Goal: Task Accomplishment & Management: Use online tool/utility

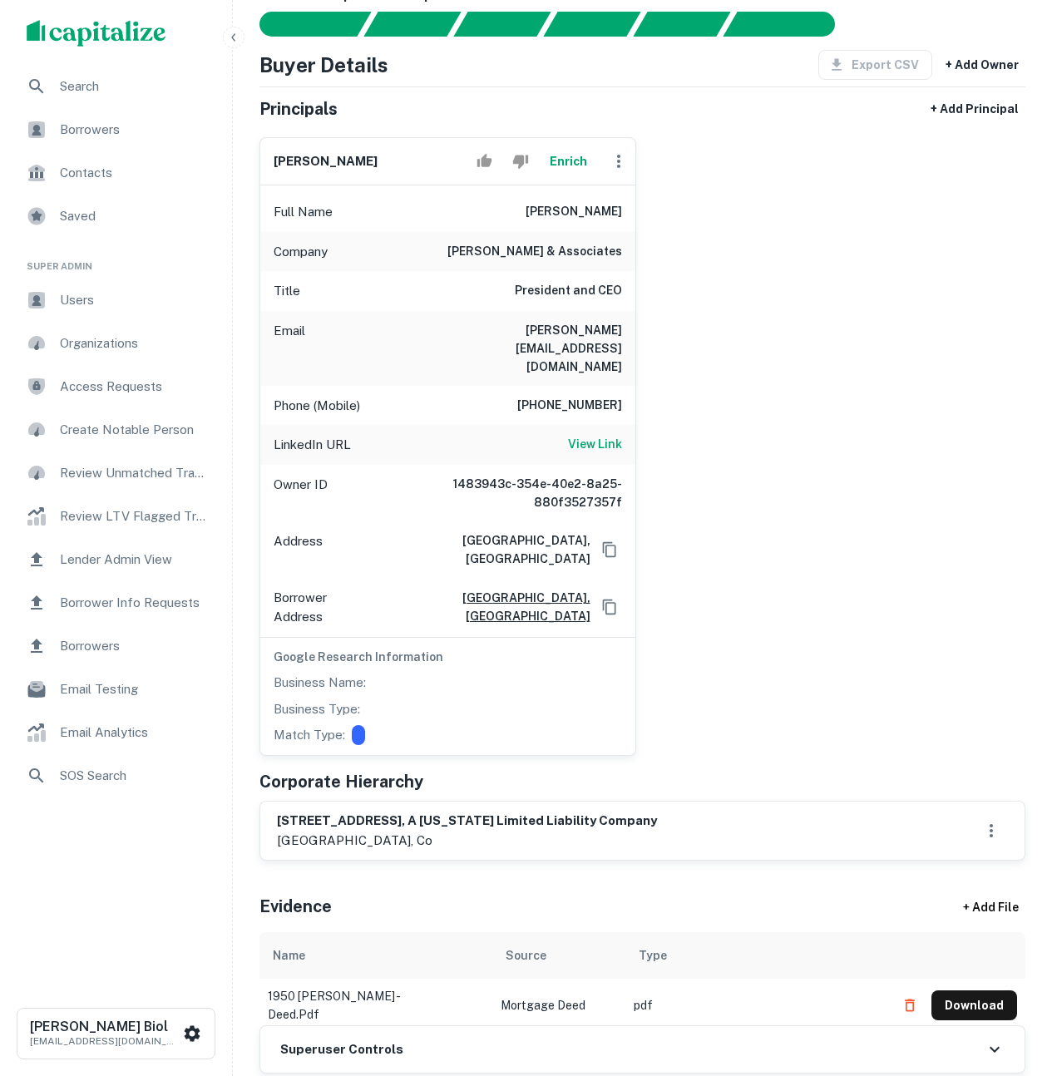
scroll to position [245, 0]
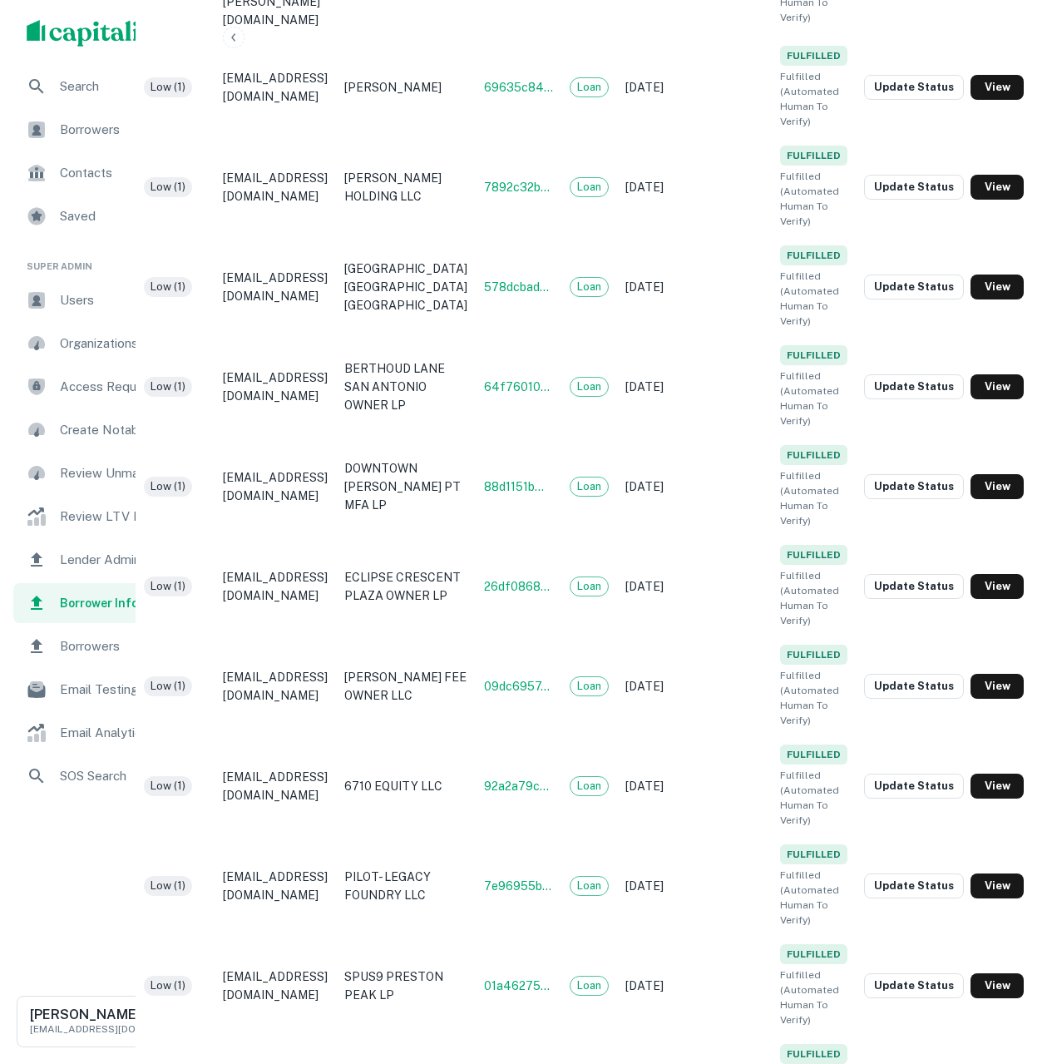
scroll to position [1761, 153]
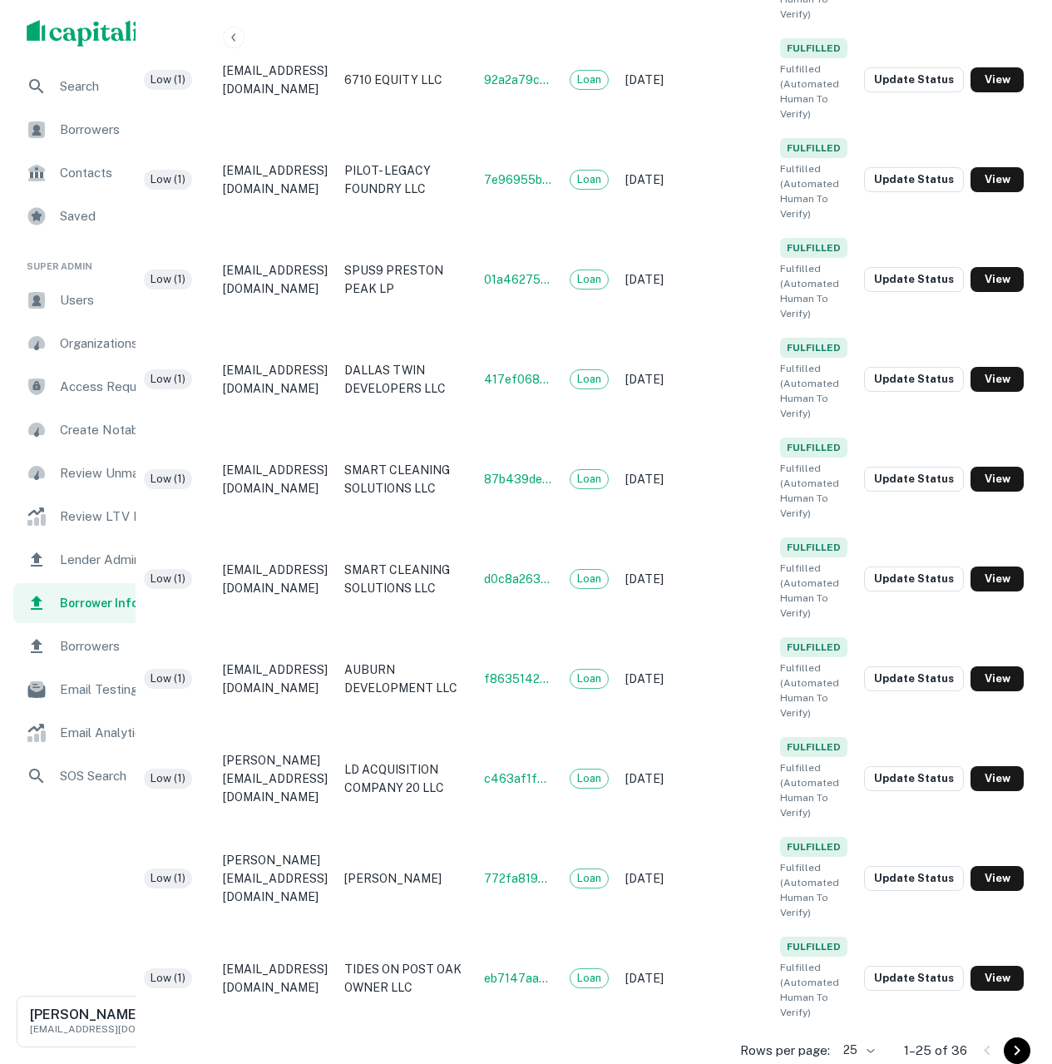
click at [1025, 1046] on icon "Go to next page" at bounding box center [1017, 1051] width 20 height 20
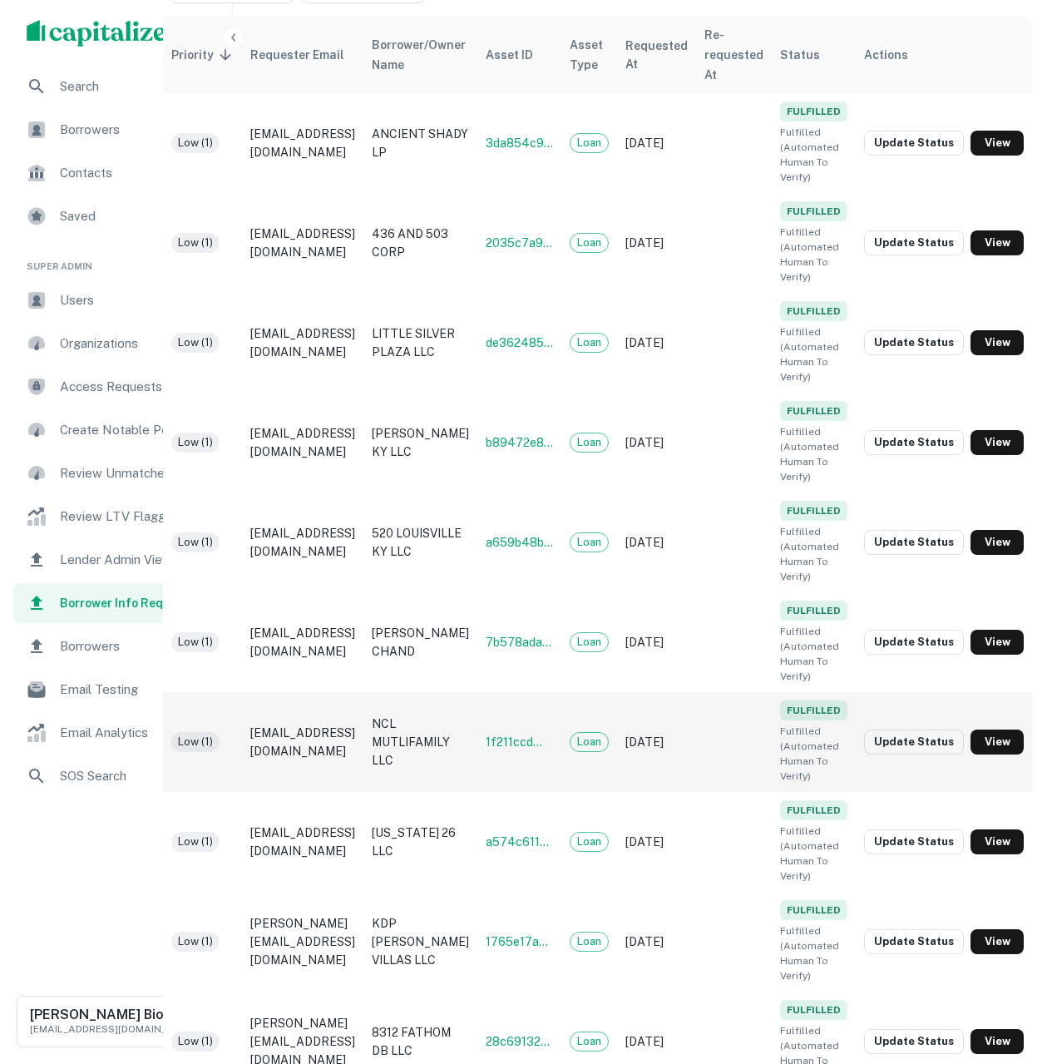
scroll to position [363, 195]
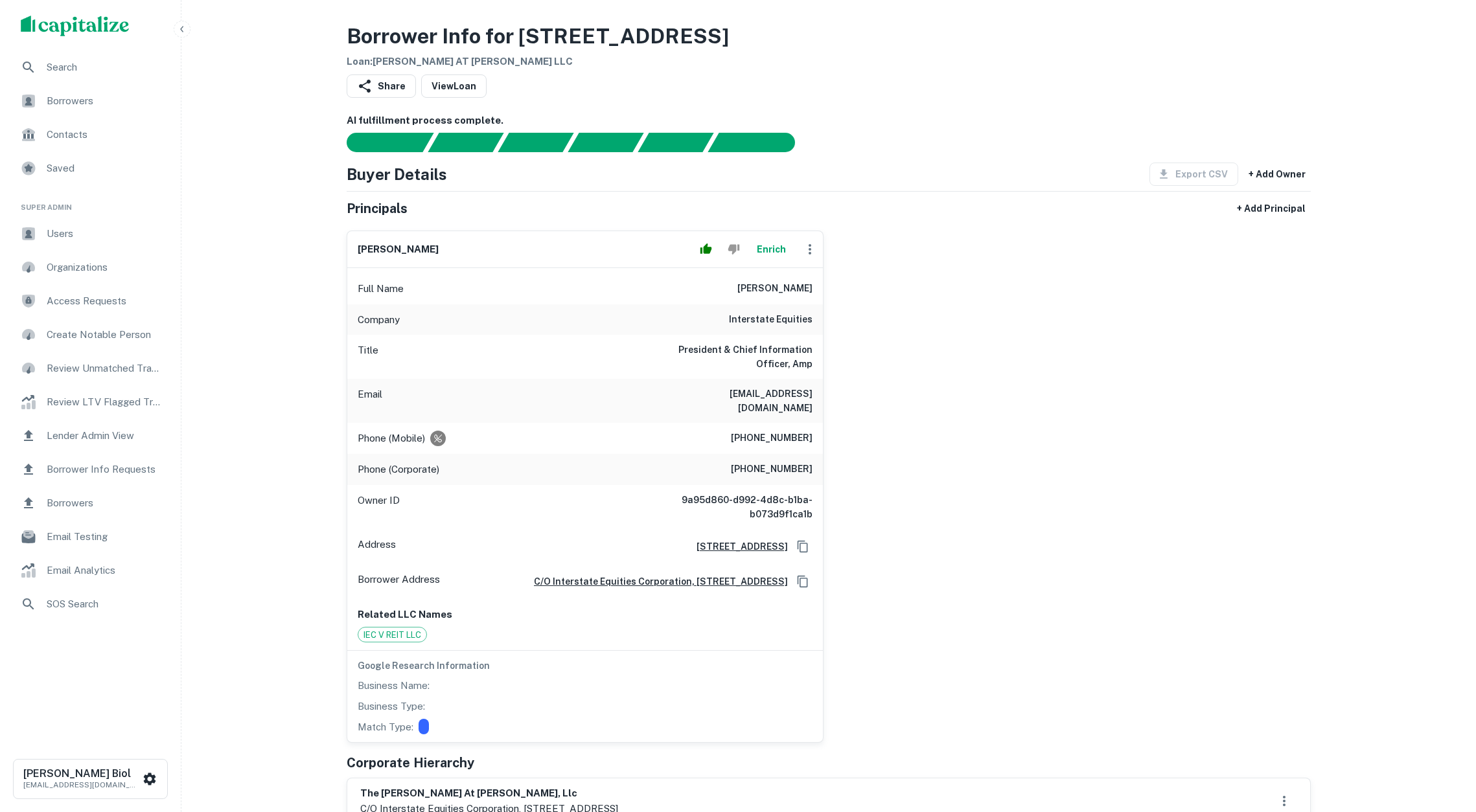
scroll to position [27, 0]
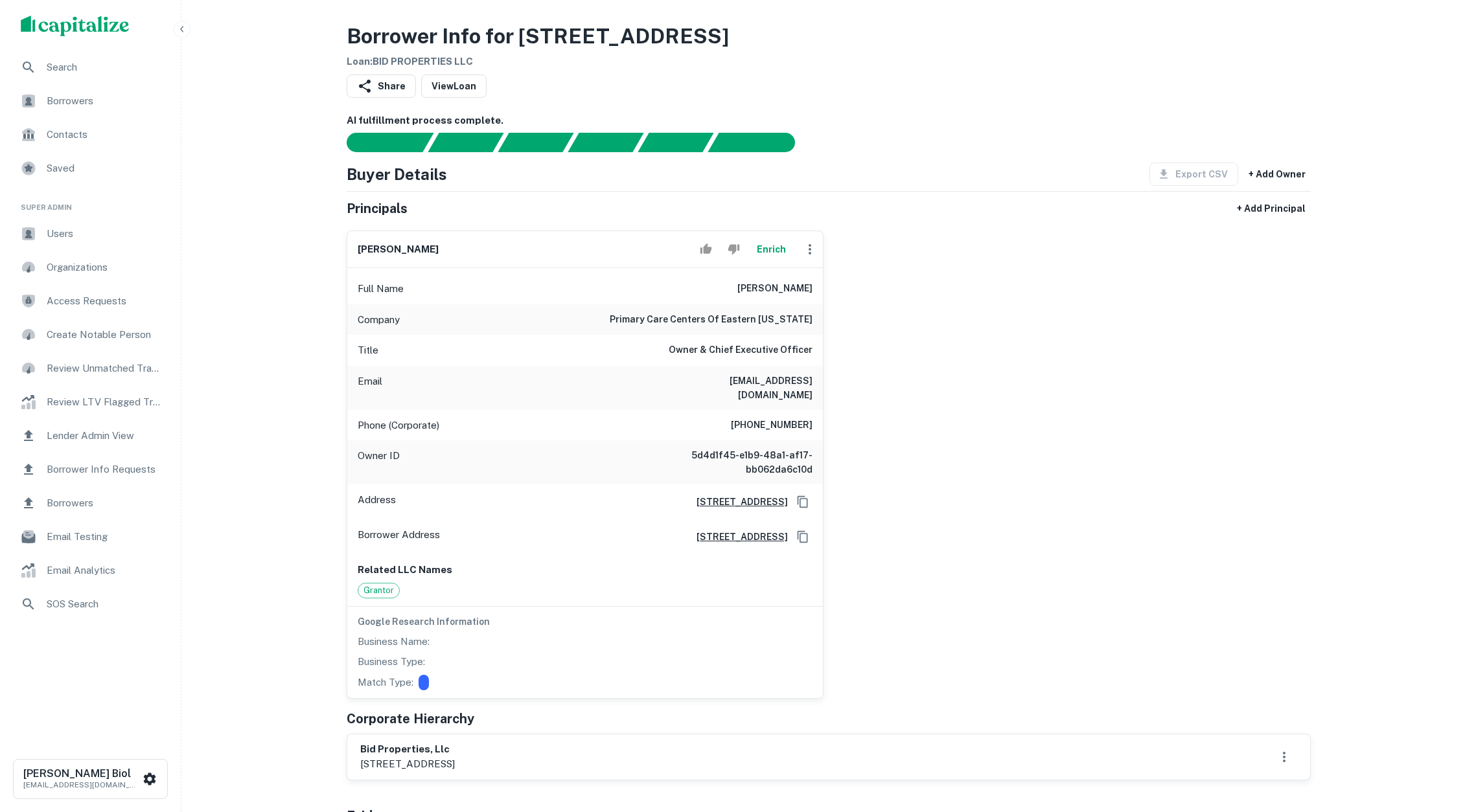
drag, startPoint x: 368, startPoint y: 754, endPoint x: 607, endPoint y: 752, distance: 239.0
click at [455, 757] on p "101 town and country lane, suite 101, hazard, ky, 41701" at bounding box center [407, 765] width 94 height 16
click at [776, 250] on button "Enrich" at bounding box center [770, 249] width 41 height 26
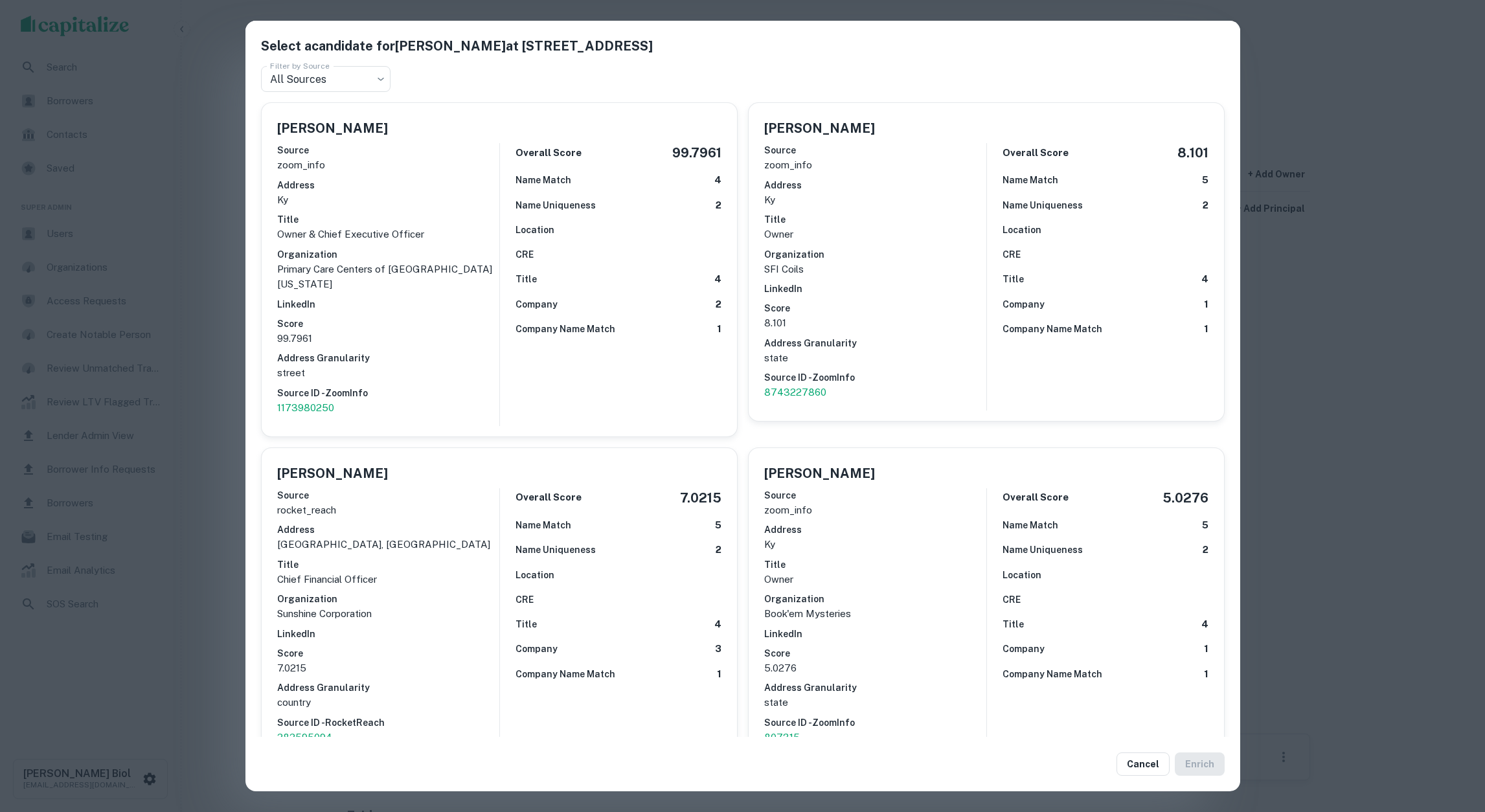
click at [216, 511] on div "Select a candidate for Barry K. Martin at 101 Town and Country Ln Ste 100 Filte…" at bounding box center [742, 406] width 1485 height 812
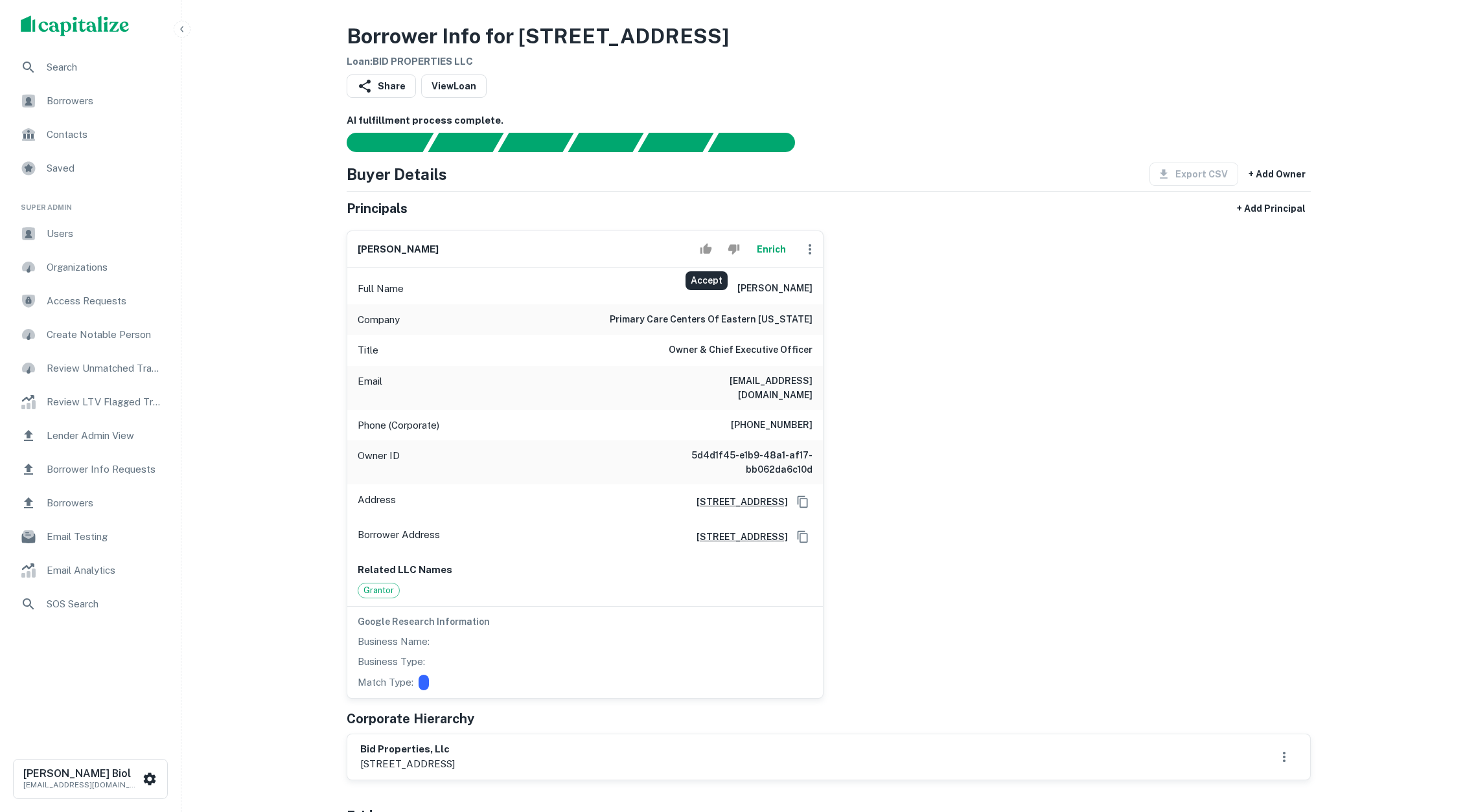
click at [707, 245] on icon "Accept" at bounding box center [706, 249] width 12 height 12
click at [1046, 407] on div "barry k. martin Enrich Full Name barry k. martin Company primary care centers o…" at bounding box center [823, 459] width 974 height 479
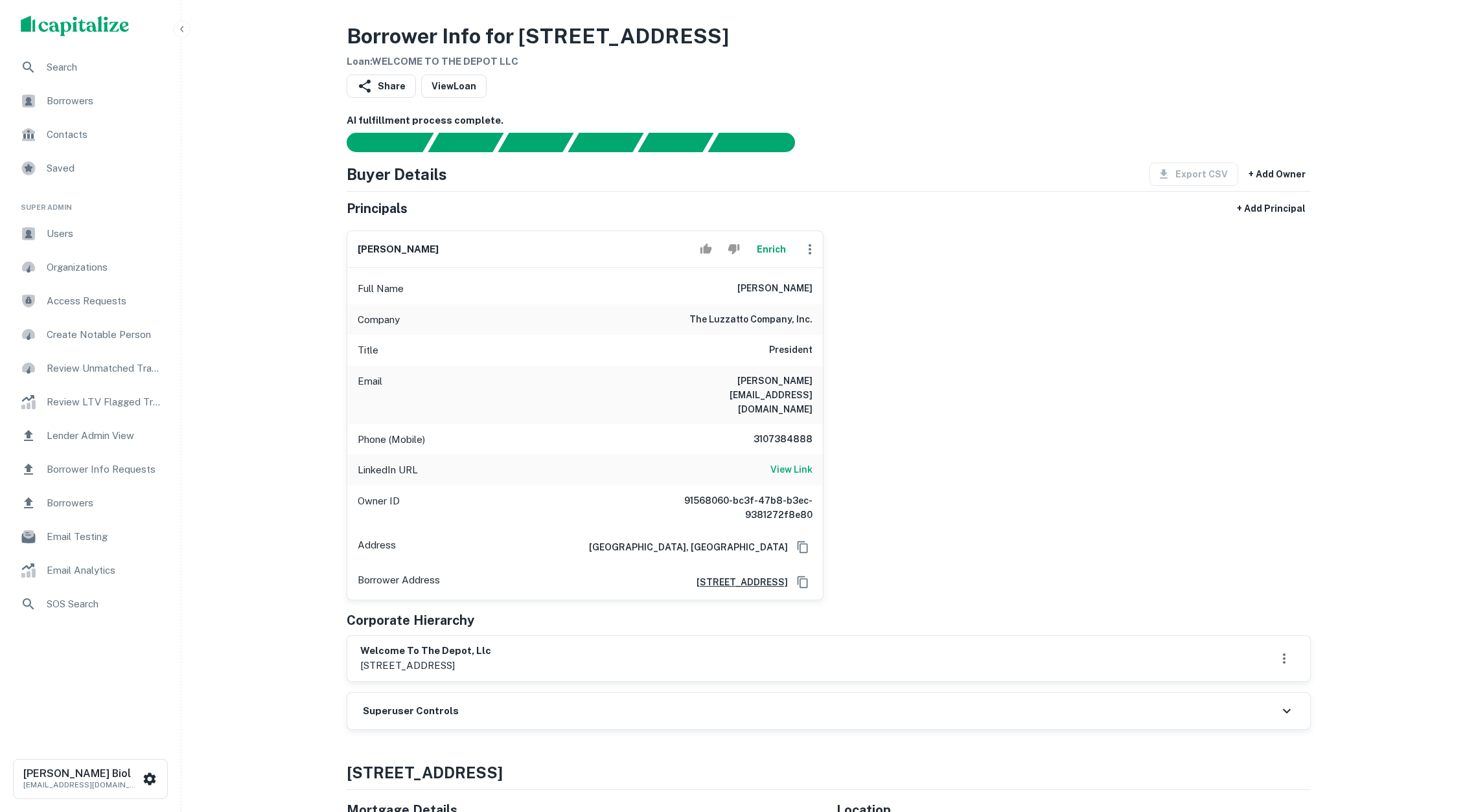
click at [780, 251] on button "Enrich" at bounding box center [770, 249] width 41 height 26
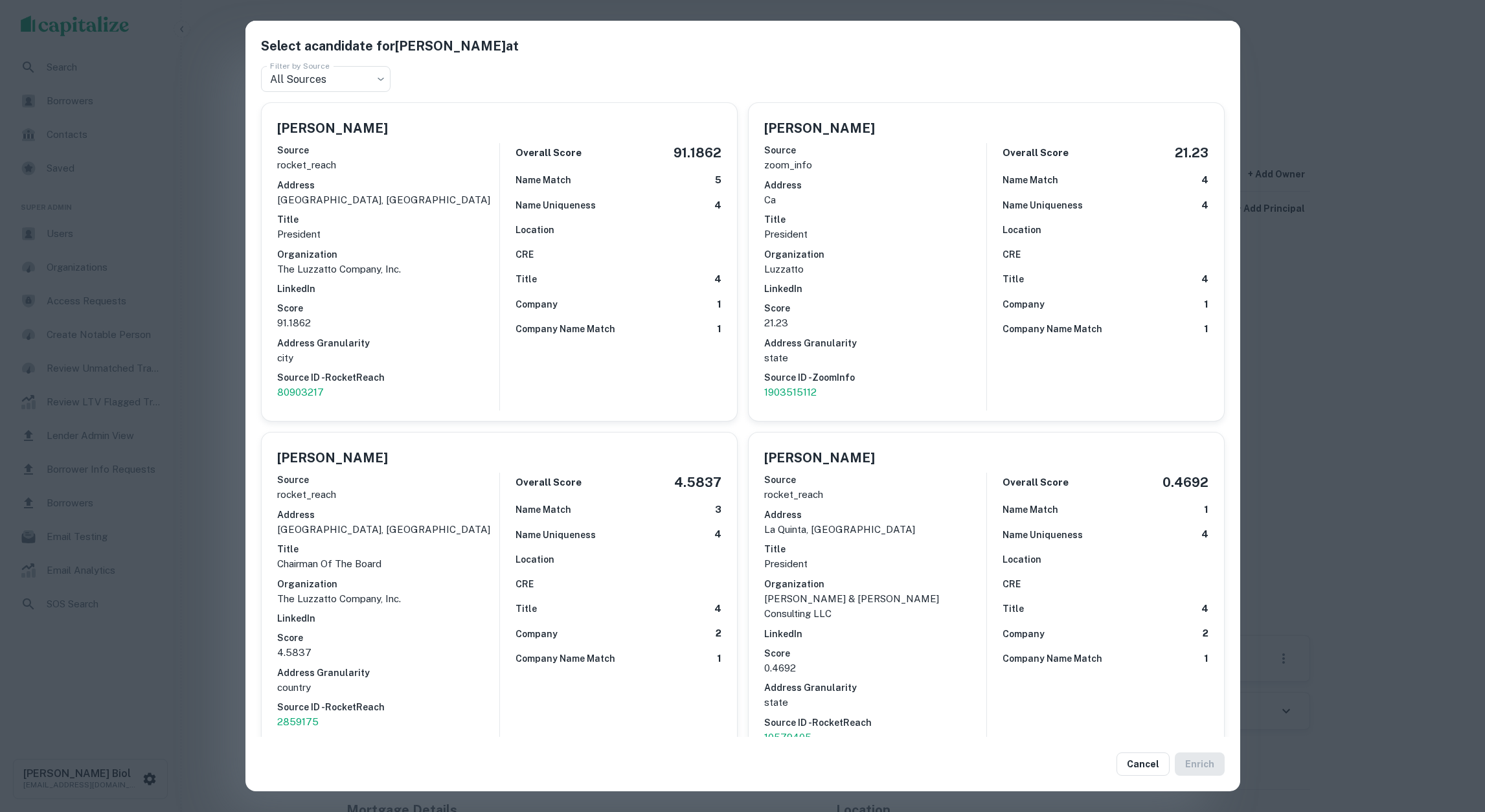
click at [217, 379] on div "Select a candidate for Asher Luzzatto at Filter by Source All Sources *** Filte…" at bounding box center [742, 406] width 1485 height 812
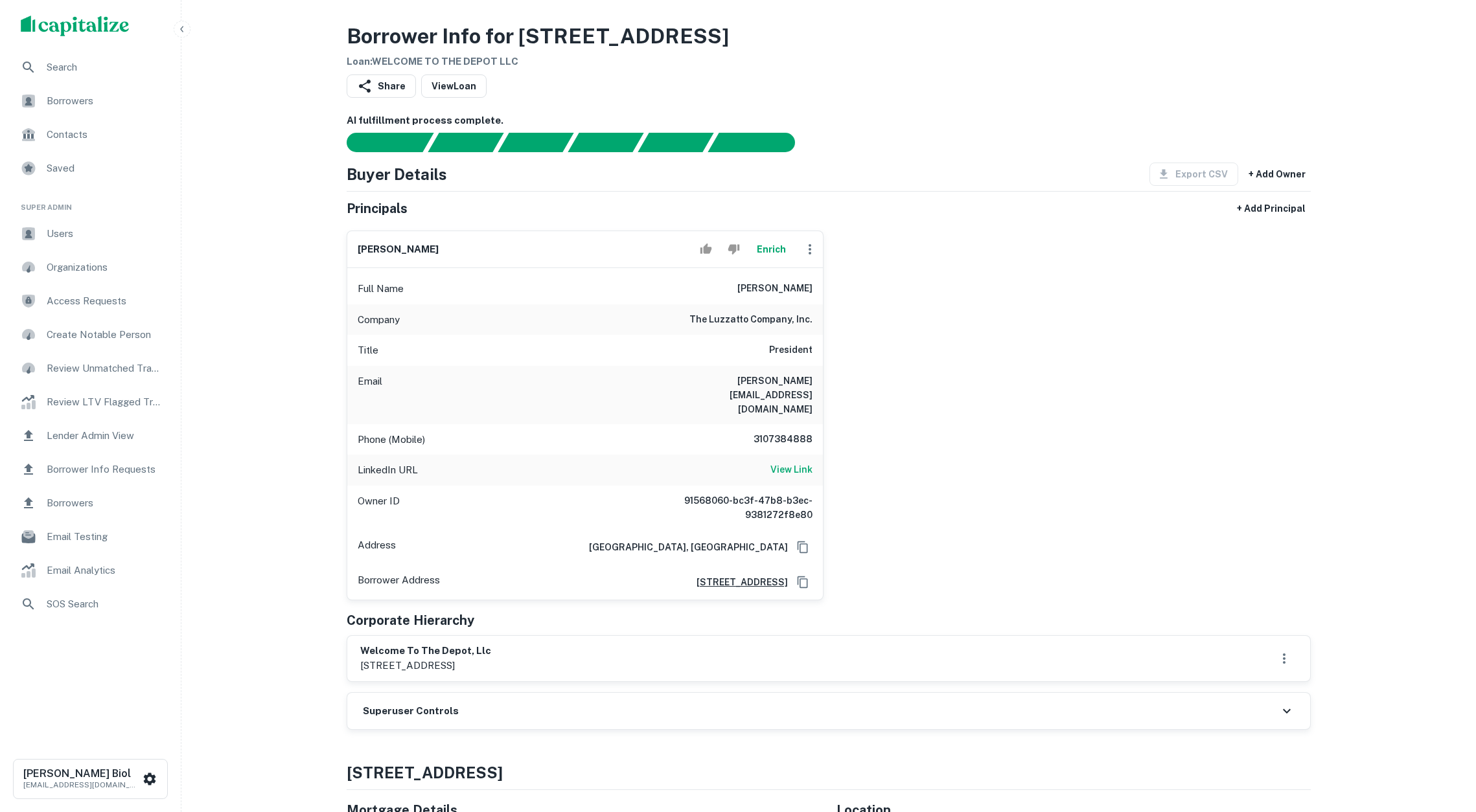
drag, startPoint x: 579, startPoint y: 641, endPoint x: 361, endPoint y: 621, distance: 218.9
click at [361, 644] on div "welcome to the depot, llc 535 south norton ave, los angeles, ca, 90020" at bounding box center [828, 659] width 937 height 30
copy div "welcome to the depot, llc 535 south norton ave, los angeles, ca, 90020"
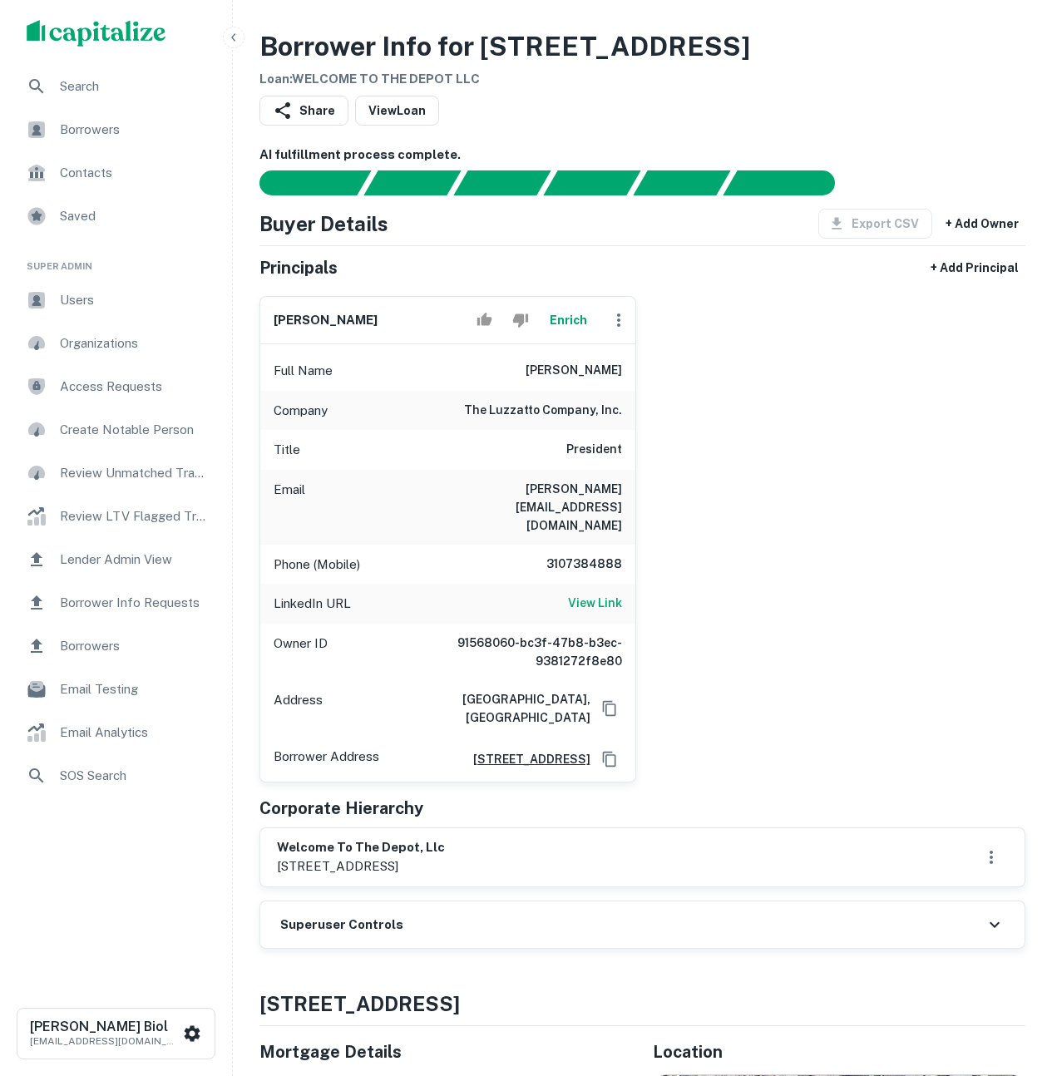
drag, startPoint x: 620, startPoint y: 368, endPoint x: 520, endPoint y: 365, distance: 100.7
click at [520, 365] on div "Full Name asher luzzatto" at bounding box center [447, 371] width 375 height 40
copy h6 "asher luzzatto"
click at [488, 322] on icon "Accept" at bounding box center [484, 319] width 15 height 13
click at [813, 478] on div "asher luzzatto Enrich Full Name asher luzzatto Company the luzzatto company, in…" at bounding box center [635, 533] width 779 height 500
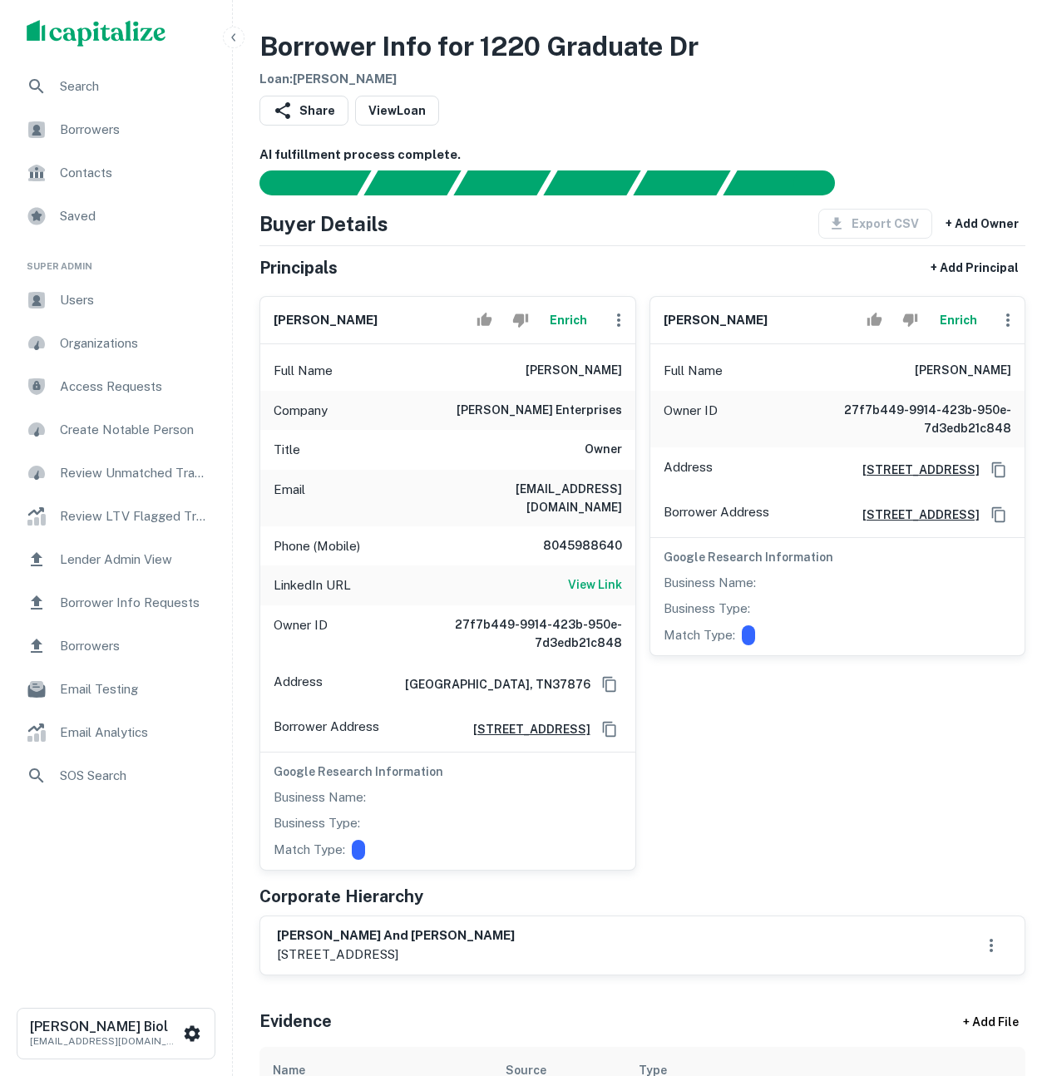
click at [577, 315] on button "Enrich" at bounding box center [568, 320] width 53 height 33
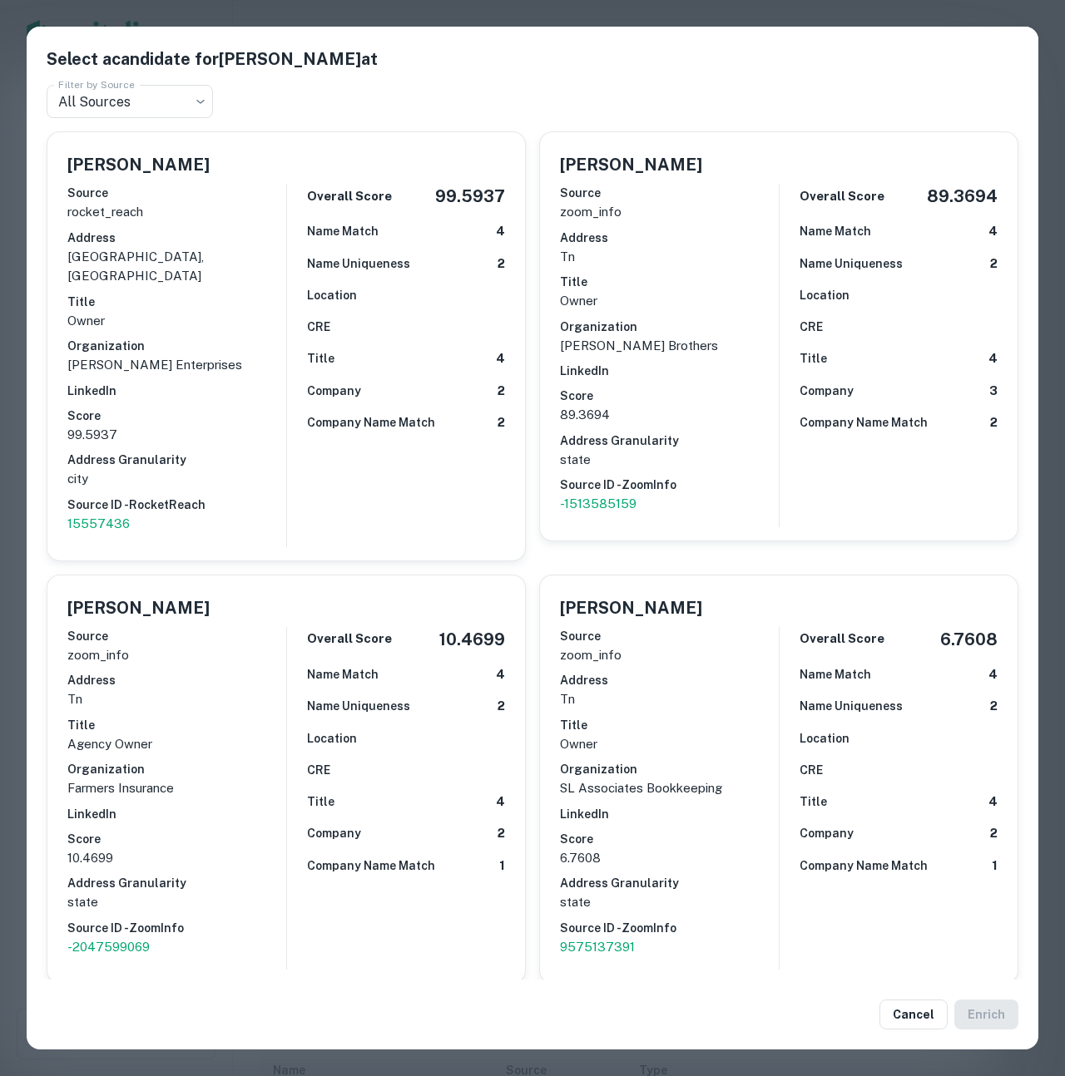
click at [444, 20] on div "Select a candidate for [PERSON_NAME] at Filter by Source All Sources *** Filter…" at bounding box center [532, 538] width 1065 height 1076
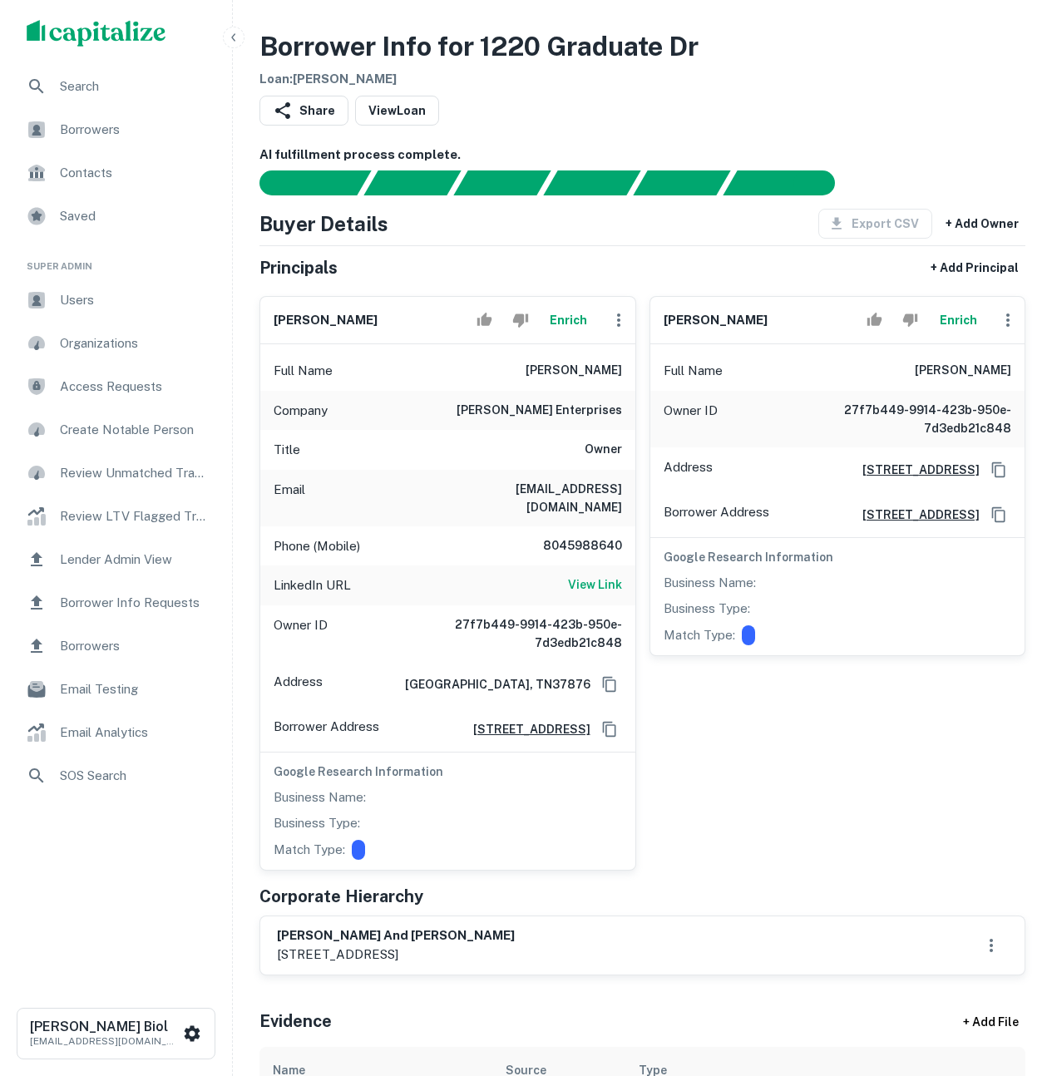
drag, startPoint x: 552, startPoint y: 956, endPoint x: 277, endPoint y: 947, distance: 275.5
click at [277, 947] on div "steven d. layman and tracy d. layman 960 lake smoky road, sevierville, tn, 37876" at bounding box center [642, 946] width 731 height 38
click at [284, 956] on p "960 lake smoky road, sevierville, tn, 37876" at bounding box center [396, 955] width 238 height 20
drag, startPoint x: 330, startPoint y: 940, endPoint x: 497, endPoint y: 952, distance: 166.8
click at [497, 952] on div "steven d. layman and tracy d. layman 960 lake smoky road, sevierville, tn, 37876" at bounding box center [396, 946] width 238 height 38
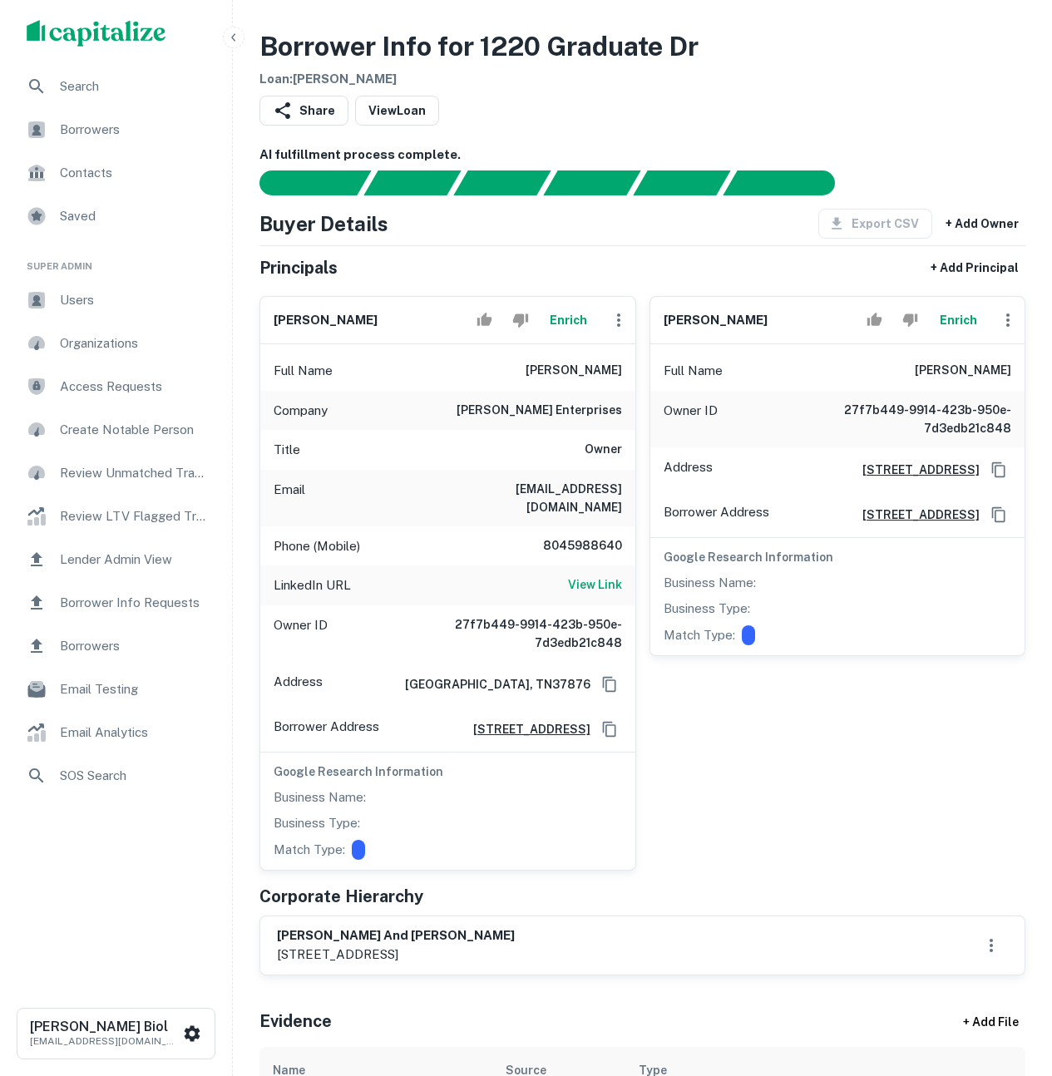
click at [497, 952] on p "960 lake smoky road, sevierville, tn, 37876" at bounding box center [396, 955] width 238 height 20
click at [594, 576] on h6 "View Link" at bounding box center [595, 585] width 54 height 18
click at [956, 323] on button "Enrich" at bounding box center [958, 320] width 53 height 33
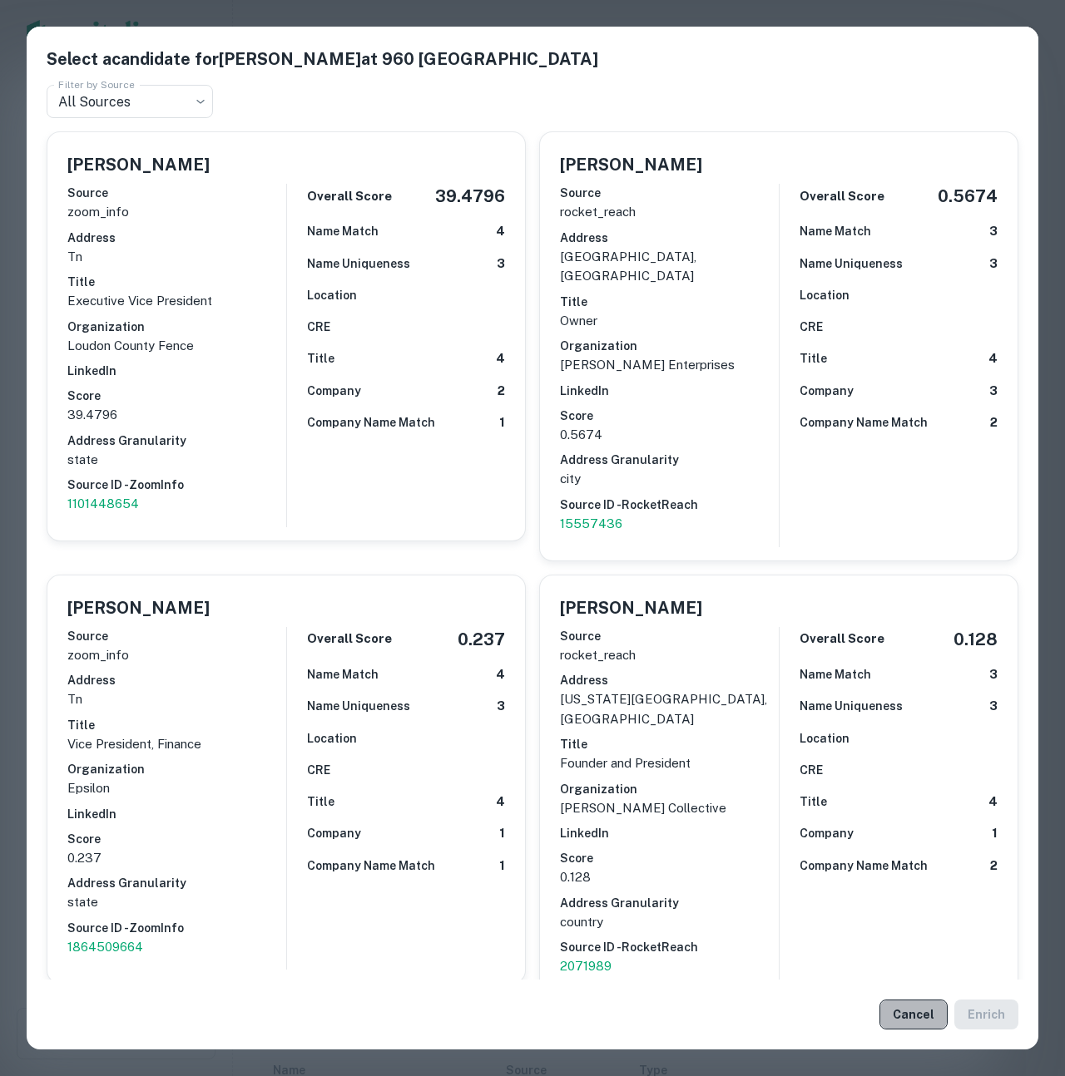
click at [903, 1013] on button "Cancel" at bounding box center [913, 1015] width 68 height 30
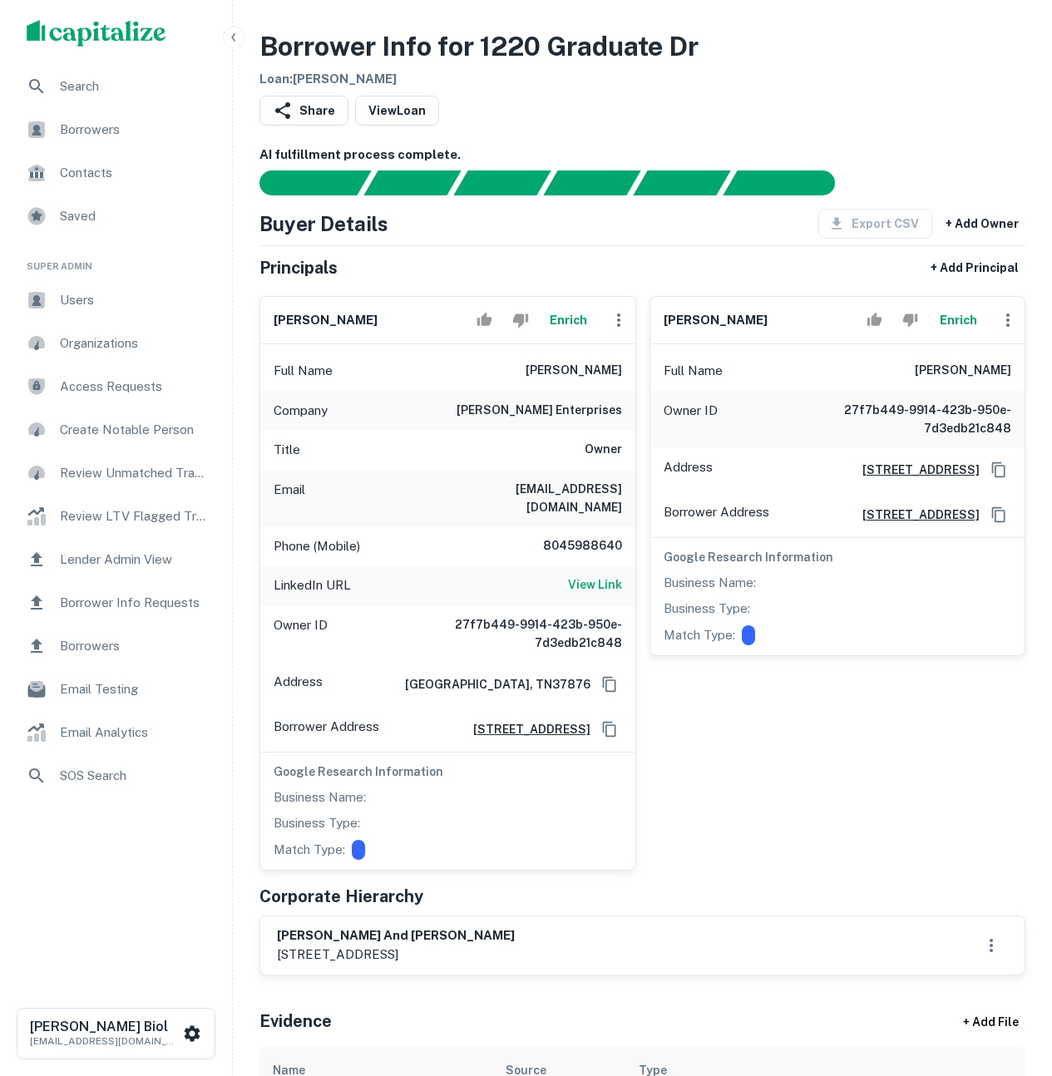
click at [952, 324] on button "Enrich" at bounding box center [958, 320] width 53 height 33
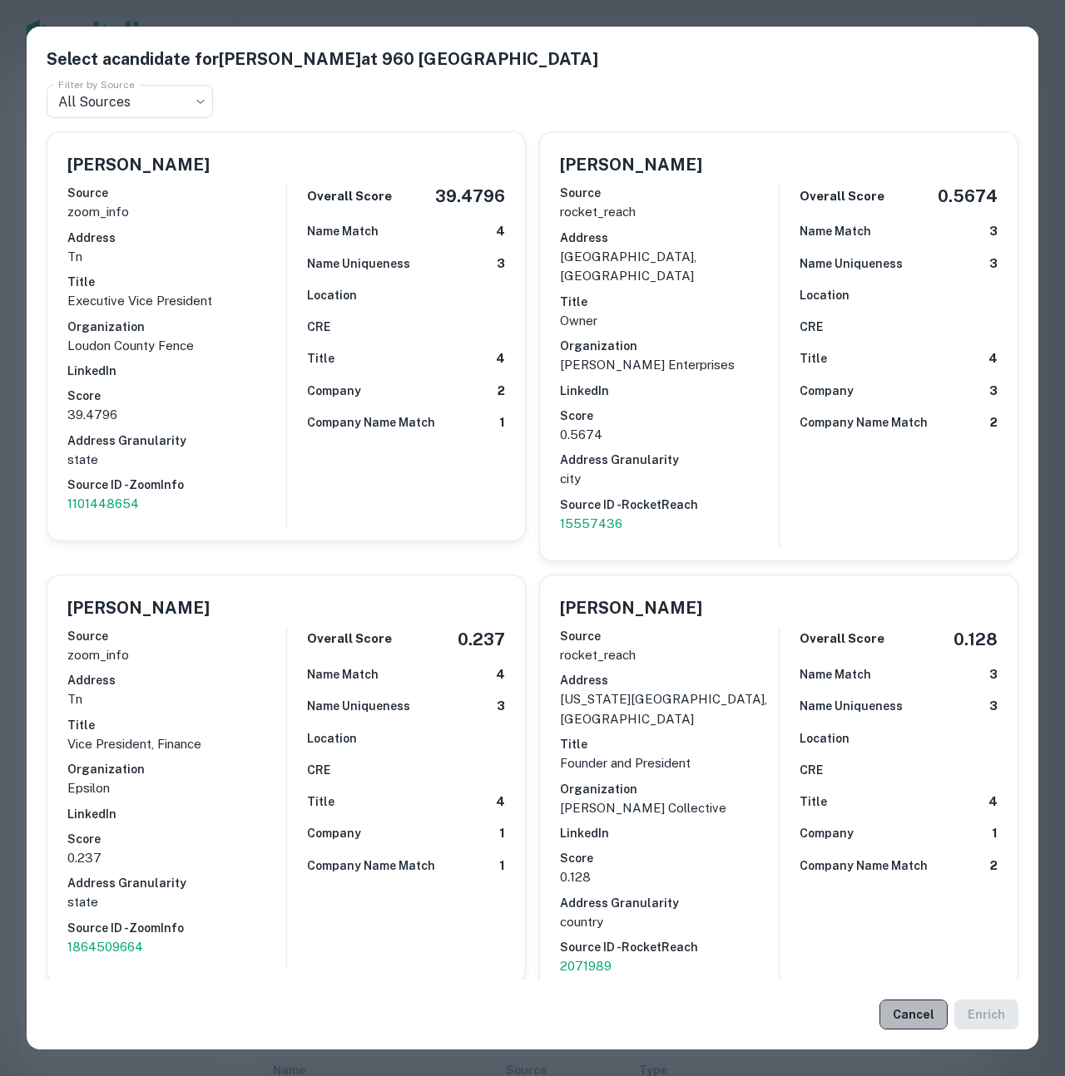
click at [908, 1011] on button "Cancel" at bounding box center [913, 1015] width 68 height 30
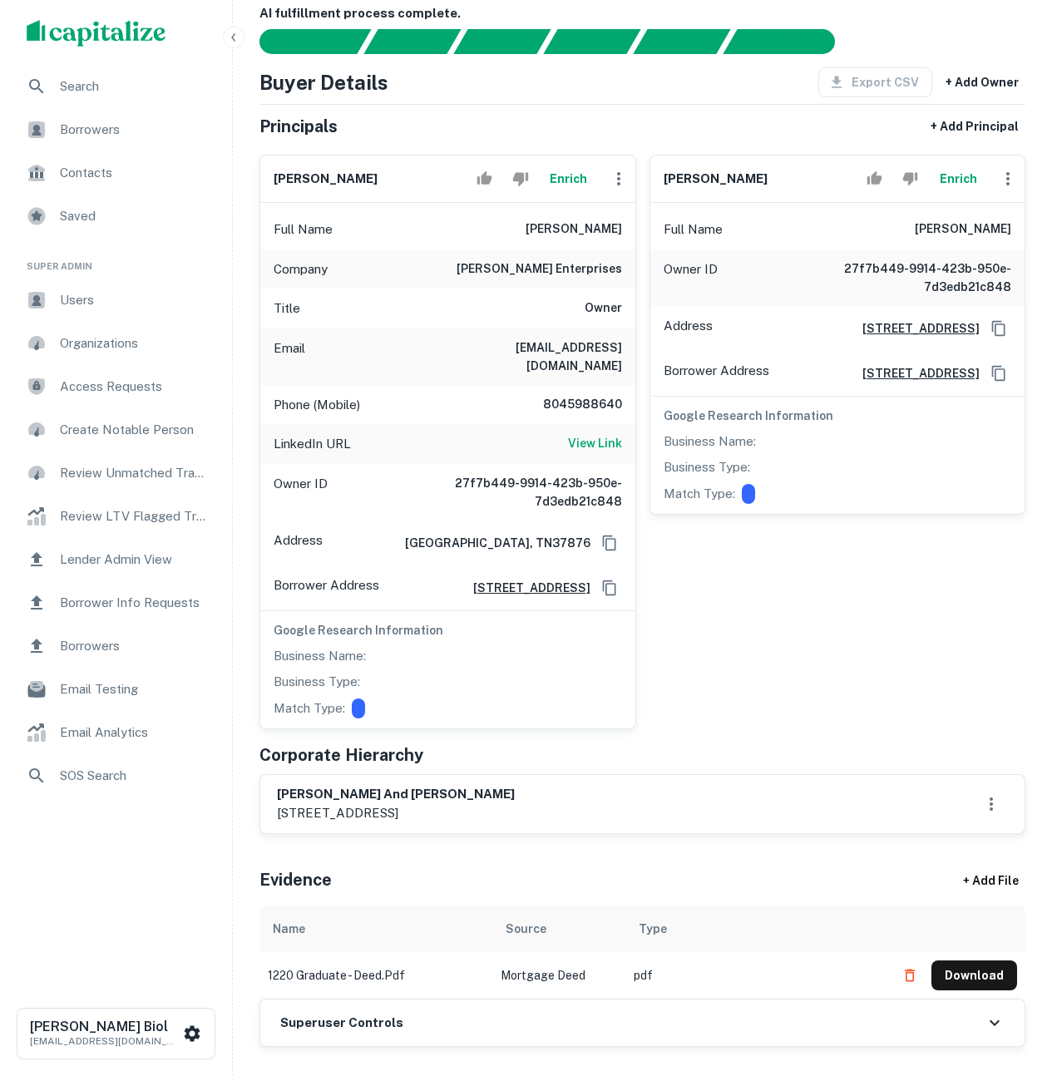
scroll to position [78, 0]
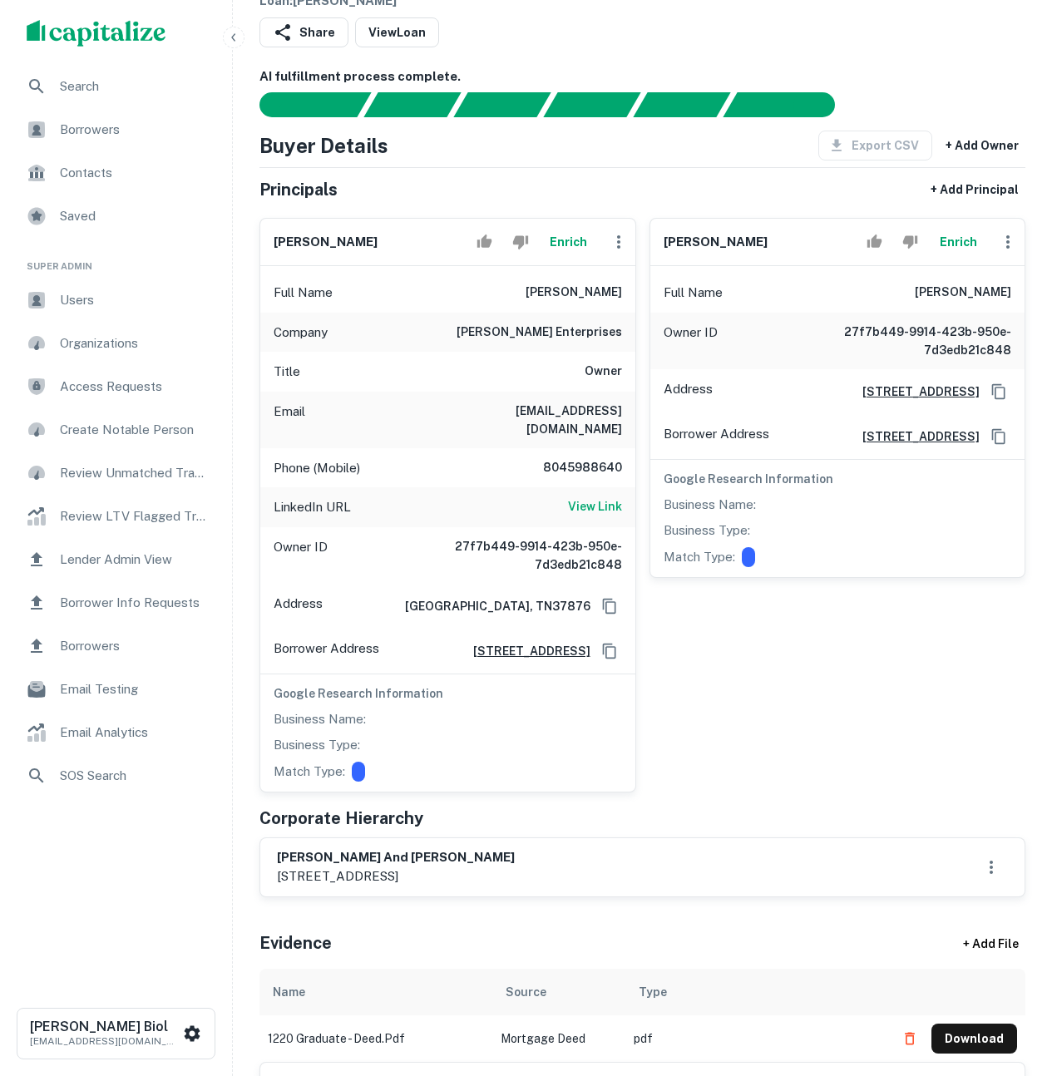
drag, startPoint x: 770, startPoint y: 233, endPoint x: 762, endPoint y: 250, distance: 19.3
click at [762, 250] on div "tracy d. layman Enrich" at bounding box center [837, 242] width 375 height 47
copy h6 "tracy d. layman"
drag, startPoint x: 277, startPoint y: 878, endPoint x: 560, endPoint y: 875, distance: 282.8
click at [560, 875] on div "steven d. layman and tracy d. layman 960 lake smoky road, sevierville, tn, 37876" at bounding box center [642, 867] width 731 height 38
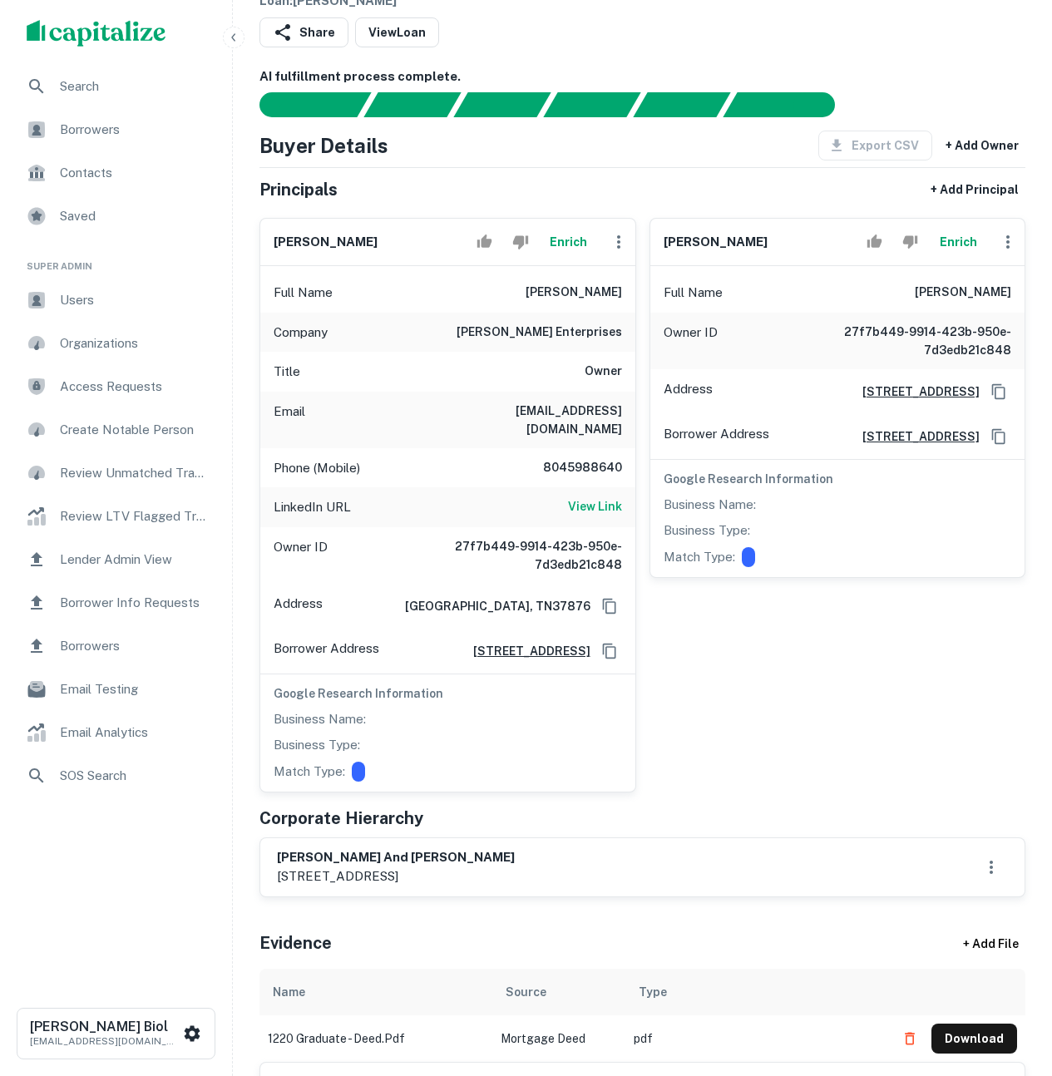
copy p "960 lake smoky road, sevierville, tn, 37876"
drag, startPoint x: 524, startPoint y: 298, endPoint x: 631, endPoint y: 292, distance: 107.5
click at [631, 292] on div "Full Name steve layman" at bounding box center [447, 293] width 375 height 40
copy h6 "steve layman"
click at [569, 248] on button "Enrich" at bounding box center [568, 241] width 53 height 33
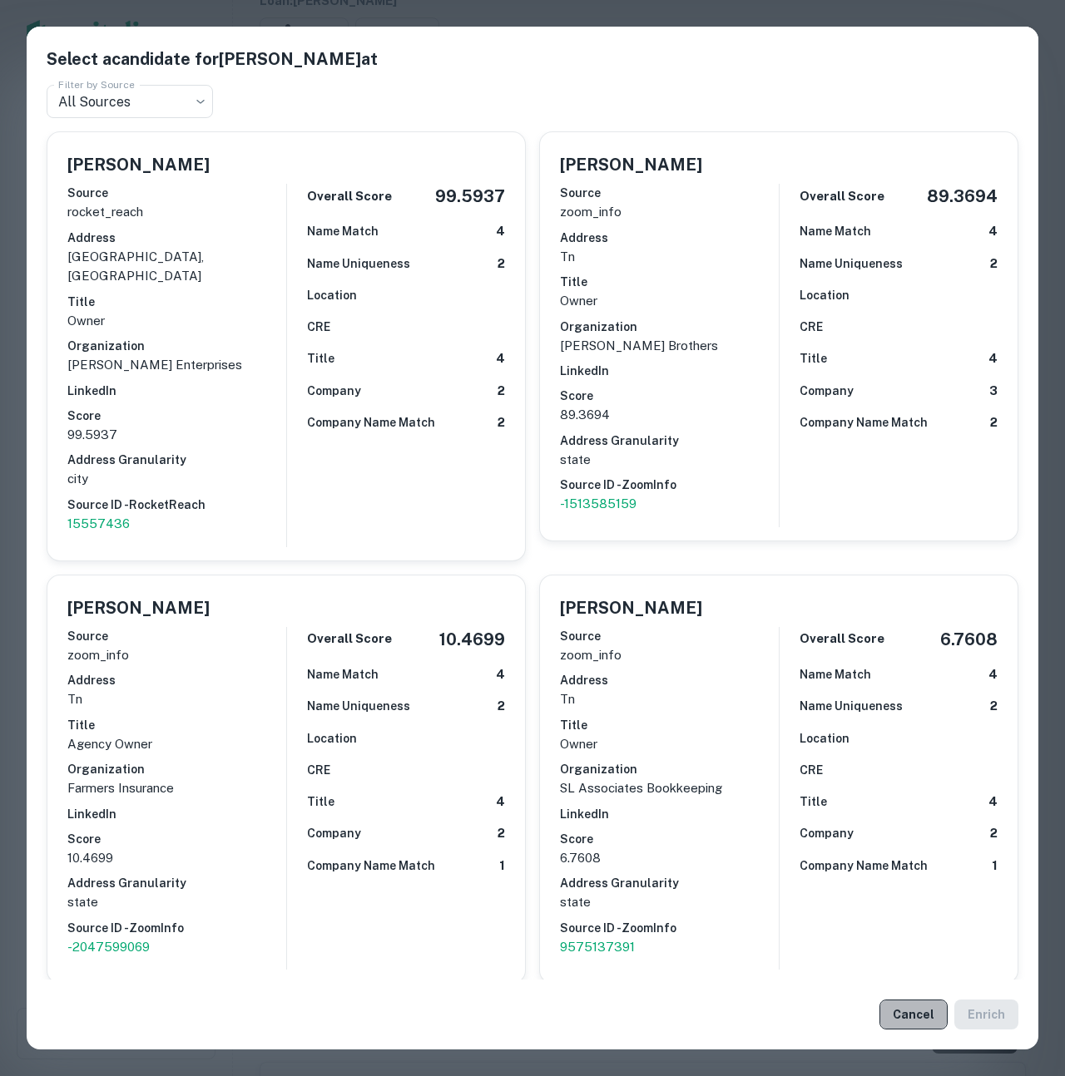
click at [922, 1018] on button "Cancel" at bounding box center [913, 1015] width 68 height 30
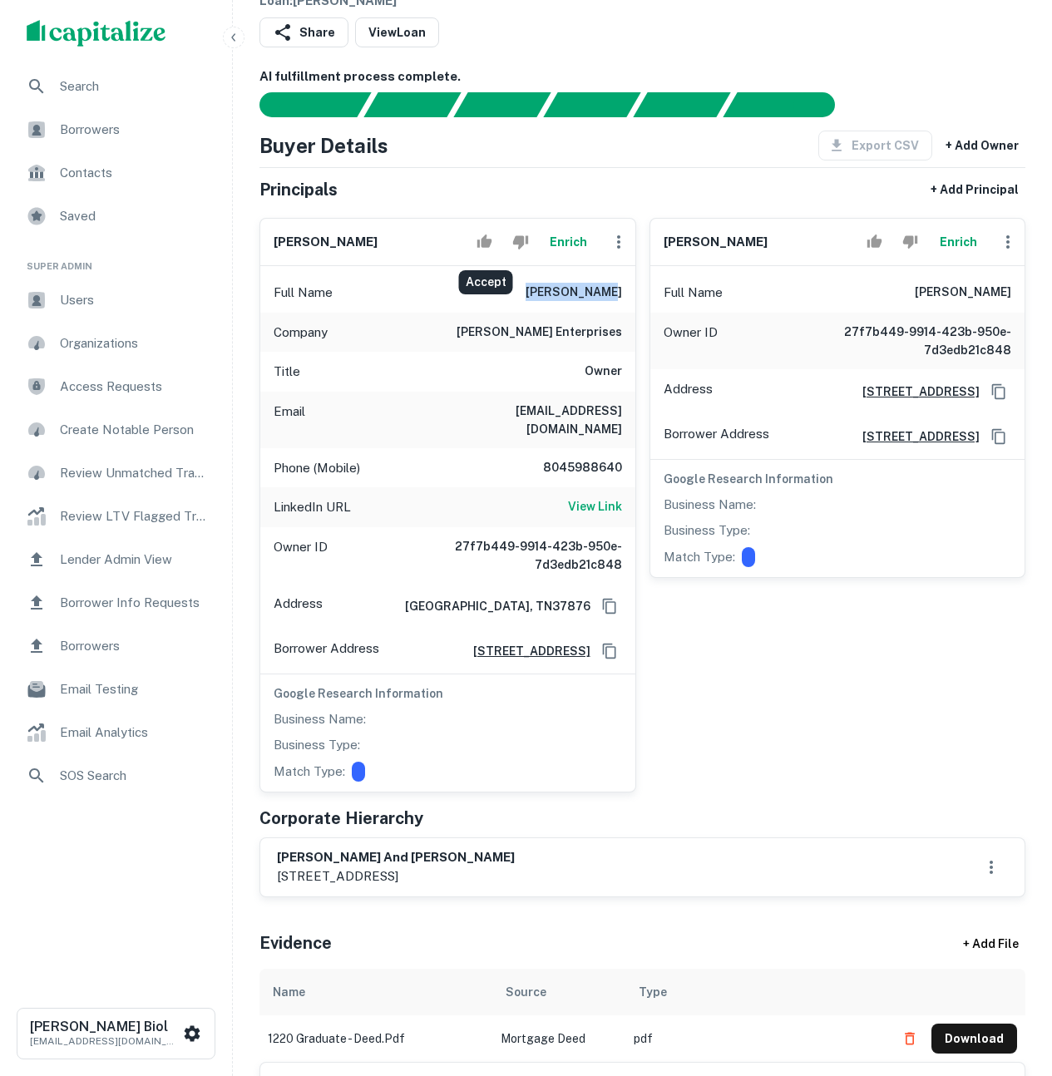
click at [482, 244] on icon "Accept" at bounding box center [484, 241] width 15 height 13
click at [439, 401] on div "Email stevendlayman@yahoo.com" at bounding box center [447, 420] width 375 height 57
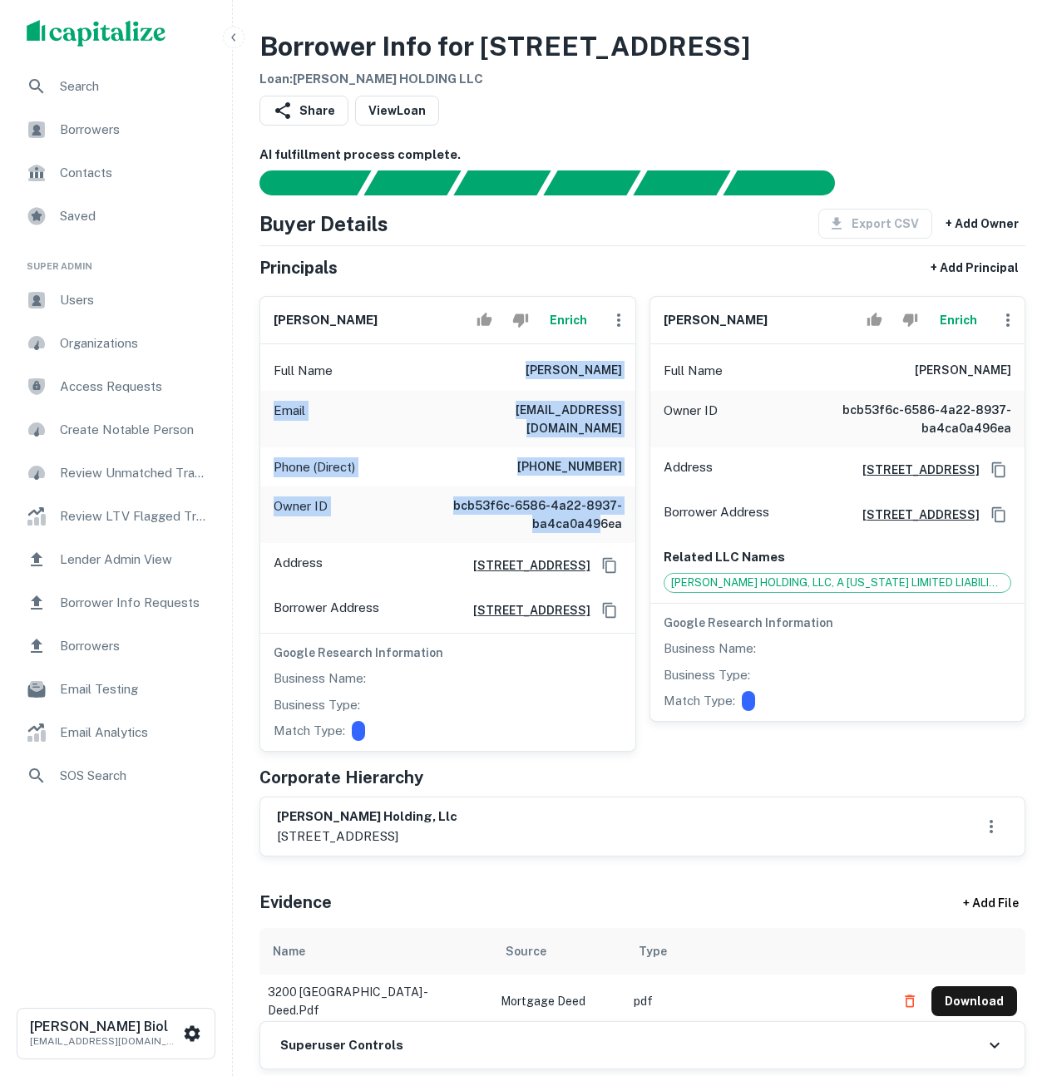
drag, startPoint x: 522, startPoint y: 368, endPoint x: 598, endPoint y: 505, distance: 156.7
click at [598, 505] on div "Full Name [PERSON_NAME] [PERSON_NAME][EMAIL_ADDRESS][DOMAIN_NAME] Phone (Direct…" at bounding box center [447, 547] width 375 height 407
click at [598, 505] on h6 "bcb53f6c-6586-4a22-8937-ba4ca0a496ea" at bounding box center [523, 515] width 200 height 37
drag, startPoint x: 593, startPoint y: 504, endPoint x: 458, endPoint y: 413, distance: 162.4
click at [458, 413] on div "Full Name william j bernardo Email raymondbernardo@gmail.com Phone (Direct) (70…" at bounding box center [447, 547] width 375 height 407
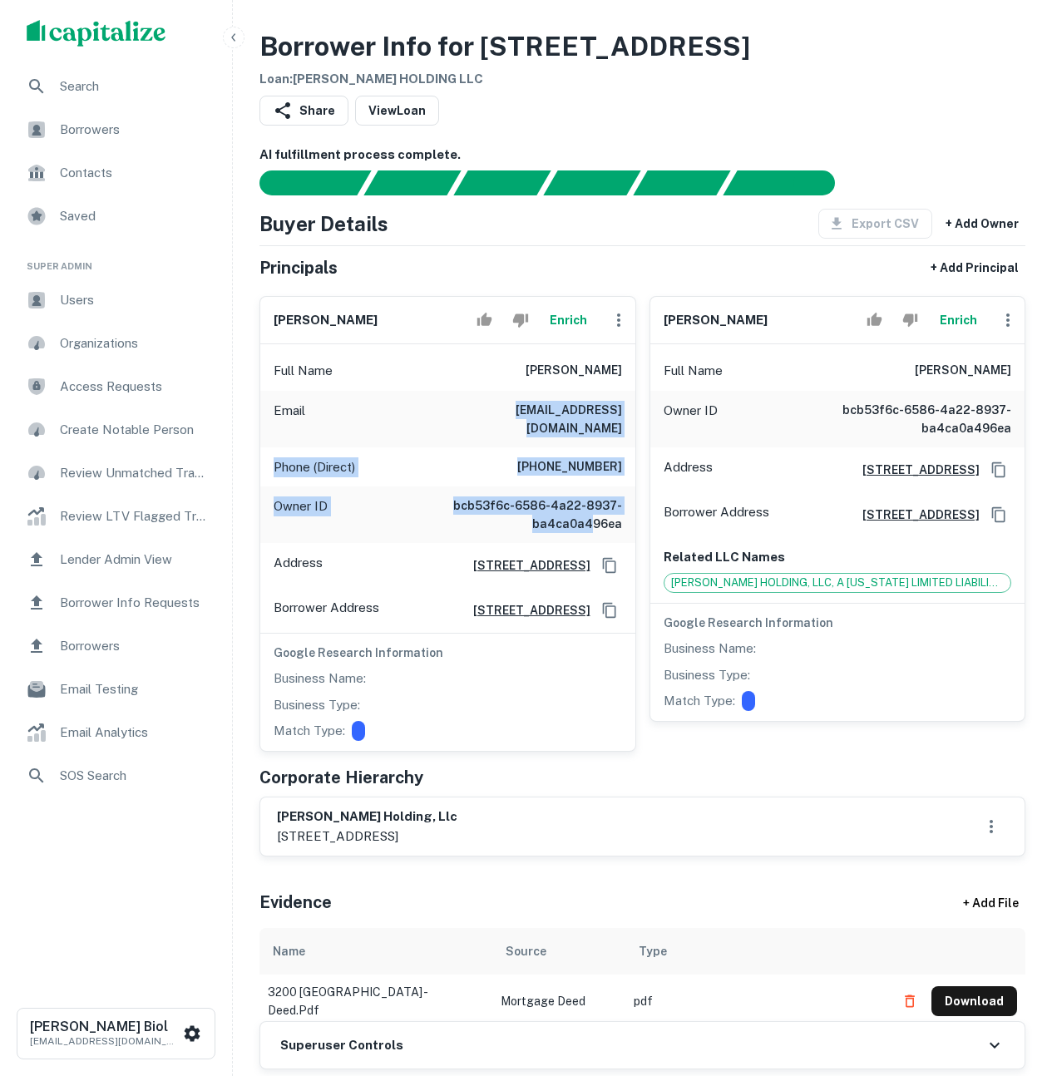
click at [458, 413] on h6 "raymondbernardo@gmail.com" at bounding box center [523, 419] width 200 height 37
drag, startPoint x: 453, startPoint y: 412, endPoint x: 594, endPoint y: 482, distance: 157.0
click at [594, 482] on div "Full Name william j bernardo Email raymondbernardo@gmail.com Phone (Direct) (70…" at bounding box center [447, 547] width 375 height 407
click at [594, 497] on h6 "bcb53f6c-6586-4a22-8937-ba4ca0a496ea" at bounding box center [523, 515] width 200 height 37
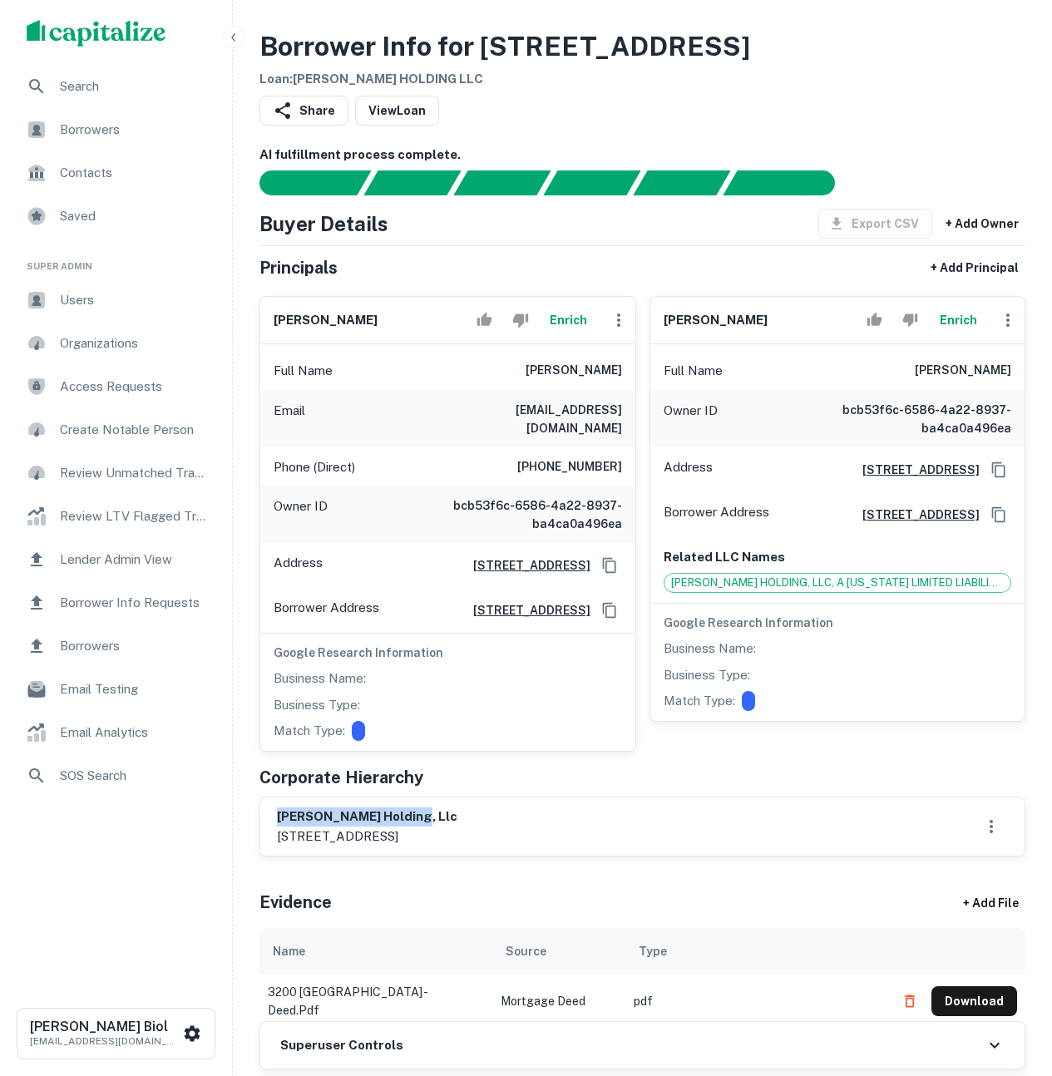
drag, startPoint x: 418, startPoint y: 805, endPoint x: 277, endPoint y: 818, distance: 141.9
click at [277, 818] on h6 "bernardo holding, llc" at bounding box center [367, 817] width 180 height 19
drag, startPoint x: 544, startPoint y: 839, endPoint x: 276, endPoint y: 808, distance: 269.6
click at [276, 808] on div "bernardo holding, llc 4718 east meadow drive, b4, vail, co, 81657" at bounding box center [642, 827] width 764 height 58
copy div "bernardo holding, llc 4718 east meadow drive, b4, vail, co, 81657"
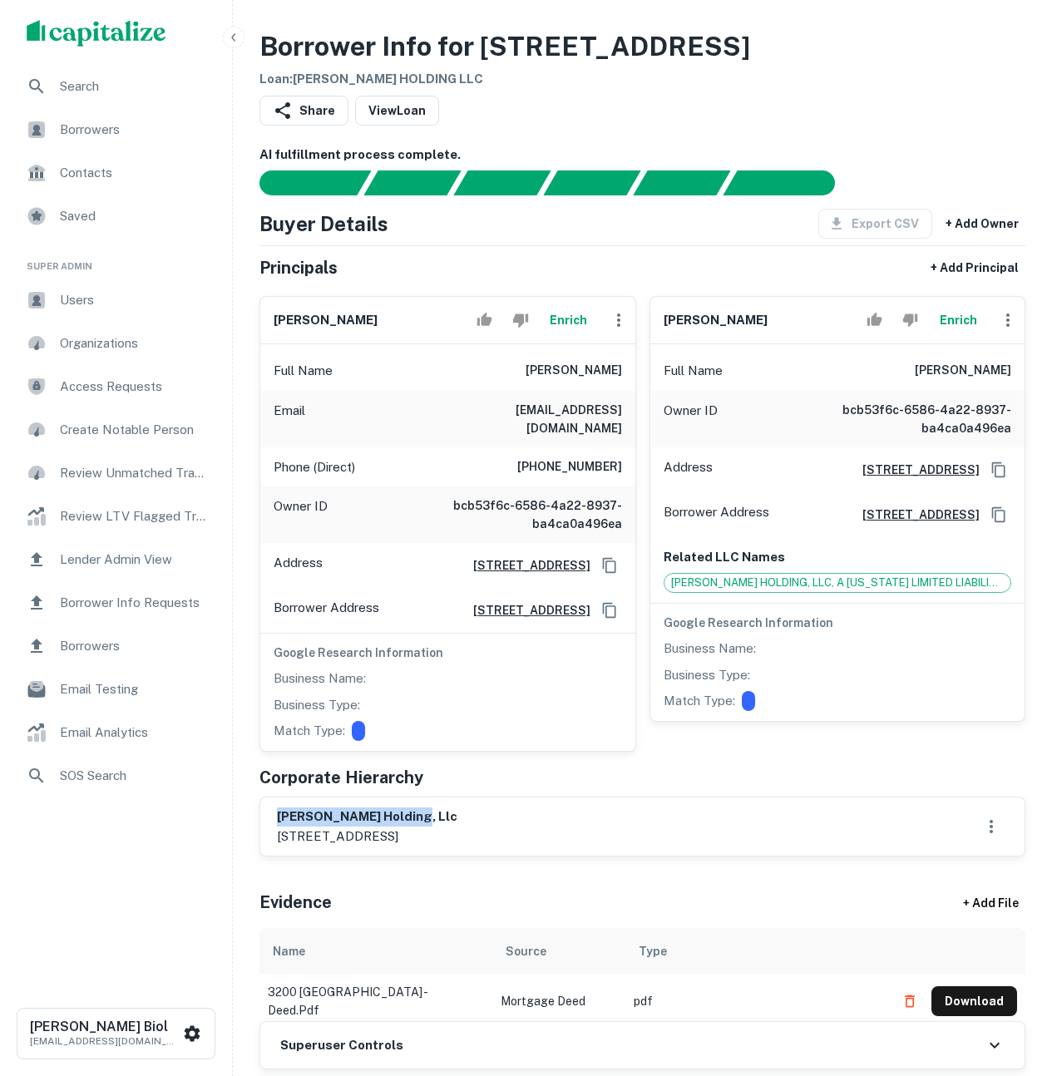
click at [457, 833] on p "4718 east meadow drive, b4, vail, co, 81657" at bounding box center [367, 837] width 180 height 20
drag, startPoint x: 419, startPoint y: 834, endPoint x: 292, endPoint y: 811, distance: 129.4
click at [292, 811] on div "bernardo holding, llc 4718 east meadow drive, b4, vail, co, 81657" at bounding box center [367, 827] width 180 height 38
click at [292, 811] on h6 "bernardo holding, llc" at bounding box center [367, 817] width 180 height 19
drag, startPoint x: 308, startPoint y: 816, endPoint x: 462, endPoint y: 836, distance: 156.0
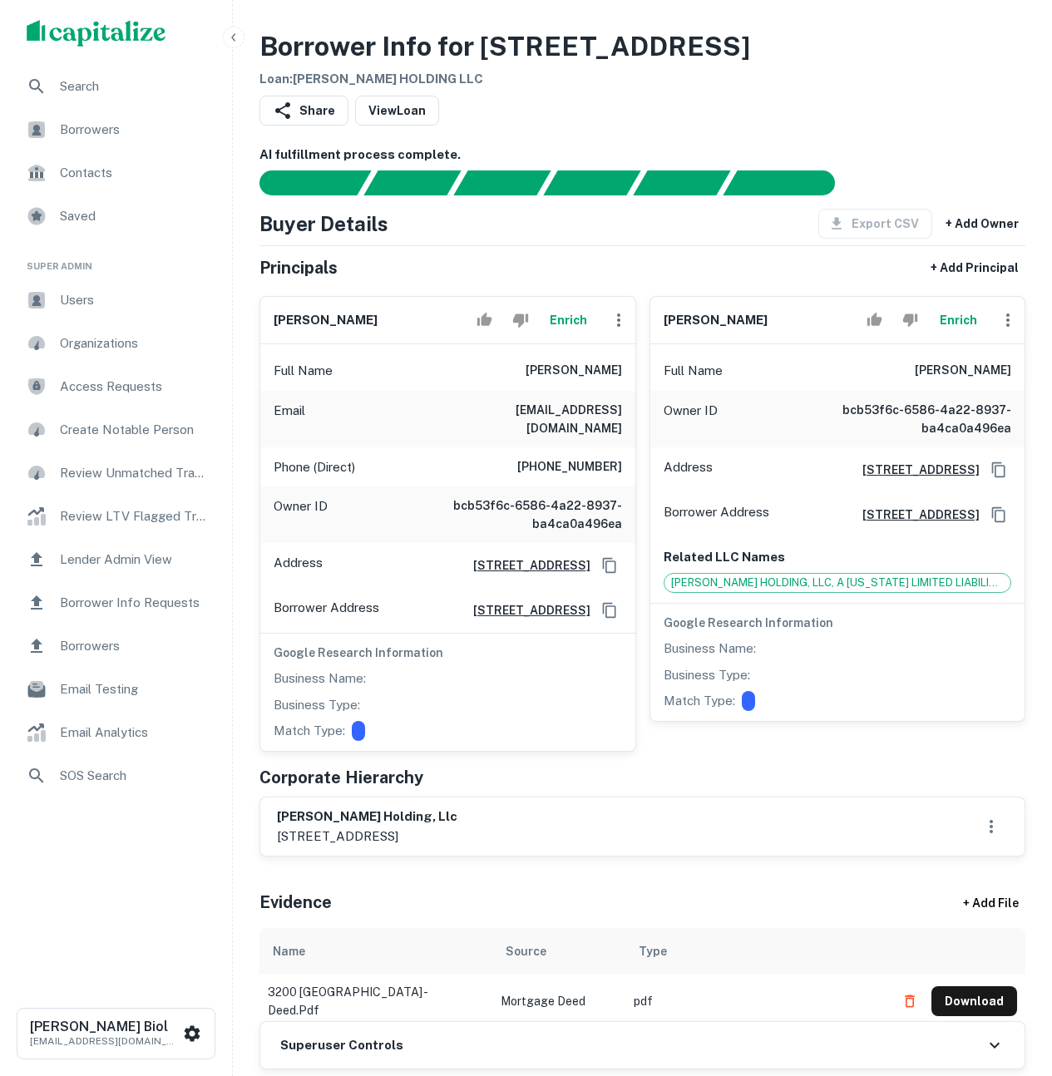
click at [457, 836] on div "bernardo holding, llc 4718 east meadow drive, b4, vail, co, 81657" at bounding box center [367, 827] width 180 height 38
click at [457, 836] on p "4718 east meadow drive, b4, vail, co, 81657" at bounding box center [367, 837] width 180 height 20
drag, startPoint x: 745, startPoint y: 594, endPoint x: 937, endPoint y: 588, distance: 191.4
click at [937, 588] on div "BERNARDO HOLDING, LLC, A DELAWARE LIMITED LIABILITY COMPANY" at bounding box center [838, 583] width 349 height 20
drag, startPoint x: 932, startPoint y: 593, endPoint x: 718, endPoint y: 598, distance: 214.7
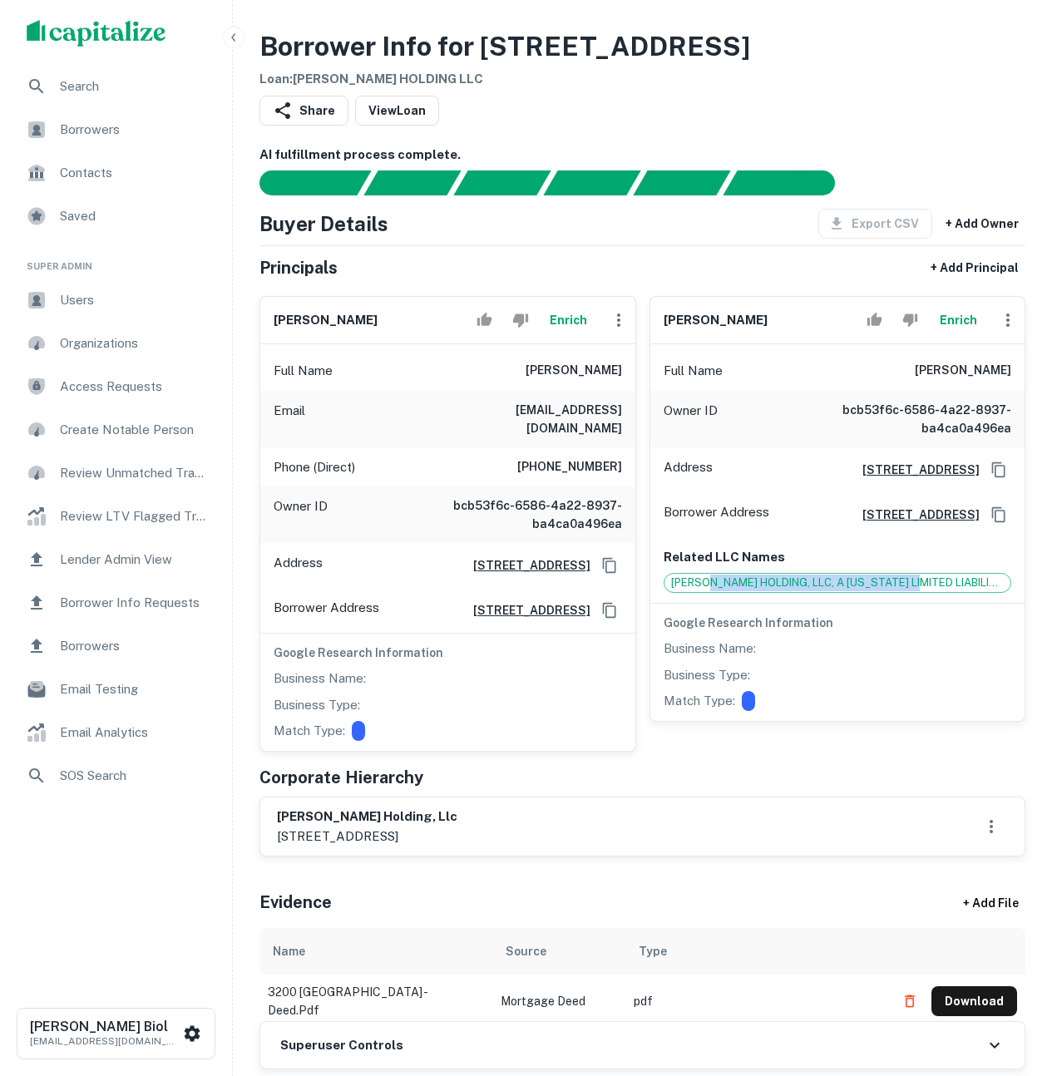
click at [718, 591] on span "BERNARDO HOLDING, LLC, A DELAWARE LIMITED LIABILITY COMPANY" at bounding box center [838, 583] width 347 height 17
drag, startPoint x: 691, startPoint y: 597, endPoint x: 962, endPoint y: 599, distance: 270.3
click at [962, 591] on span "BERNARDO HOLDING, LLC, A DELAWARE LIMITED LIABILITY COMPANY" at bounding box center [838, 583] width 347 height 17
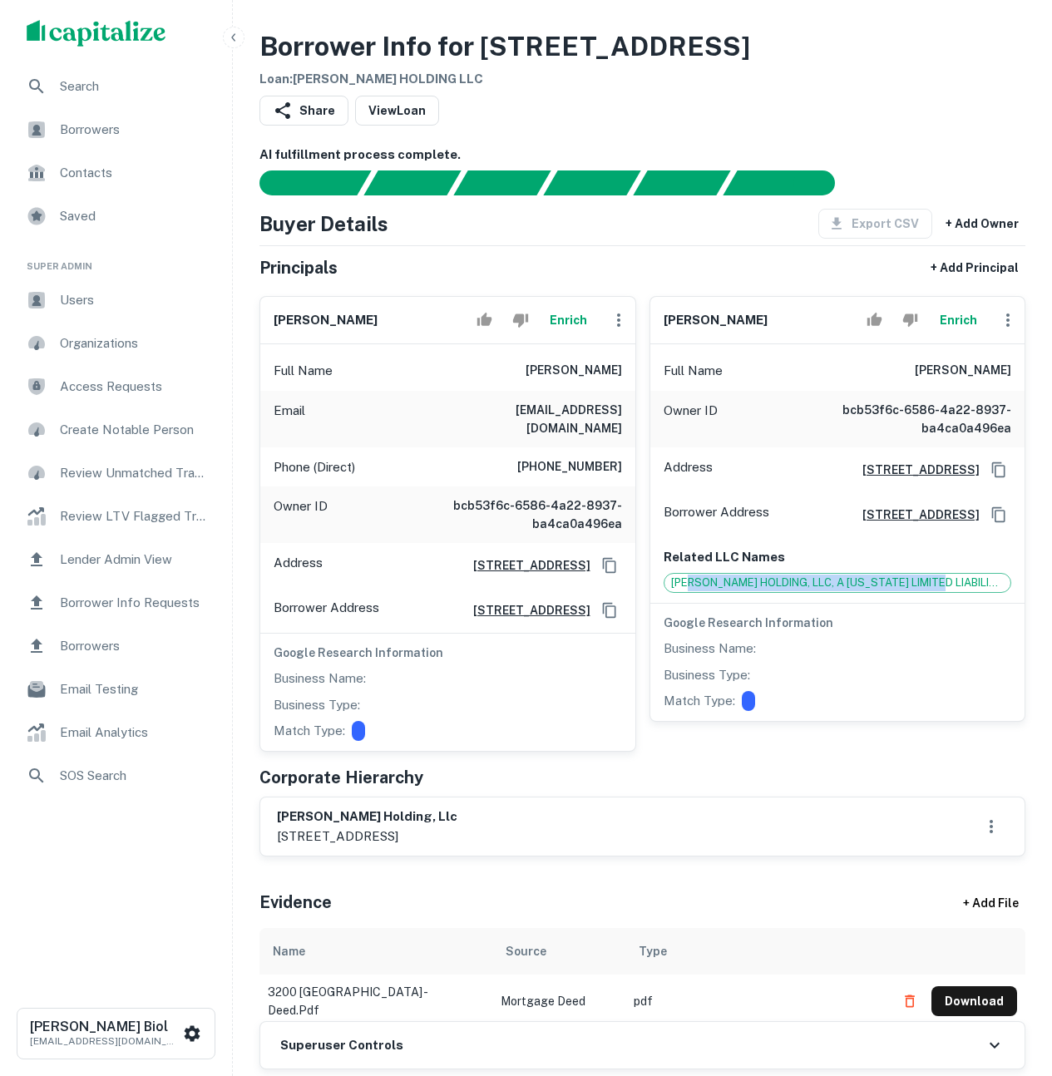
drag, startPoint x: 956, startPoint y: 598, endPoint x: 695, endPoint y: 596, distance: 260.4
click at [695, 591] on span "BERNARDO HOLDING, LLC, A DELAWARE LIMITED LIABILITY COMPANY" at bounding box center [838, 583] width 347 height 17
click at [958, 320] on button "Enrich" at bounding box center [958, 320] width 53 height 33
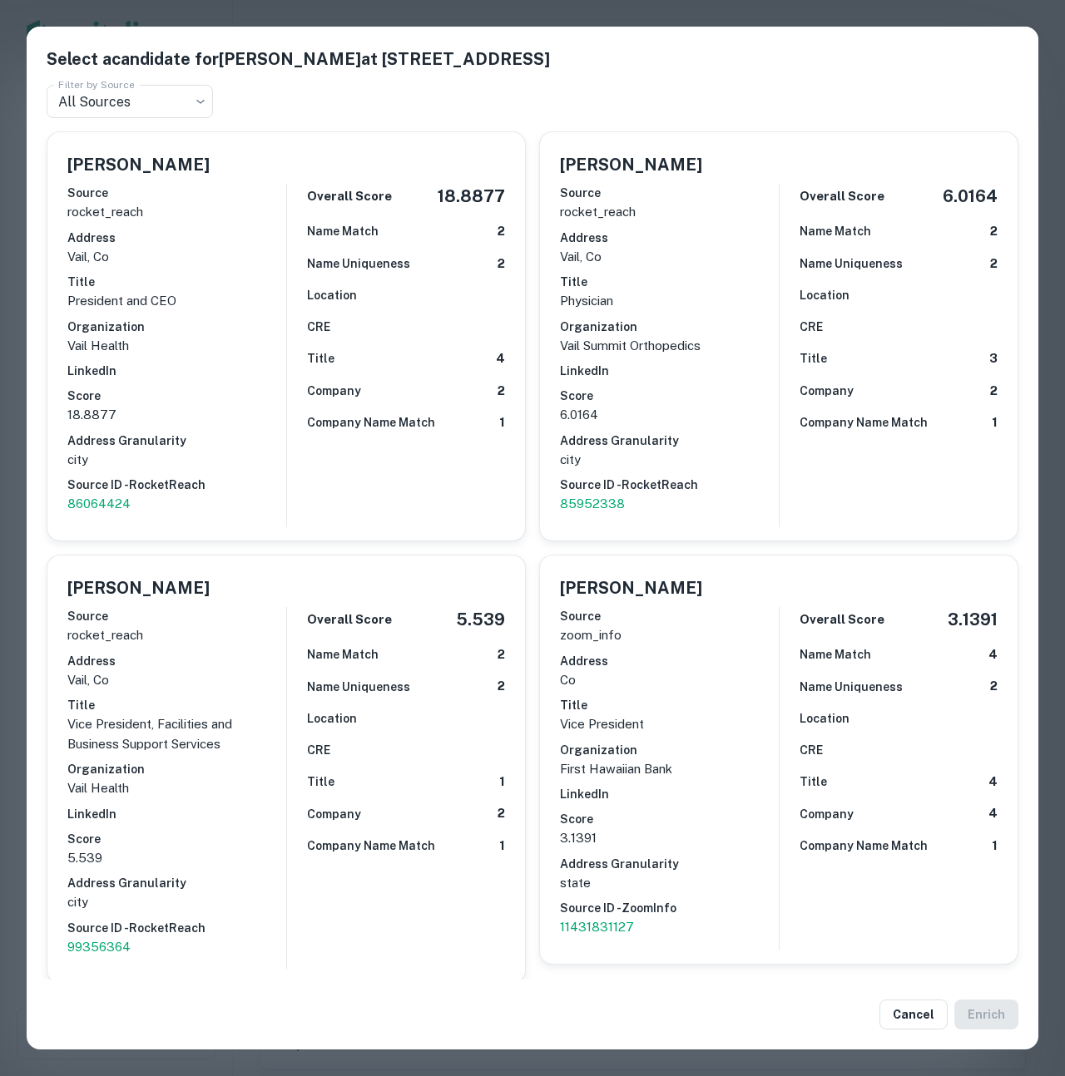
click at [691, 5] on div "Select a candidate for William J. Bernardo at 4718 east meadow drive, b4 Filter…" at bounding box center [532, 538] width 1065 height 1076
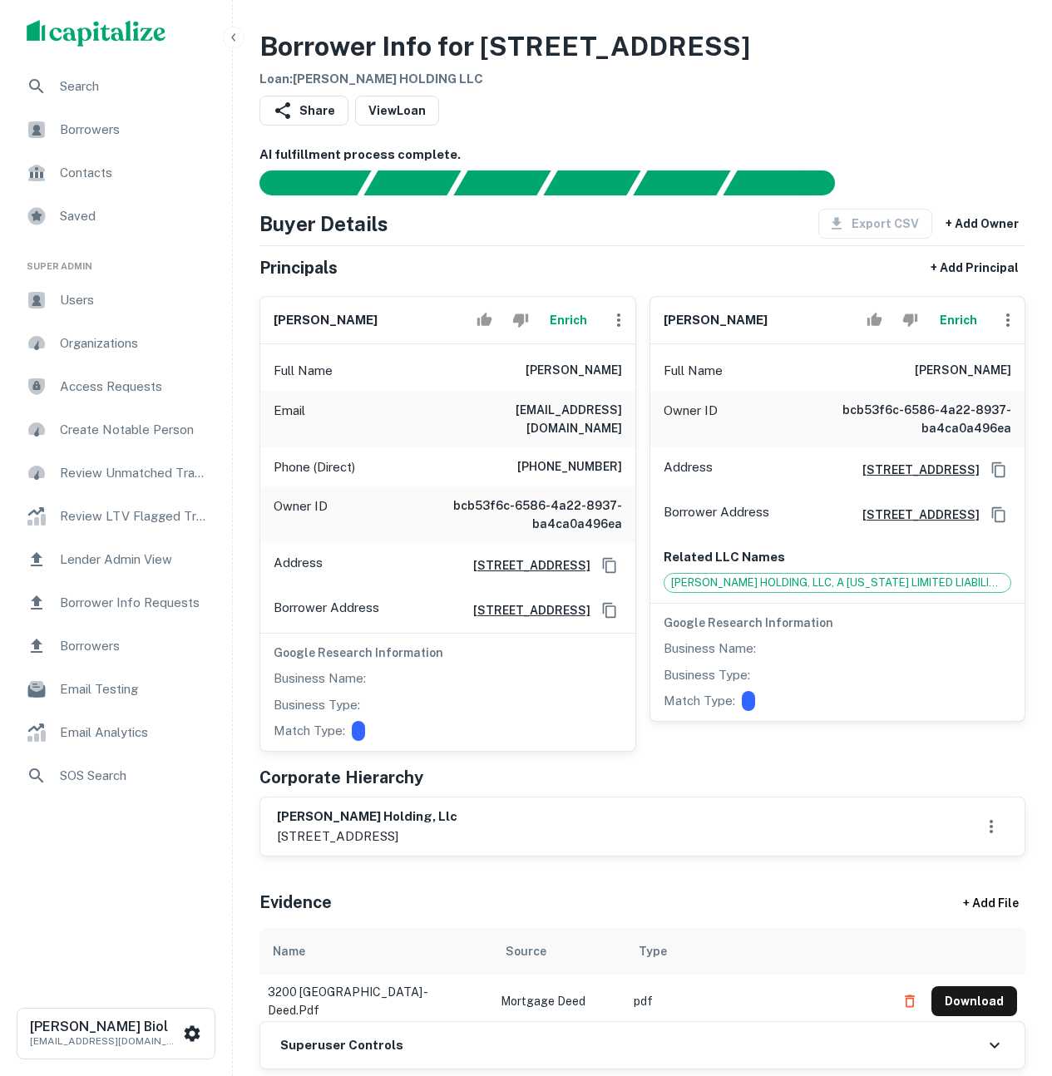
click at [574, 319] on button "Enrich" at bounding box center [568, 320] width 53 height 33
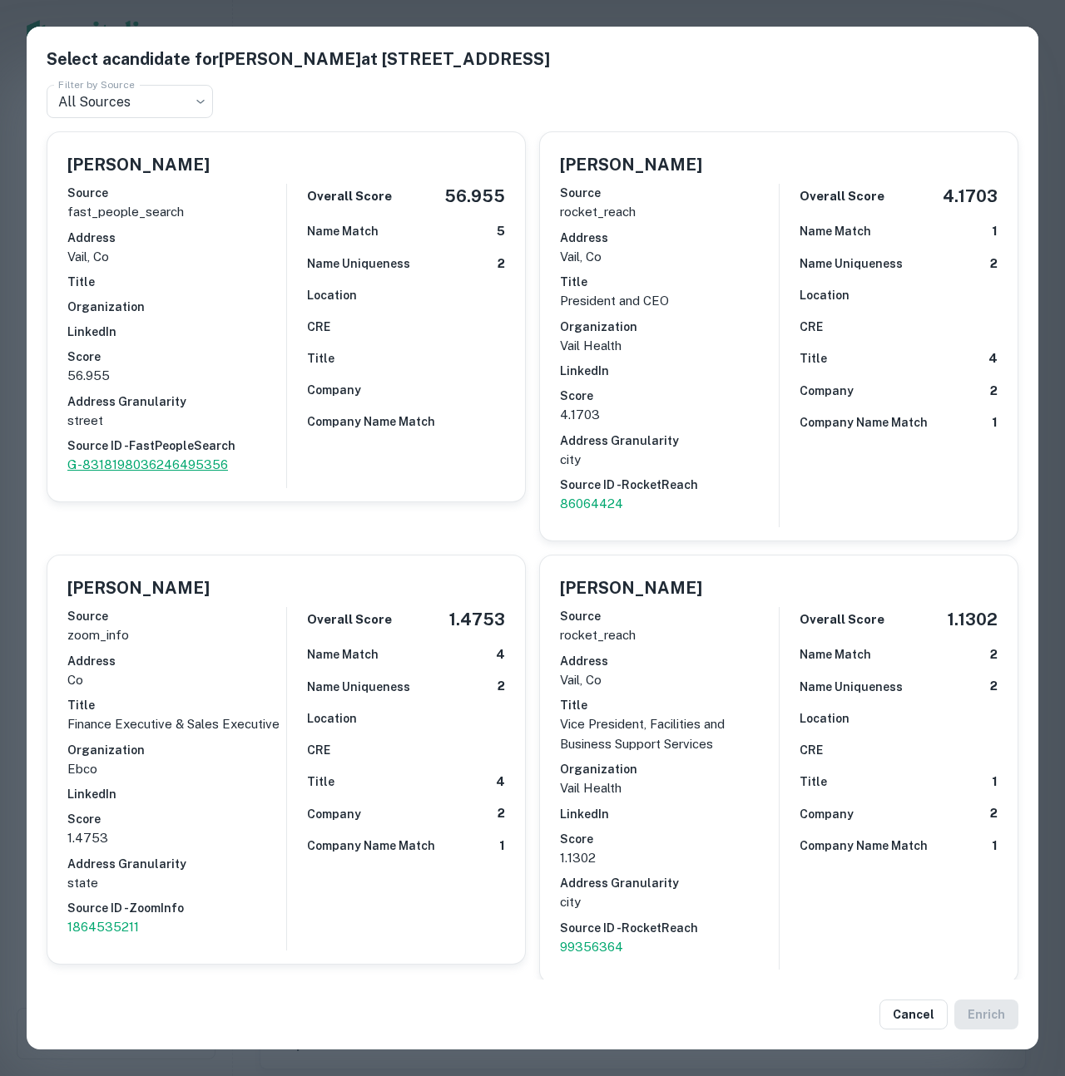
click at [156, 472] on p "G-8318198036246495356" at bounding box center [176, 465] width 219 height 20
click at [906, 1018] on button "Cancel" at bounding box center [913, 1015] width 68 height 30
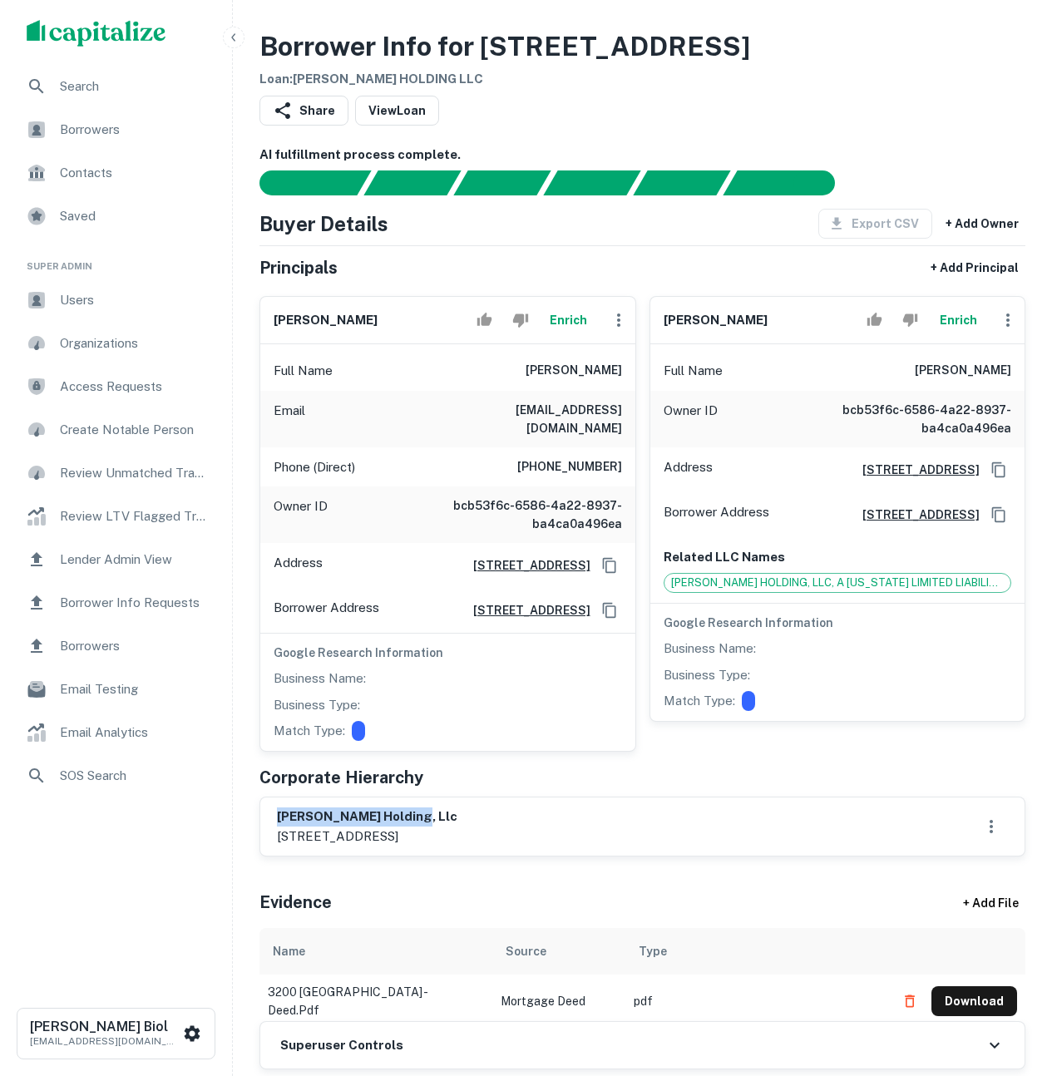
drag, startPoint x: 315, startPoint y: 810, endPoint x: 429, endPoint y: 821, distance: 114.5
click at [429, 821] on div "bernardo holding, llc 4718 east meadow drive, b4, vail, co, 81657" at bounding box center [642, 827] width 764 height 58
copy h6 "bernardo holding, llc"
drag, startPoint x: 458, startPoint y: 409, endPoint x: 609, endPoint y: 451, distance: 156.2
click at [609, 451] on div "Full Name william j bernardo Email raymondbernardo@gmail.com Phone (Direct) (70…" at bounding box center [447, 547] width 375 height 407
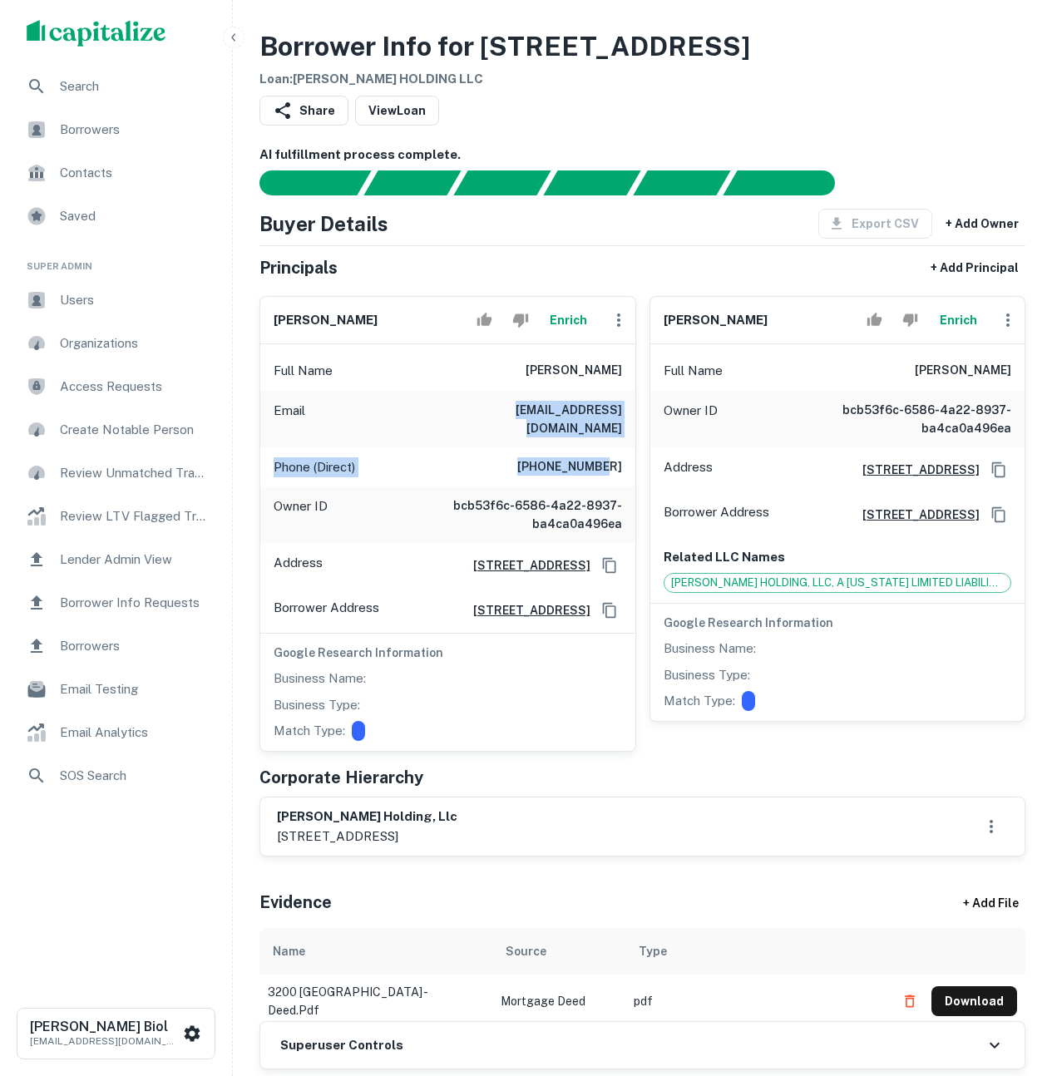
click at [609, 457] on h6 "(708) 990-2405" at bounding box center [569, 467] width 105 height 20
drag, startPoint x: 496, startPoint y: 405, endPoint x: 599, endPoint y: 448, distance: 111.8
click at [599, 448] on div "Full Name william j bernardo Email raymondbernardo@gmail.com Phone (Direct) (70…" at bounding box center [447, 547] width 375 height 407
click at [599, 457] on h6 "(708) 990-2405" at bounding box center [569, 467] width 105 height 20
drag, startPoint x: 582, startPoint y: 455, endPoint x: 422, endPoint y: 403, distance: 168.9
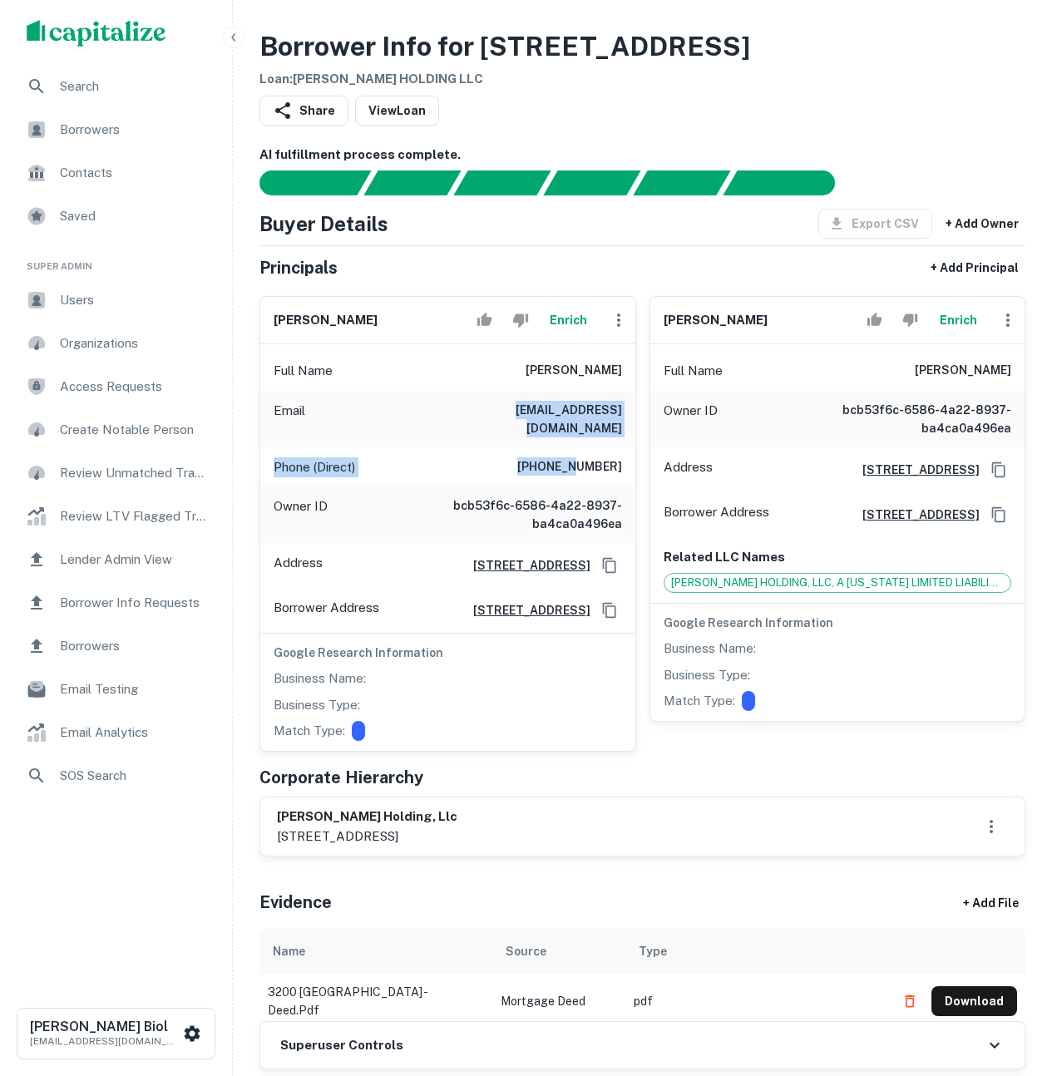
click at [422, 403] on div "Full Name william j bernardo Email raymondbernardo@gmail.com Phone (Direct) (70…" at bounding box center [447, 547] width 375 height 407
click at [422, 403] on div "Email raymondbernardo@gmail.com" at bounding box center [447, 419] width 375 height 57
drag, startPoint x: 430, startPoint y: 404, endPoint x: 599, endPoint y: 446, distance: 173.9
click at [599, 446] on div "Full Name william j bernardo Email raymondbernardo@gmail.com Phone (Direct) (70…" at bounding box center [447, 547] width 375 height 407
click at [600, 457] on h6 "(708) 990-2405" at bounding box center [569, 467] width 105 height 20
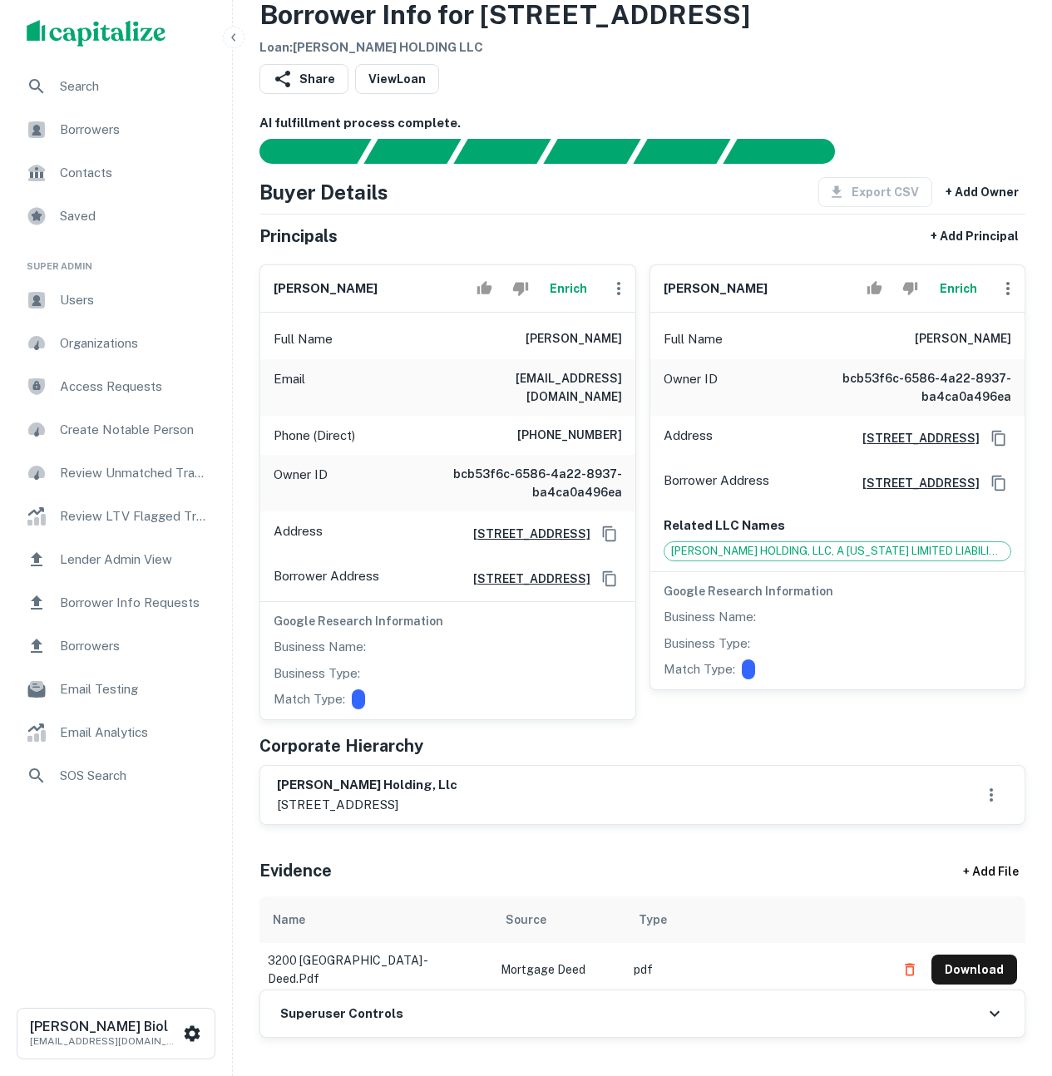
scroll to position [42, 0]
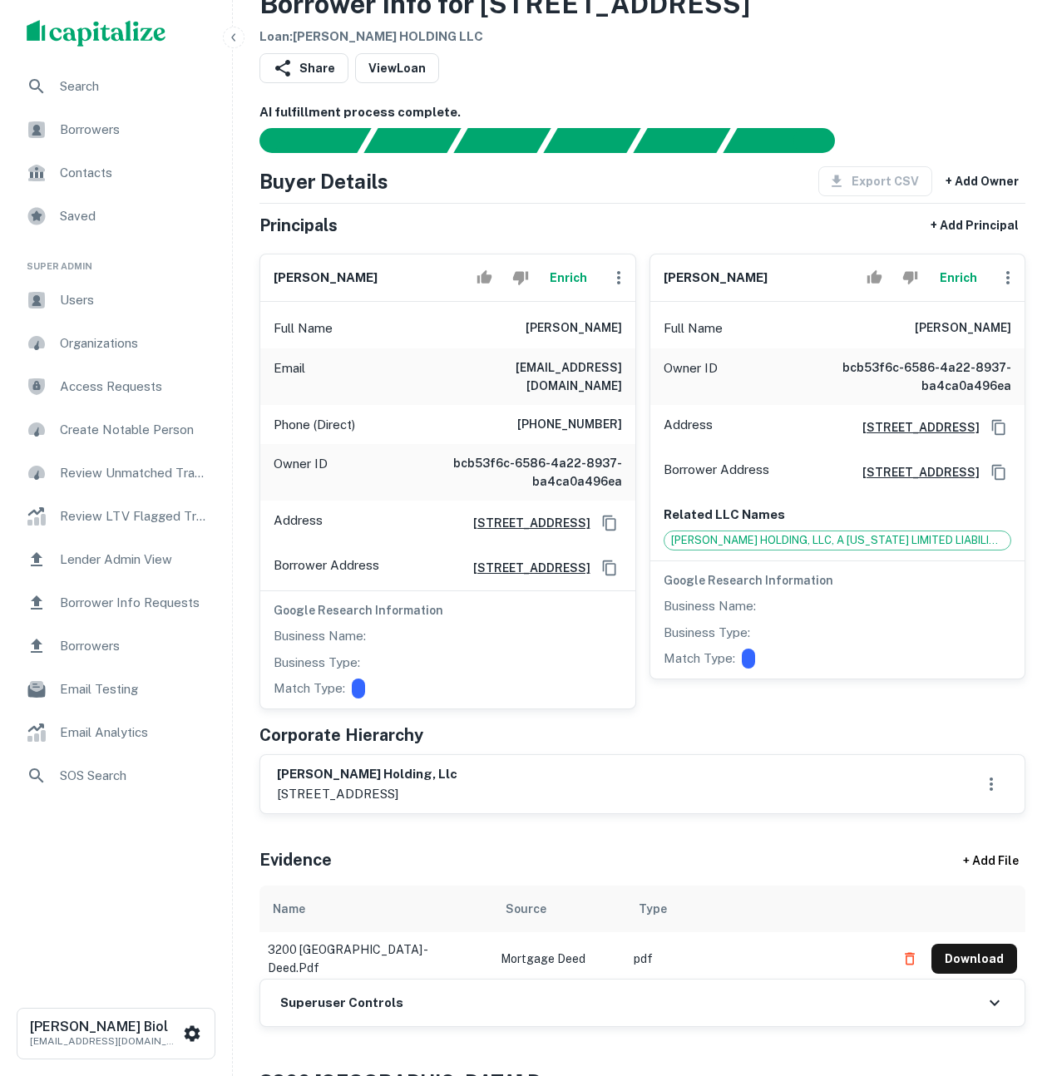
click at [579, 272] on button "Enrich" at bounding box center [568, 277] width 53 height 33
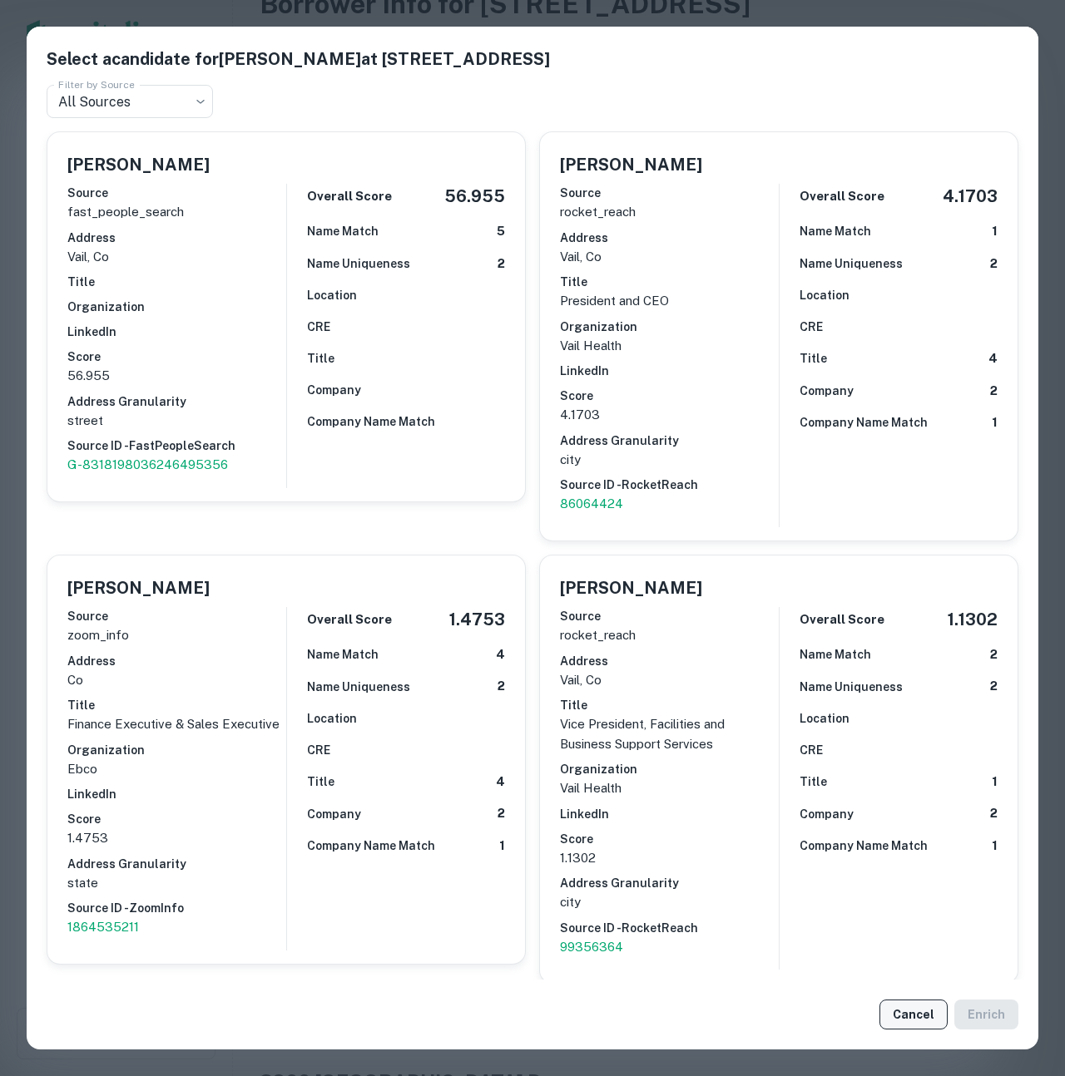
click at [912, 1021] on button "Cancel" at bounding box center [913, 1015] width 68 height 30
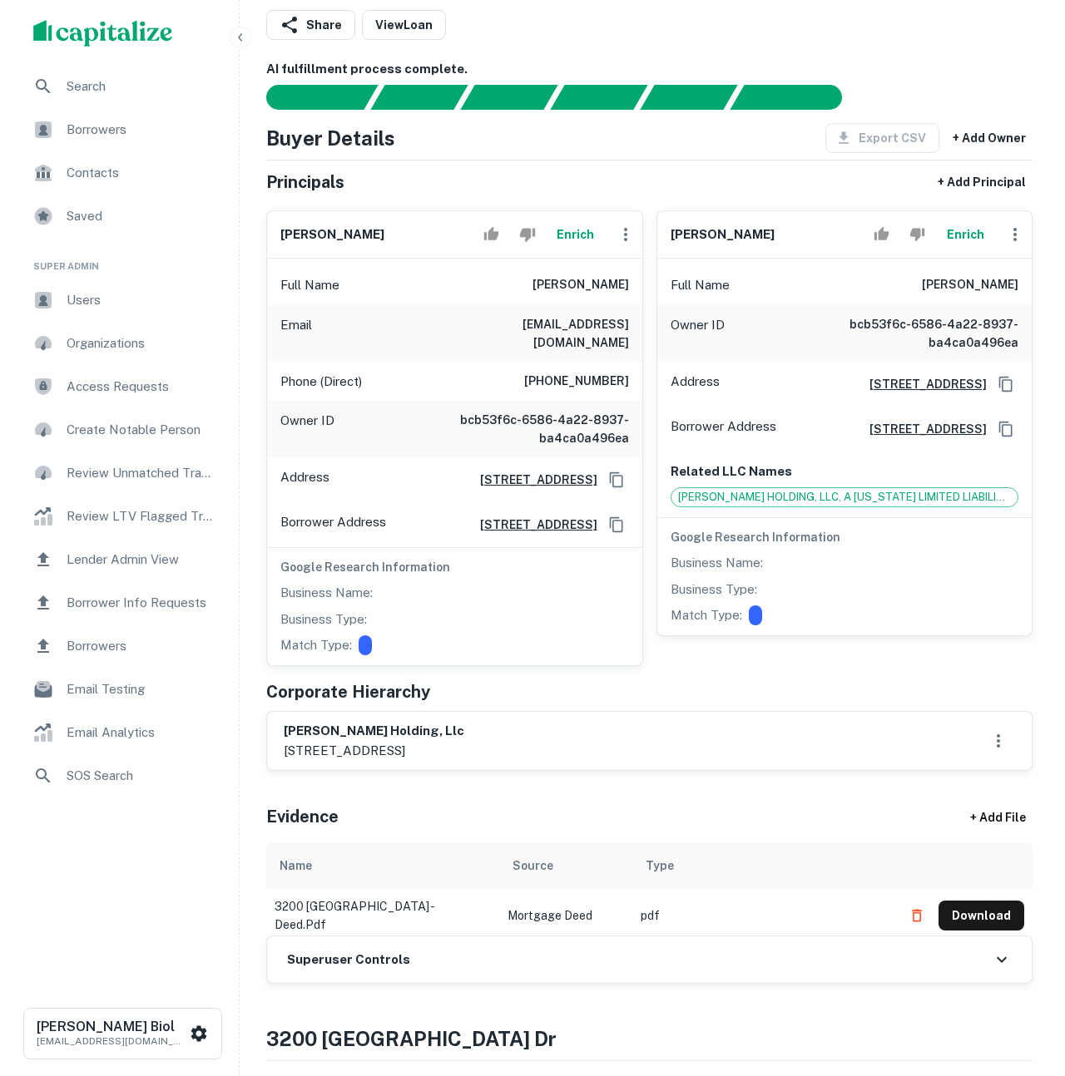
scroll to position [107, 0]
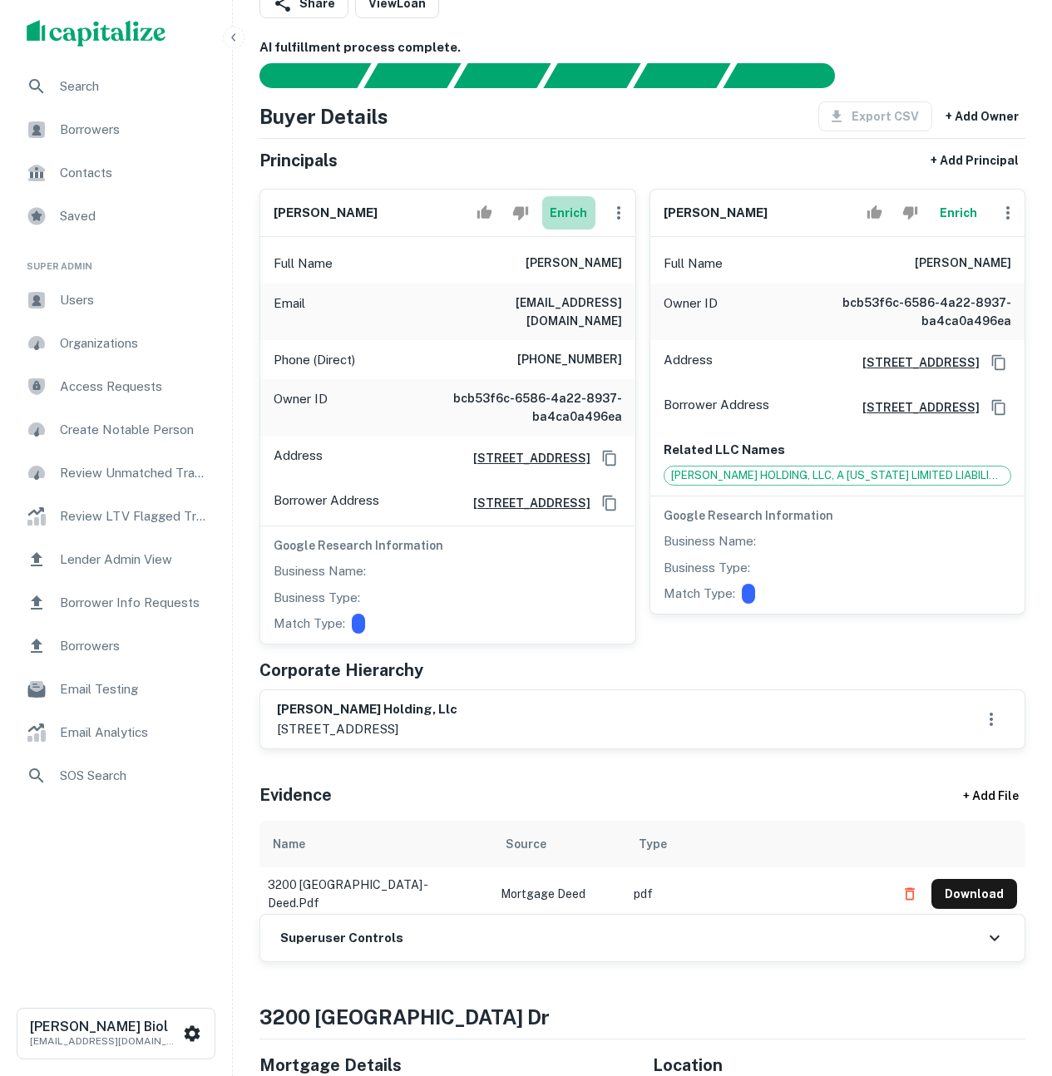
click at [559, 208] on button "Enrich" at bounding box center [568, 212] width 53 height 33
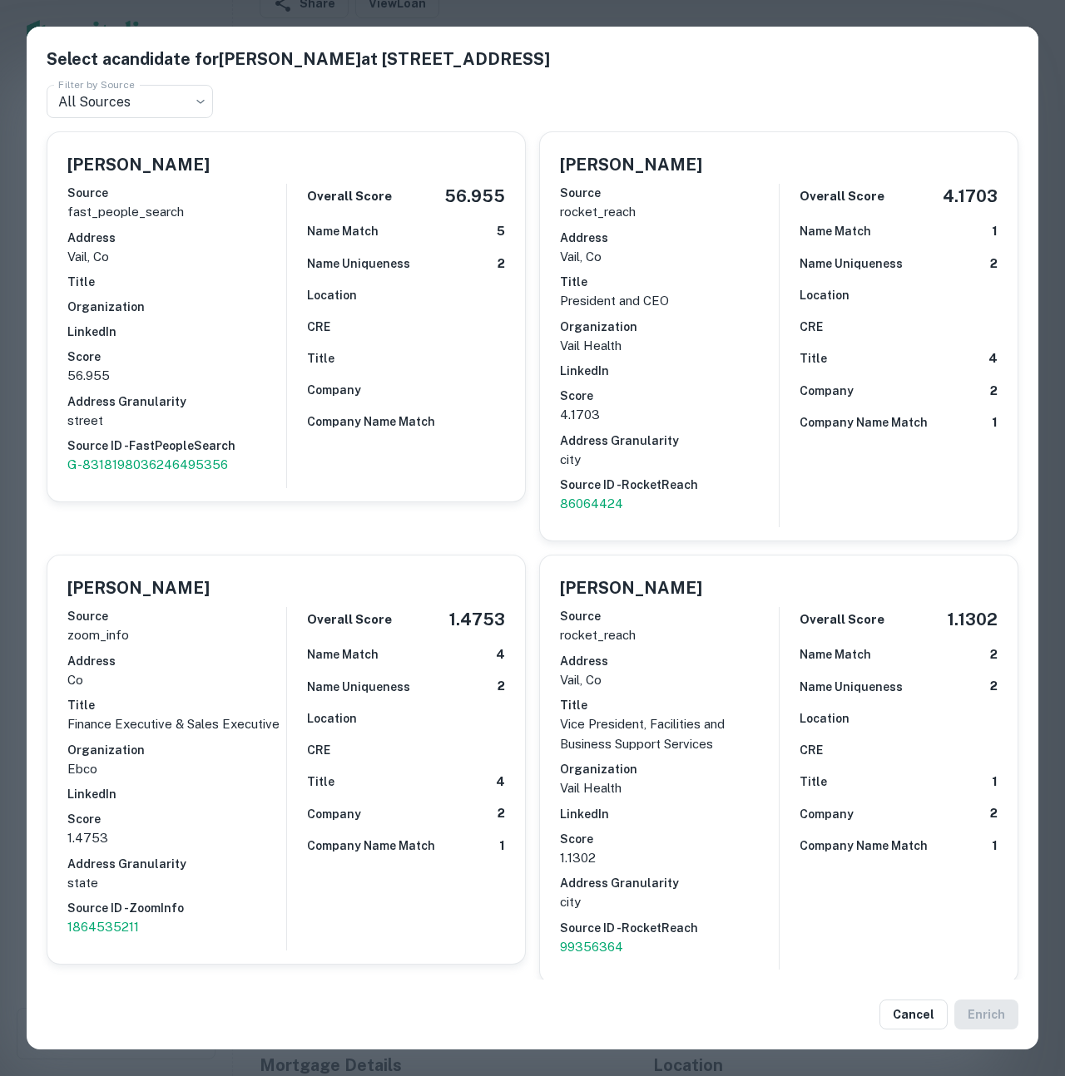
click at [9, 477] on div "Select a candidate for William J Bernardo at 4718 Meadow Dr Filter by Source Al…" at bounding box center [532, 538] width 1065 height 1076
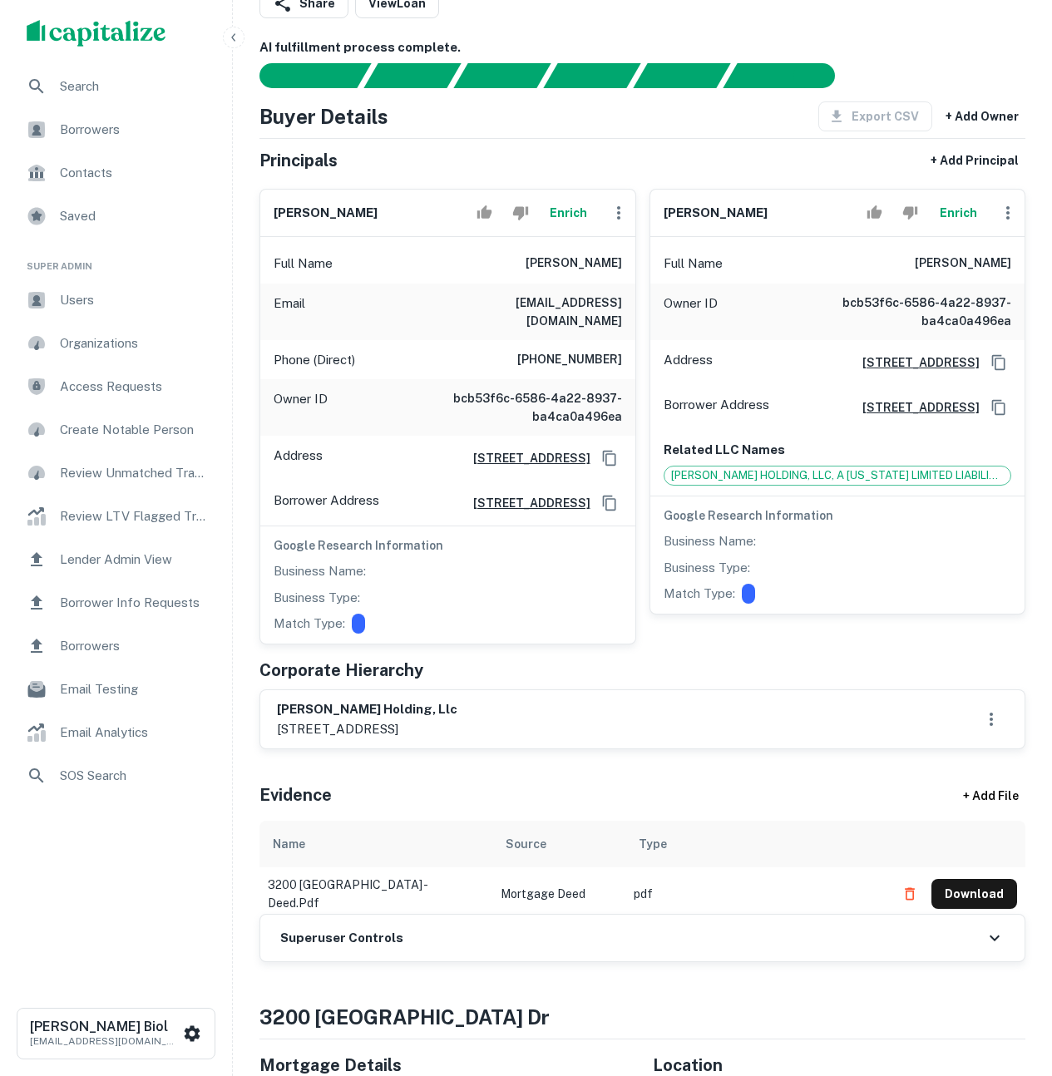
click at [560, 215] on button "Enrich" at bounding box center [568, 212] width 53 height 33
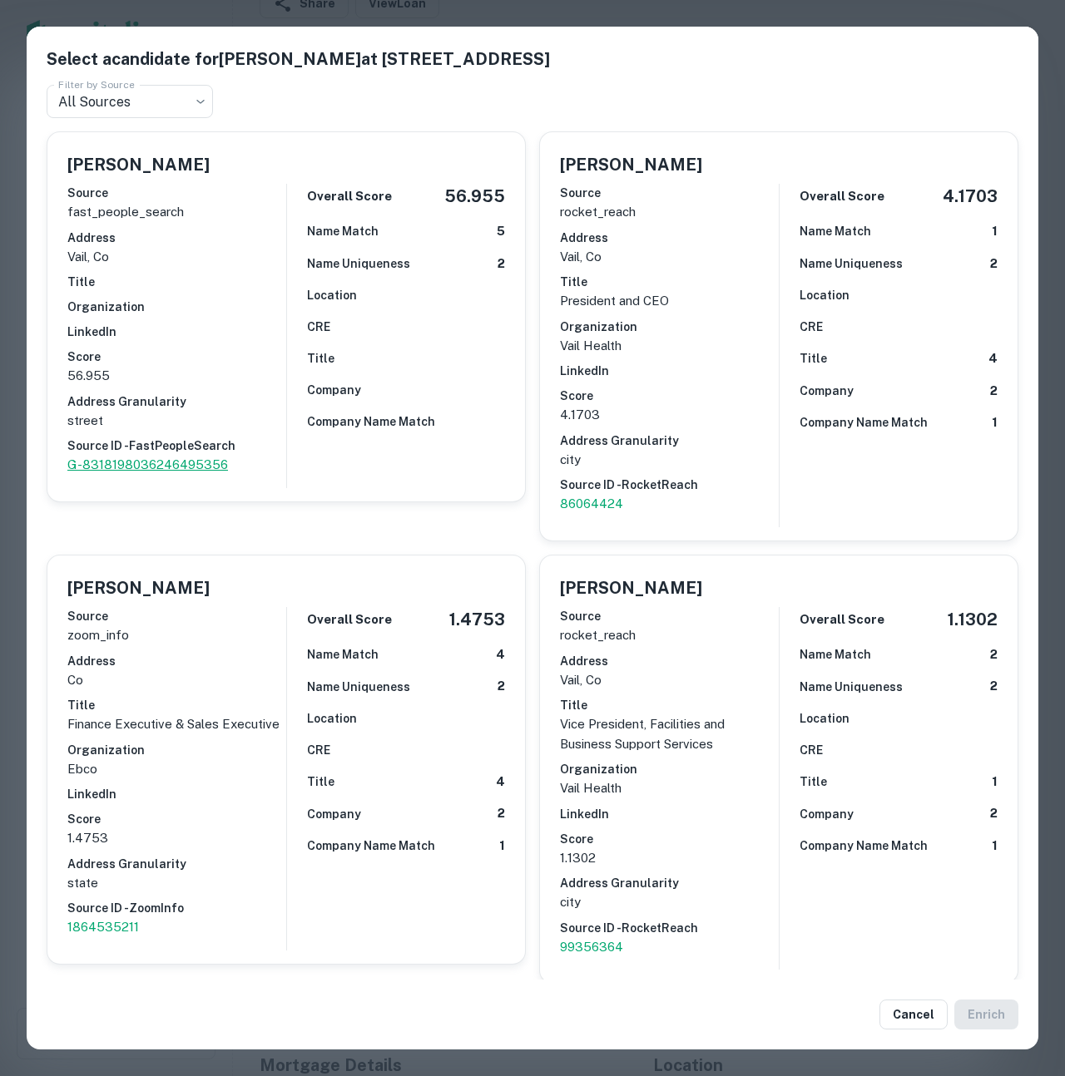
click at [138, 462] on p "G-8318198036246495356" at bounding box center [176, 465] width 219 height 20
click at [902, 12] on div "Select a candidate for William J Bernardo at 4718 Meadow Dr Filter by Source Al…" at bounding box center [532, 538] width 1065 height 1076
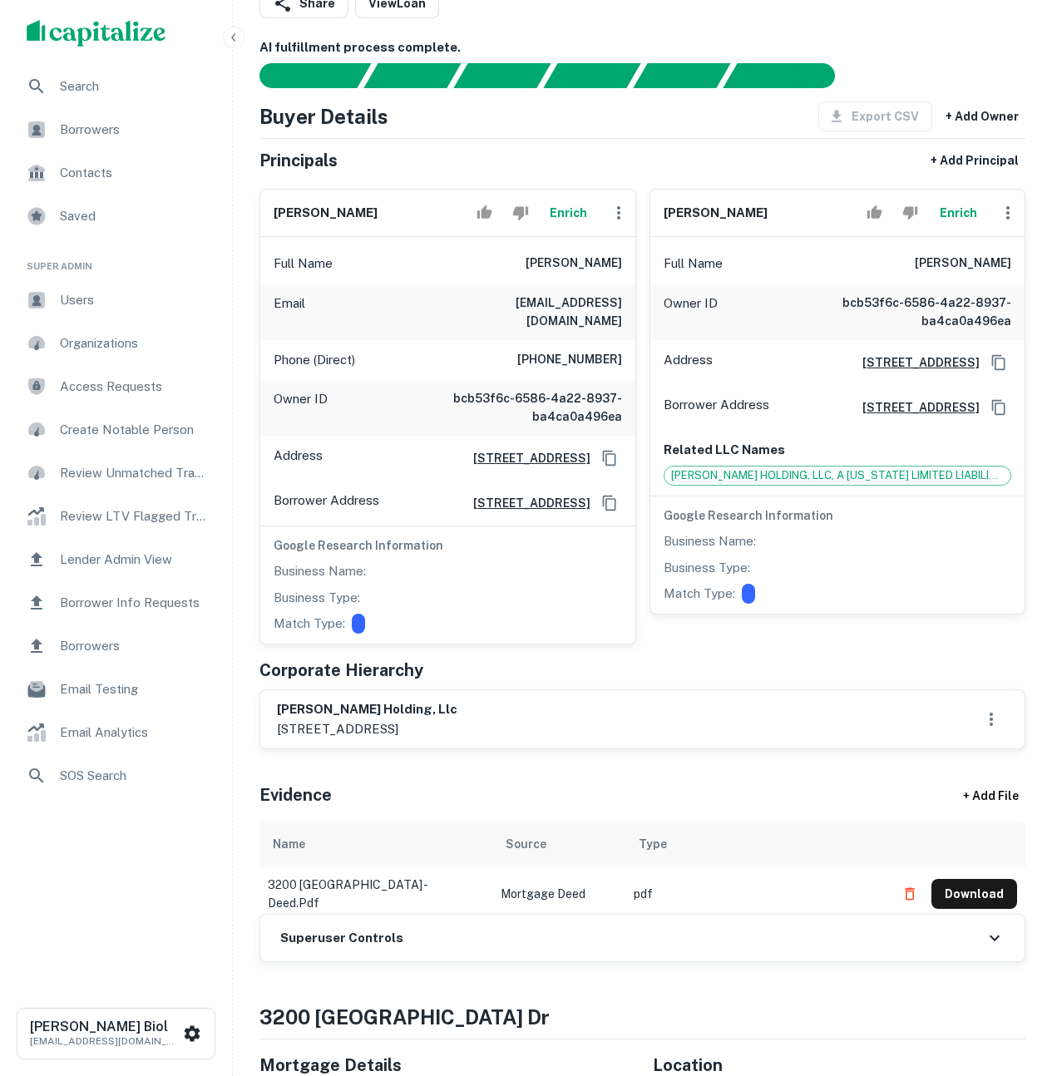
click at [519, 217] on icon "Reject" at bounding box center [520, 213] width 15 height 13
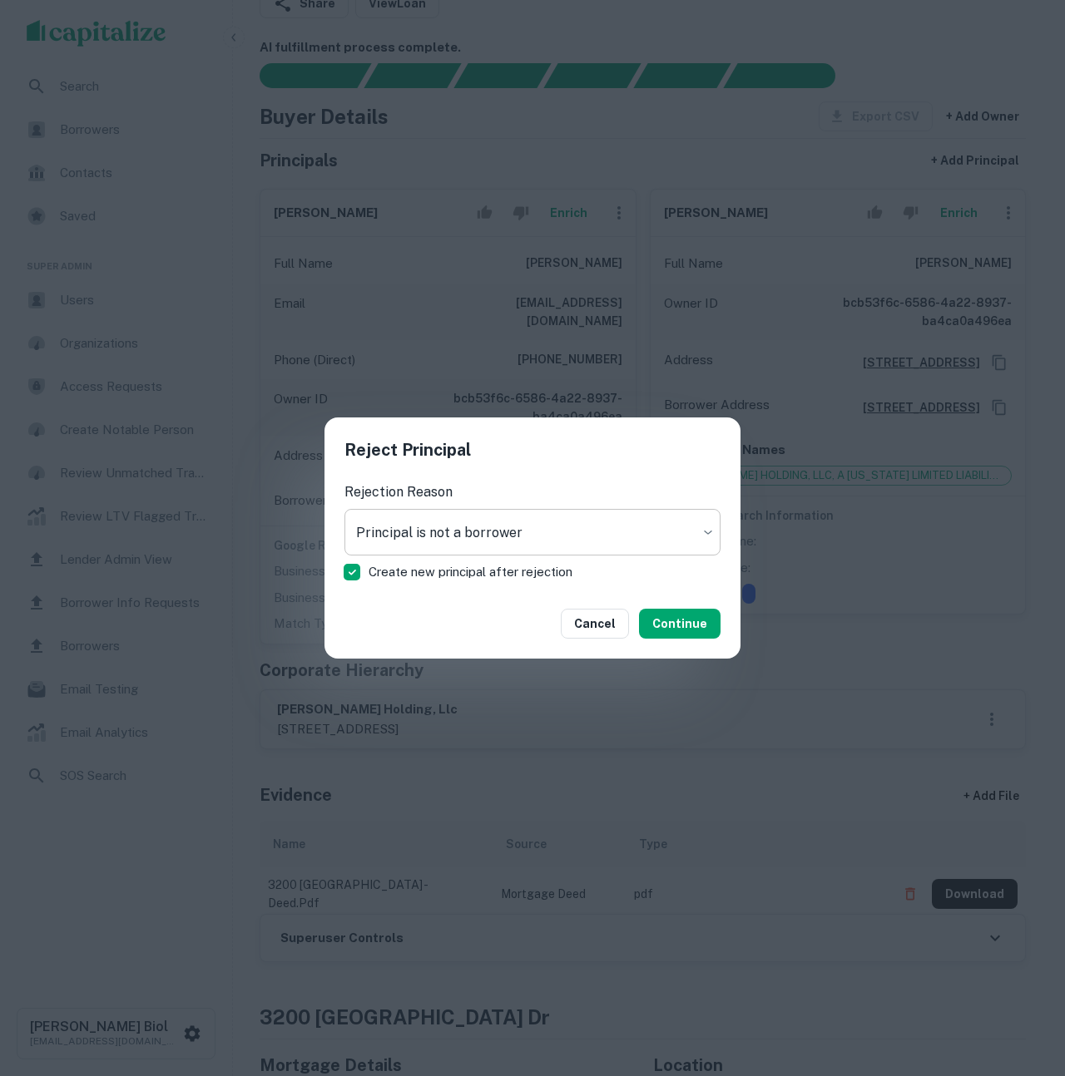
click at [539, 539] on body "Search Borrowers Contacts Saved Super Admin Users Organizations Access Requests…" at bounding box center [532, 431] width 1065 height 1076
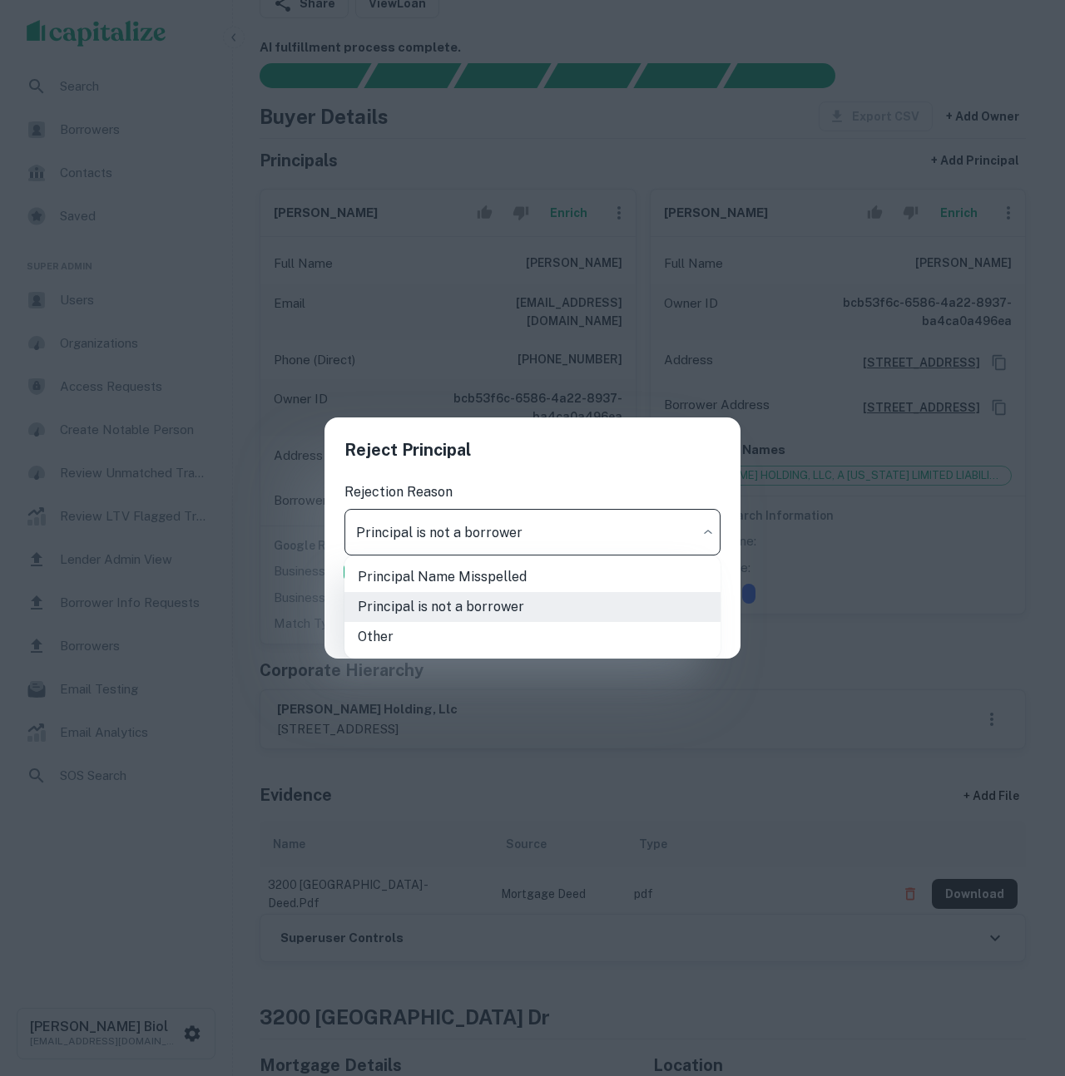
click at [545, 458] on div at bounding box center [532, 538] width 1065 height 1076
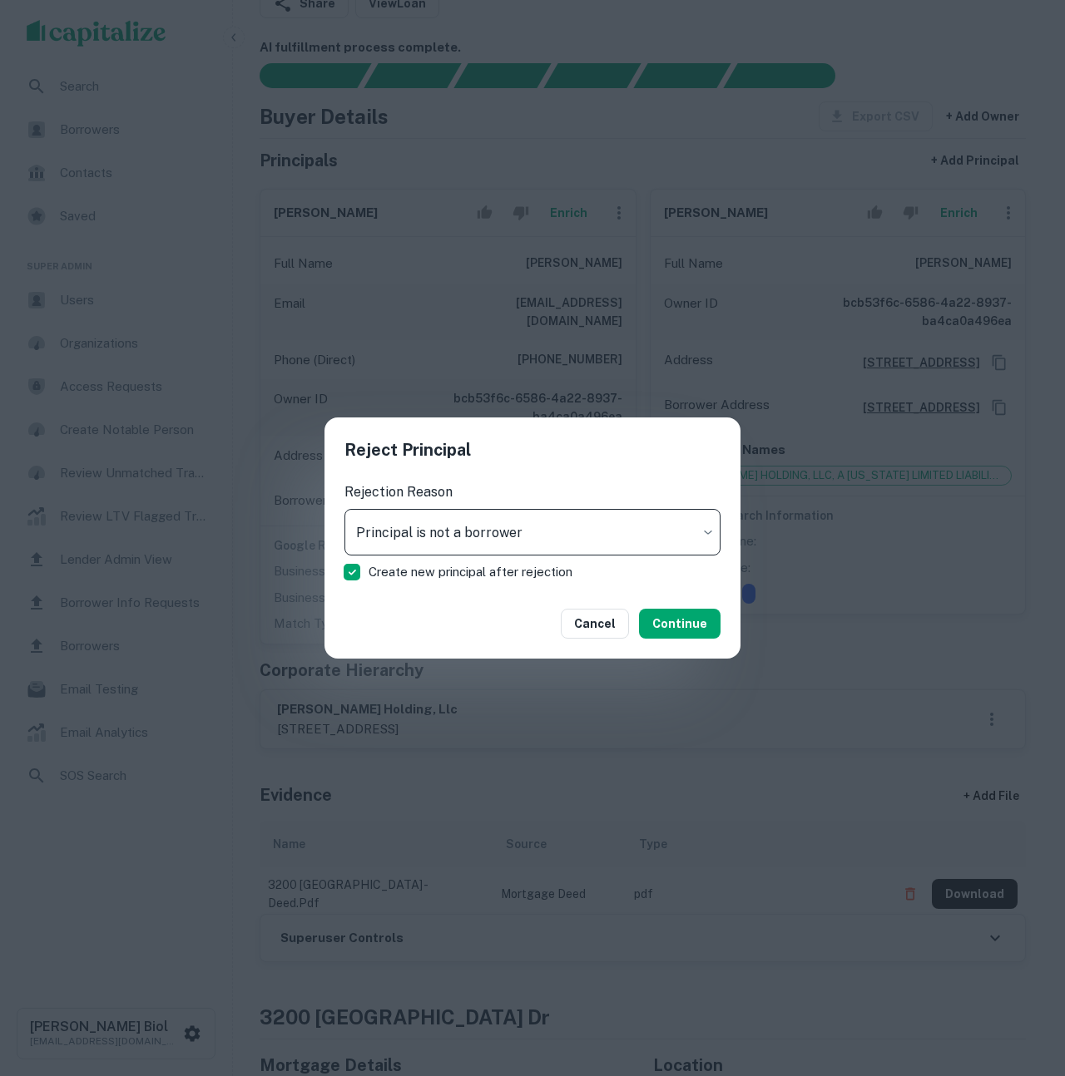
click at [529, 527] on body "Search Borrowers Contacts Saved Super Admin Users Organizations Access Requests…" at bounding box center [532, 431] width 1065 height 1076
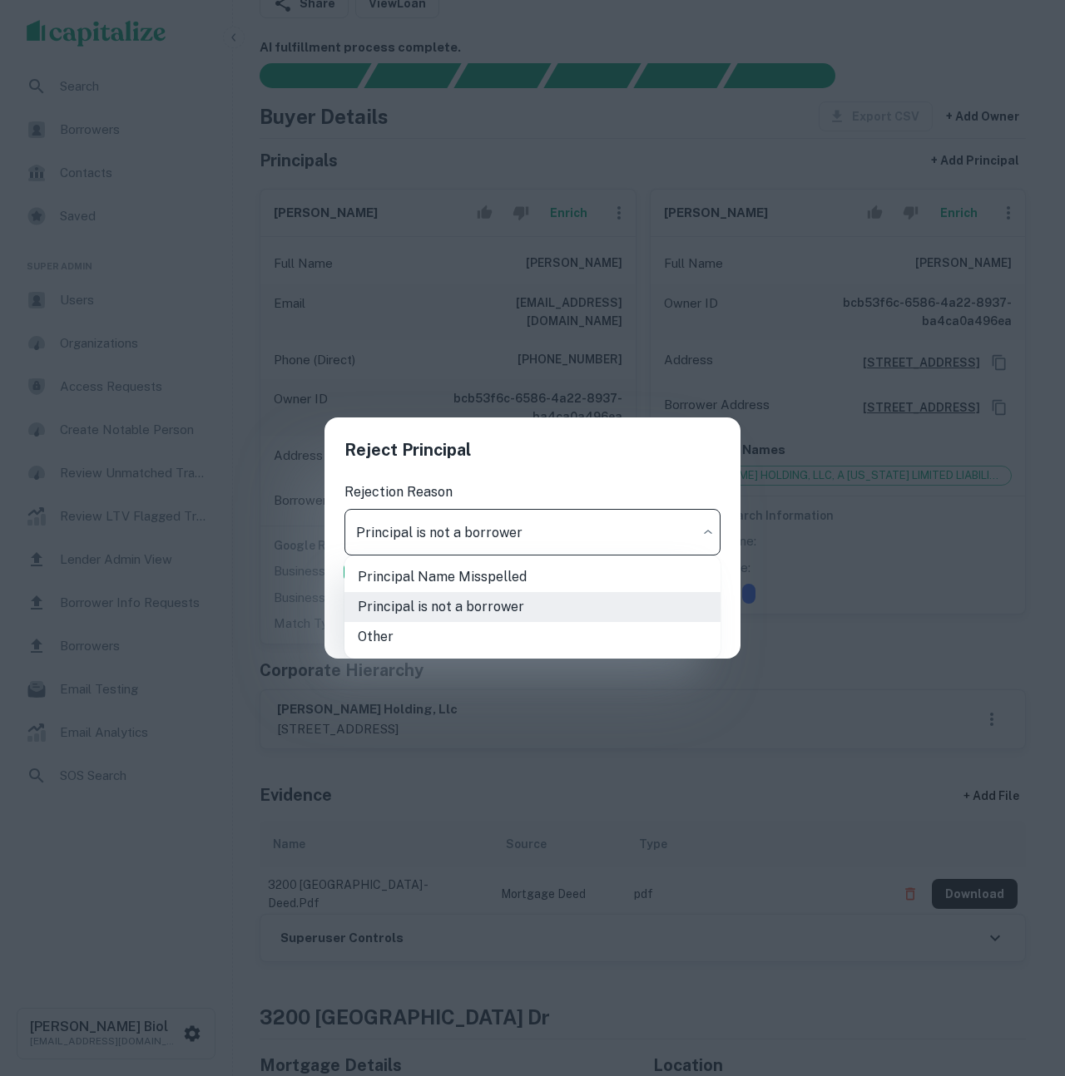
click at [401, 640] on li "Other" at bounding box center [532, 637] width 376 height 30
type input "*****"
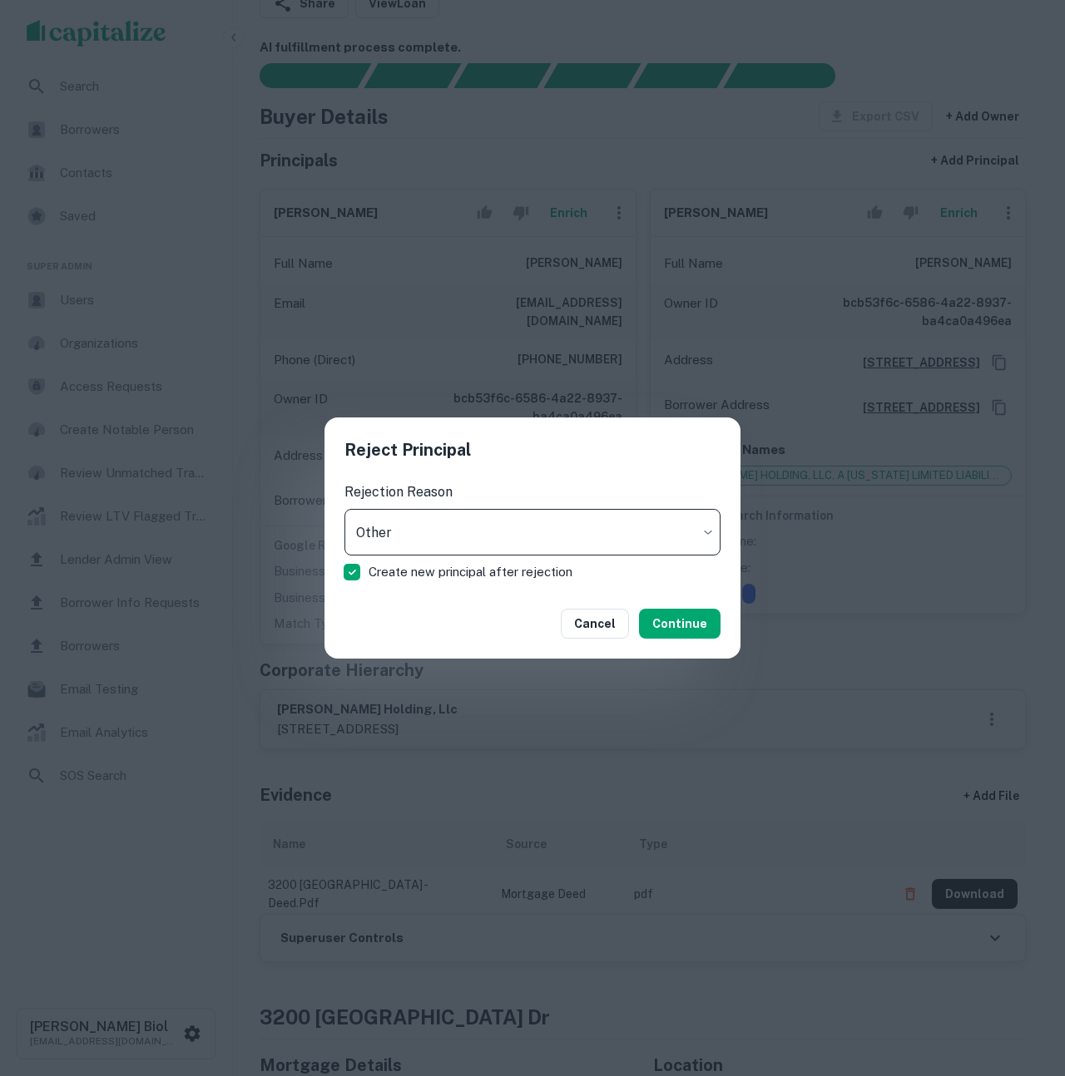
click at [386, 574] on span "Create new principal after rejection" at bounding box center [470, 572] width 204 height 20
click at [614, 633] on button "Cancel" at bounding box center [603, 624] width 68 height 30
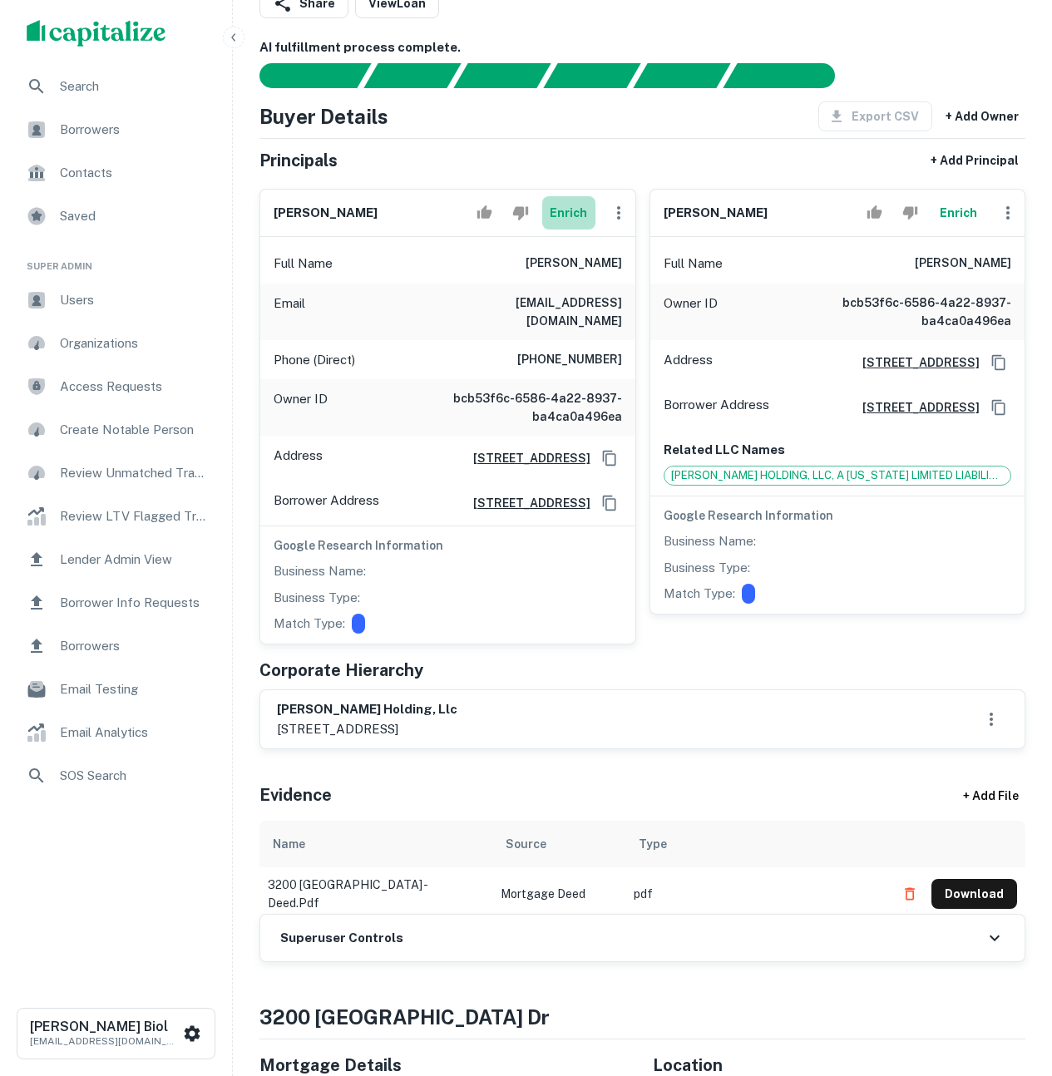
click at [562, 211] on button "Enrich" at bounding box center [568, 212] width 53 height 33
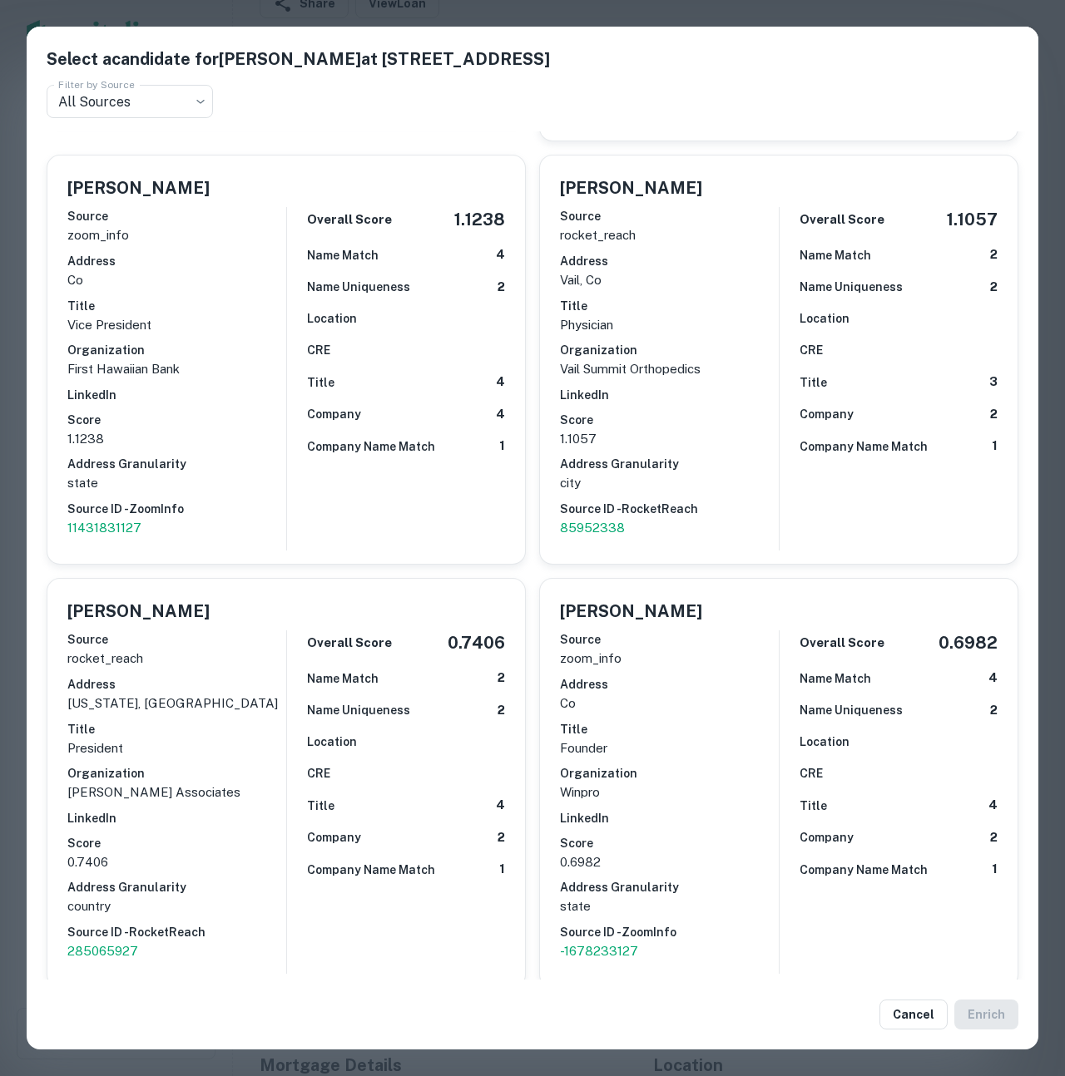
scroll to position [1214, 0]
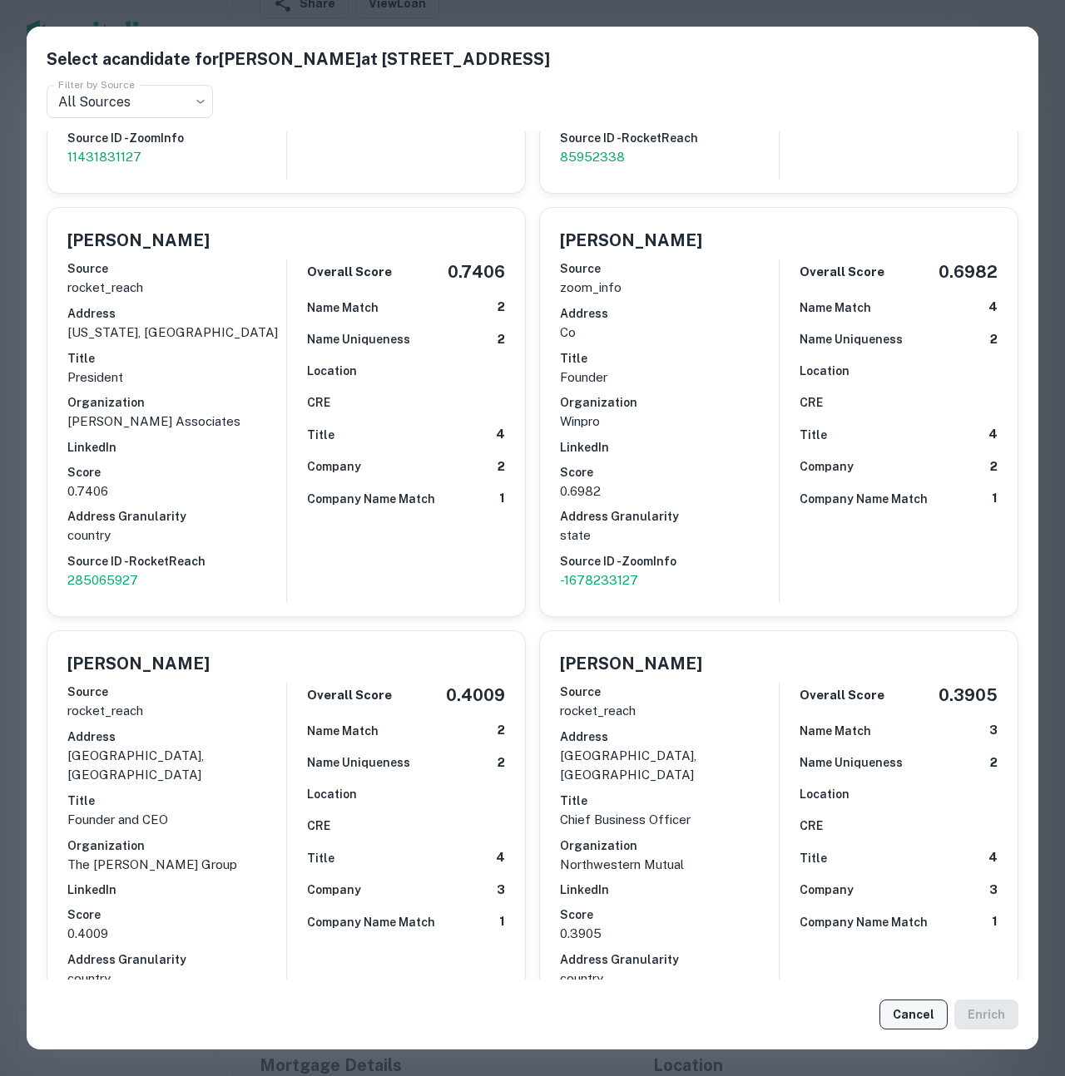
click at [916, 1012] on button "Cancel" at bounding box center [913, 1015] width 68 height 30
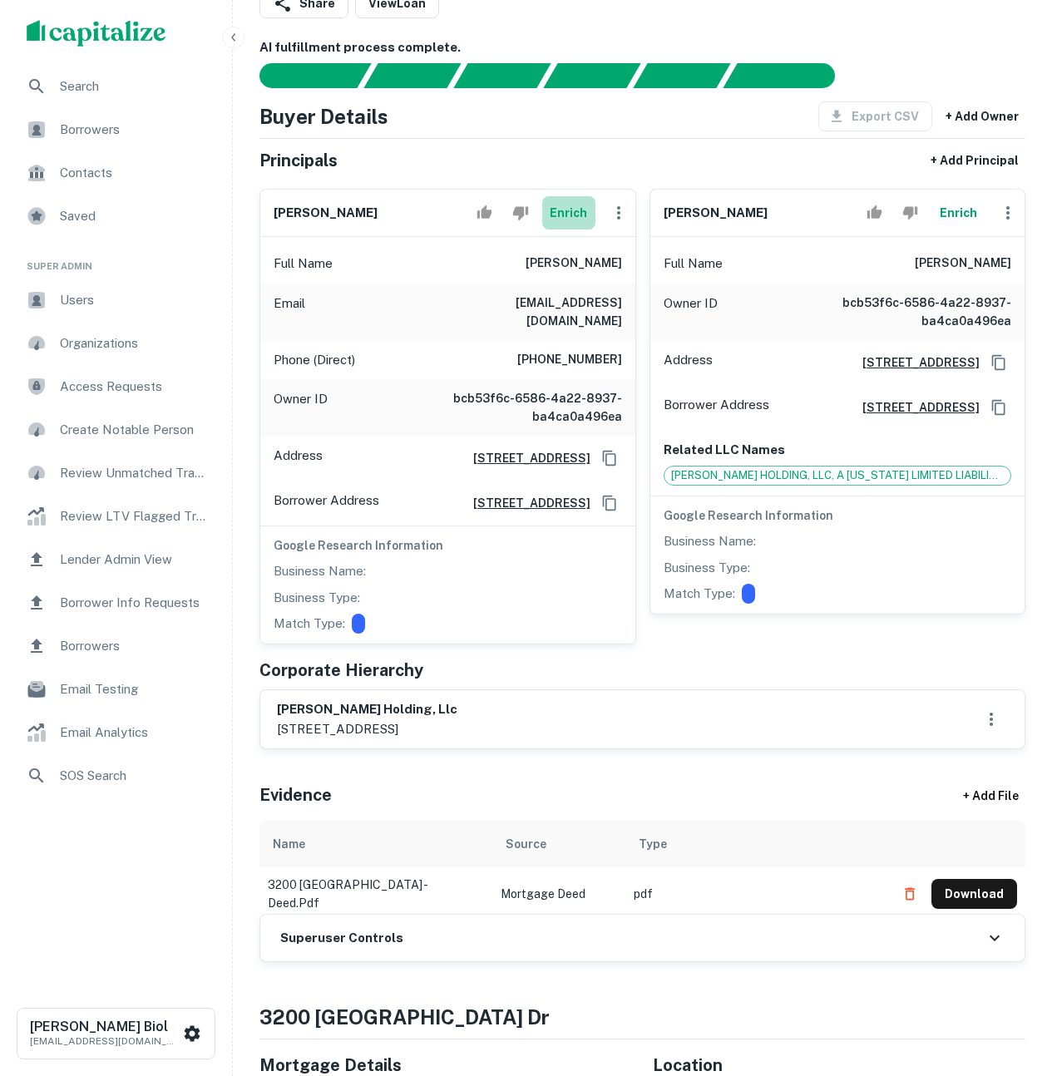
click at [573, 212] on button "Enrich" at bounding box center [568, 212] width 53 height 33
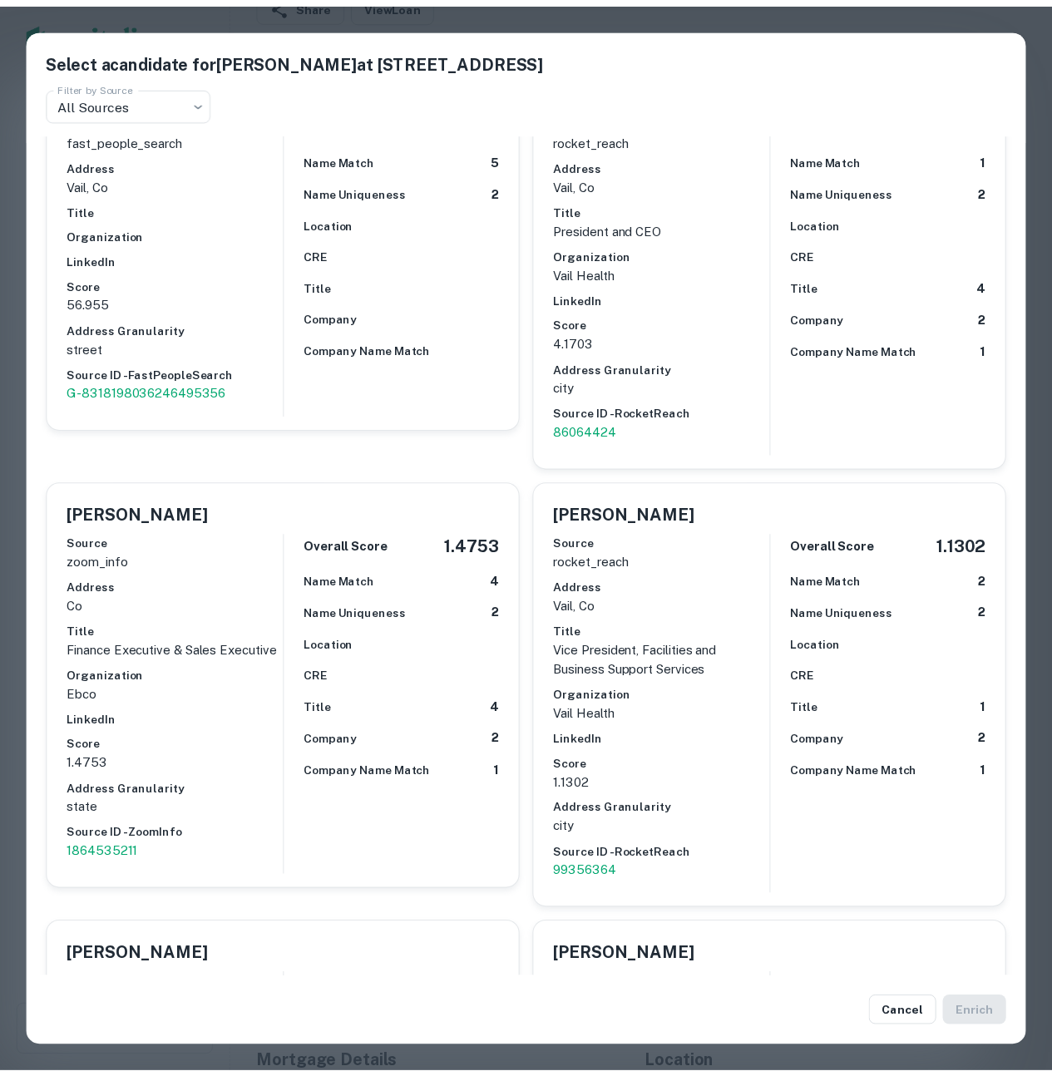
scroll to position [0, 0]
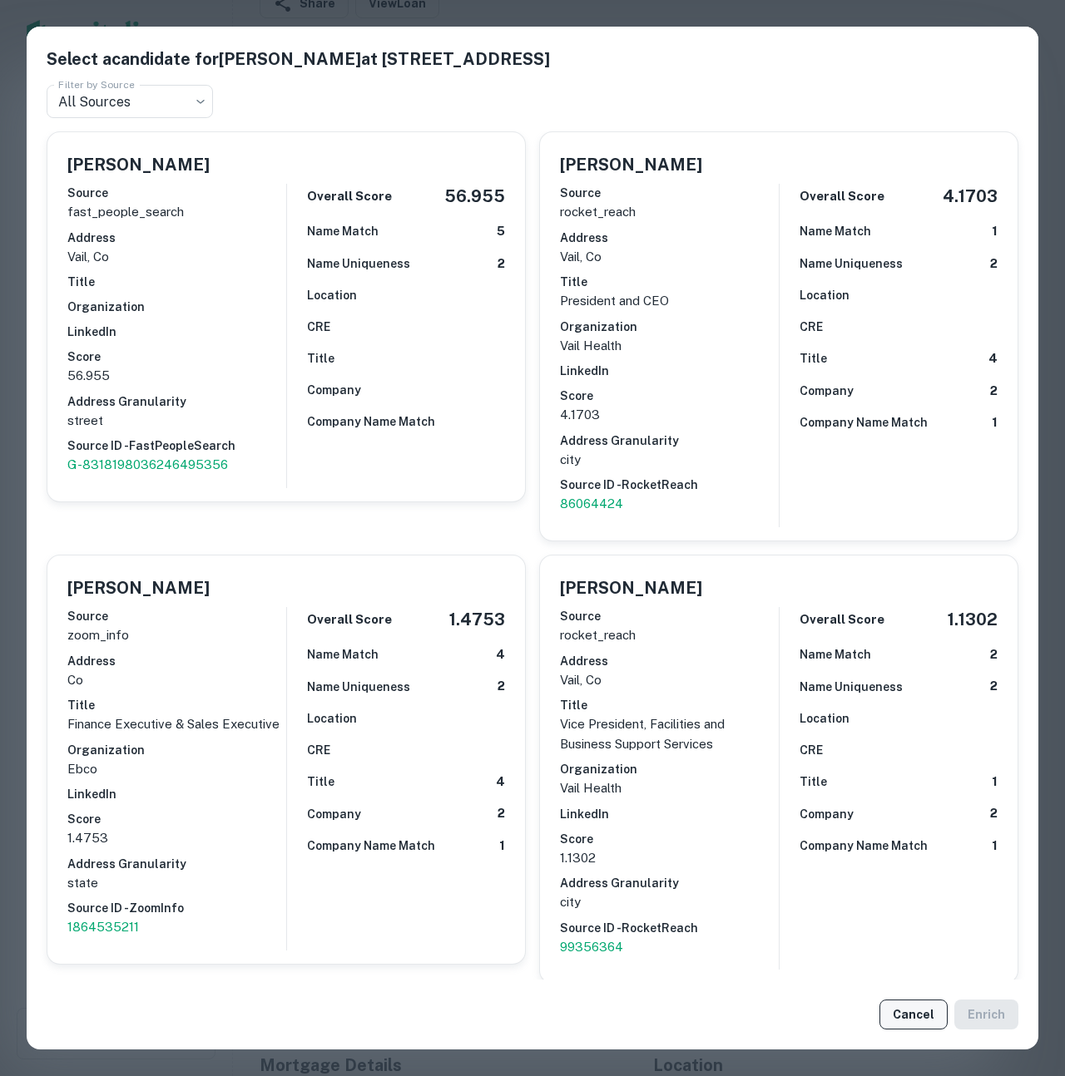
click at [911, 1014] on button "Cancel" at bounding box center [913, 1015] width 68 height 30
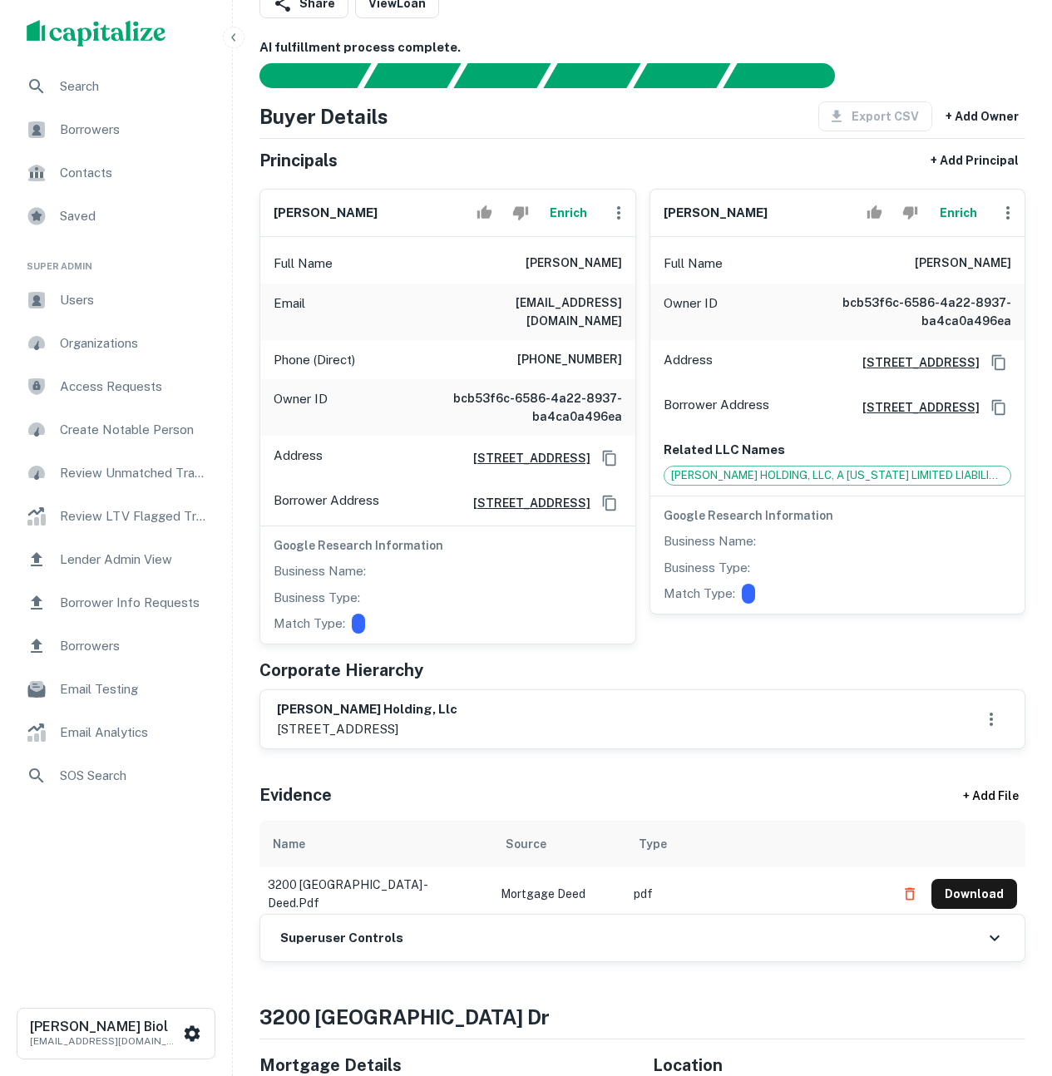
click at [389, 216] on div "william j bernardo Enrich" at bounding box center [447, 213] width 375 height 47
drag, startPoint x: 391, startPoint y: 214, endPoint x: 274, endPoint y: 209, distance: 117.4
click at [274, 209] on div "william j bernardo Enrich" at bounding box center [447, 213] width 375 height 47
copy h6 "william j bernardo"
click at [563, 212] on button "Enrich" at bounding box center [568, 212] width 53 height 33
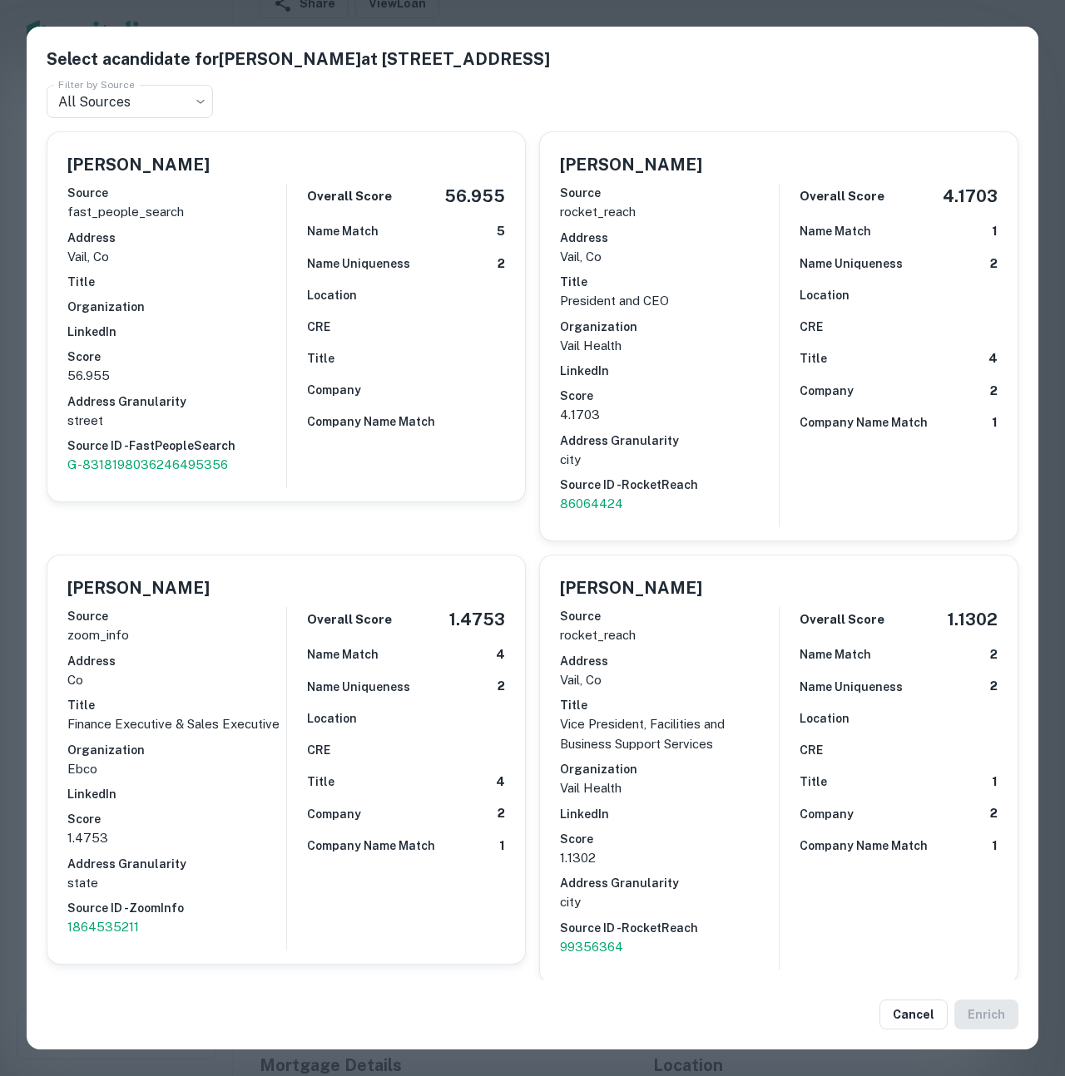
drag, startPoint x: 913, startPoint y: 1012, endPoint x: 690, endPoint y: 1021, distance: 223.9
click at [690, 1021] on div "Cancel Enrich" at bounding box center [532, 1015] width 1011 height 70
click at [923, 1017] on button "Cancel" at bounding box center [913, 1015] width 68 height 30
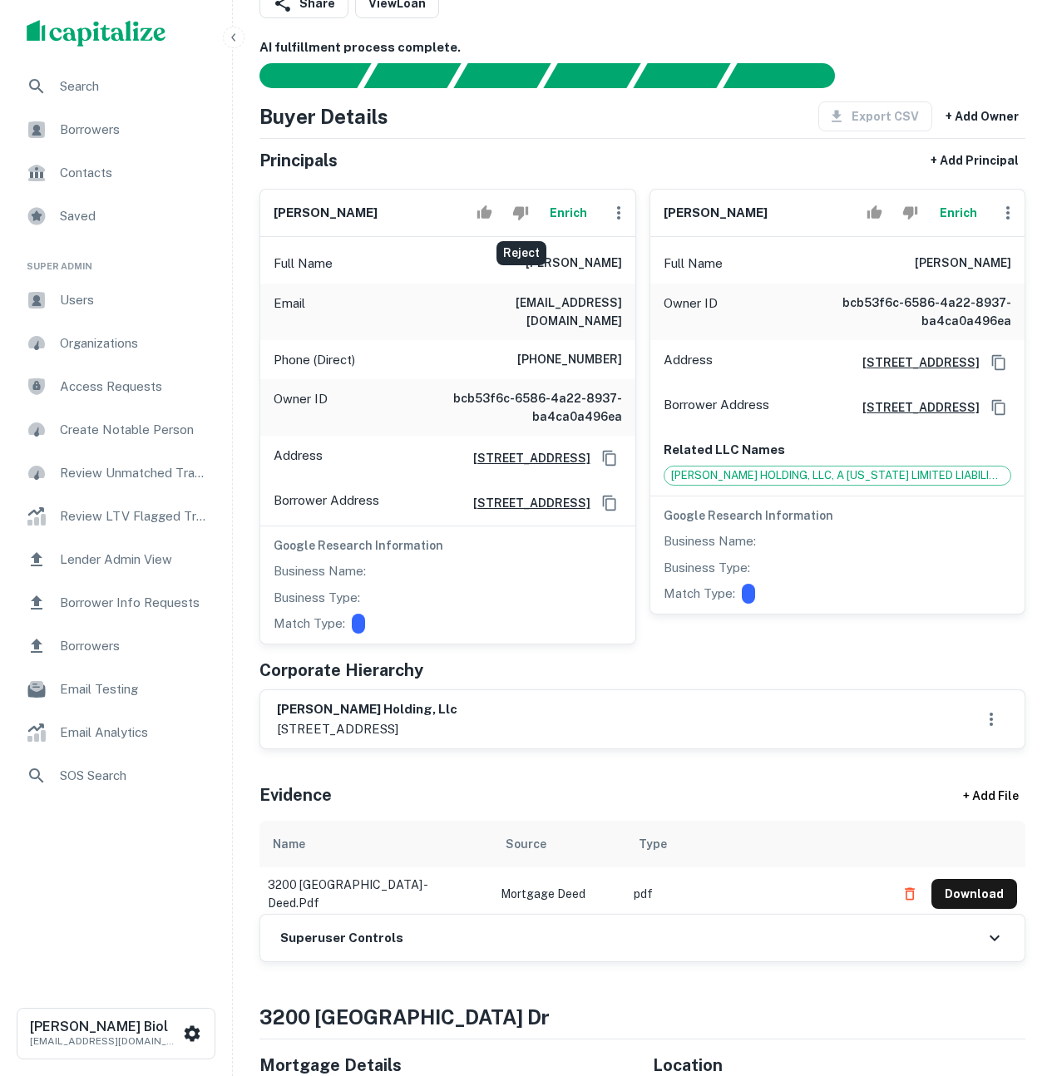
click at [517, 205] on icon "Reject" at bounding box center [520, 213] width 16 height 16
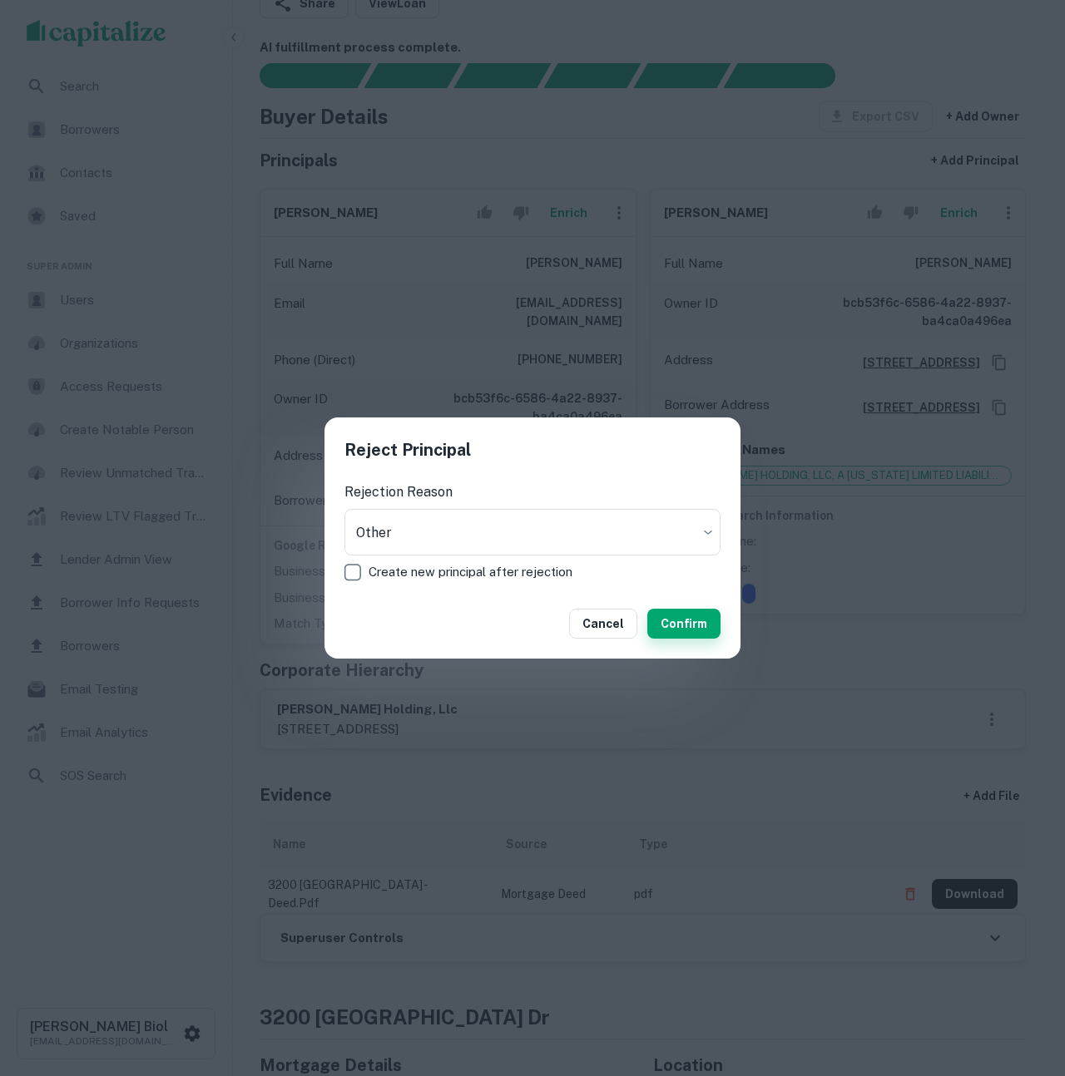
click at [694, 624] on button "Confirm" at bounding box center [683, 624] width 73 height 30
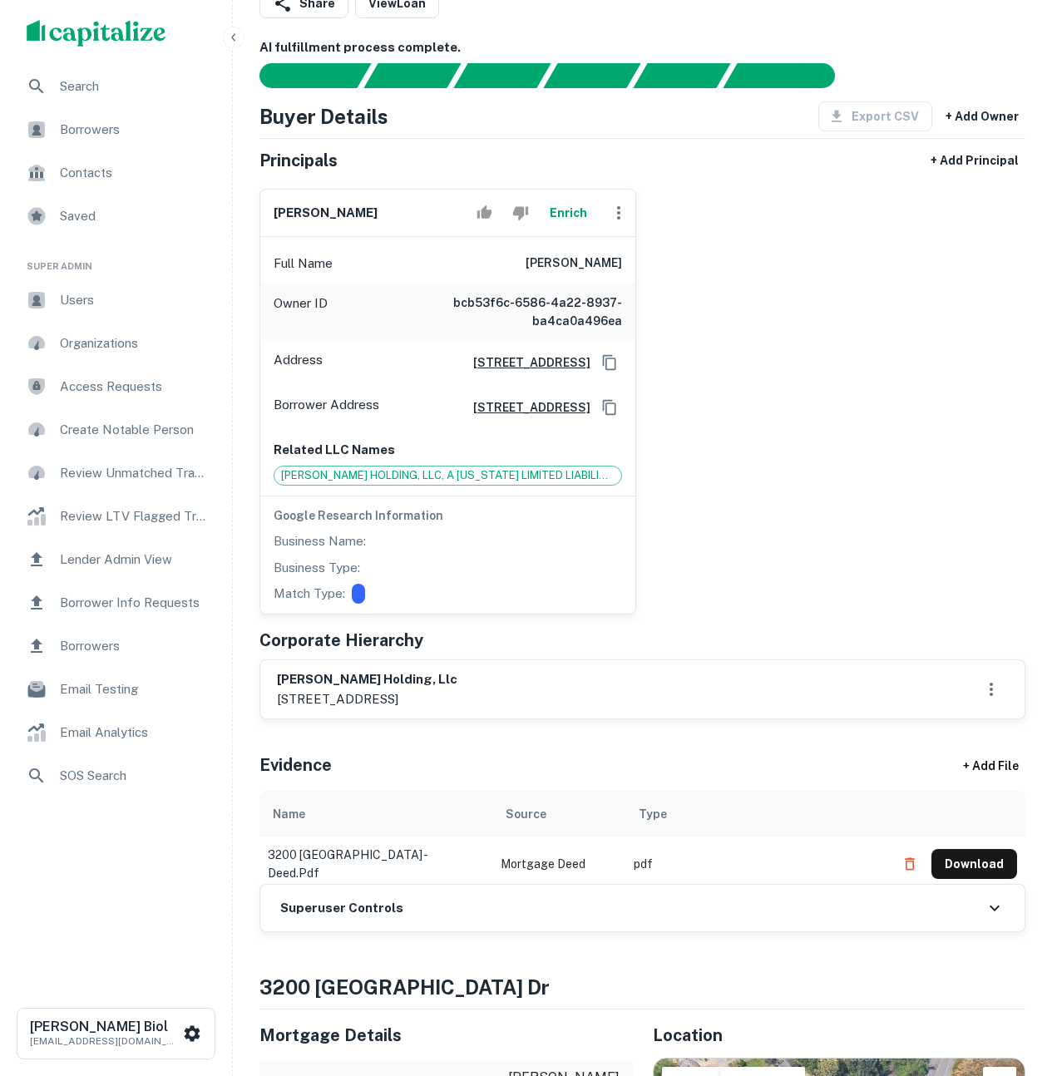
click at [746, 338] on div "william j. bernardo Enrich Full Name william j. bernardo Owner ID bcb53f6c-6586…" at bounding box center [635, 395] width 779 height 439
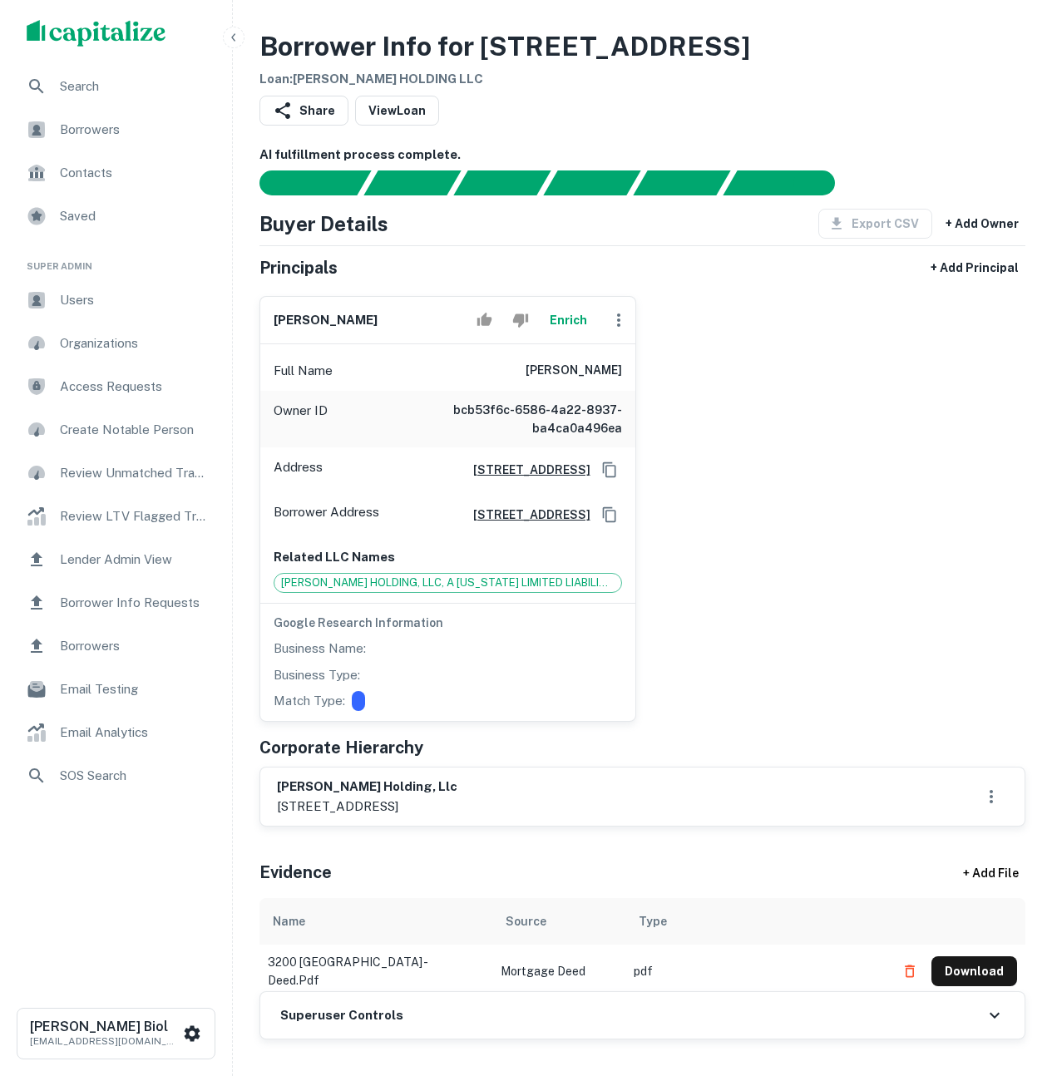
click at [559, 317] on button "Enrich" at bounding box center [568, 320] width 53 height 33
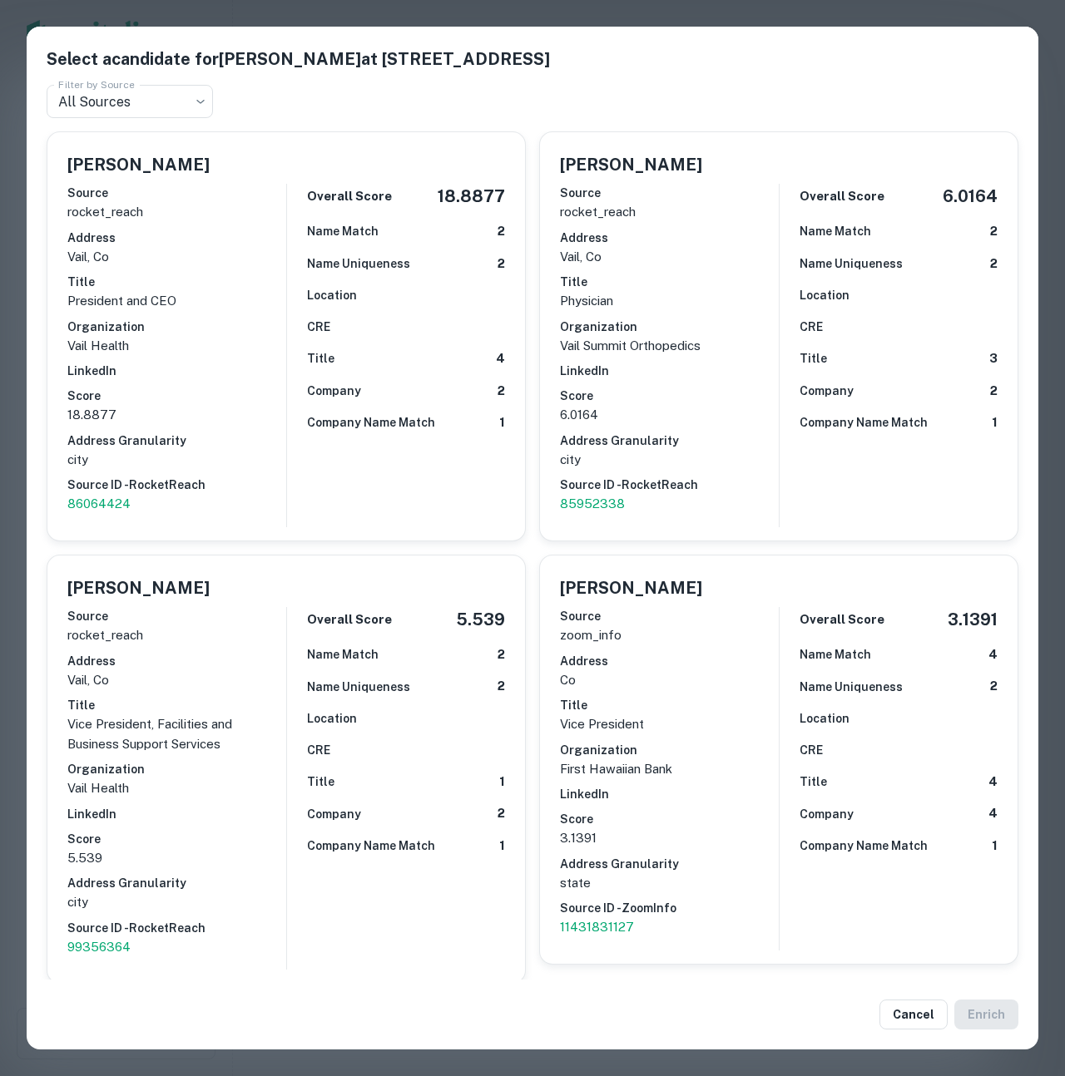
click at [816, 14] on div "Select a candidate for William J. Bernardo at 4718 east meadow drive, b4 Filter…" at bounding box center [532, 538] width 1065 height 1076
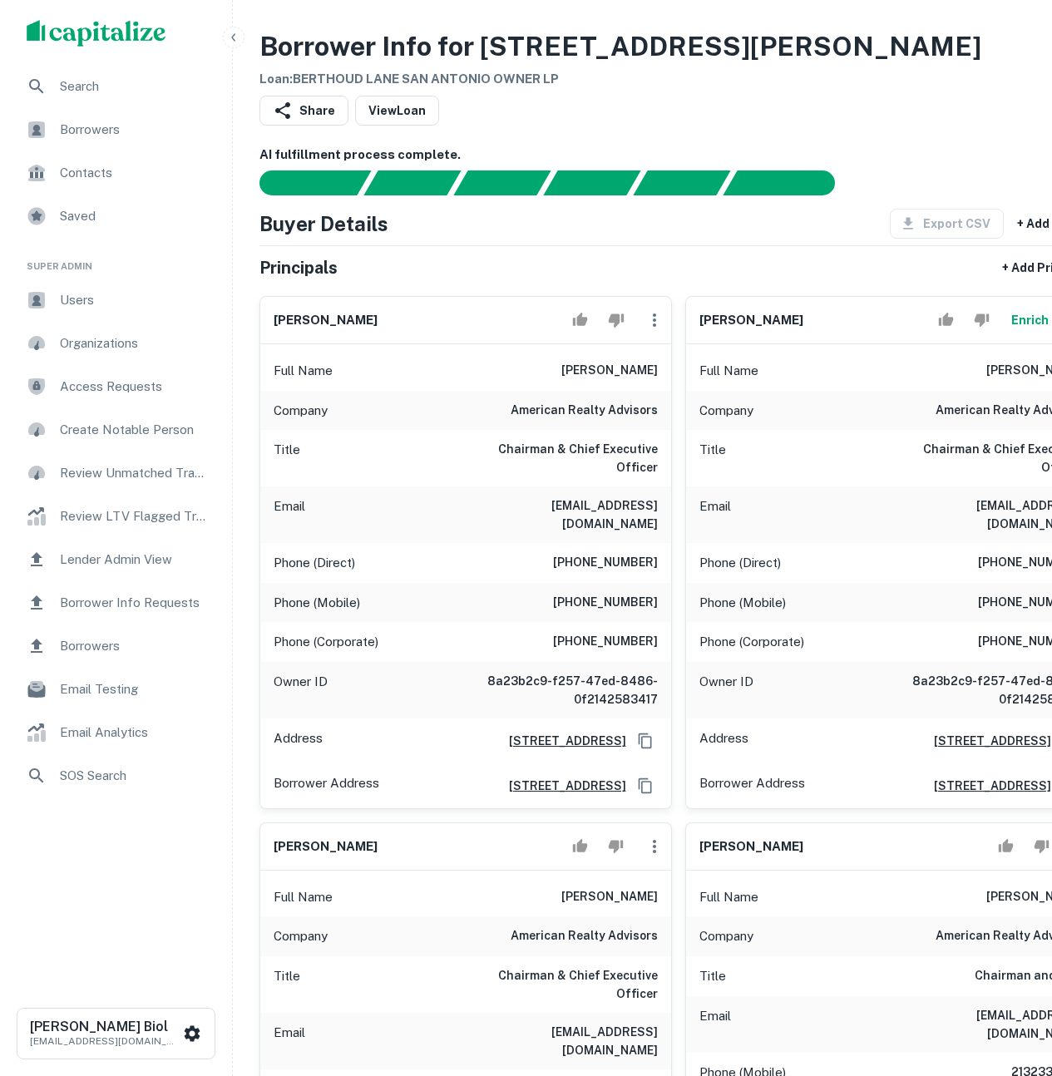
click at [804, 42] on div "Borrower Info for [STREET_ADDRESS][PERSON_NAME] Loan : [PERSON_NAME] SAN ANTONI…" at bounding box center [679, 58] width 838 height 62
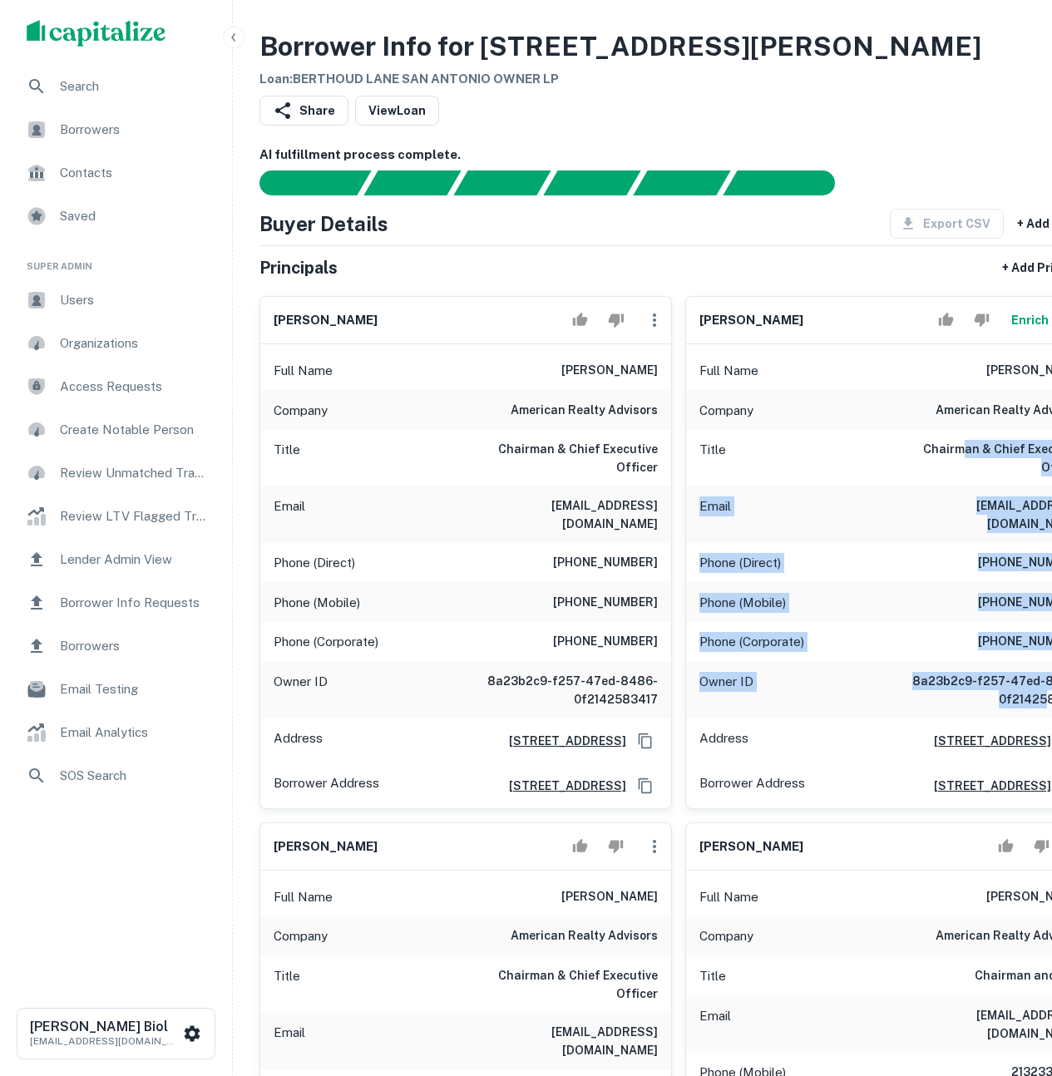
drag, startPoint x: 854, startPoint y: 447, endPoint x: 977, endPoint y: 660, distance: 245.2
click at [977, 660] on div "Full Name [PERSON_NAME] Company american realty advisors Title Chairman & Chief…" at bounding box center [891, 576] width 411 height 464
click at [902, 543] on div "Phone (Direct) (818) 409-3227" at bounding box center [891, 563] width 411 height 40
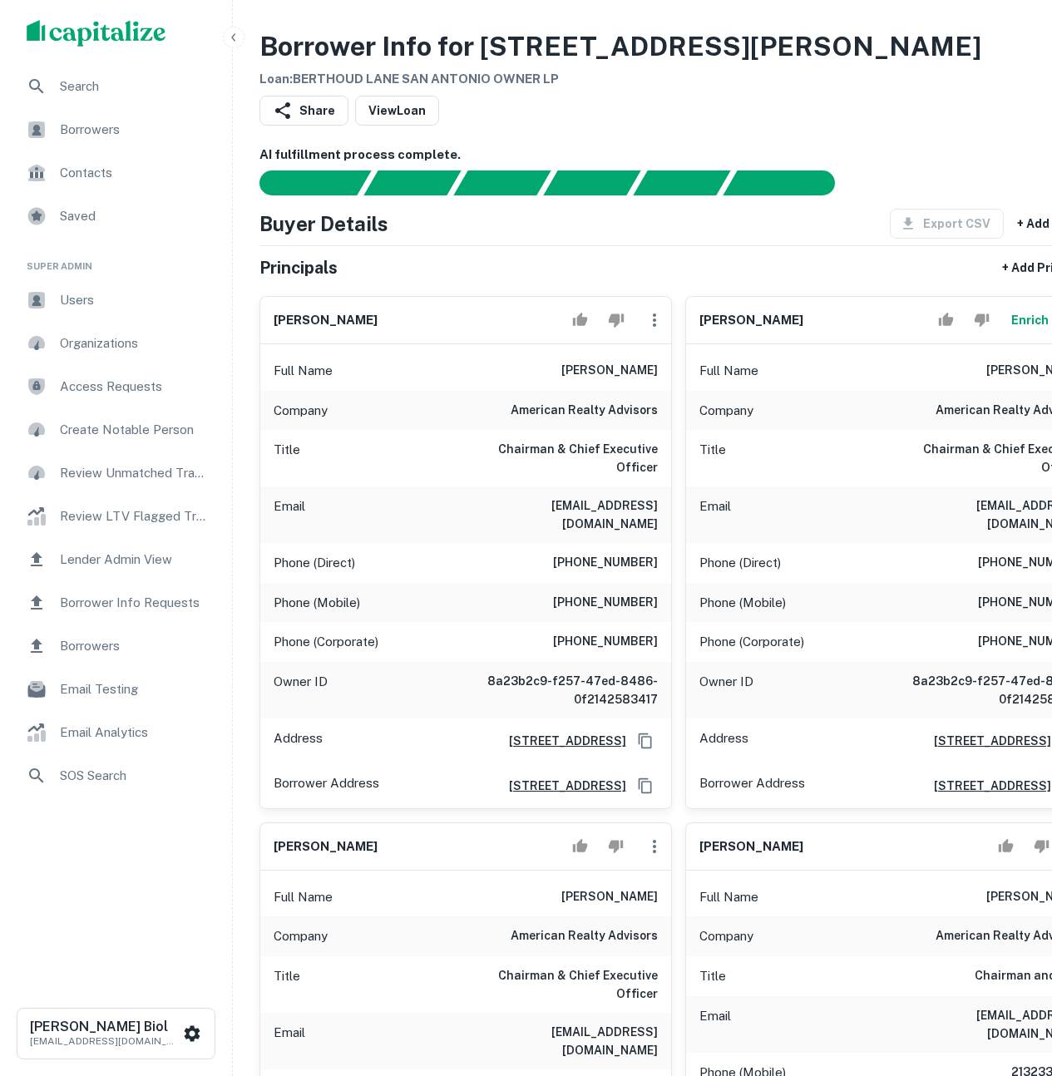
scroll to position [541, 0]
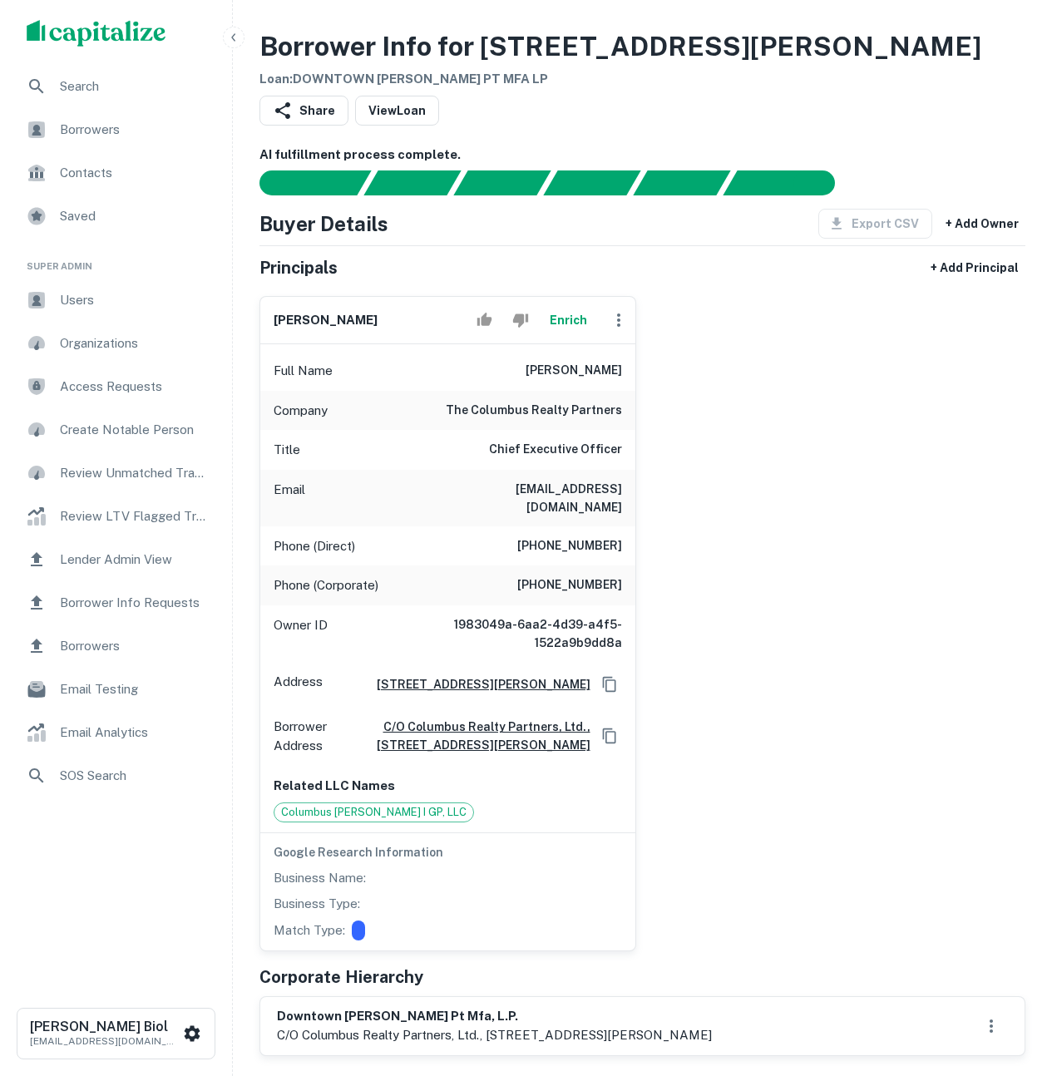
click at [487, 319] on icon "Accept" at bounding box center [484, 319] width 15 height 13
click at [556, 323] on button "Enrich" at bounding box center [568, 320] width 53 height 33
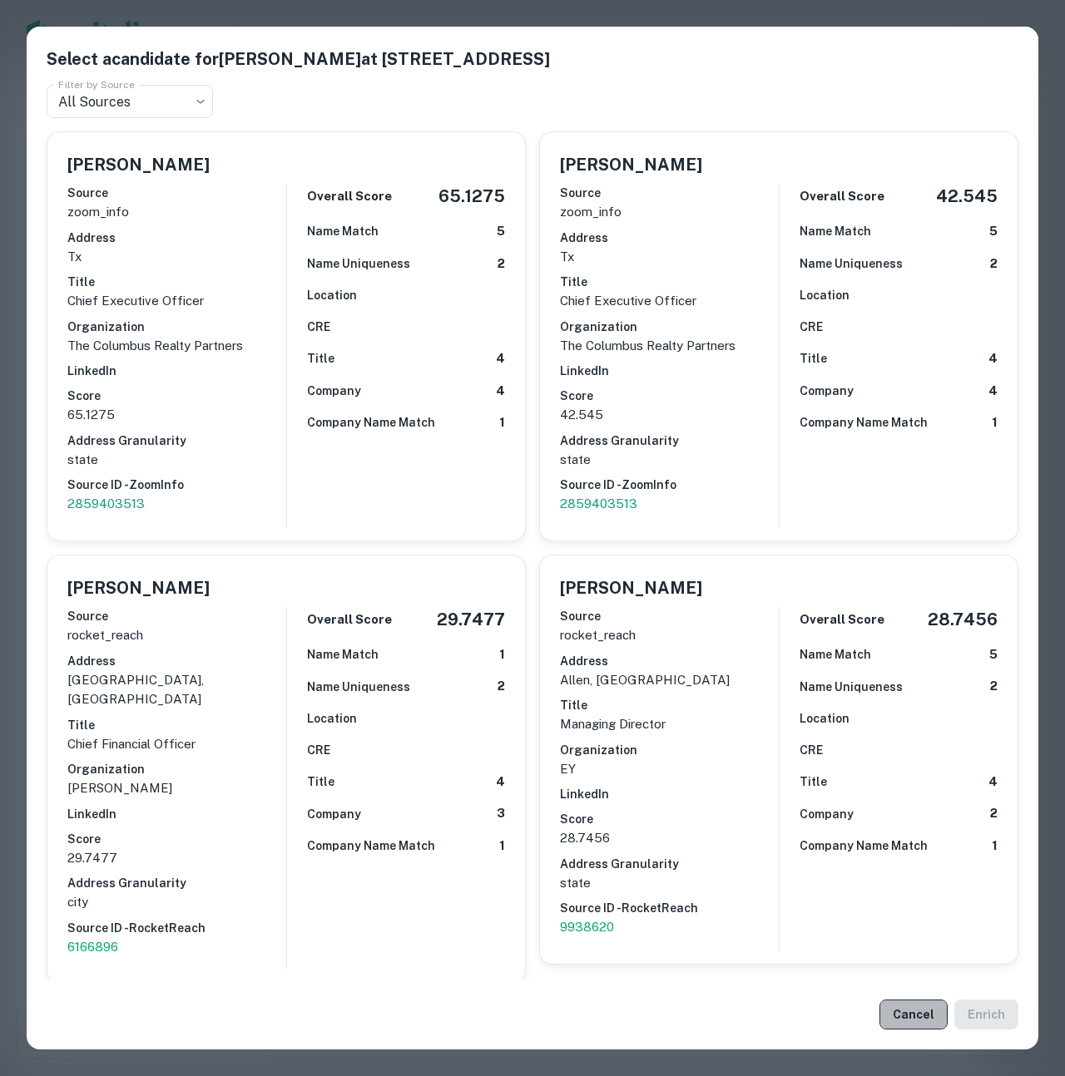
click at [912, 1012] on button "Cancel" at bounding box center [913, 1015] width 68 height 30
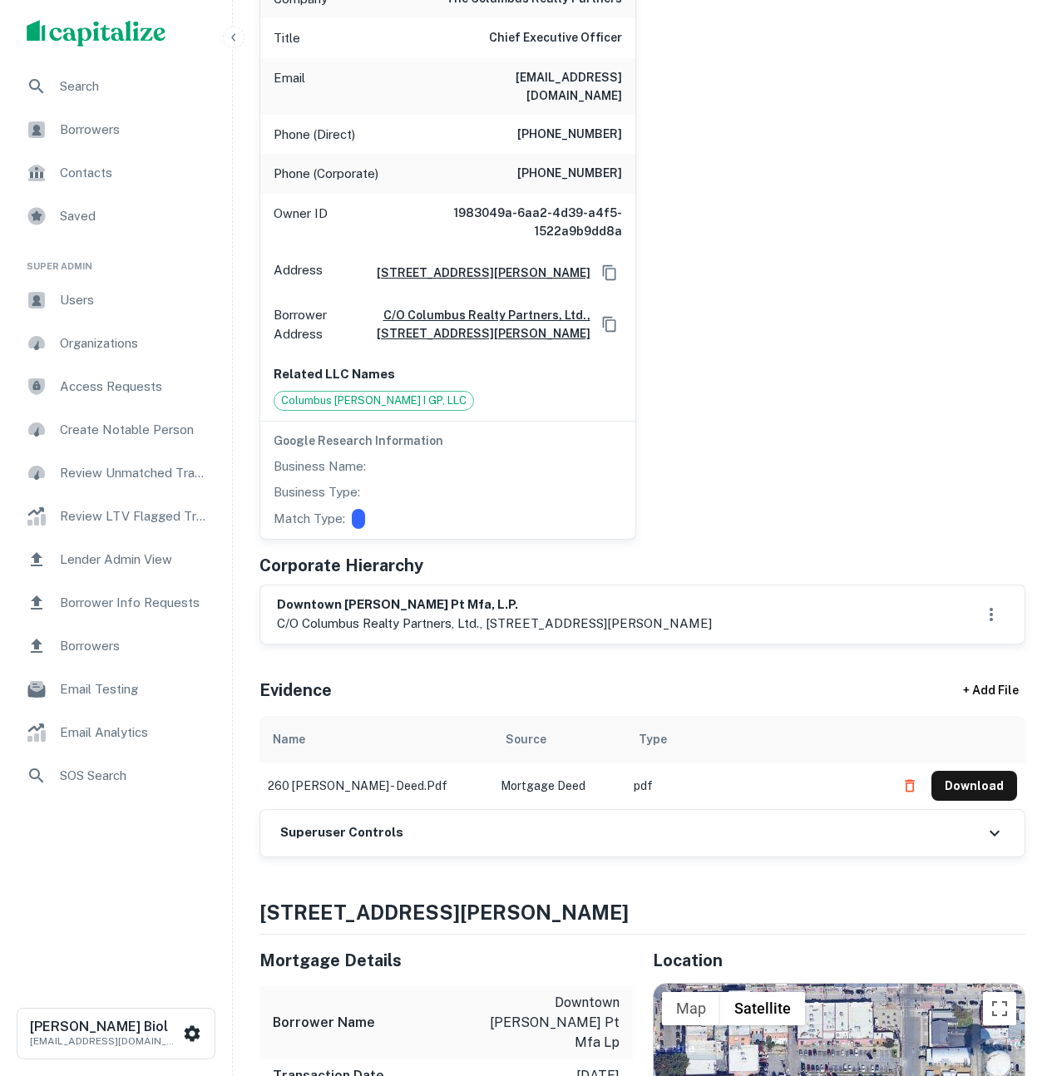
scroll to position [189, 0]
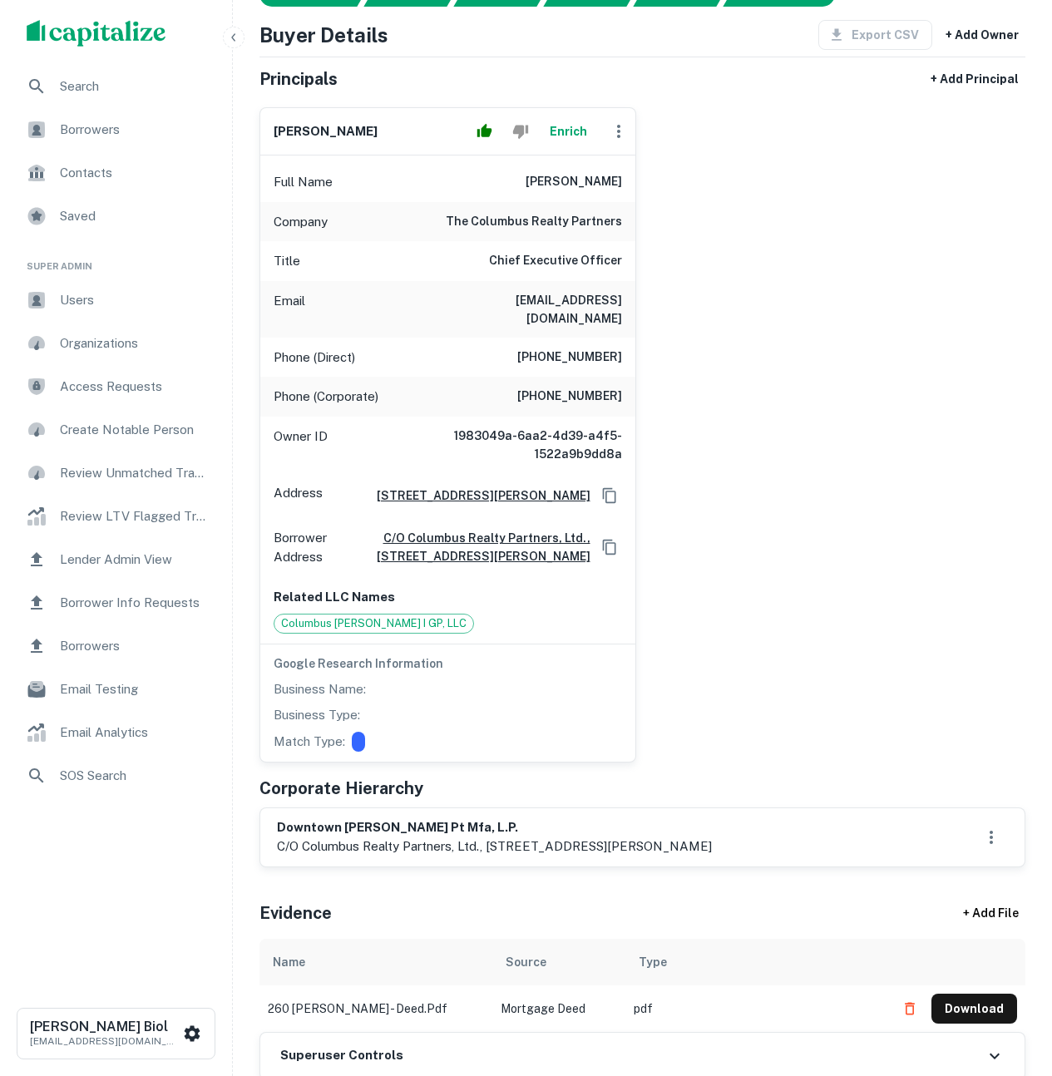
click at [770, 375] on div "robert shaw Enrich Full Name robert shaw Company the columbus realty partners T…" at bounding box center [635, 428] width 779 height 669
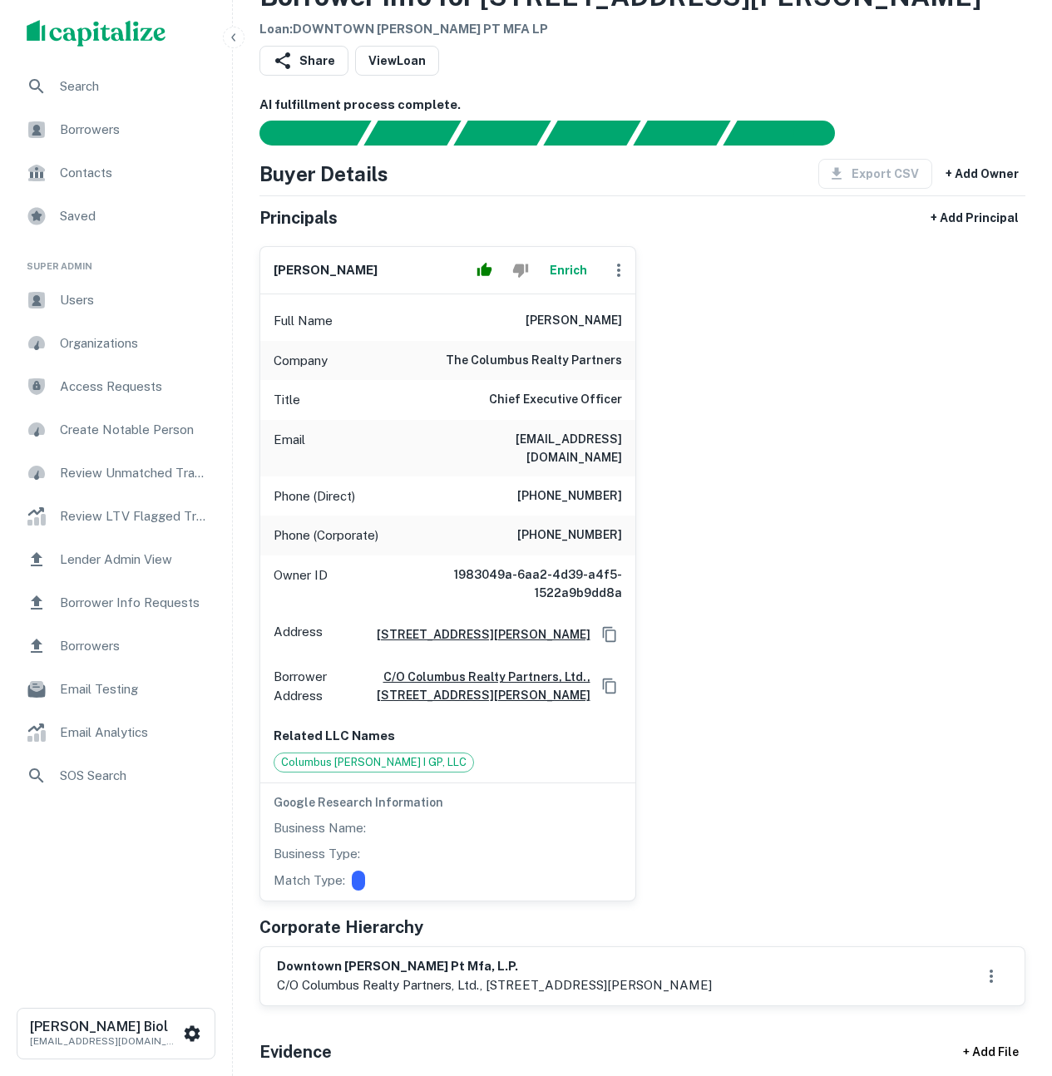
scroll to position [0, 0]
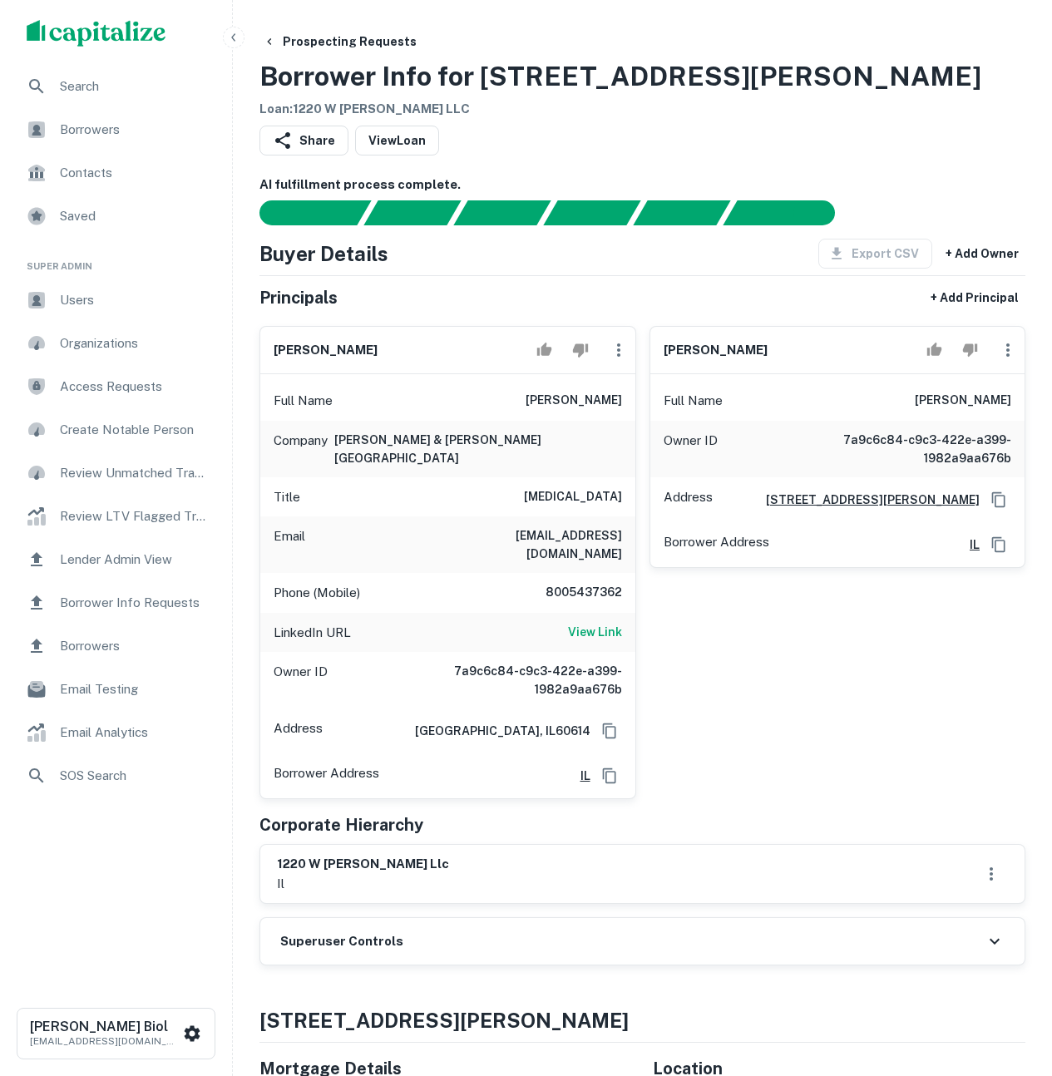
scroll to position [11, 0]
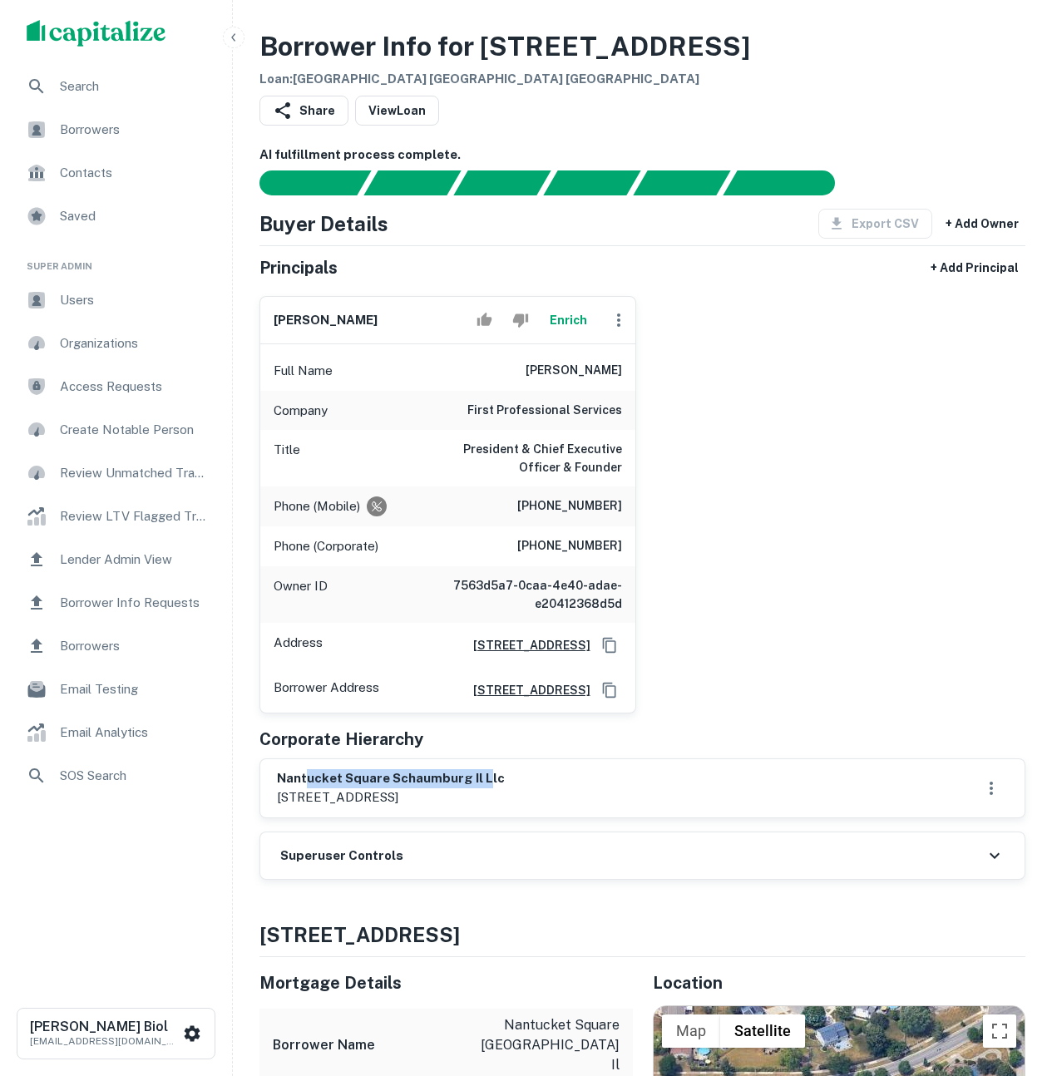
drag, startPoint x: 305, startPoint y: 798, endPoint x: 484, endPoint y: 787, distance: 179.2
click at [484, 787] on h6 "nantucket square schaumburg il llc" at bounding box center [391, 778] width 228 height 19
drag, startPoint x: 497, startPoint y: 448, endPoint x: 606, endPoint y: 462, distance: 110.7
click at [606, 462] on h6 "President & Chief Executive Officer & Founder" at bounding box center [523, 458] width 200 height 37
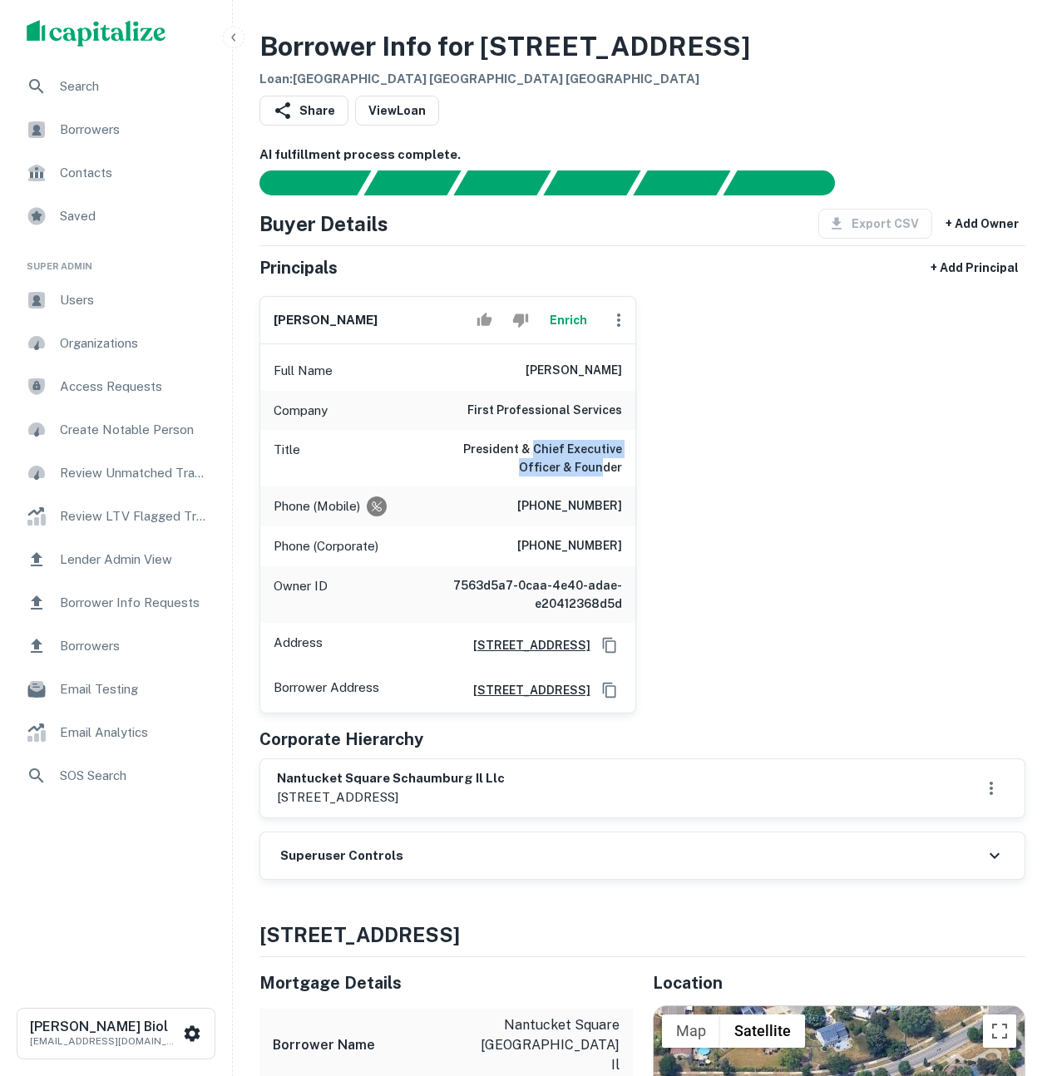
click at [606, 462] on h6 "President & Chief Executive Officer & Founder" at bounding box center [523, 458] width 200 height 37
click at [566, 321] on button "Enrich" at bounding box center [568, 320] width 53 height 33
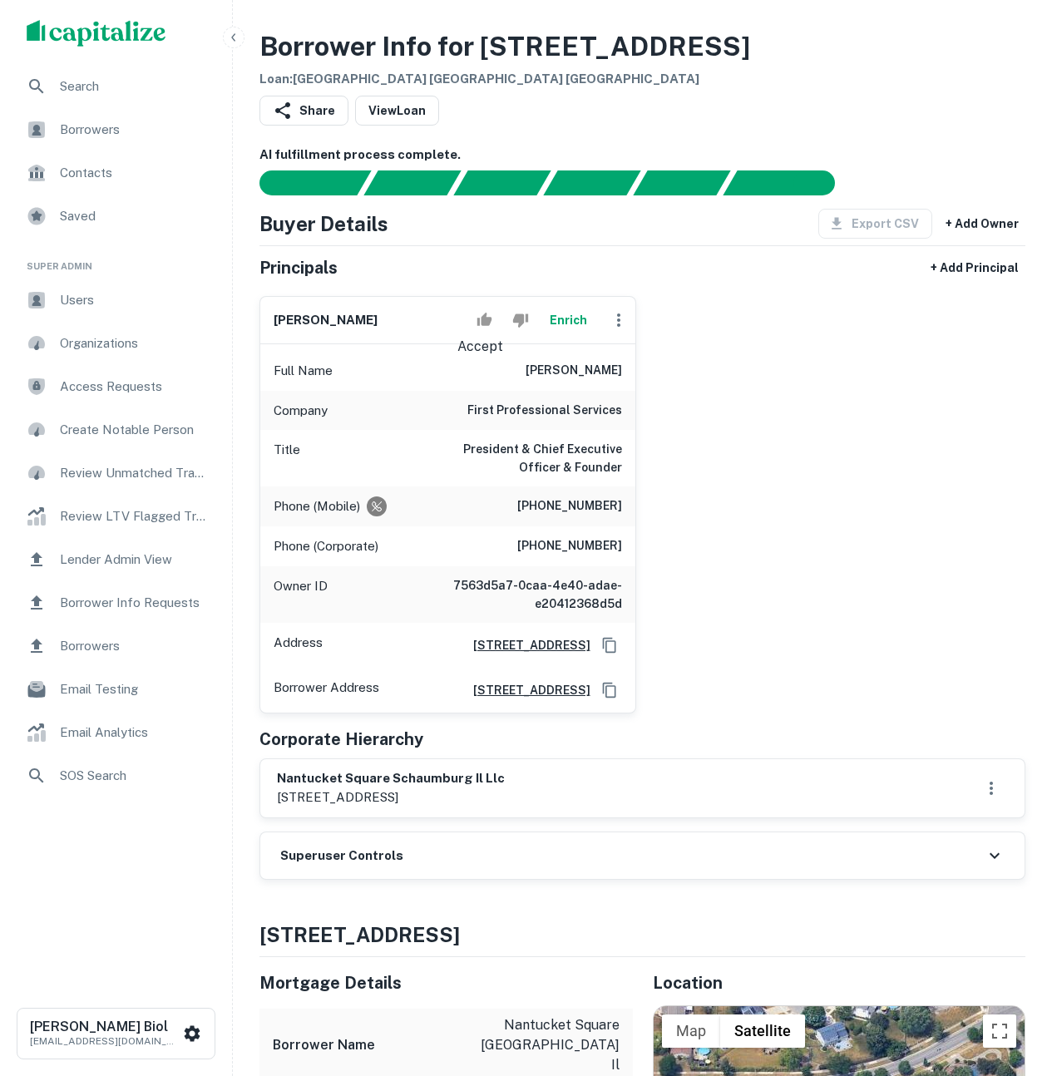
click at [487, 323] on icon "Accept" at bounding box center [484, 319] width 15 height 13
click at [790, 548] on div "kumar bhavanasi Enrich Full Name kumar bhavanasi Company first professional ser…" at bounding box center [635, 498] width 779 height 431
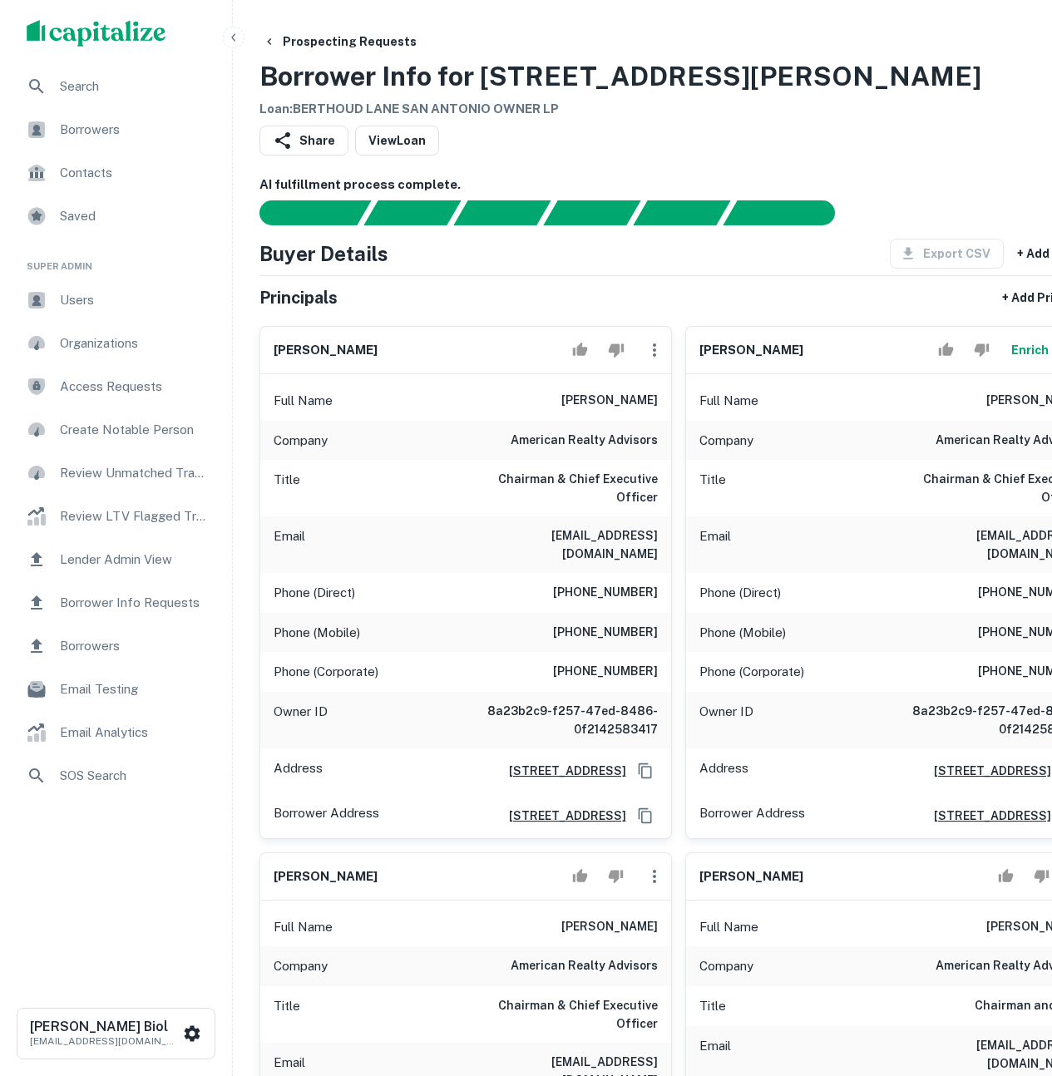
click at [546, 702] on h6 "8a23b2c9-f257-47ed-8486-0f2142583417" at bounding box center [558, 720] width 200 height 37
drag, startPoint x: 623, startPoint y: 695, endPoint x: 452, endPoint y: 679, distance: 171.3
click at [452, 692] on div "Owner ID 8a23b2c9-f257-47ed-8486-0f2142583417" at bounding box center [465, 720] width 411 height 57
copy h6 "8a23b2c9-f257-47ed-8486-0f2142583417"
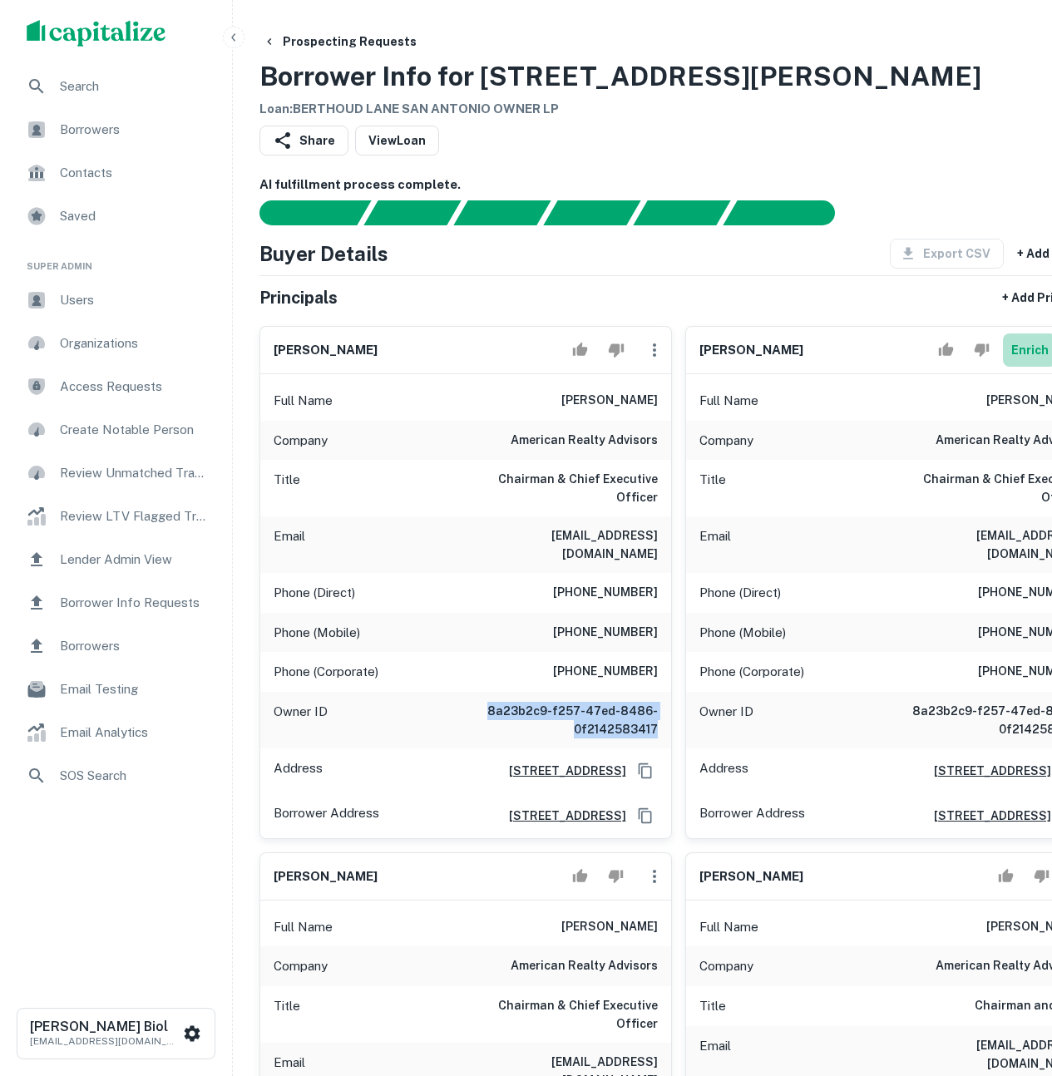
click at [1003, 353] on button "Enrich" at bounding box center [1029, 350] width 53 height 33
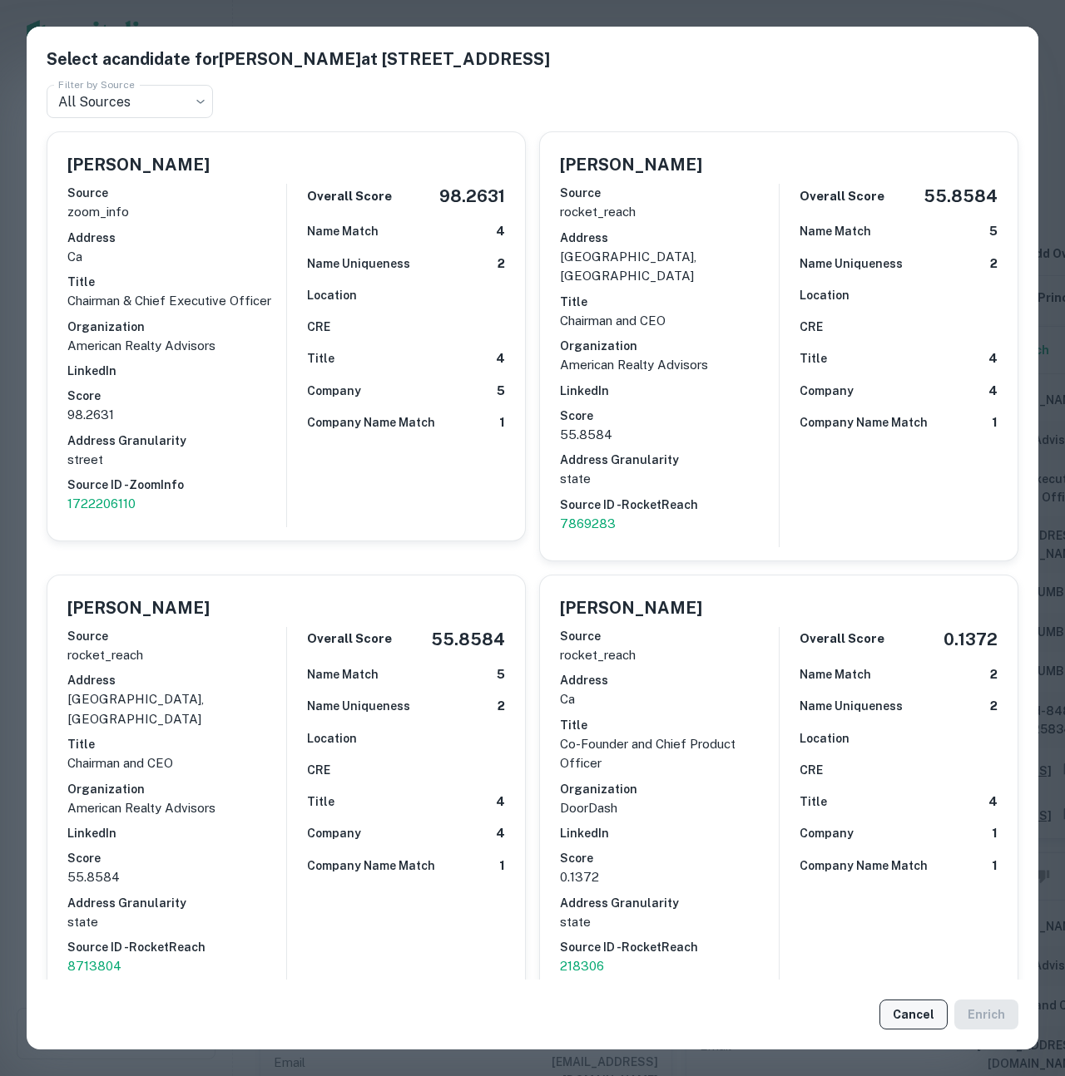
click at [914, 1021] on button "Cancel" at bounding box center [913, 1015] width 68 height 30
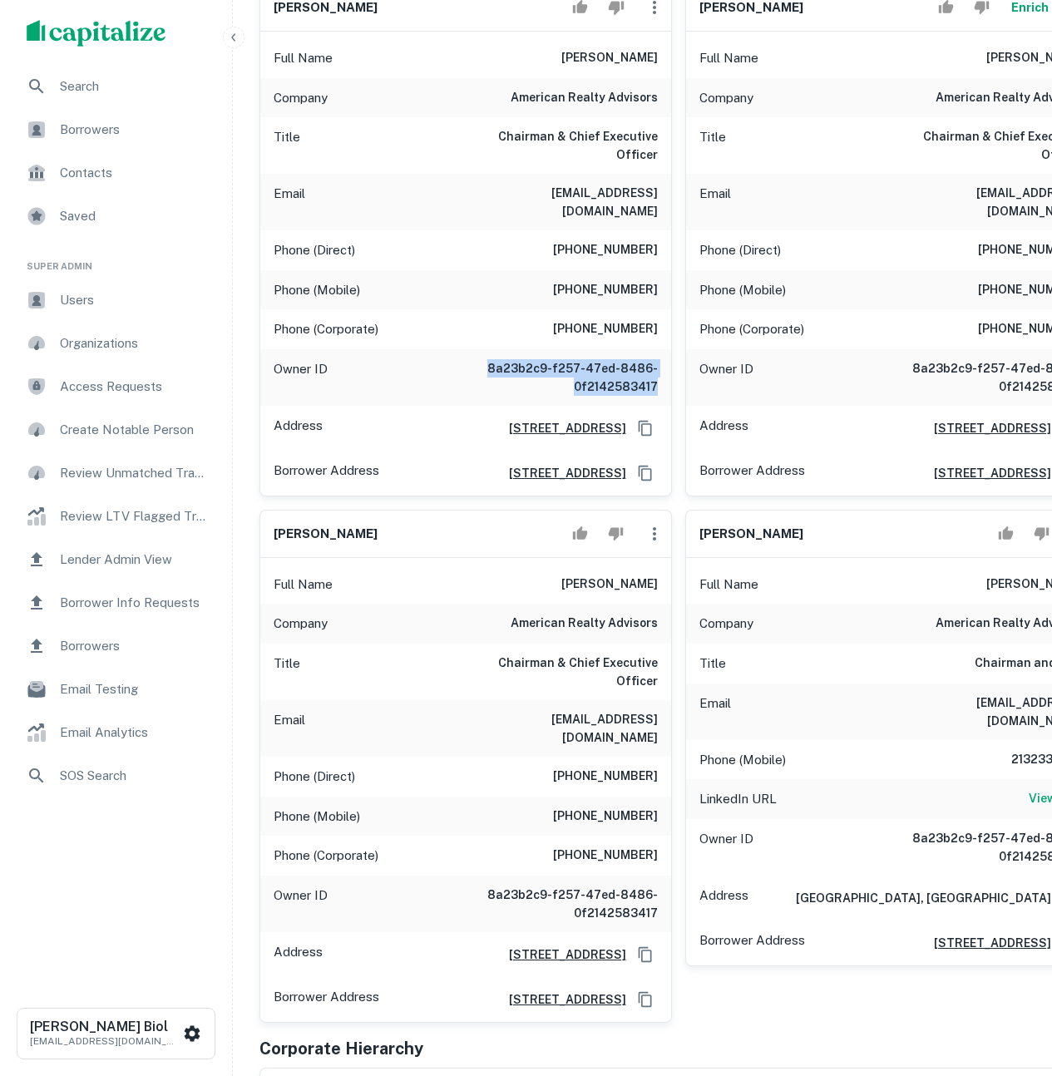
scroll to position [721, 0]
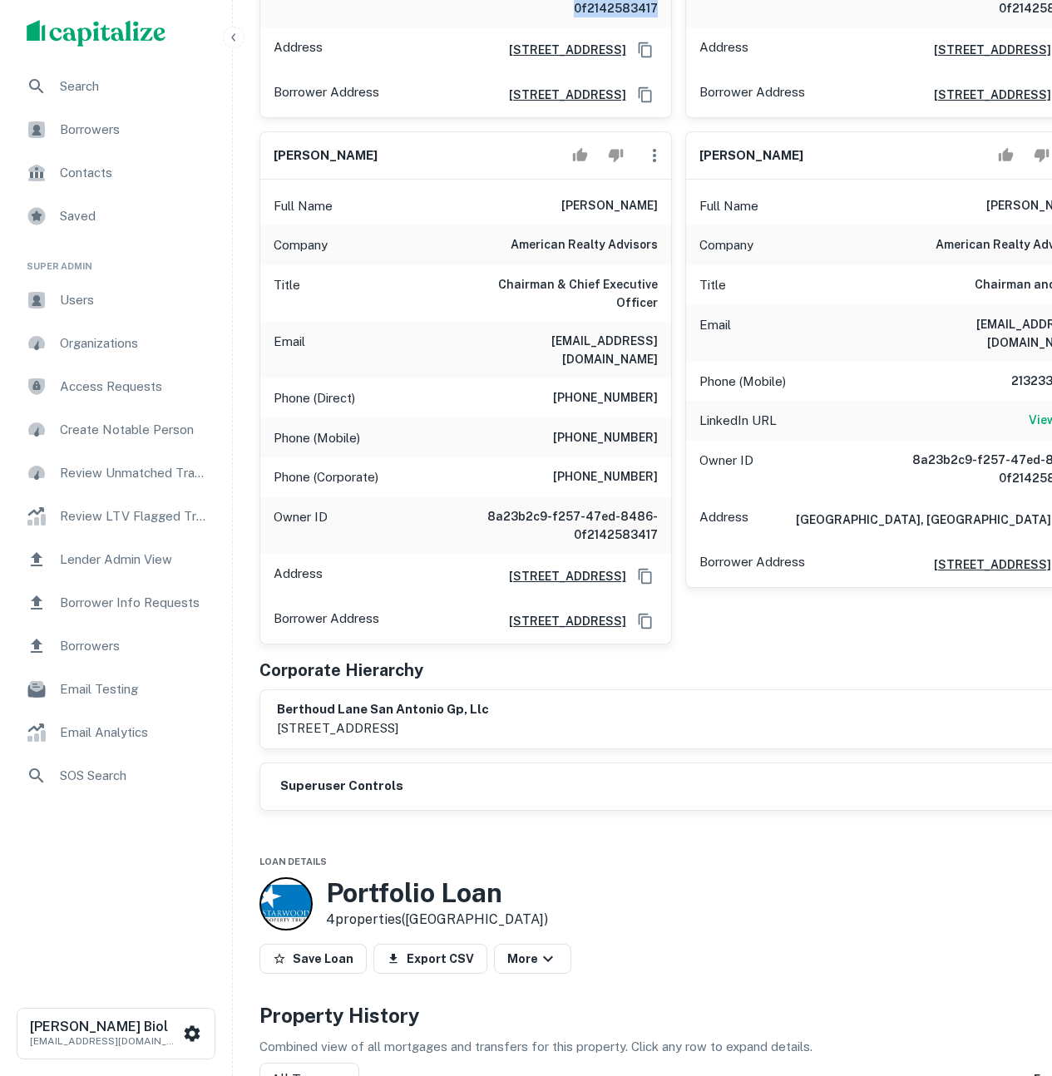
drag, startPoint x: 293, startPoint y: 689, endPoint x: 587, endPoint y: 699, distance: 294.6
click at [587, 699] on div "berthoud lane san antonio gp, llc 5605 glenridge drive, suite 775, atlanta, ga,…" at bounding box center [678, 719] width 836 height 58
copy p "5605 glenridge drive, suite 775, atlanta, ga, 30342"
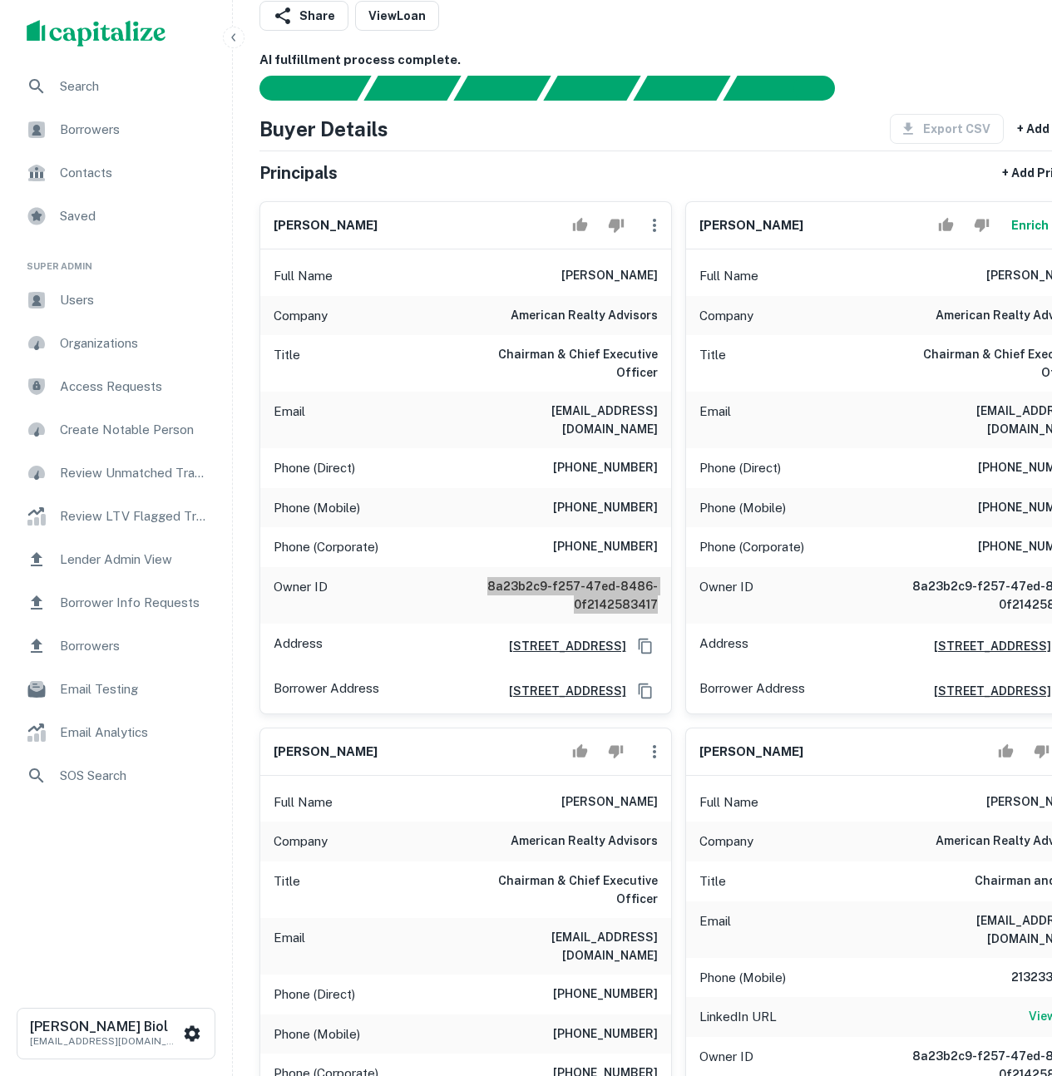
scroll to position [660, 0]
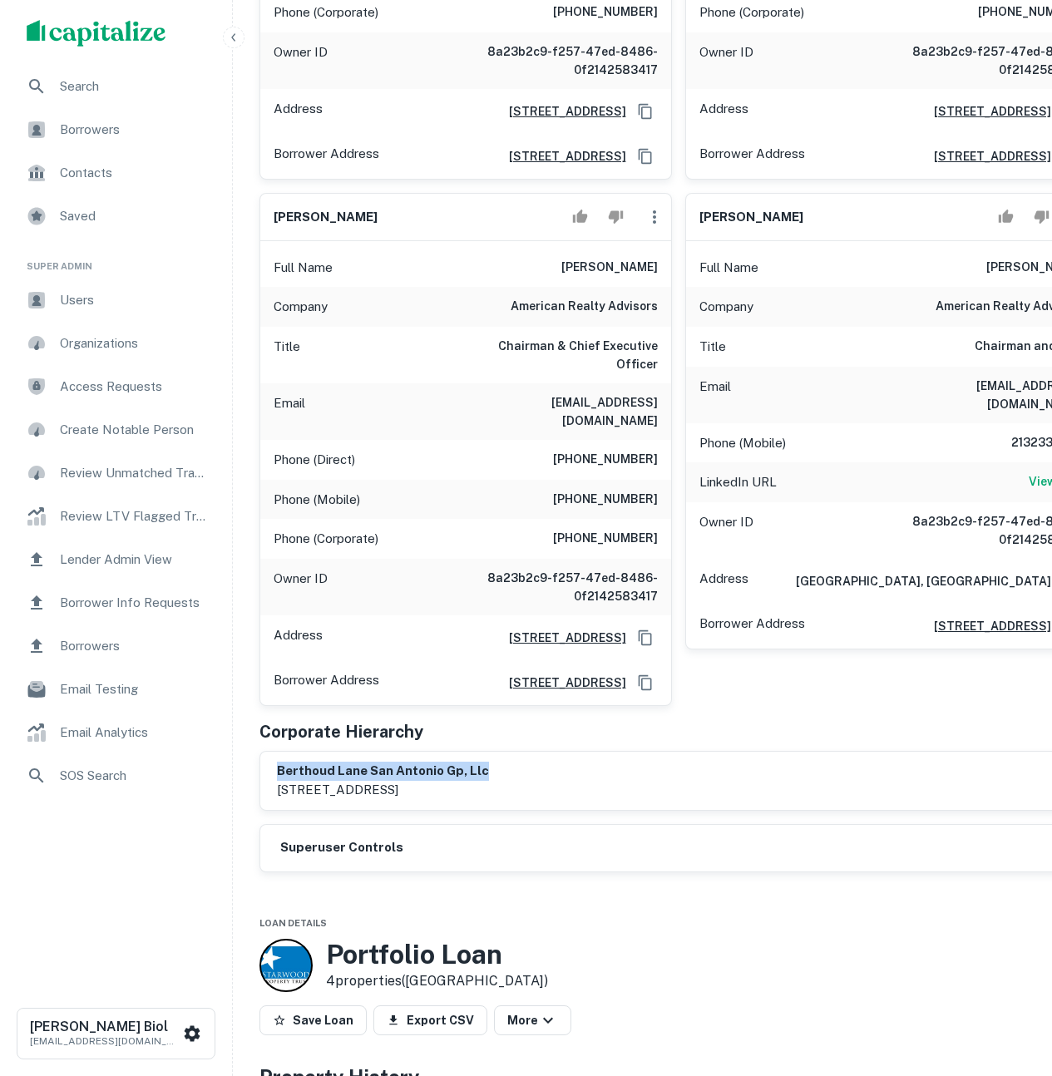
drag, startPoint x: 278, startPoint y: 727, endPoint x: 487, endPoint y: 724, distance: 209.6
click at [487, 762] on h6 "berthoud lane san antonio gp, llc" at bounding box center [383, 771] width 212 height 19
copy h6 "berthoud lane san antonio gp, llc"
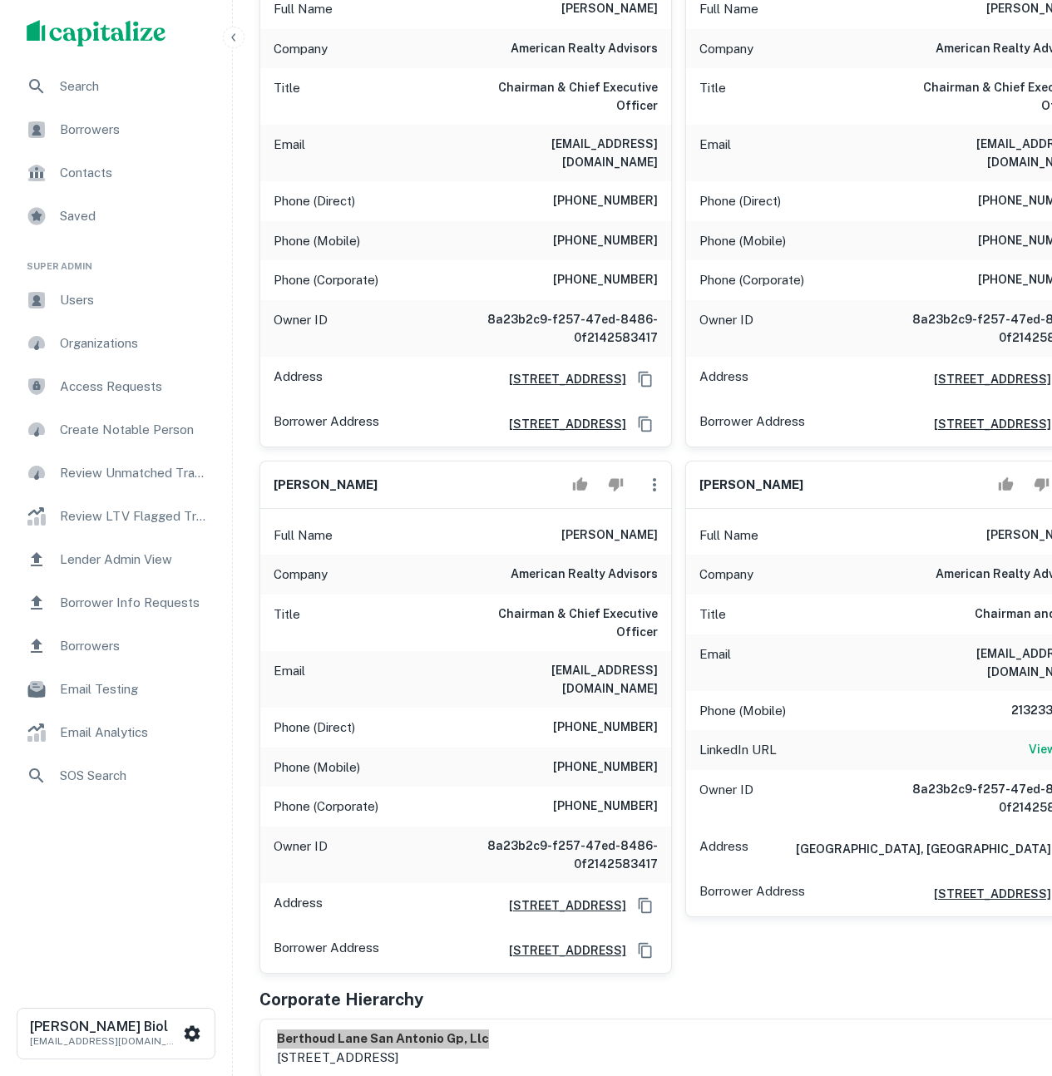
scroll to position [297, 0]
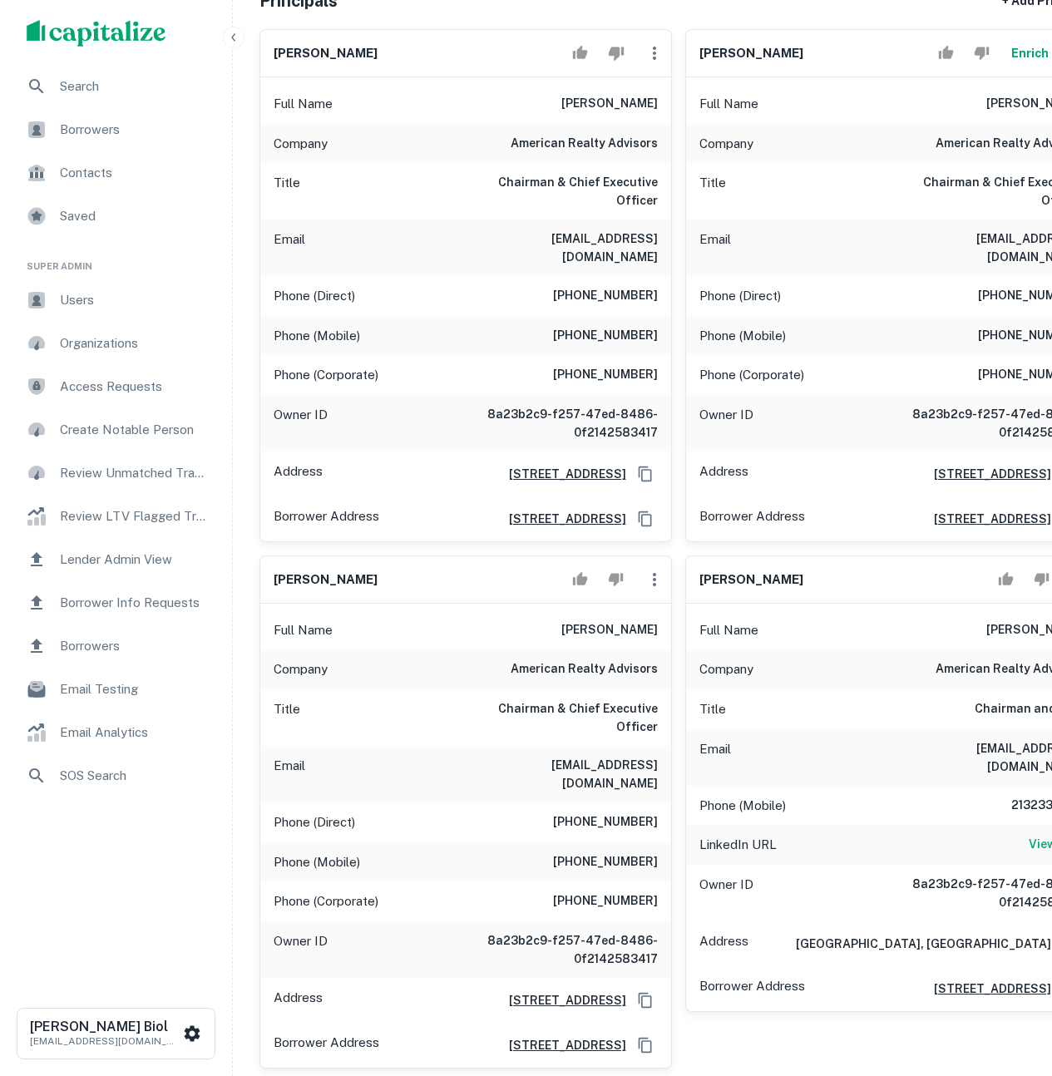
drag, startPoint x: 789, startPoint y: 57, endPoint x: 650, endPoint y: 48, distance: 139.2
click at [686, 48] on div "stanley l. iezman Enrich" at bounding box center [891, 53] width 411 height 47
copy h6 "stanley l. iezman"
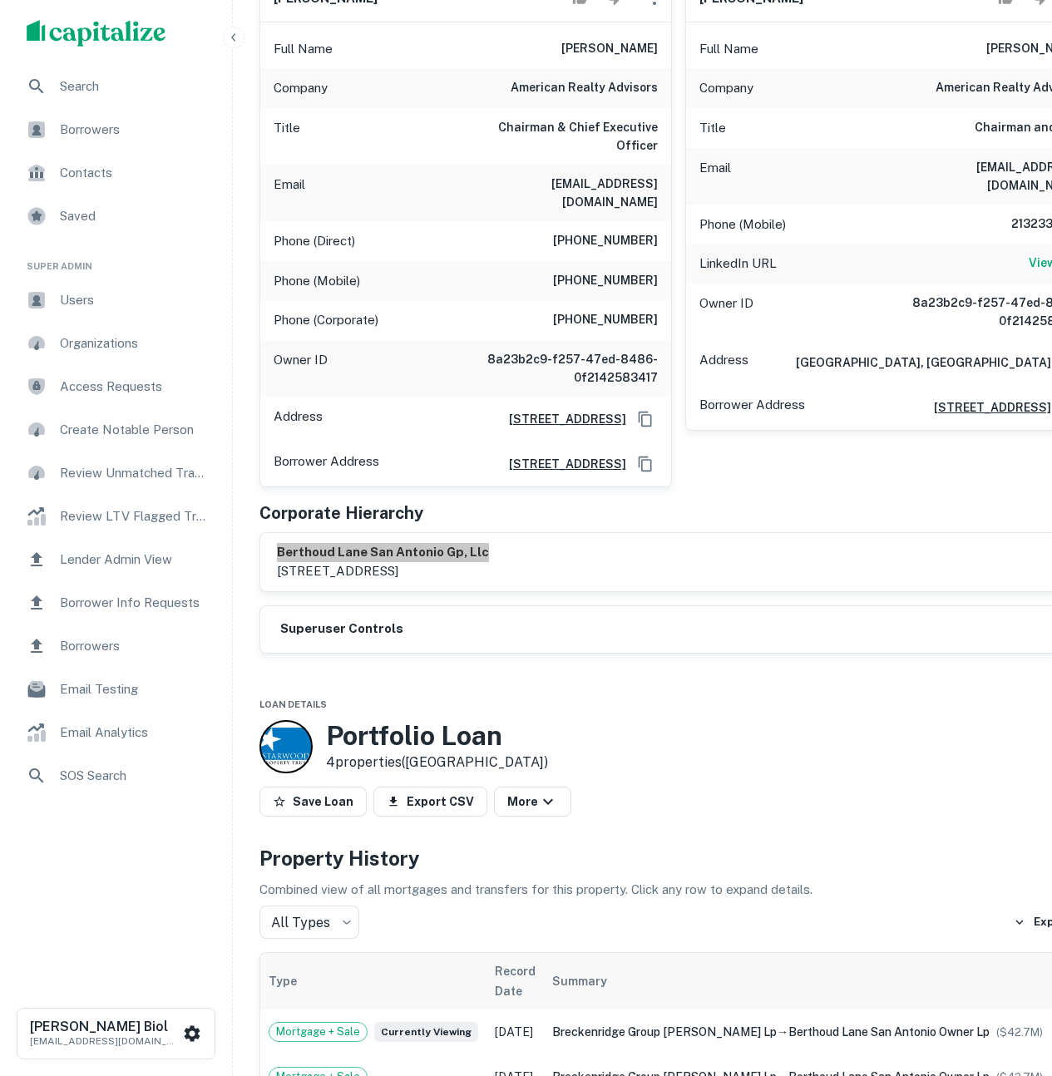
scroll to position [0, 0]
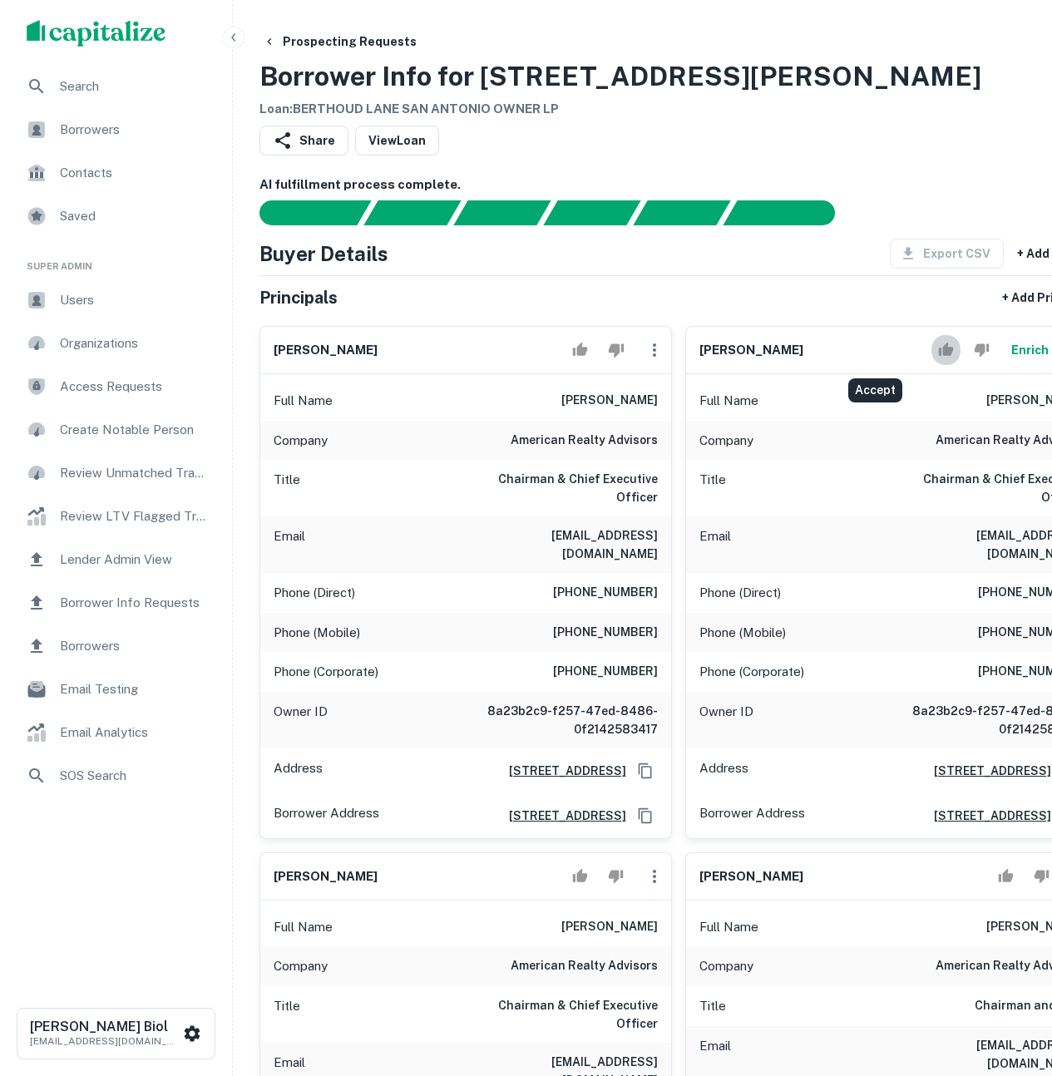
click at [938, 351] on icon "Accept" at bounding box center [945, 349] width 15 height 13
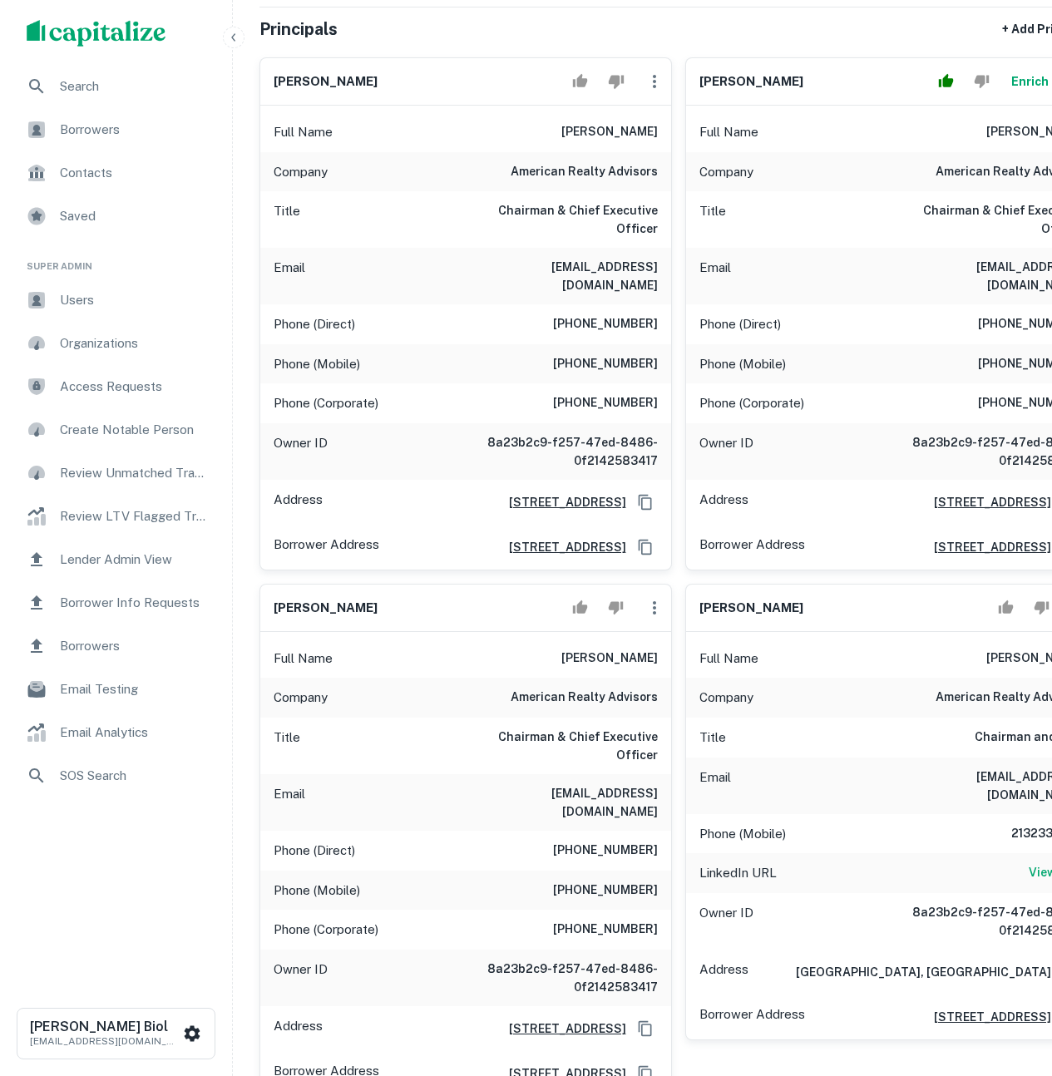
scroll to position [258, 0]
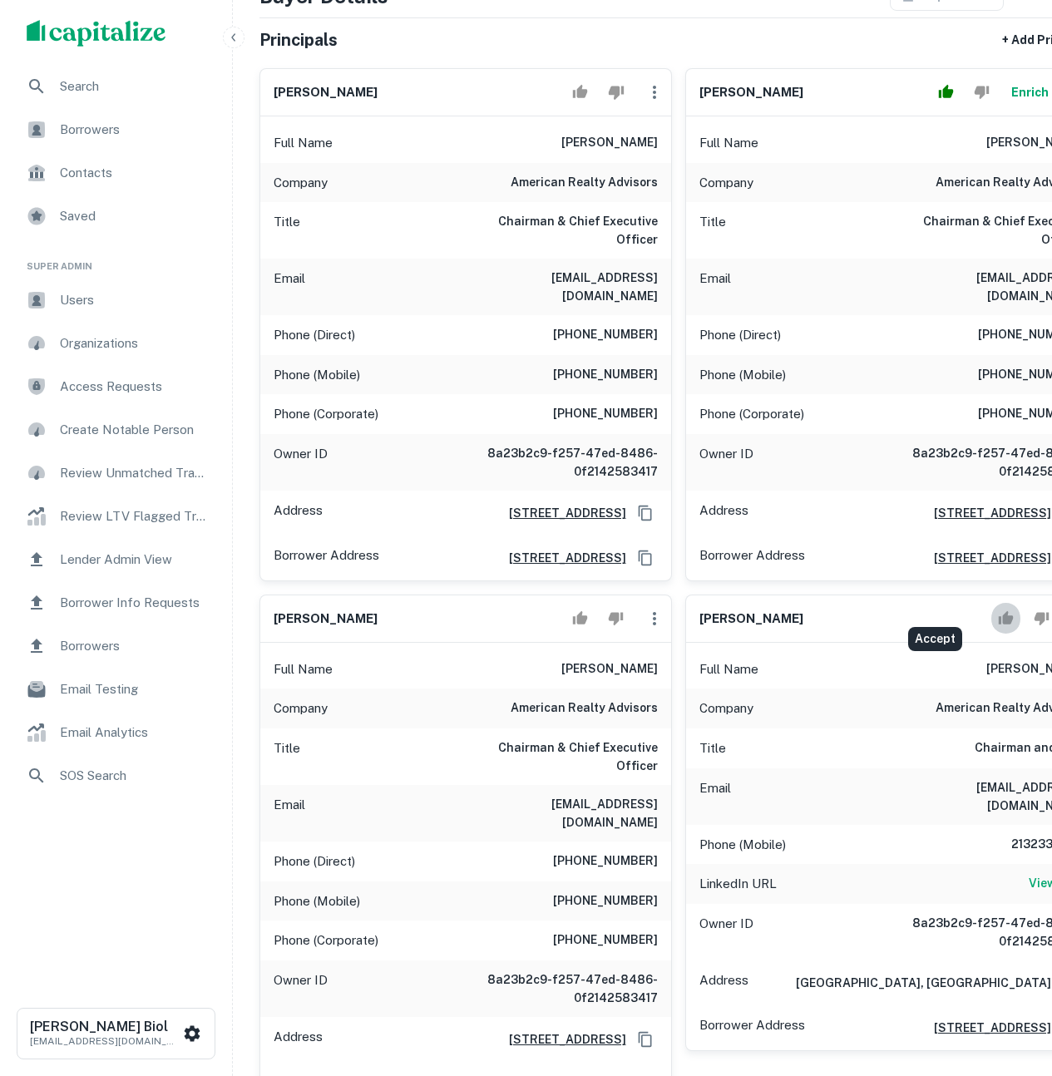
click at [998, 611] on icon "Accept" at bounding box center [1005, 617] width 15 height 13
click at [572, 611] on icon "Accept" at bounding box center [580, 619] width 16 height 16
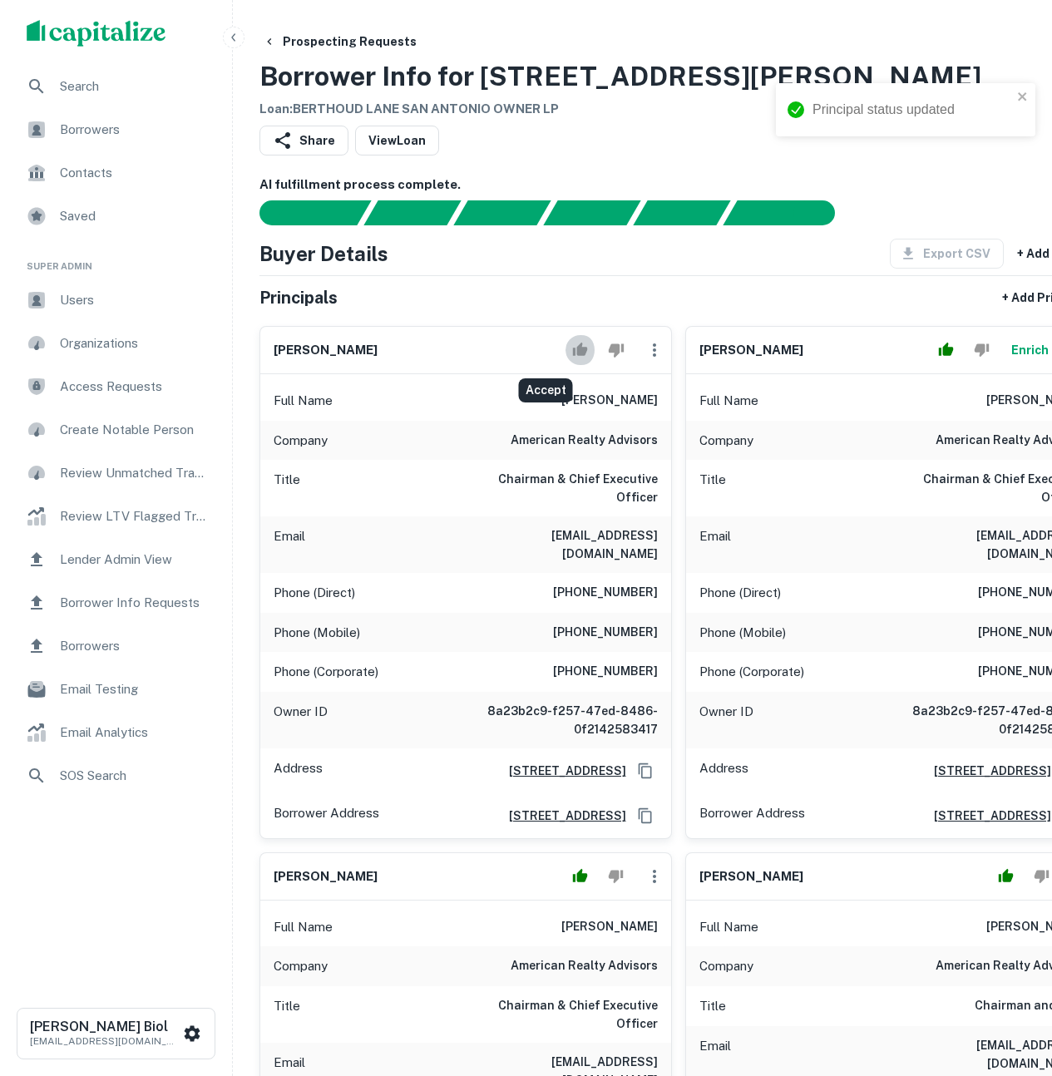
click at [573, 349] on icon "Accept" at bounding box center [580, 349] width 15 height 13
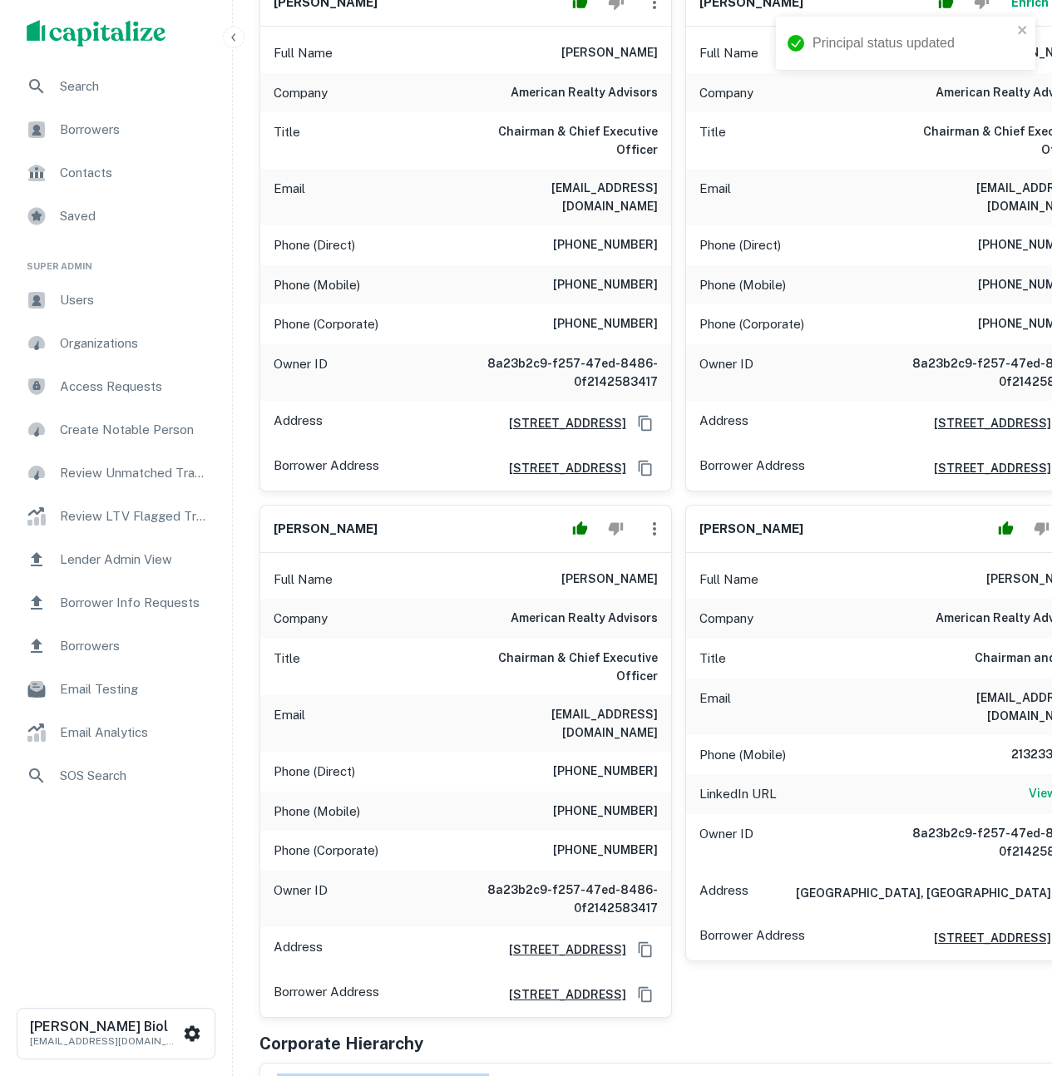
scroll to position [666, 0]
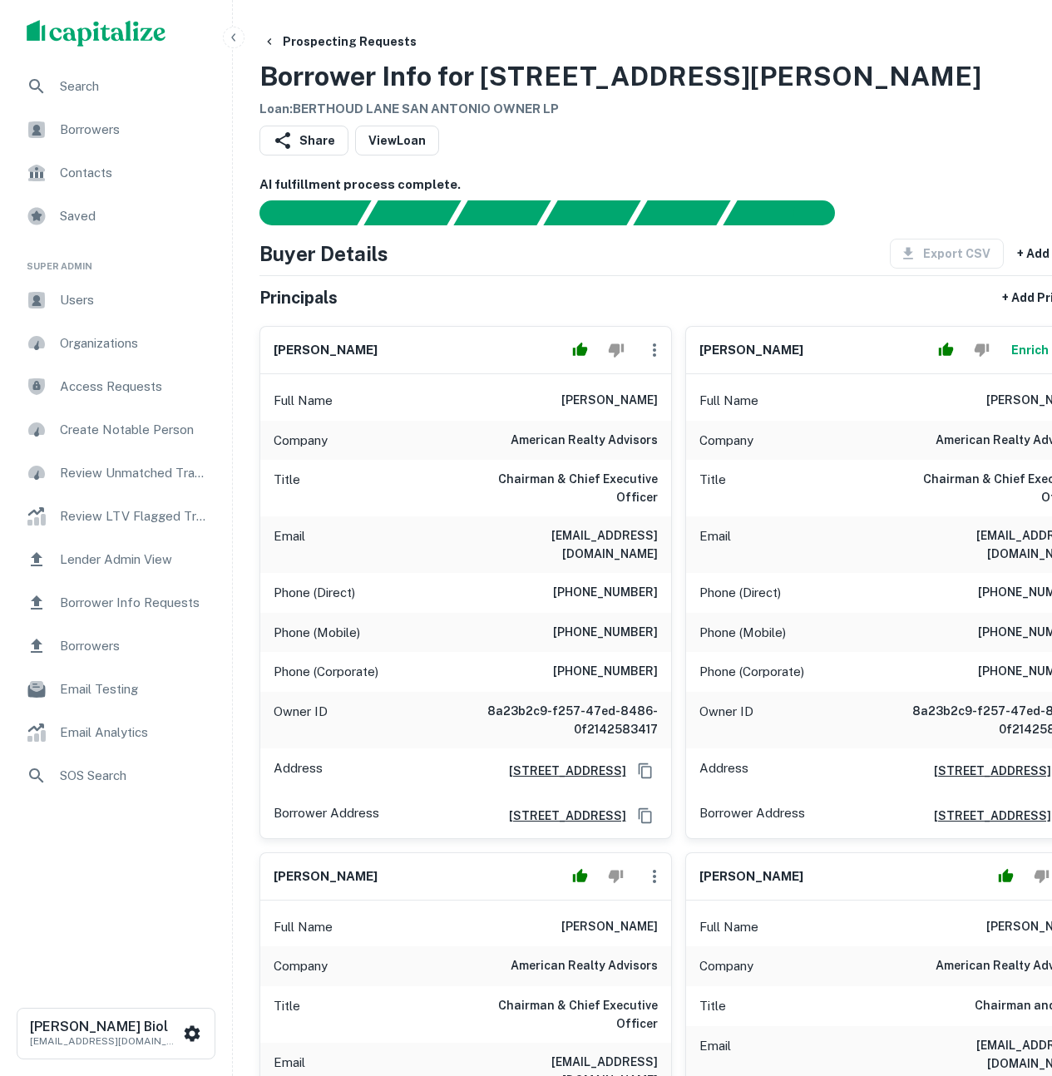
click at [703, 298] on div "Principals + Add Principal" at bounding box center [679, 298] width 838 height 30
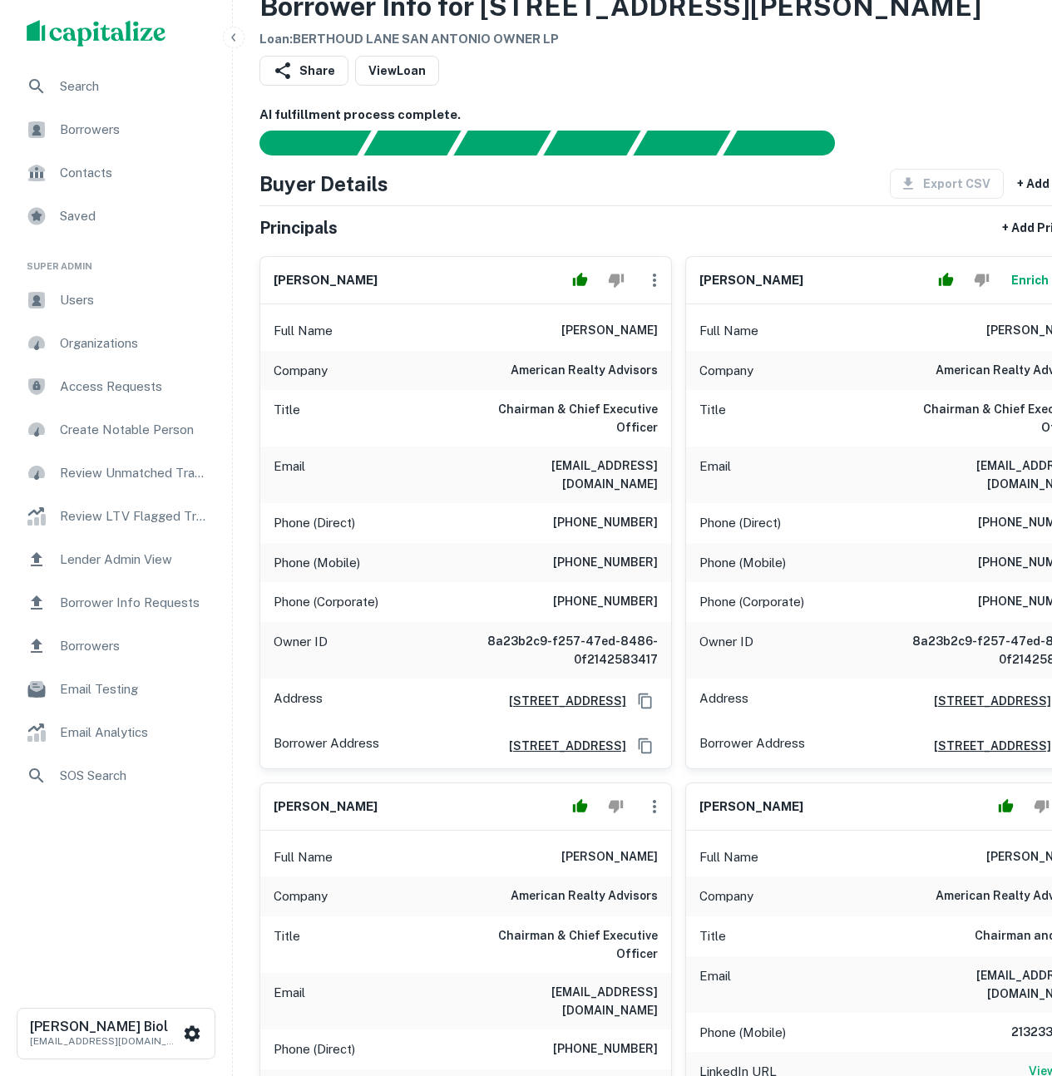
scroll to position [398, 0]
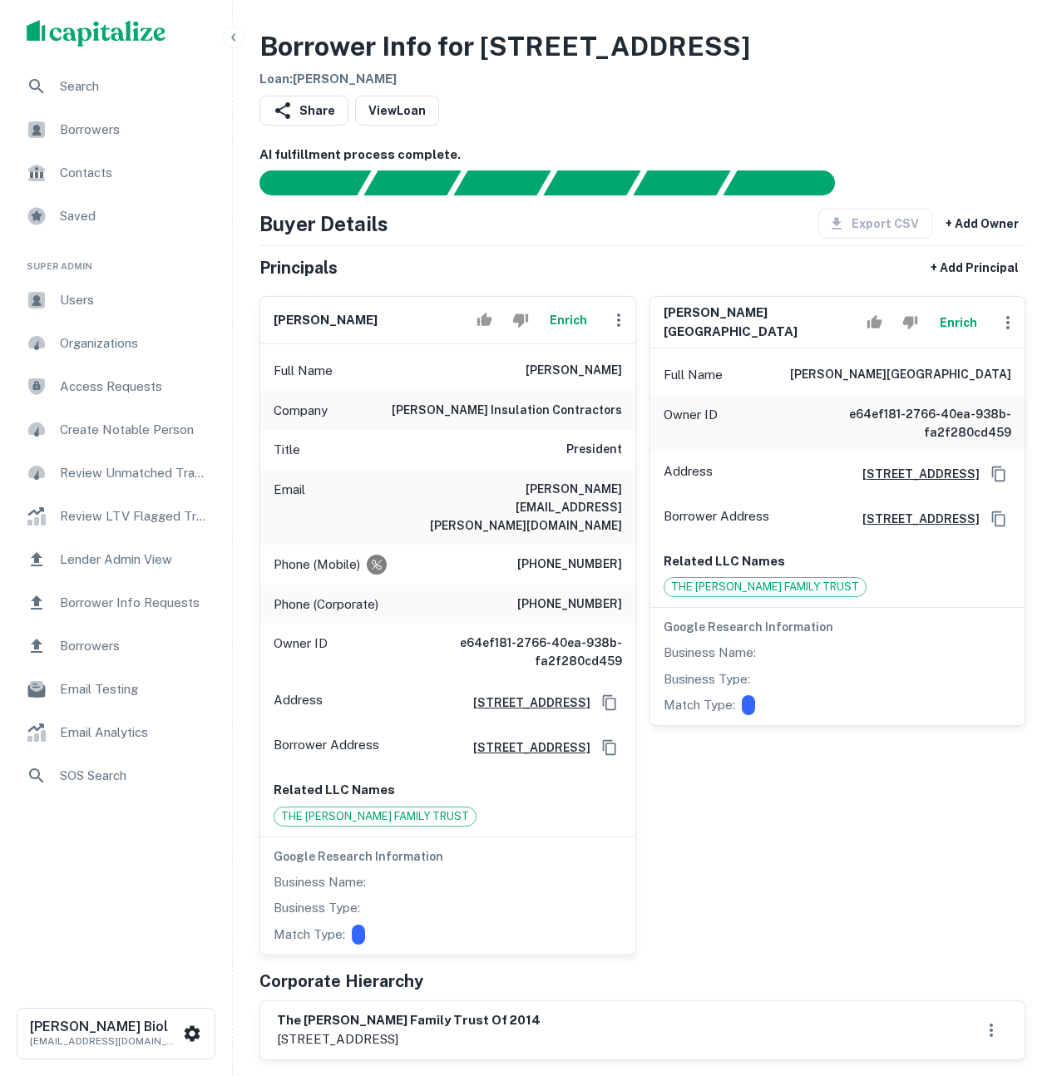
scroll to position [44, 0]
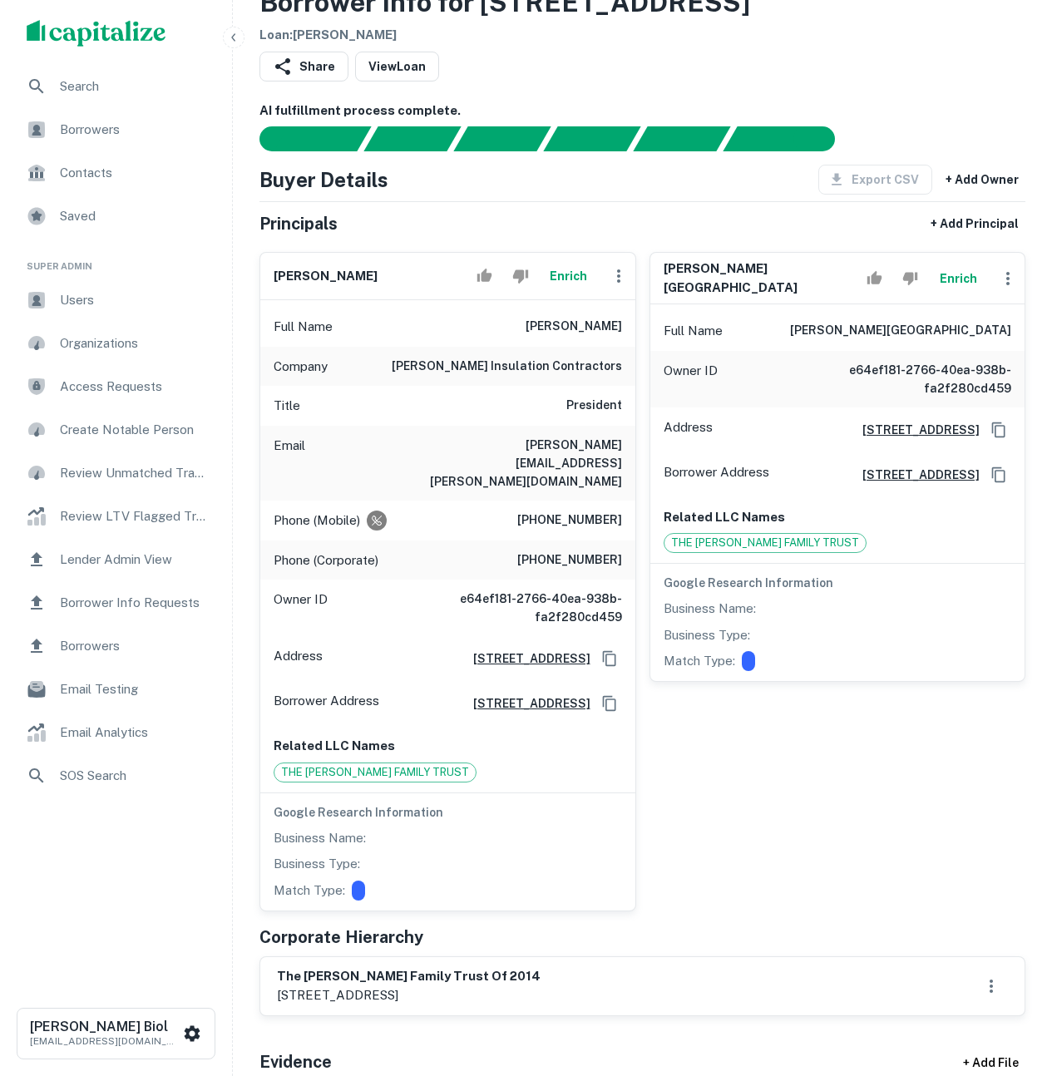
click at [467, 344] on div "Full Name jeff baxley" at bounding box center [447, 327] width 375 height 40
click at [566, 282] on button "Enrich" at bounding box center [568, 276] width 53 height 33
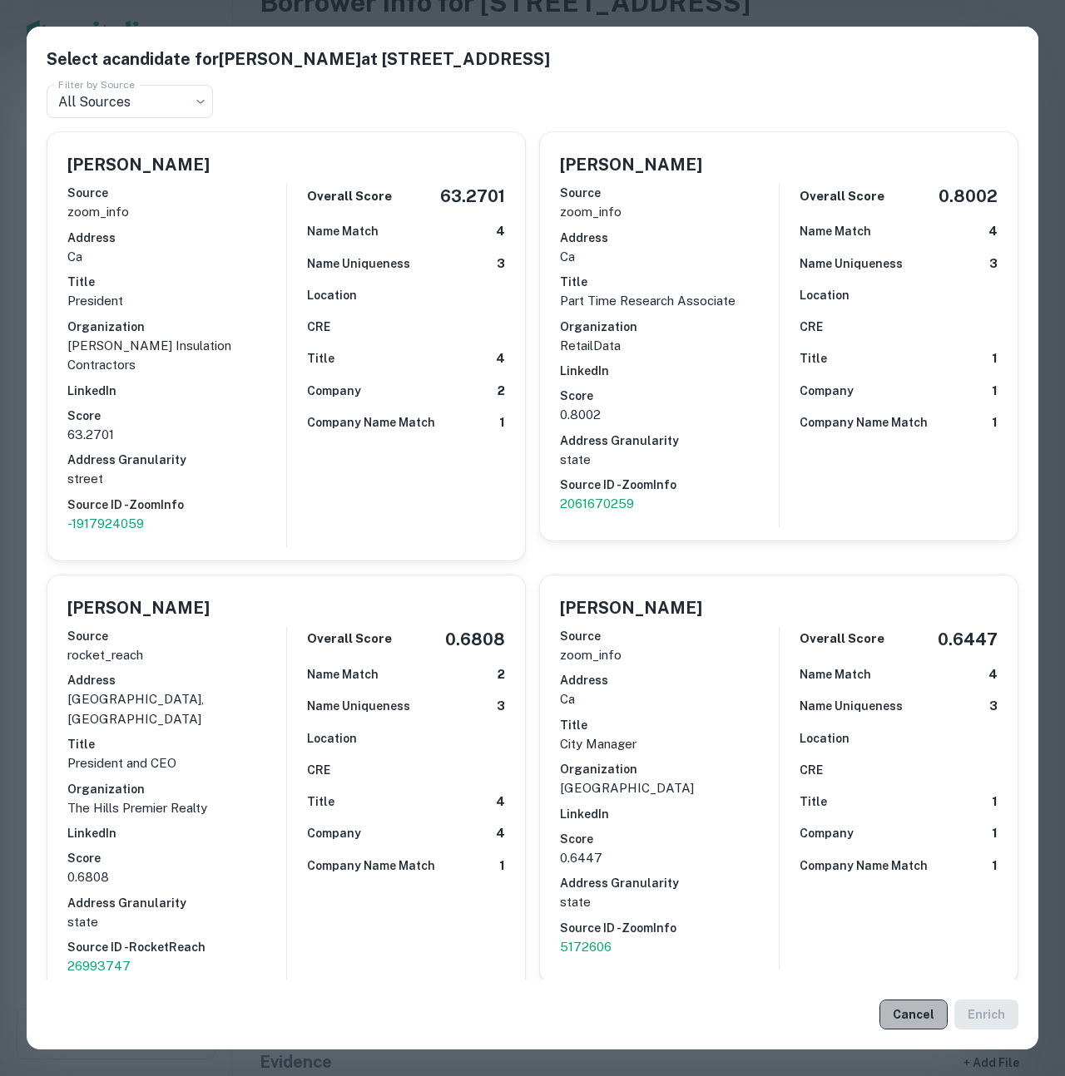
click at [912, 1011] on button "Cancel" at bounding box center [913, 1015] width 68 height 30
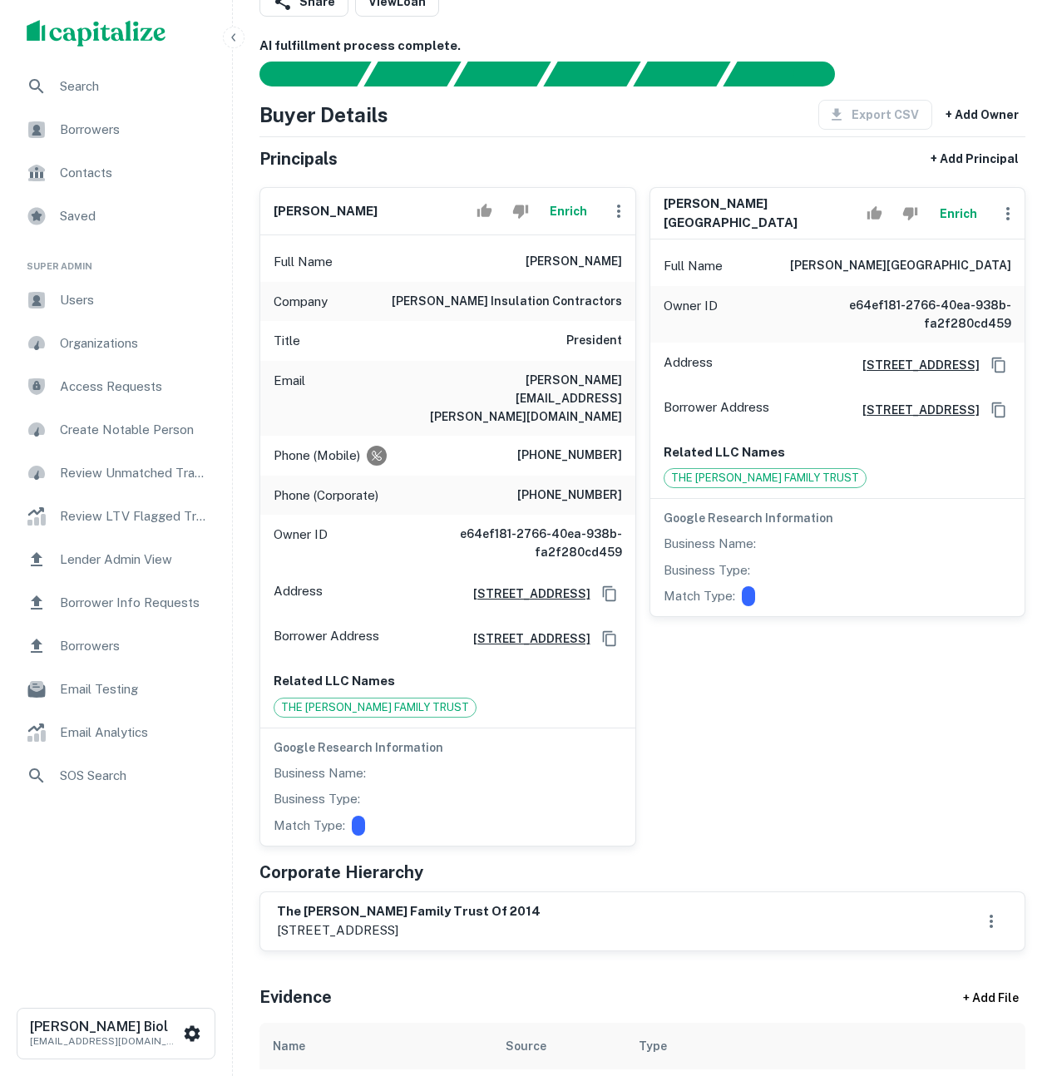
scroll to position [120, 0]
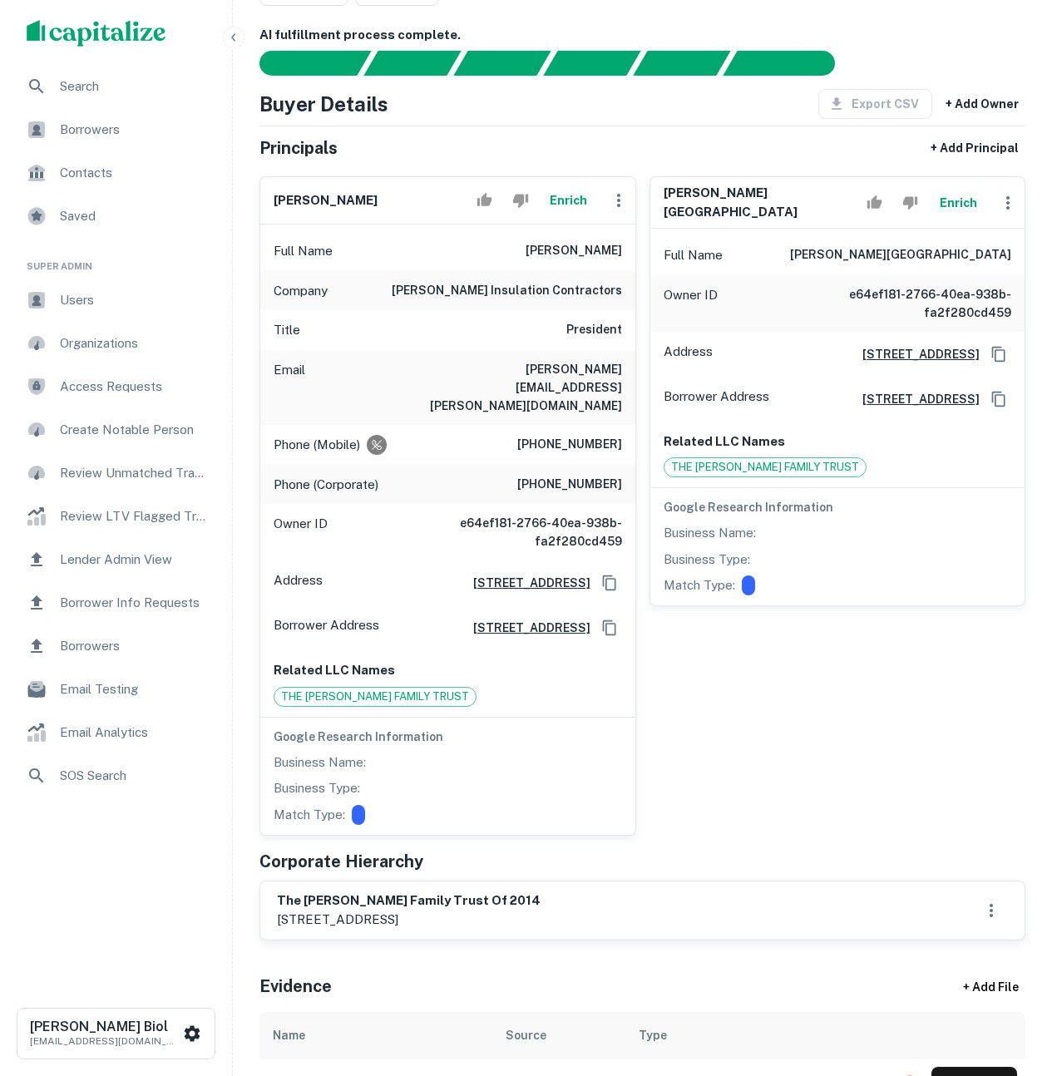
drag, startPoint x: 539, startPoint y: 897, endPoint x: 248, endPoint y: 881, distance: 291.6
copy div "the baxley family trust of 2014 805 e cerritos ave, anaheim, ca, 92805"
click at [560, 204] on button "Enrich" at bounding box center [568, 200] width 53 height 33
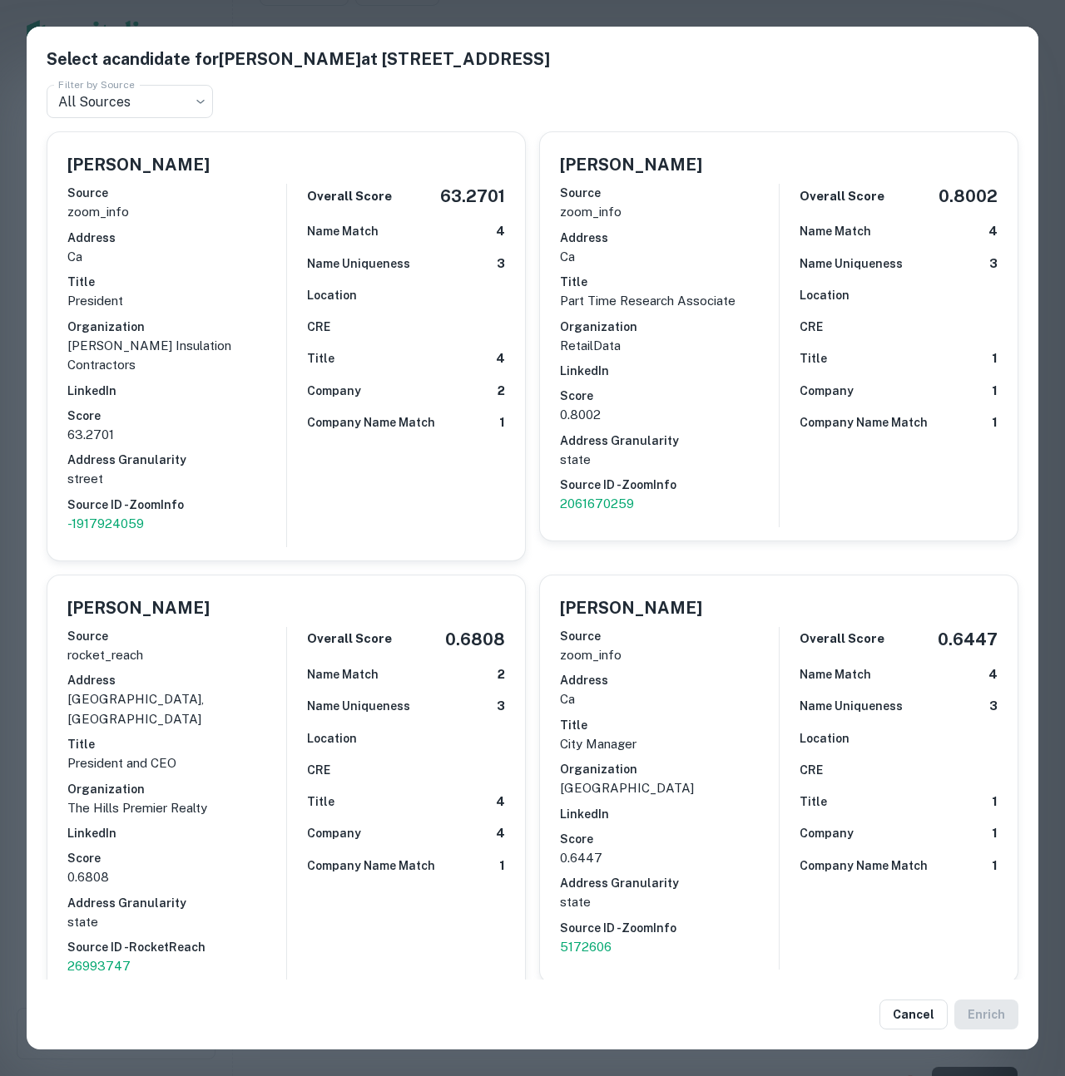
click at [17, 359] on div "Select a candidate for Jeff Baxley at 1619 W Struck Ave Filter by Source All So…" at bounding box center [532, 538] width 1065 height 1076
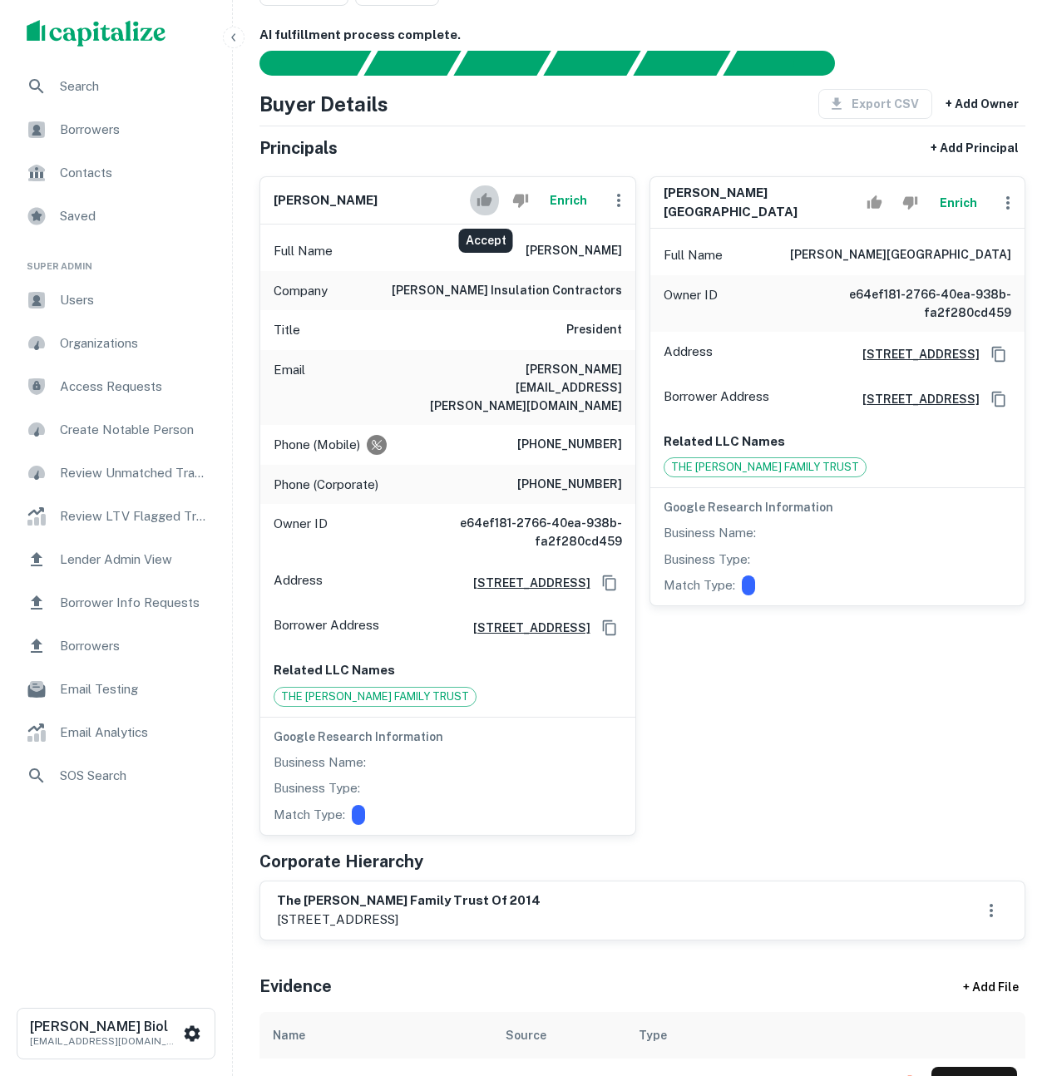
click at [479, 202] on icon "Accept" at bounding box center [484, 199] width 15 height 13
click at [811, 736] on div "sara a. baxley Enrich Full Name sara a. baxley Owner ID e64ef181-2766-40ea-938b…" at bounding box center [831, 499] width 390 height 673
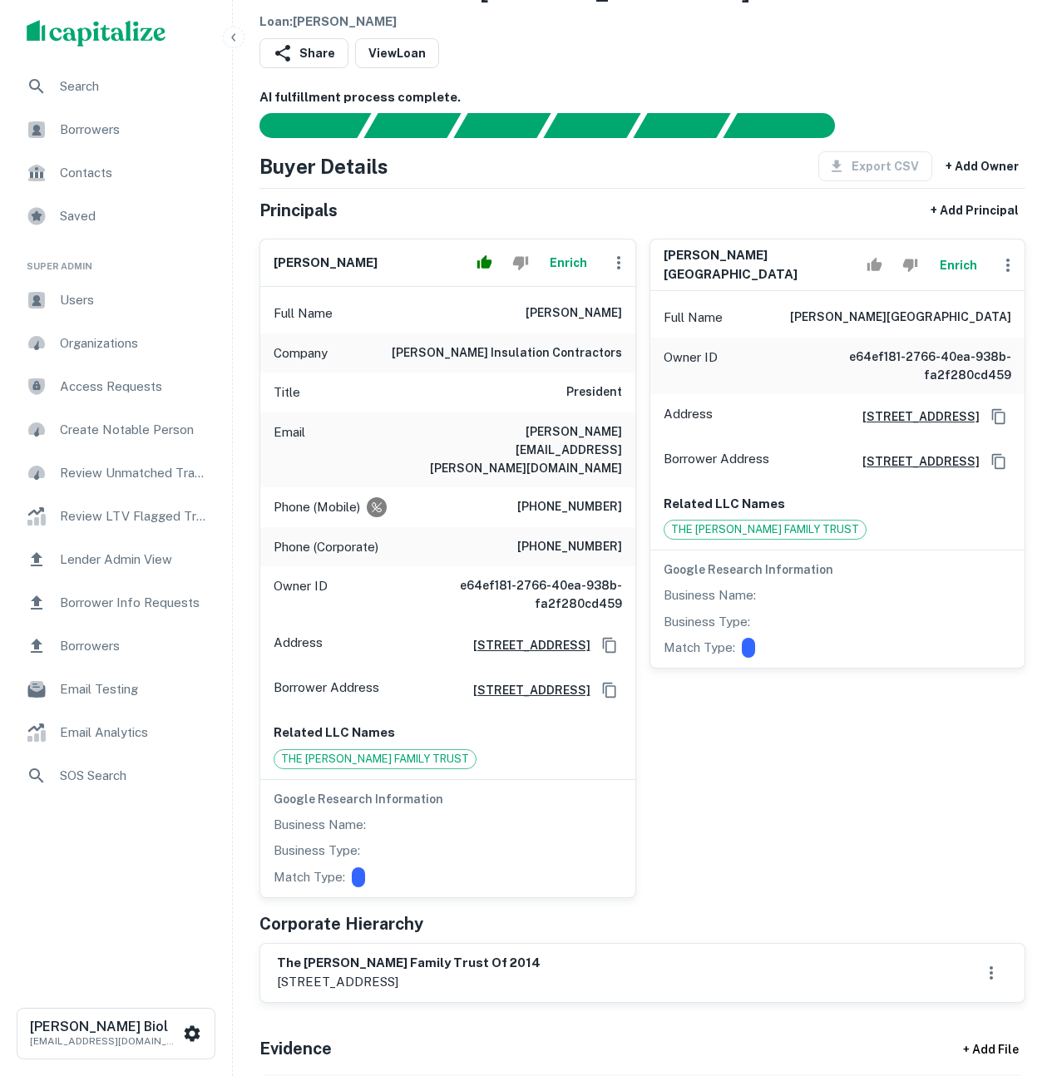
scroll to position [0, 0]
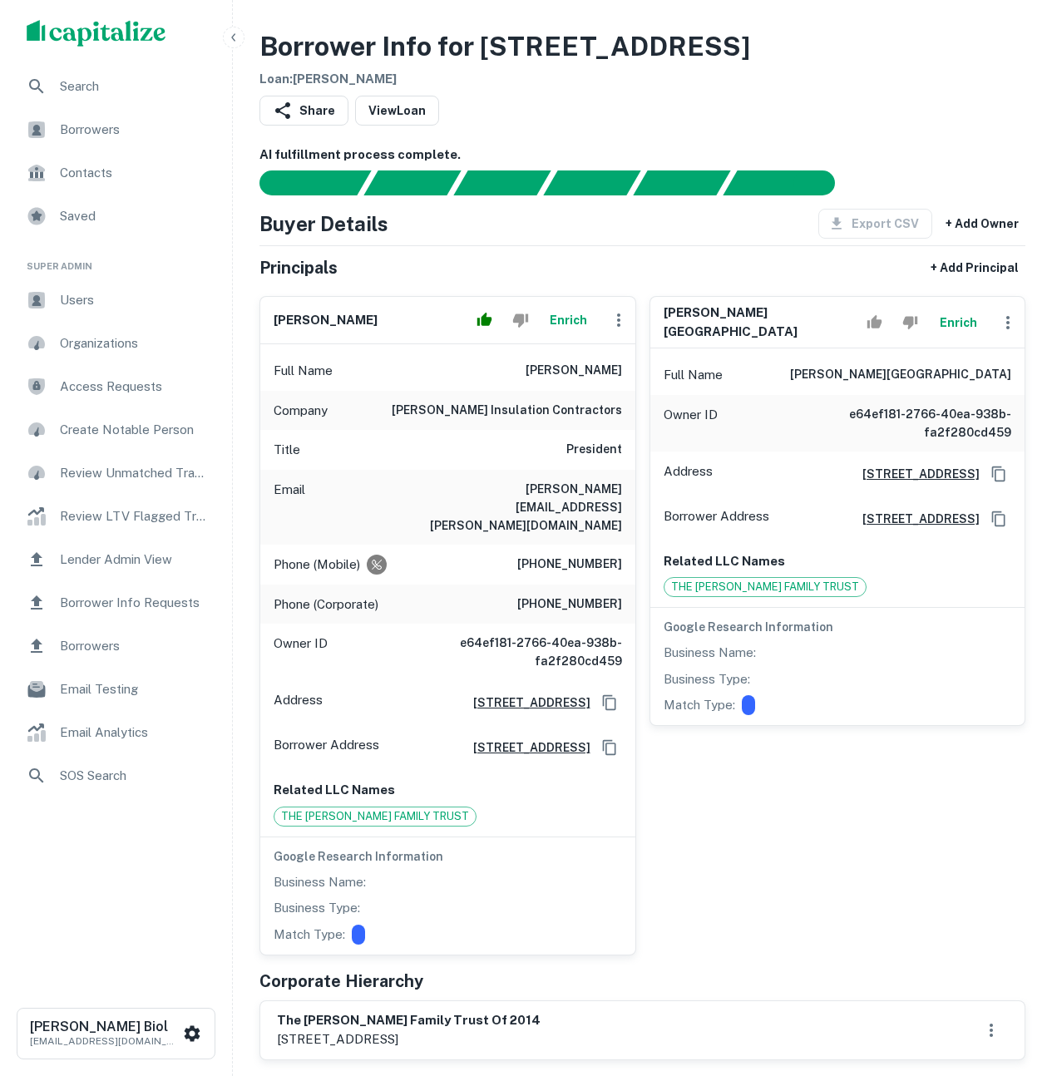
click at [675, 269] on div "Principals + Add Principal" at bounding box center [643, 268] width 766 height 30
click at [1009, 324] on icon "button" at bounding box center [1007, 322] width 3 height 13
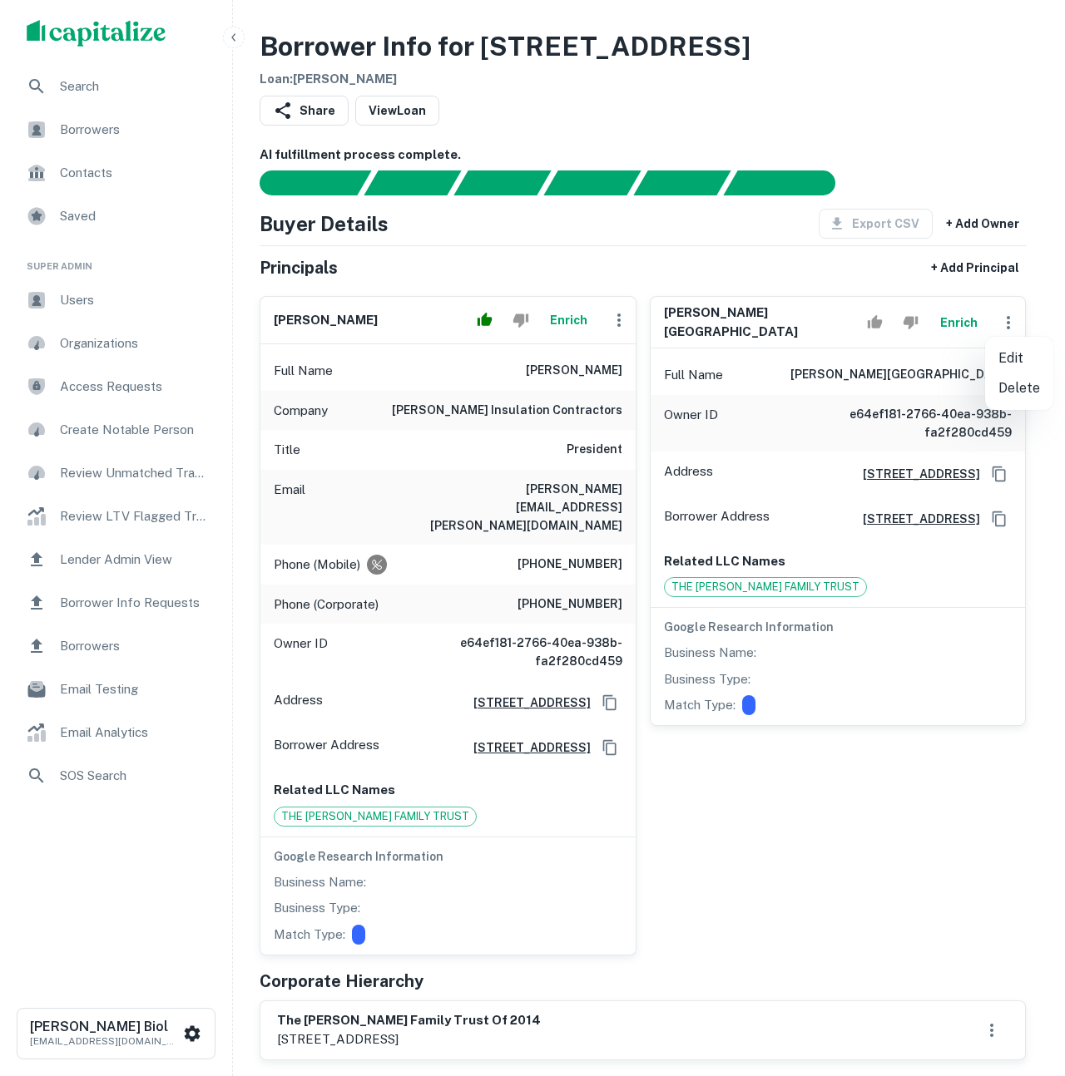
click at [932, 705] on div at bounding box center [532, 538] width 1065 height 1076
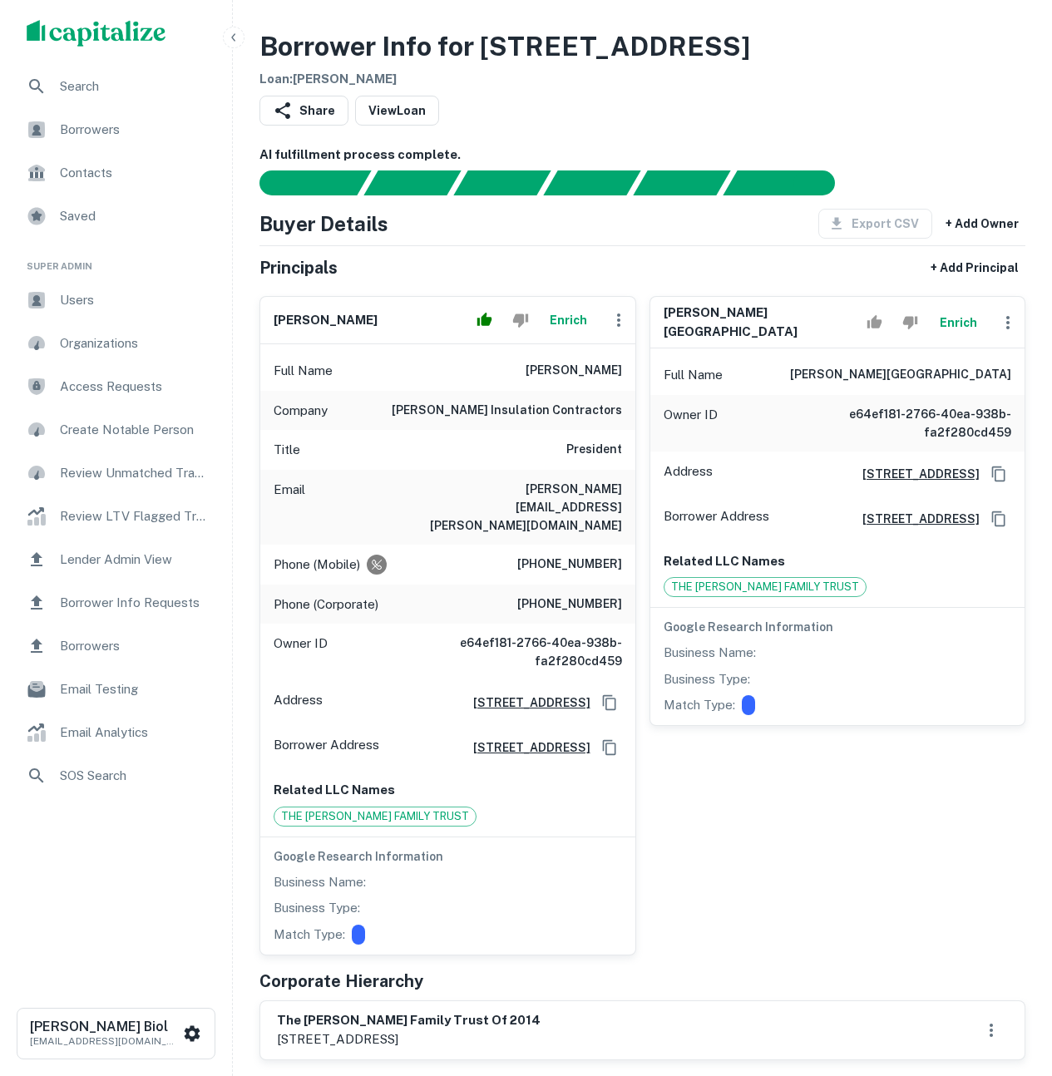
click at [871, 813] on div "sara a. baxley Enrich Full Name sara a. baxley Owner ID e64ef181-2766-40ea-938b…" at bounding box center [831, 619] width 390 height 673
click at [827, 851] on div "sara a. baxley Enrich Full Name sara a. baxley Owner ID e64ef181-2766-40ea-938b…" at bounding box center [831, 619] width 390 height 673
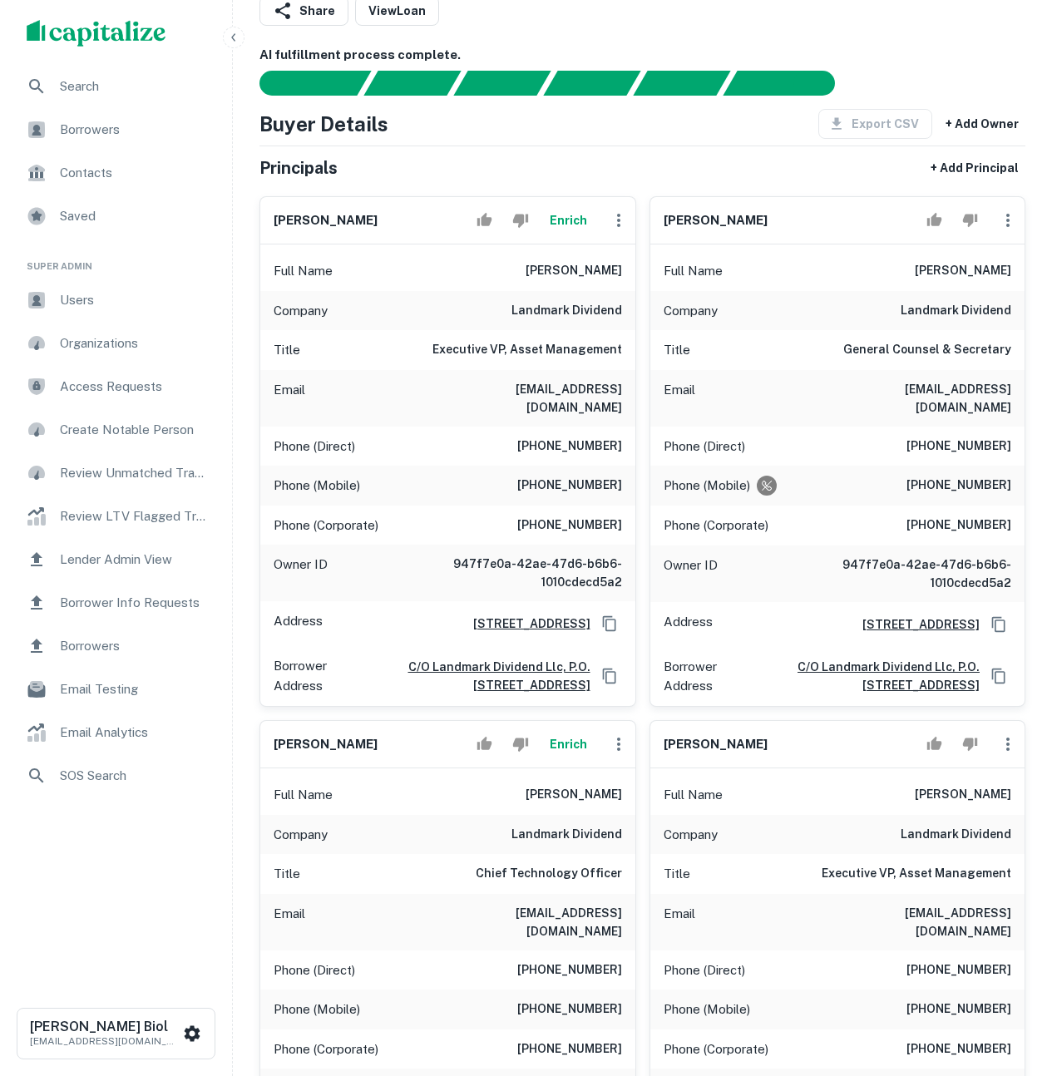
scroll to position [10, 0]
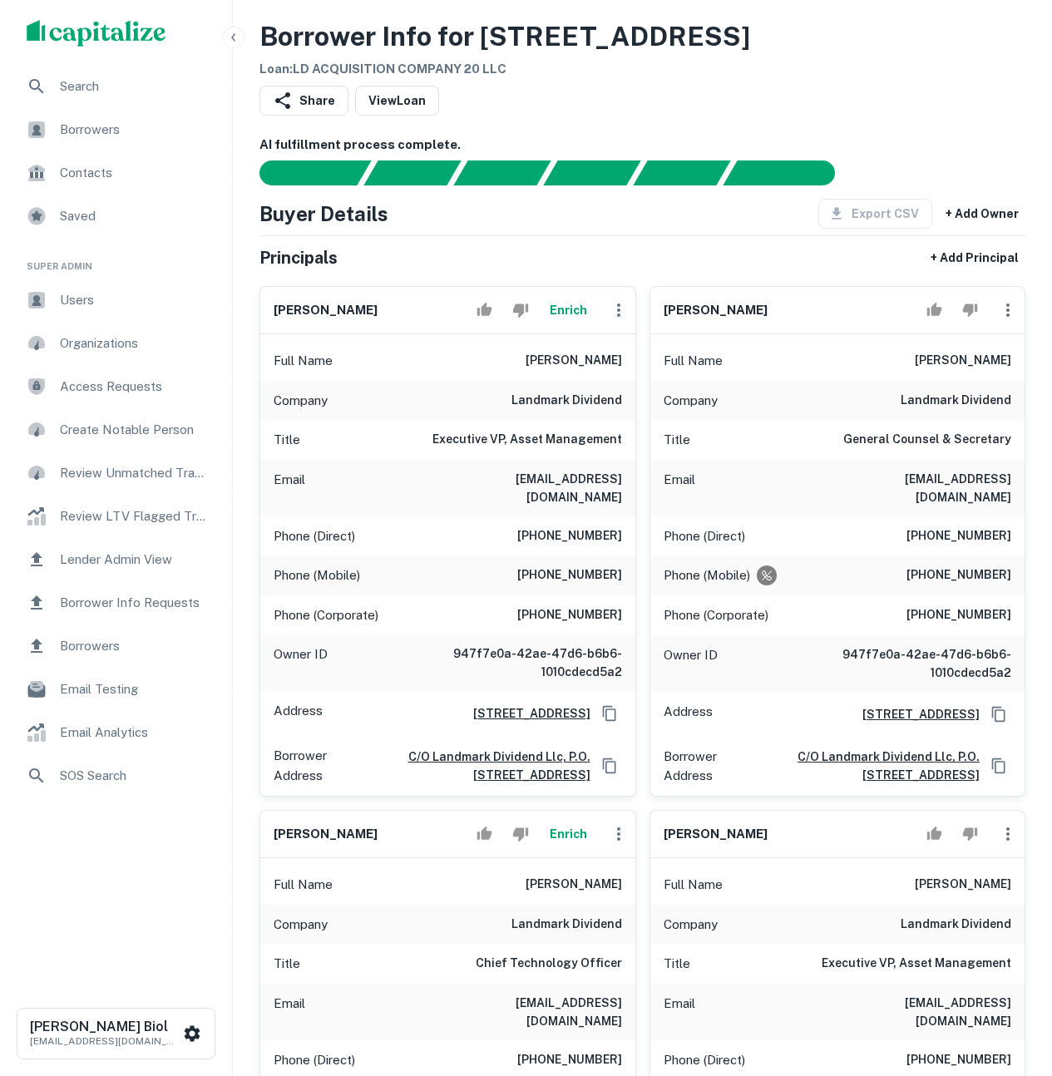
click at [564, 311] on button "Enrich" at bounding box center [568, 310] width 53 height 33
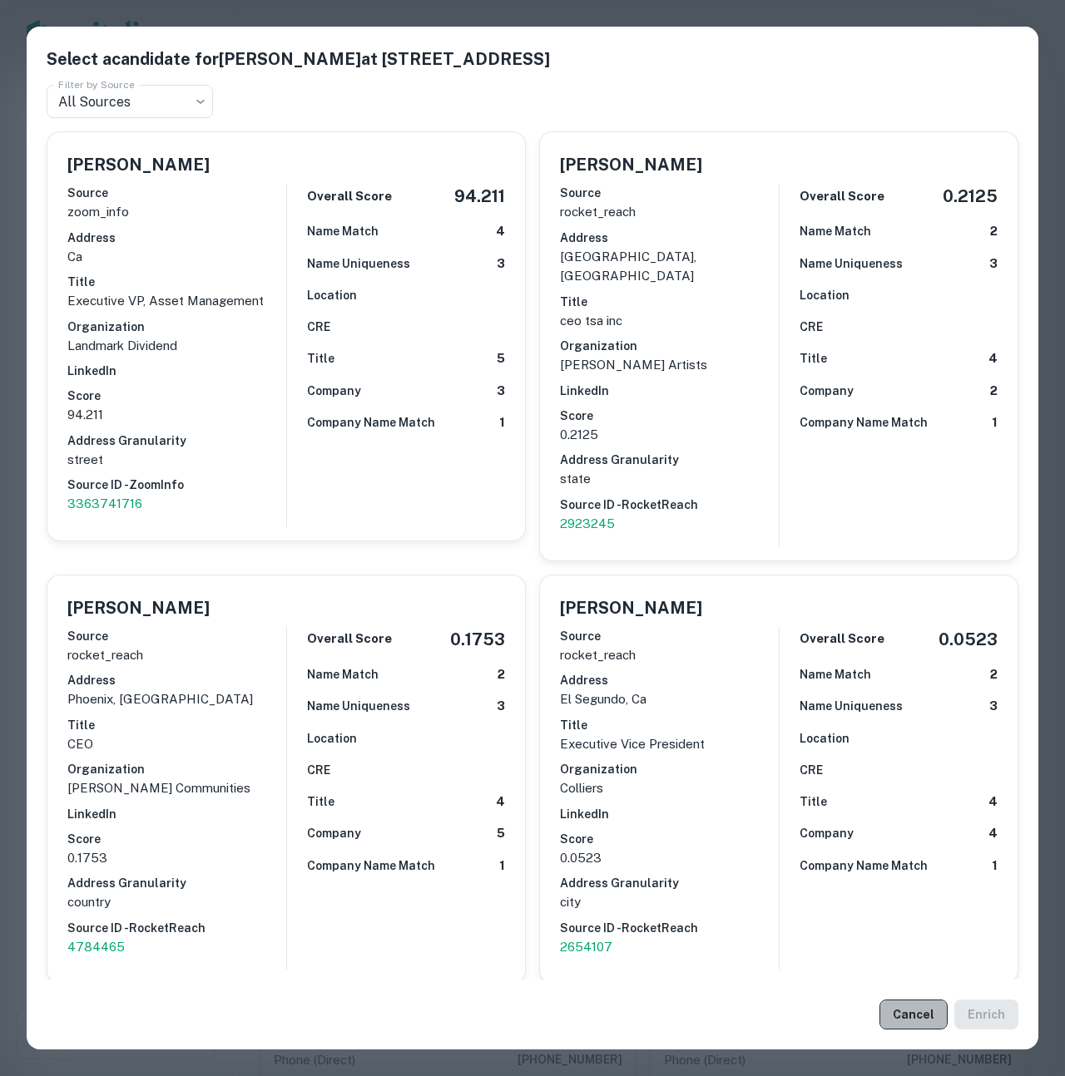
click at [901, 1007] on button "Cancel" at bounding box center [913, 1015] width 68 height 30
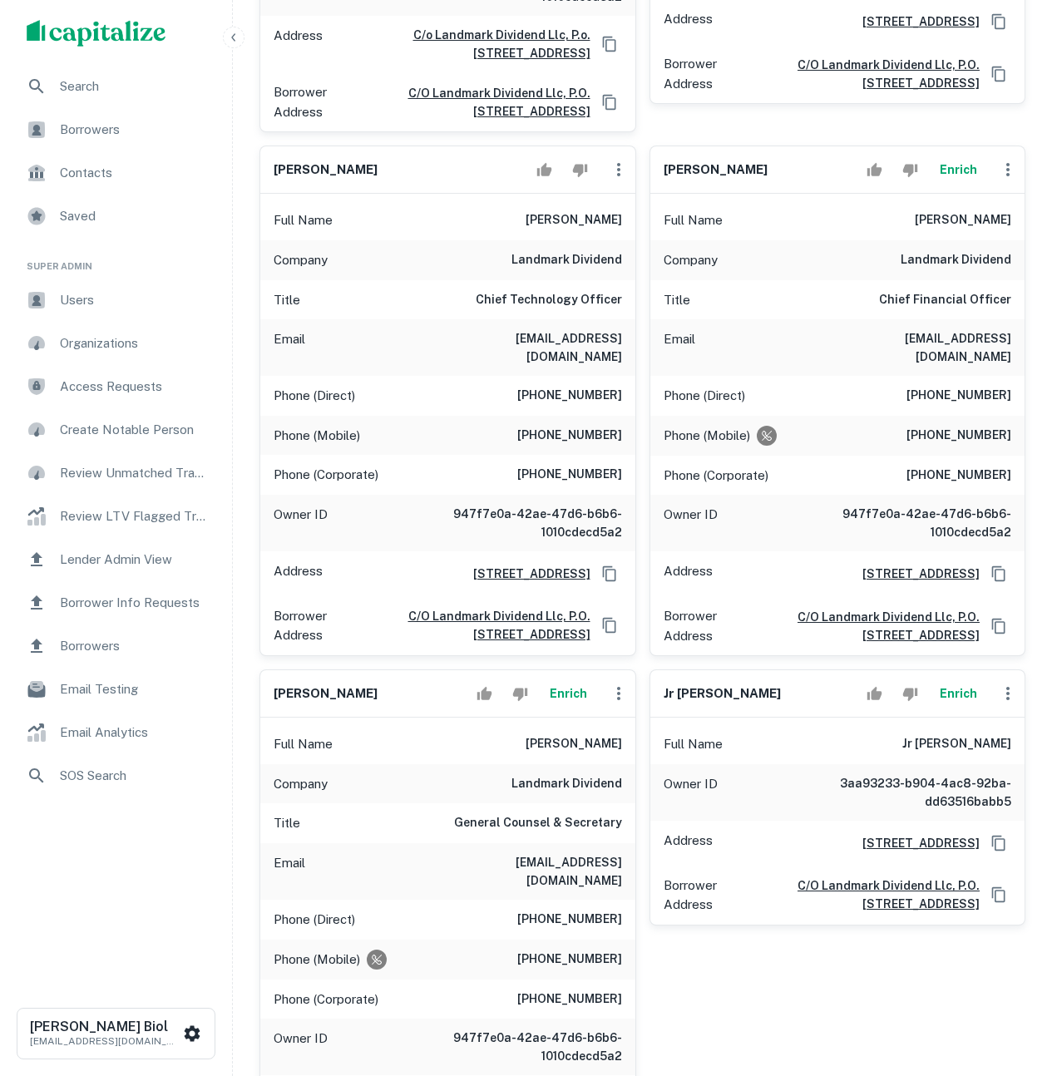
scroll to position [2583, 0]
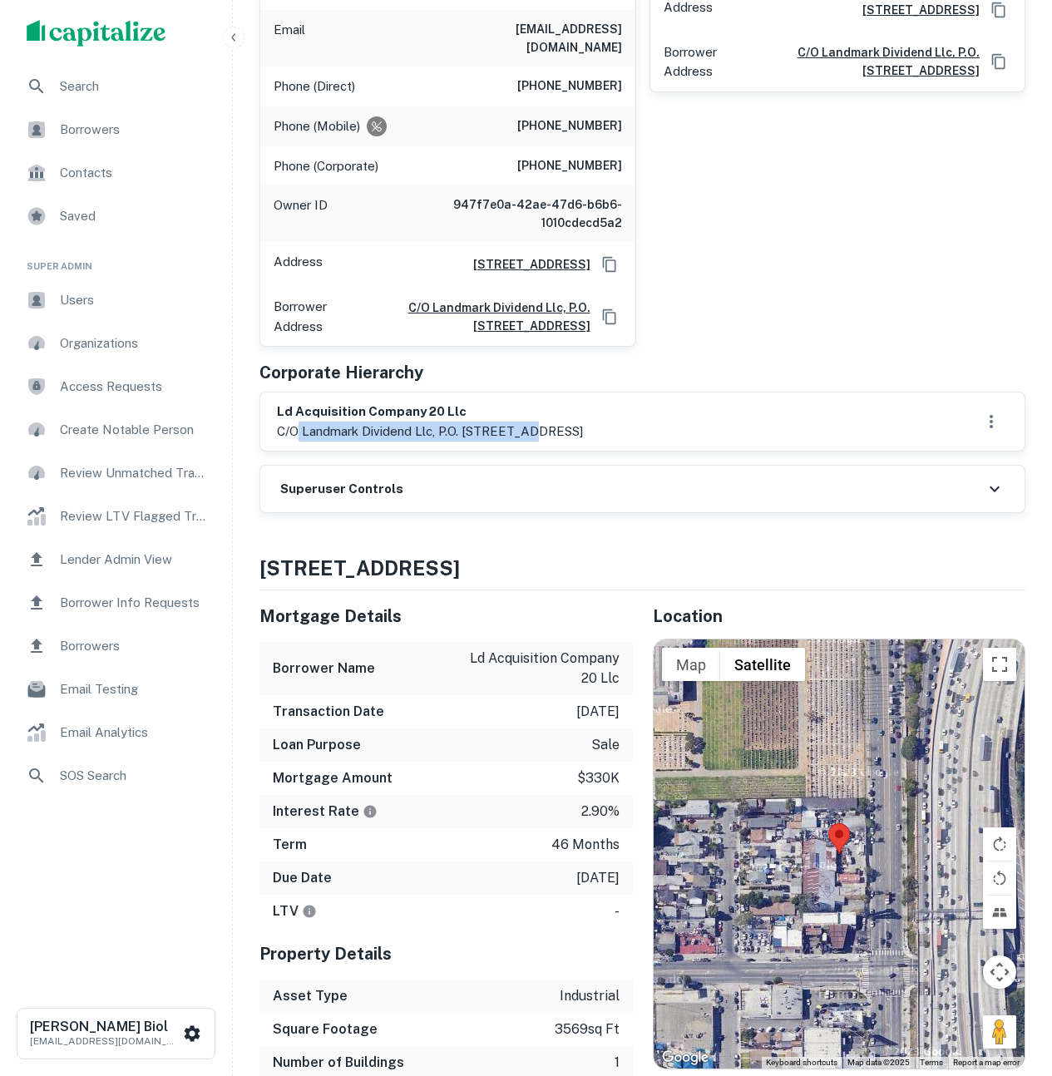
drag, startPoint x: 298, startPoint y: 390, endPoint x: 526, endPoint y: 386, distance: 227.9
click at [526, 422] on p "c/o landmark dividend llc, p.o. [STREET_ADDRESS]" at bounding box center [430, 432] width 306 height 20
drag, startPoint x: 373, startPoint y: 378, endPoint x: 313, endPoint y: 369, distance: 60.6
click at [313, 403] on div "ld acquisition company 20 llc c/o landmark dividend llc, p.o. [STREET_ADDRESS]" at bounding box center [430, 422] width 306 height 38
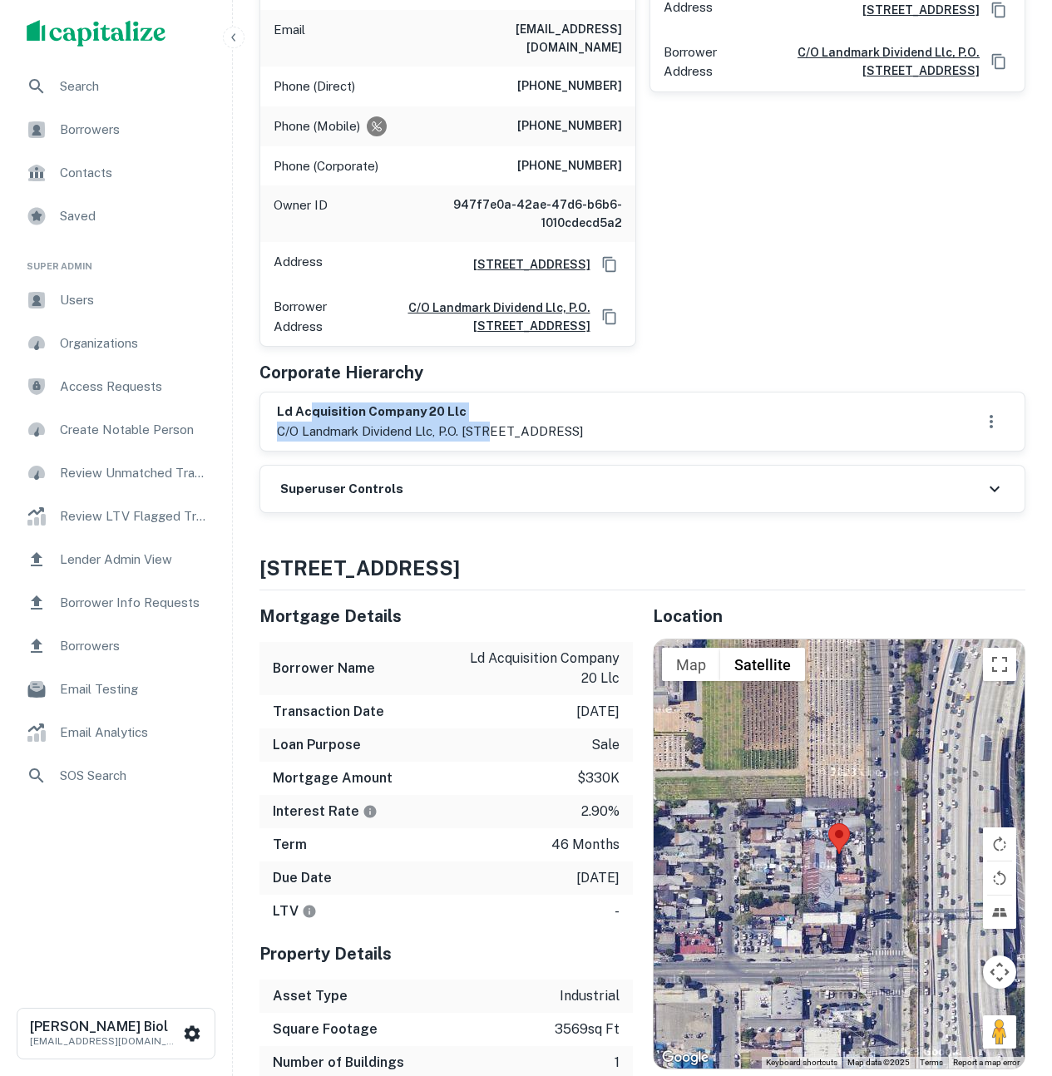
click at [313, 403] on h6 "ld acquisition company 20 llc" at bounding box center [430, 412] width 306 height 19
drag, startPoint x: 413, startPoint y: 385, endPoint x: 488, endPoint y: 387, distance: 75.7
click at [488, 403] on div "ld acquisition company 20 llc c/o landmark dividend llc, p.o. [STREET_ADDRESS]" at bounding box center [430, 422] width 306 height 38
click at [488, 422] on p "c/o landmark dividend llc, p.o. [STREET_ADDRESS]" at bounding box center [430, 432] width 306 height 20
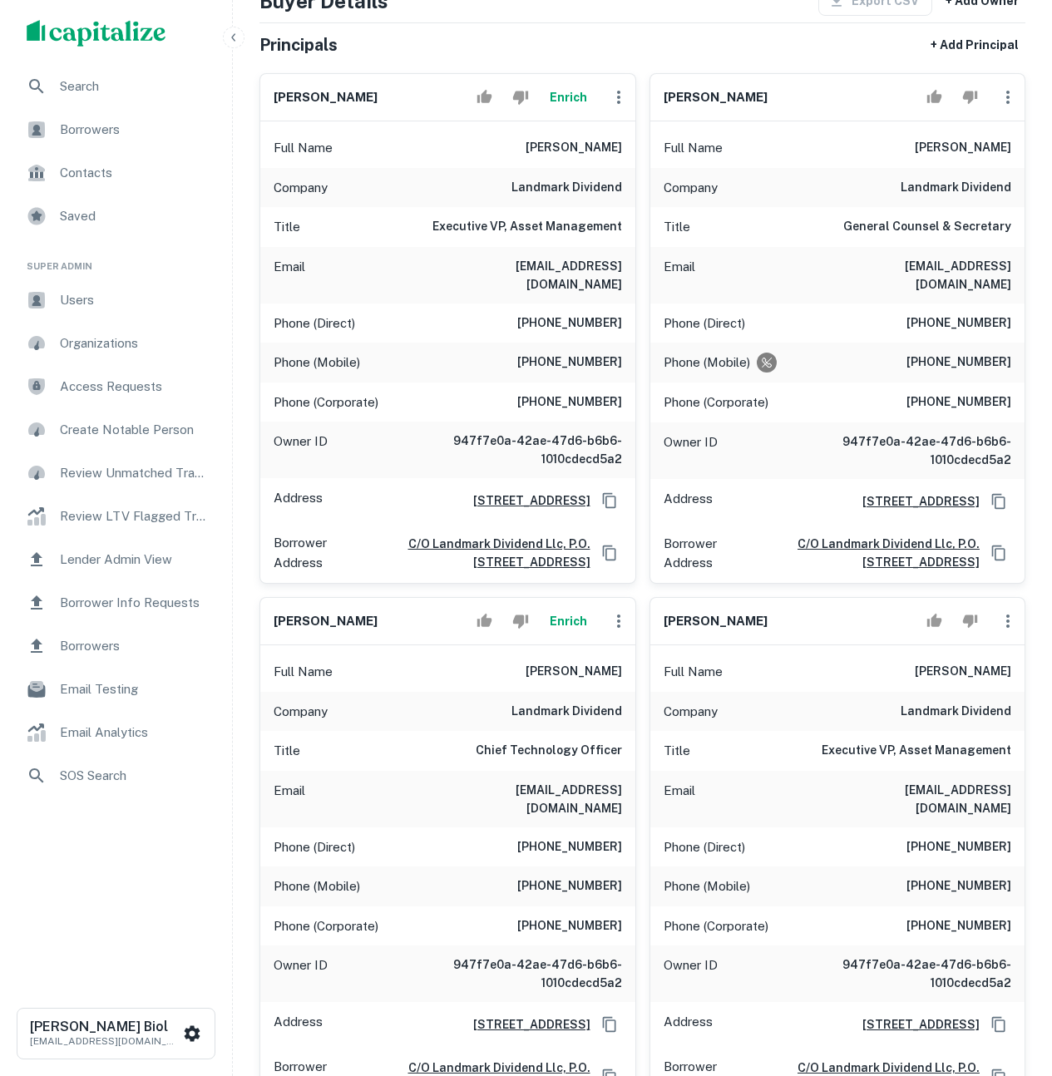
scroll to position [0, 0]
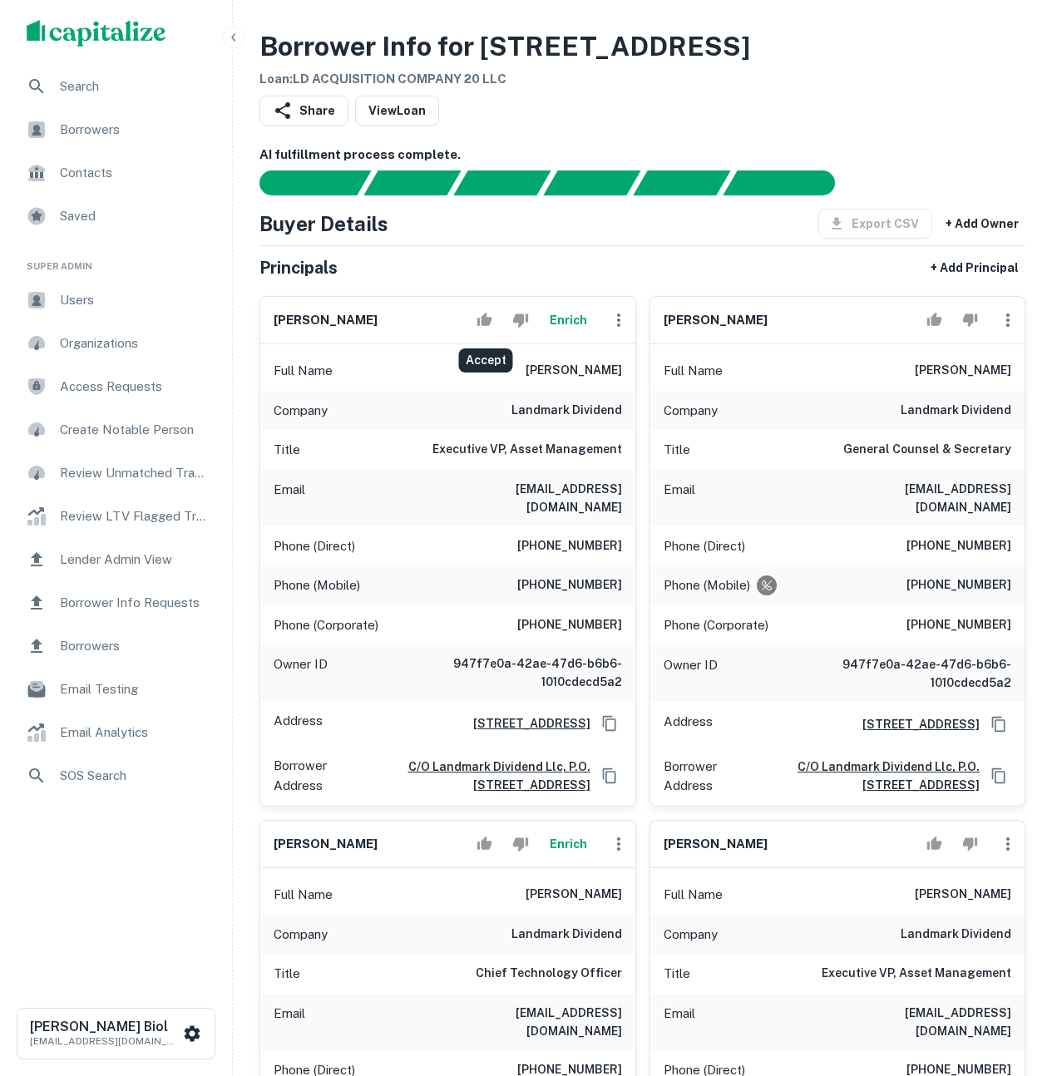
click at [488, 317] on icon "Accept" at bounding box center [485, 320] width 16 height 16
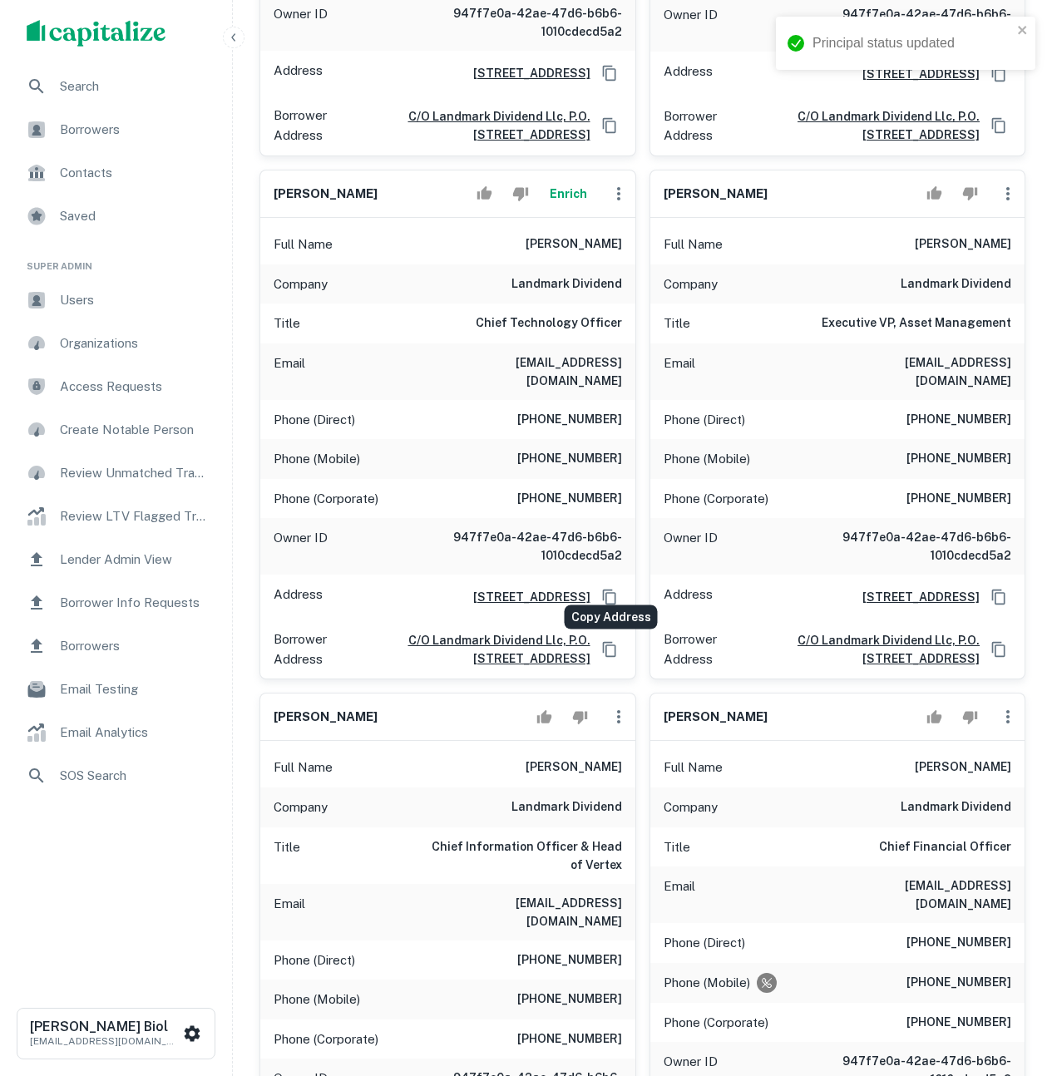
scroll to position [635, 0]
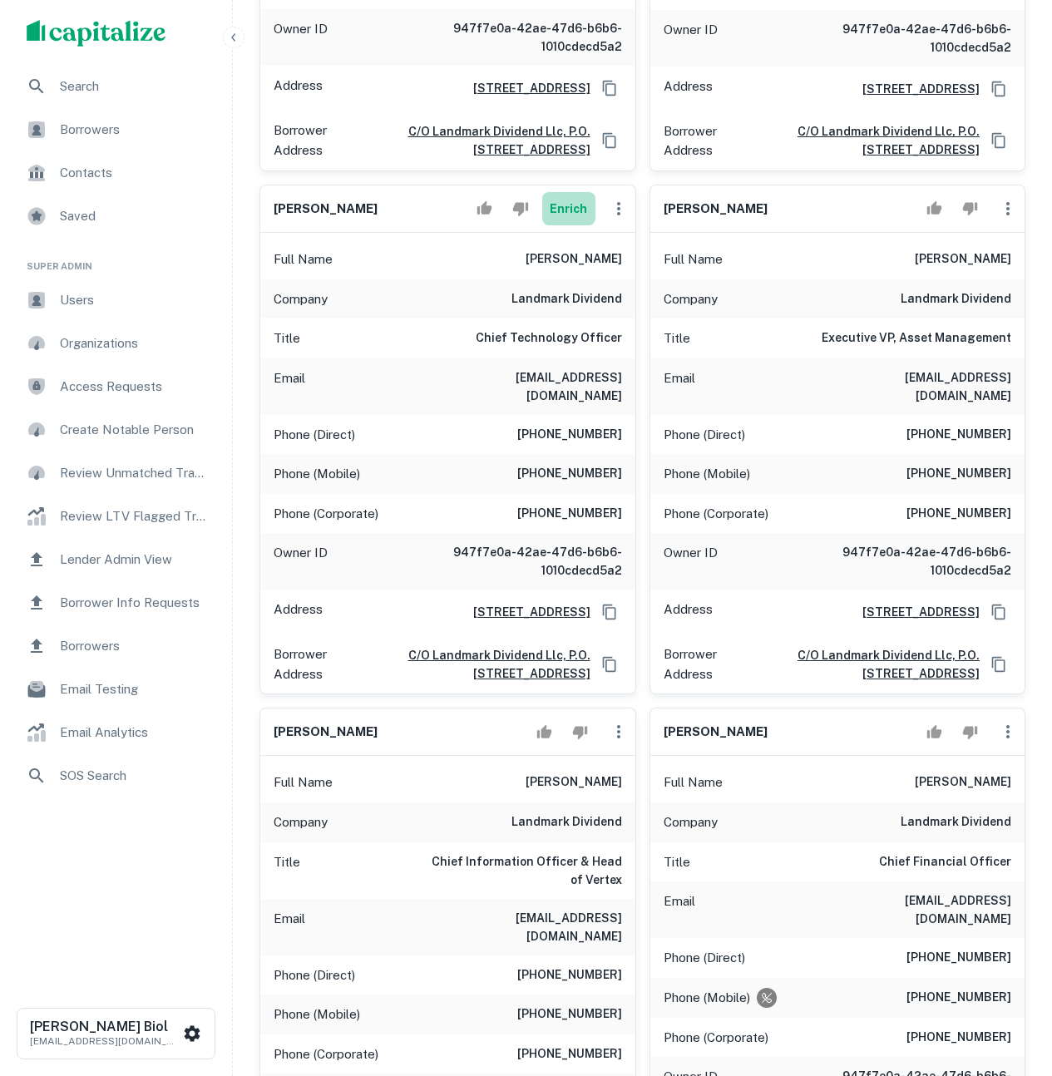
click at [566, 198] on button "Enrich" at bounding box center [568, 208] width 53 height 33
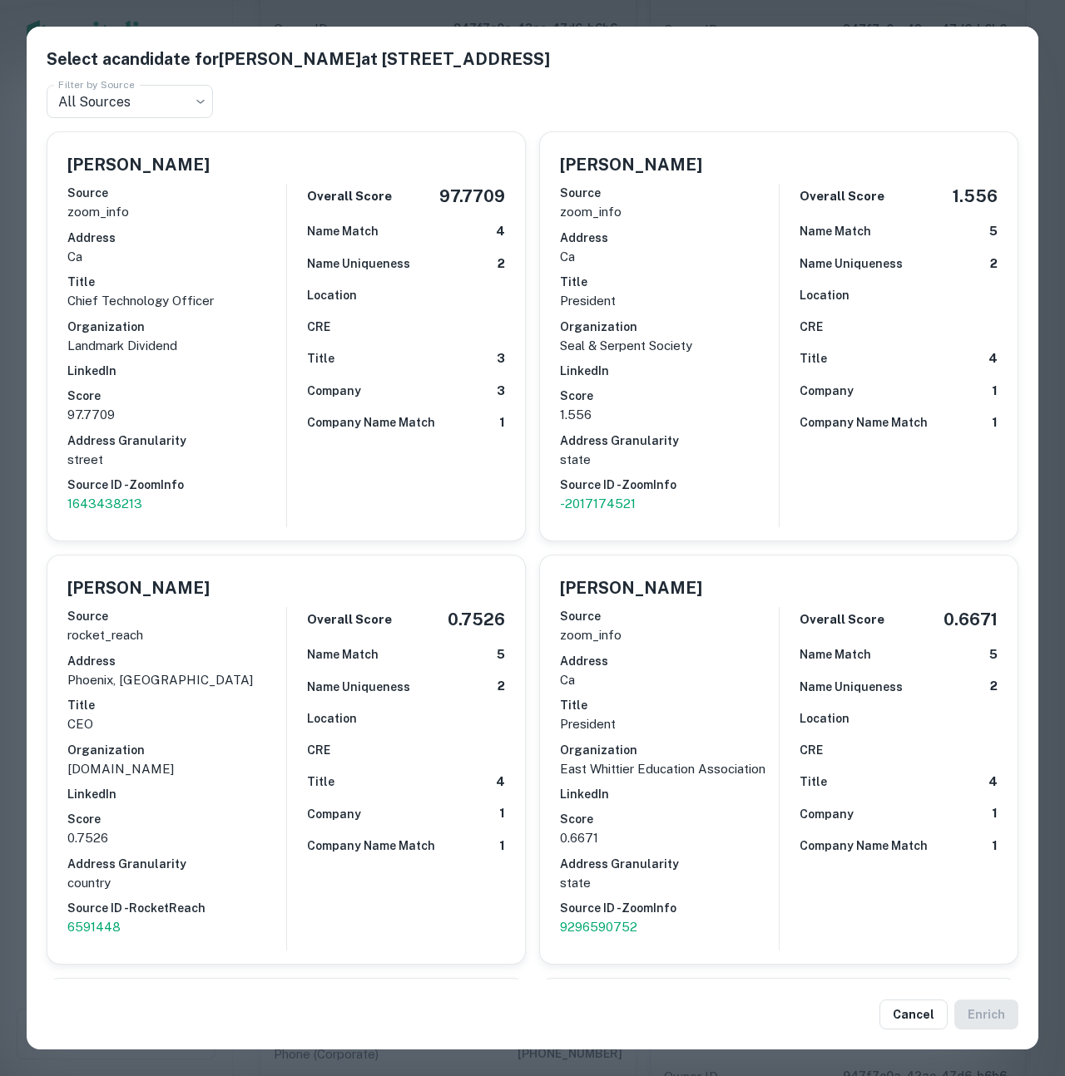
click at [733, 10] on div "Select a candidate for [PERSON_NAME] at [STREET_ADDRESS] Filter by Source All S…" at bounding box center [532, 538] width 1065 height 1076
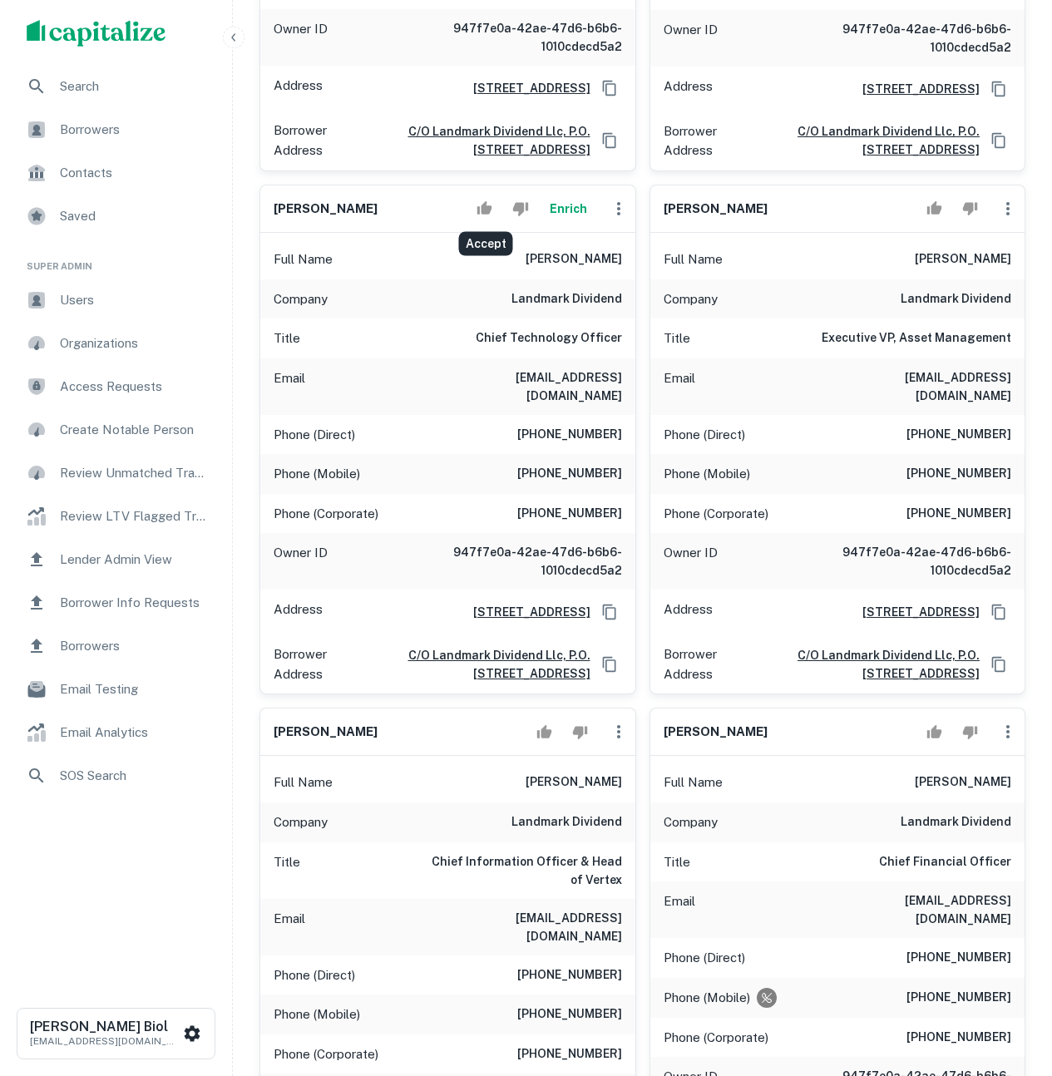
click at [489, 211] on button "Accept" at bounding box center [484, 208] width 29 height 33
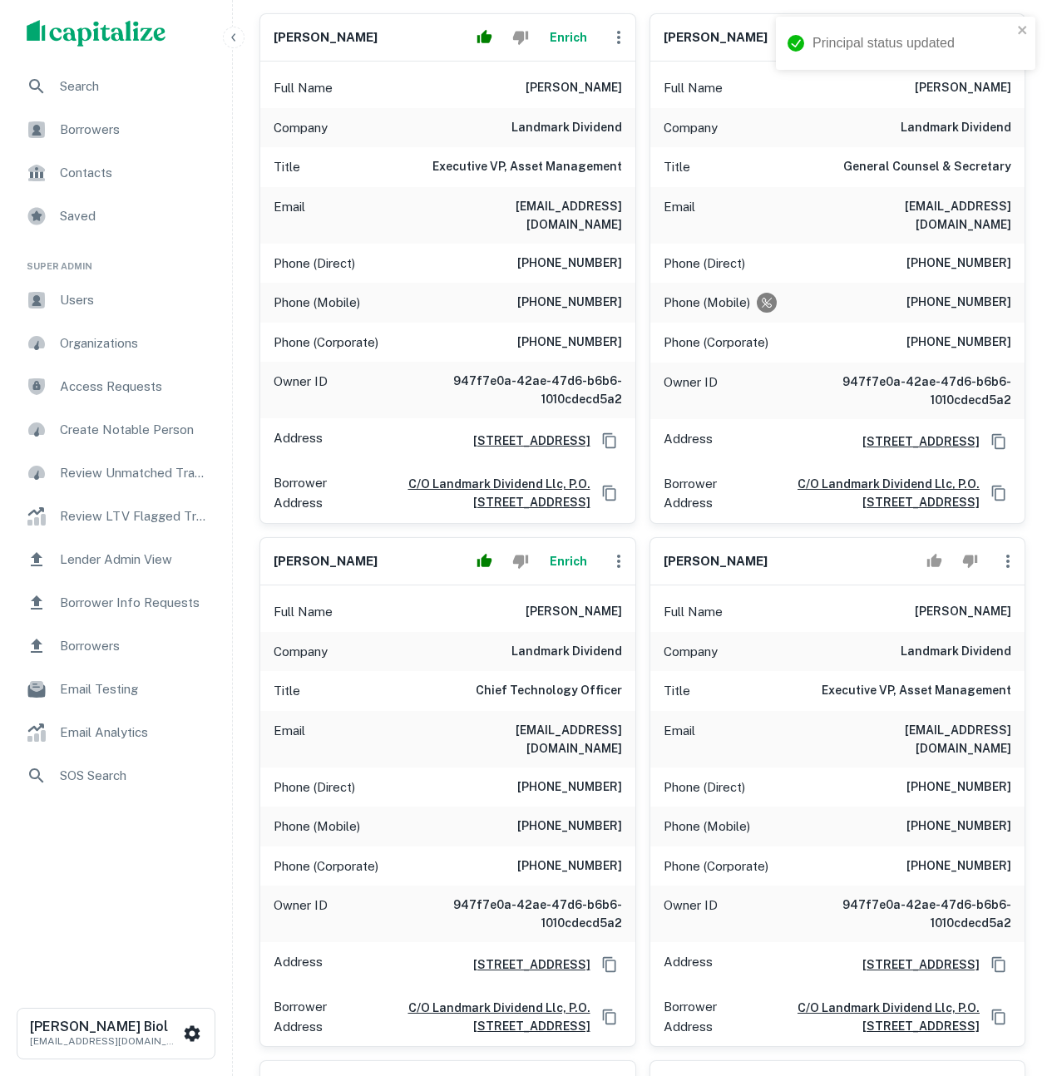
scroll to position [0, 0]
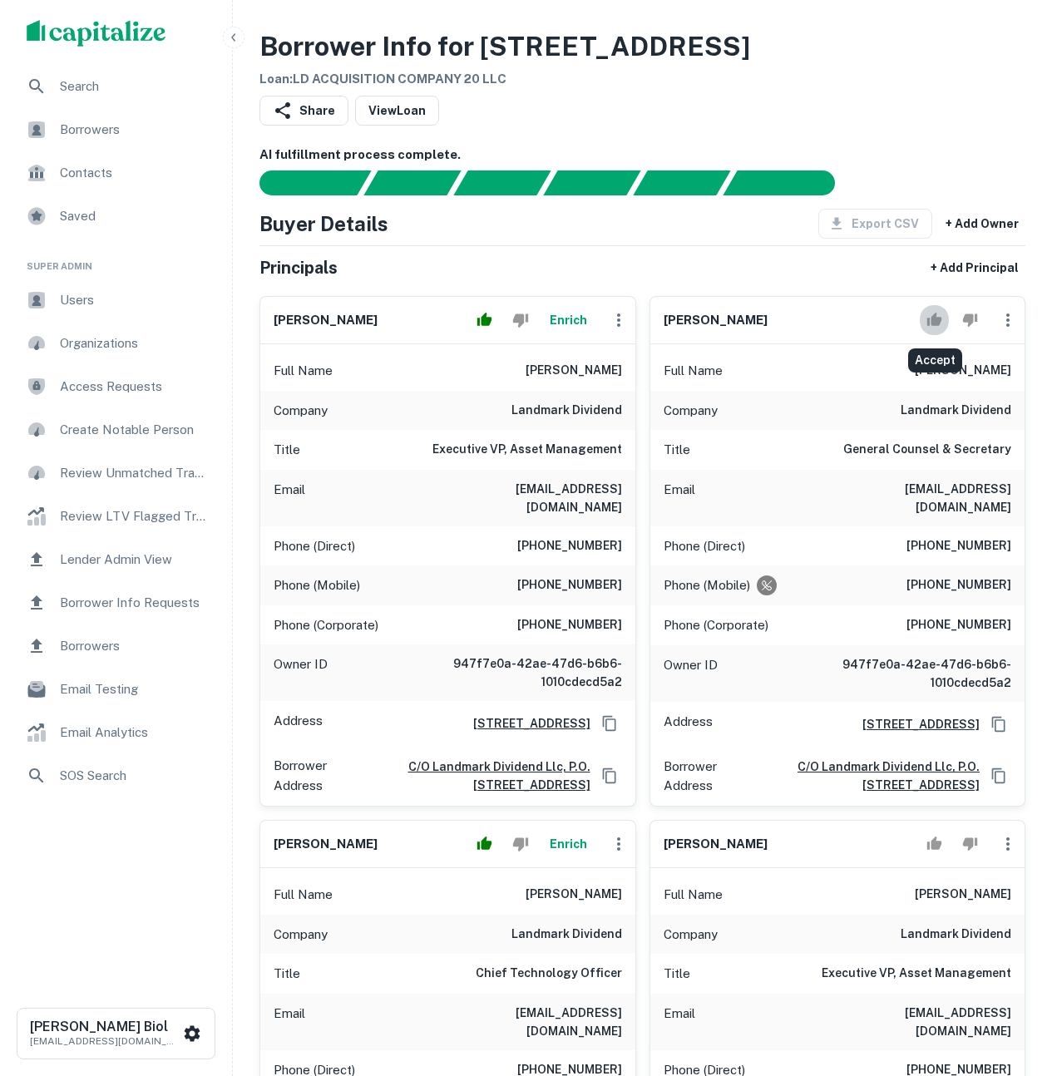
click at [935, 321] on icon "Accept" at bounding box center [934, 319] width 15 height 13
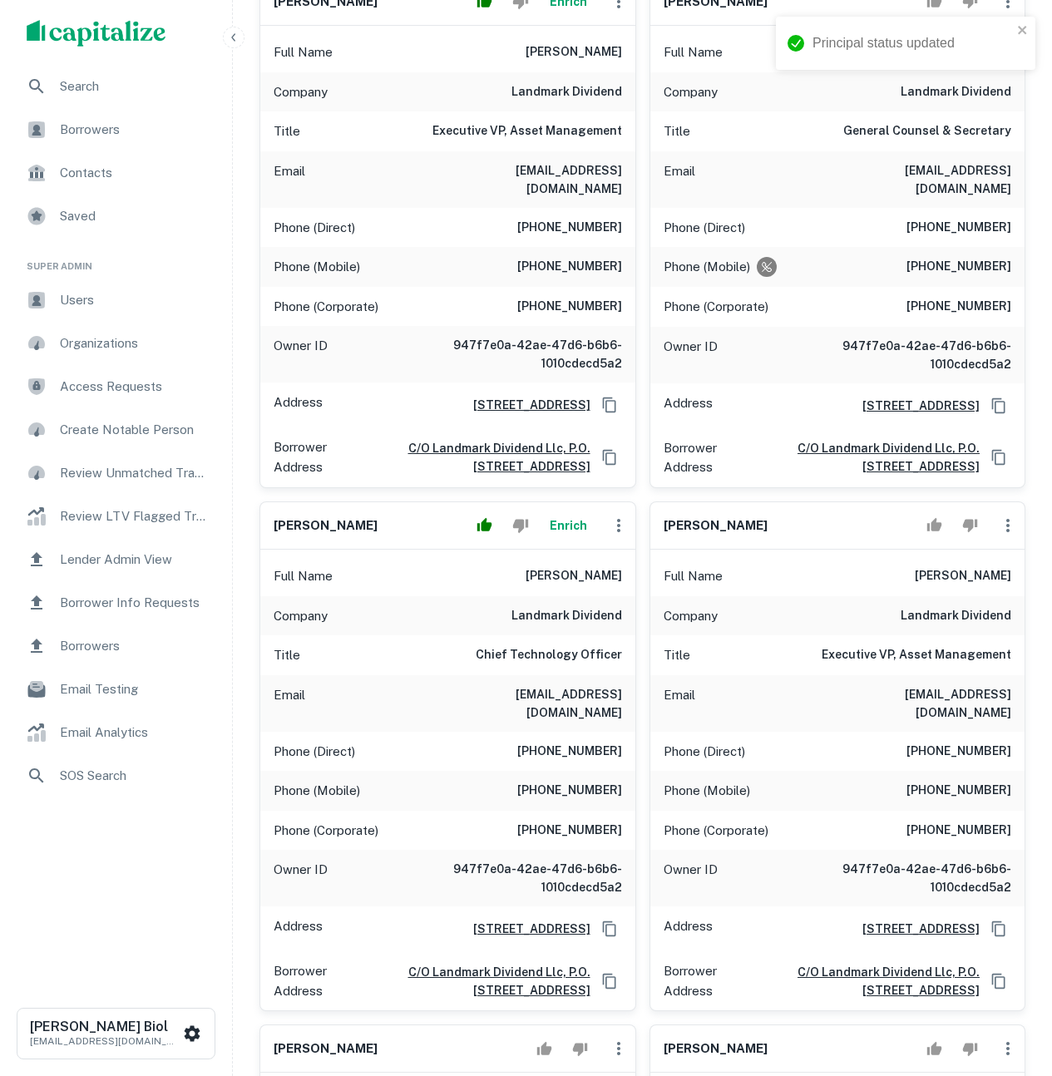
scroll to position [490, 0]
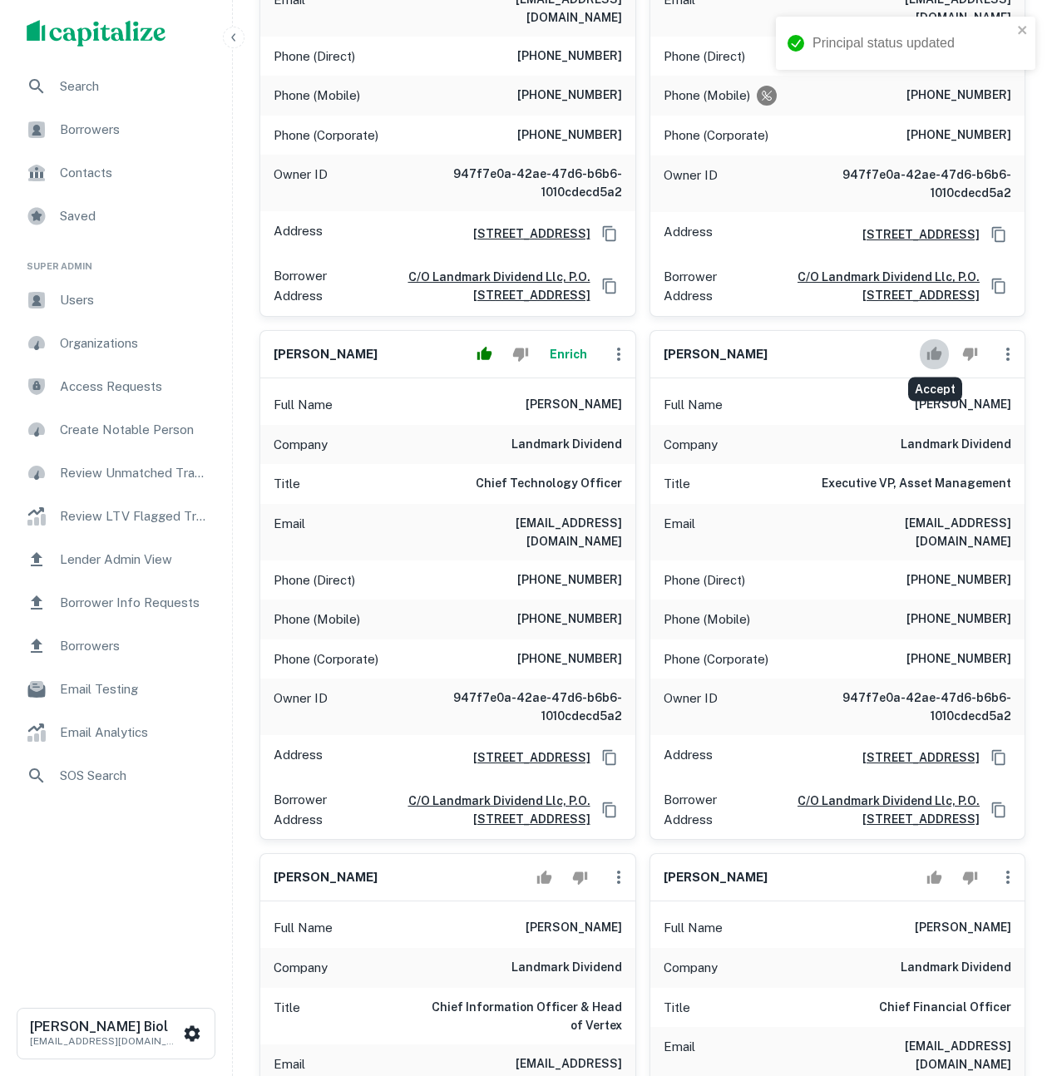
click at [937, 351] on icon "Accept" at bounding box center [934, 353] width 15 height 13
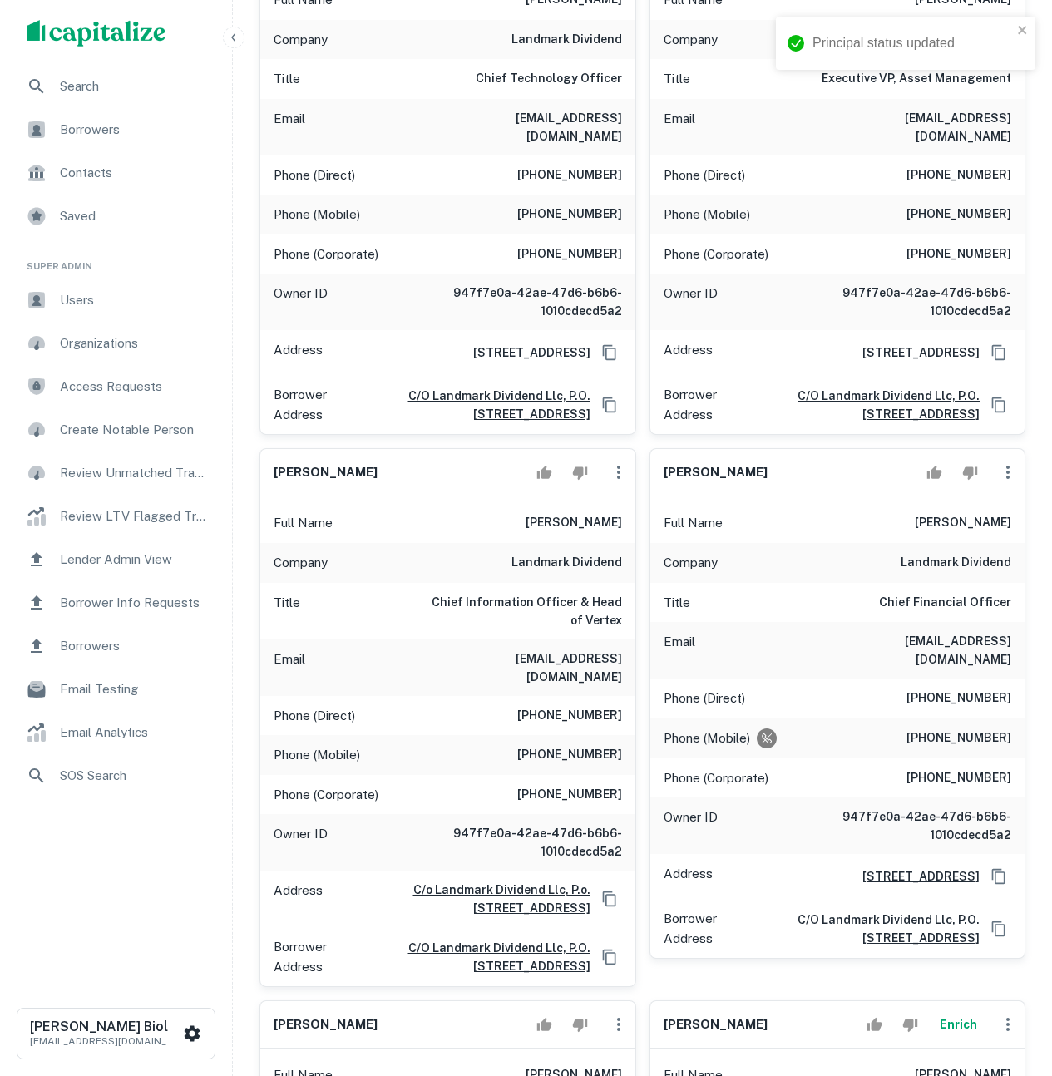
scroll to position [951, 0]
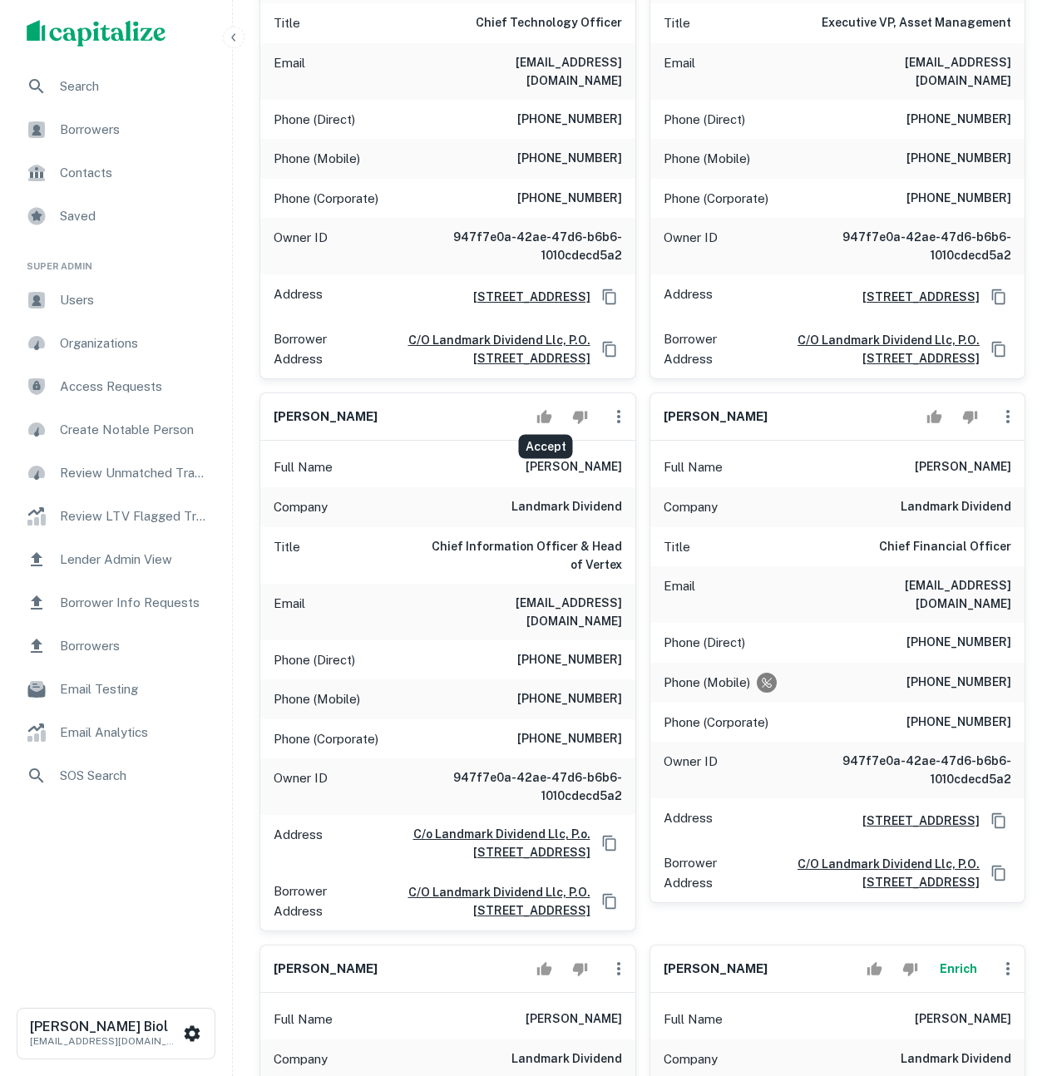
click at [536, 404] on button "Accept" at bounding box center [544, 416] width 29 height 33
click at [932, 410] on icon "Accept" at bounding box center [934, 416] width 15 height 13
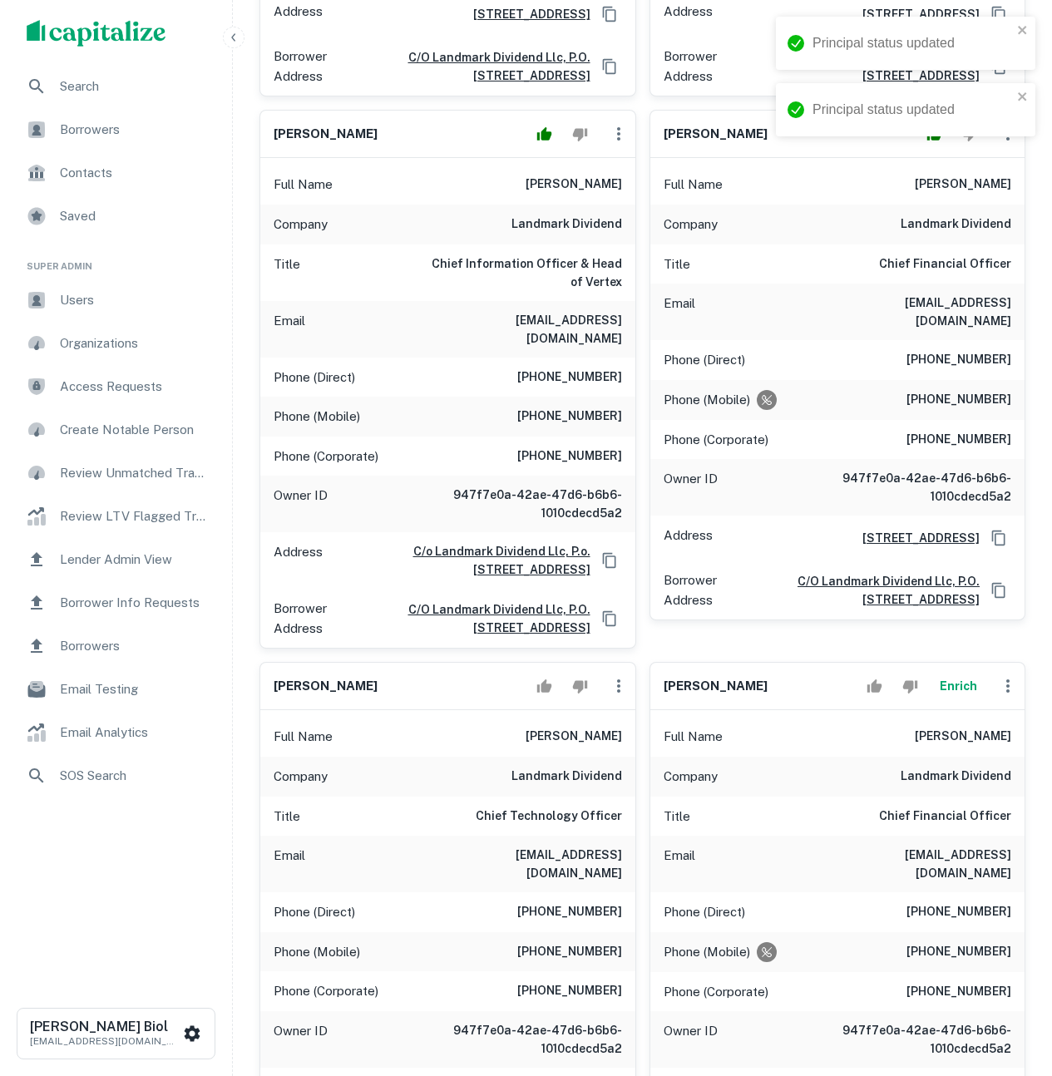
scroll to position [1404, 0]
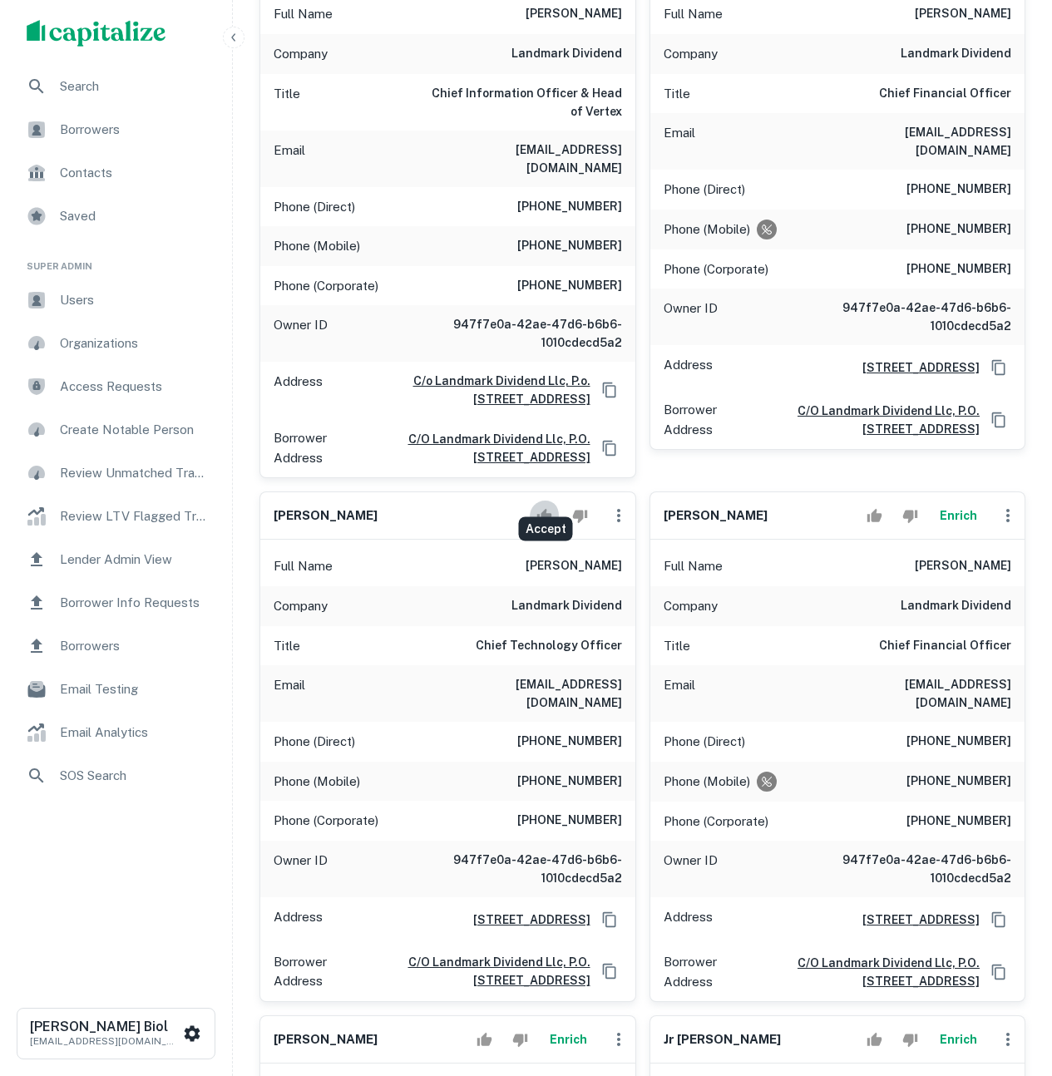
click at [540, 509] on icon "Accept" at bounding box center [544, 515] width 15 height 13
click at [873, 509] on icon "Accept" at bounding box center [874, 515] width 15 height 13
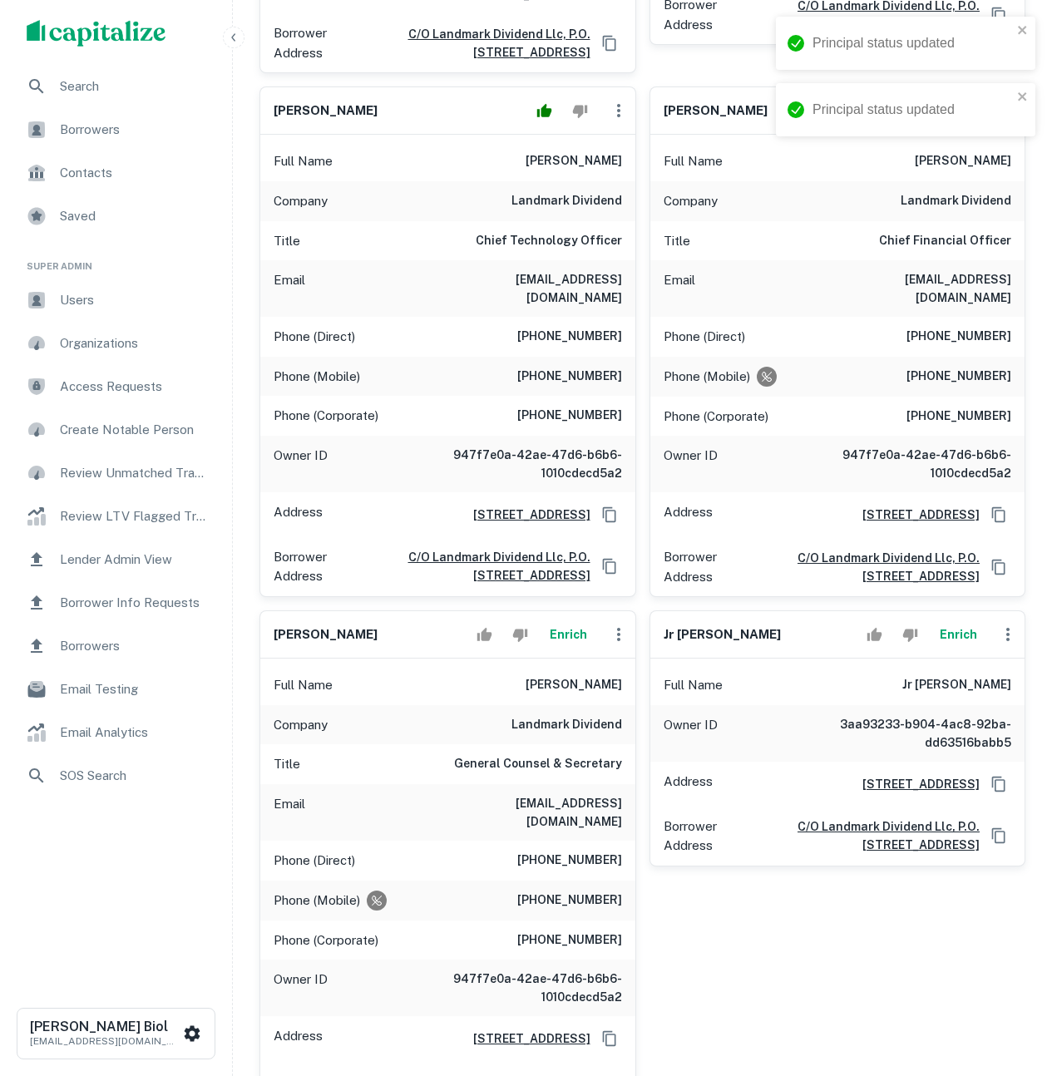
scroll to position [1895, 0]
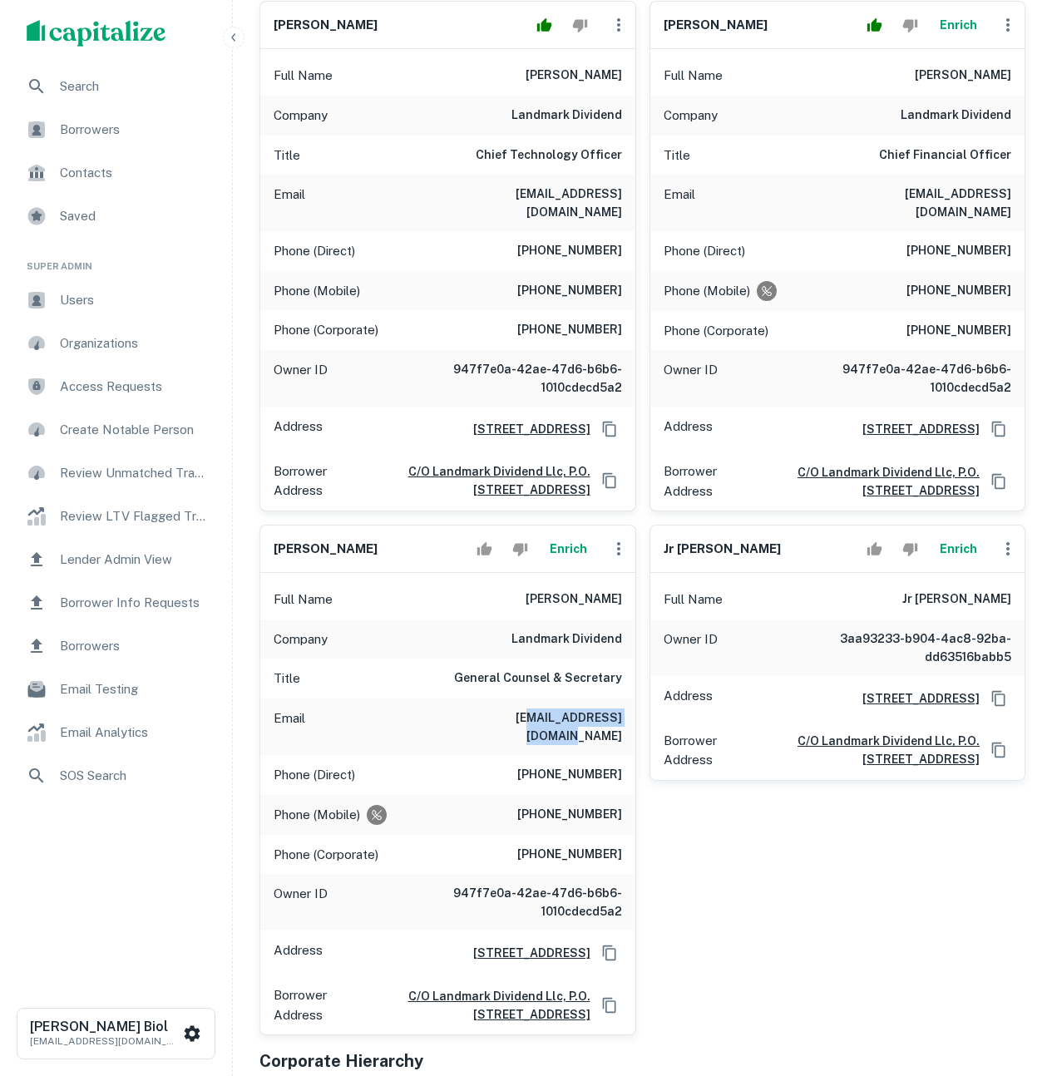
drag, startPoint x: 520, startPoint y: 687, endPoint x: 586, endPoint y: 691, distance: 65.8
click at [586, 709] on h6 "[EMAIL_ADDRESS][DOMAIN_NAME]" at bounding box center [523, 727] width 200 height 37
drag, startPoint x: 551, startPoint y: 666, endPoint x: 531, endPoint y: 595, distance: 74.0
click at [531, 595] on div "Full Name [PERSON_NAME] Company landmark dividend Title General Counsel & Secre…" at bounding box center [447, 804] width 375 height 462
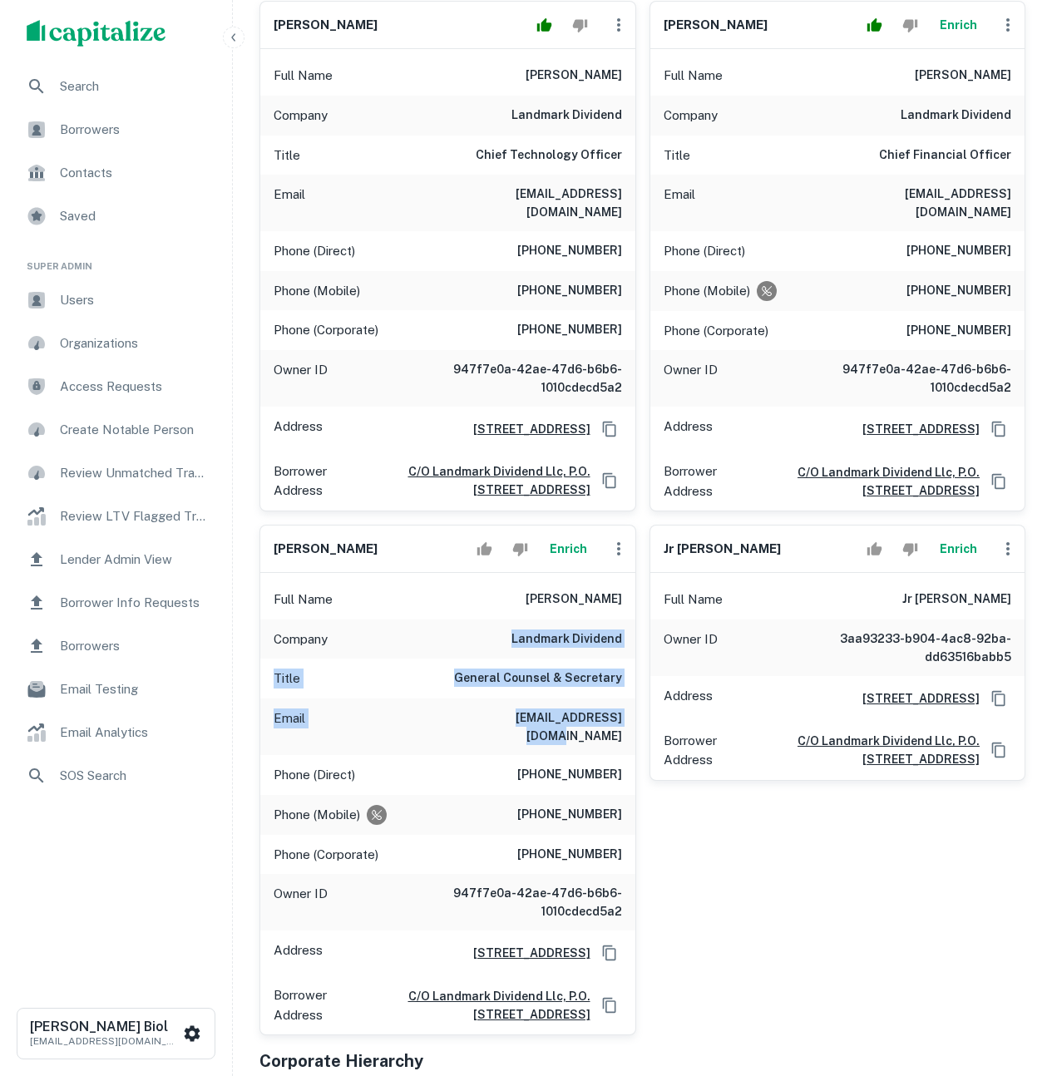
click at [531, 620] on div "Company landmark dividend" at bounding box center [447, 640] width 375 height 40
drag, startPoint x: 558, startPoint y: 578, endPoint x: 549, endPoint y: 682, distance: 104.4
click at [549, 682] on div "Full Name [PERSON_NAME] Company landmark dividend Title General Counsel & Secre…" at bounding box center [447, 804] width 375 height 462
click at [549, 709] on h6 "[EMAIL_ADDRESS][DOMAIN_NAME]" at bounding box center [523, 727] width 200 height 37
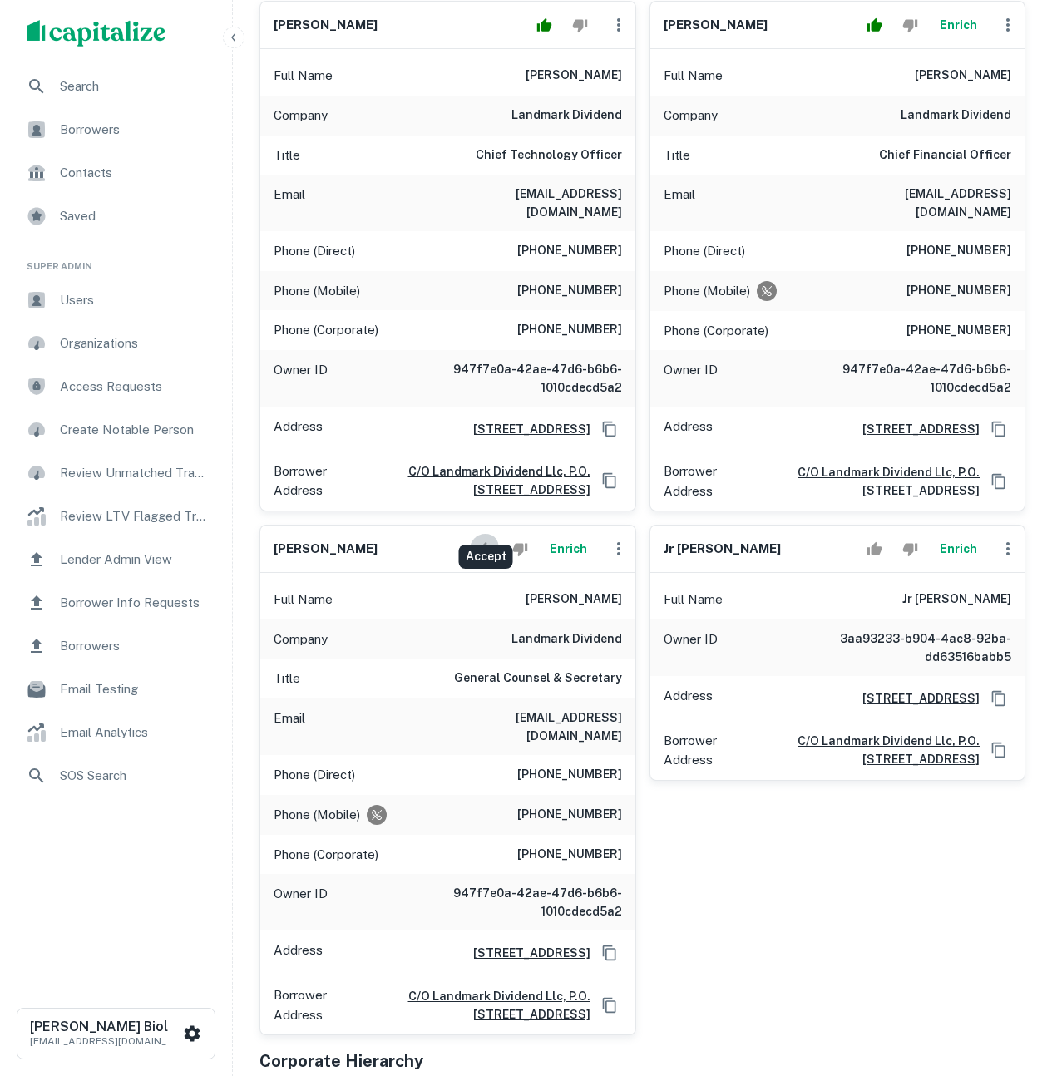
click at [481, 541] on icon "Accept" at bounding box center [485, 549] width 16 height 16
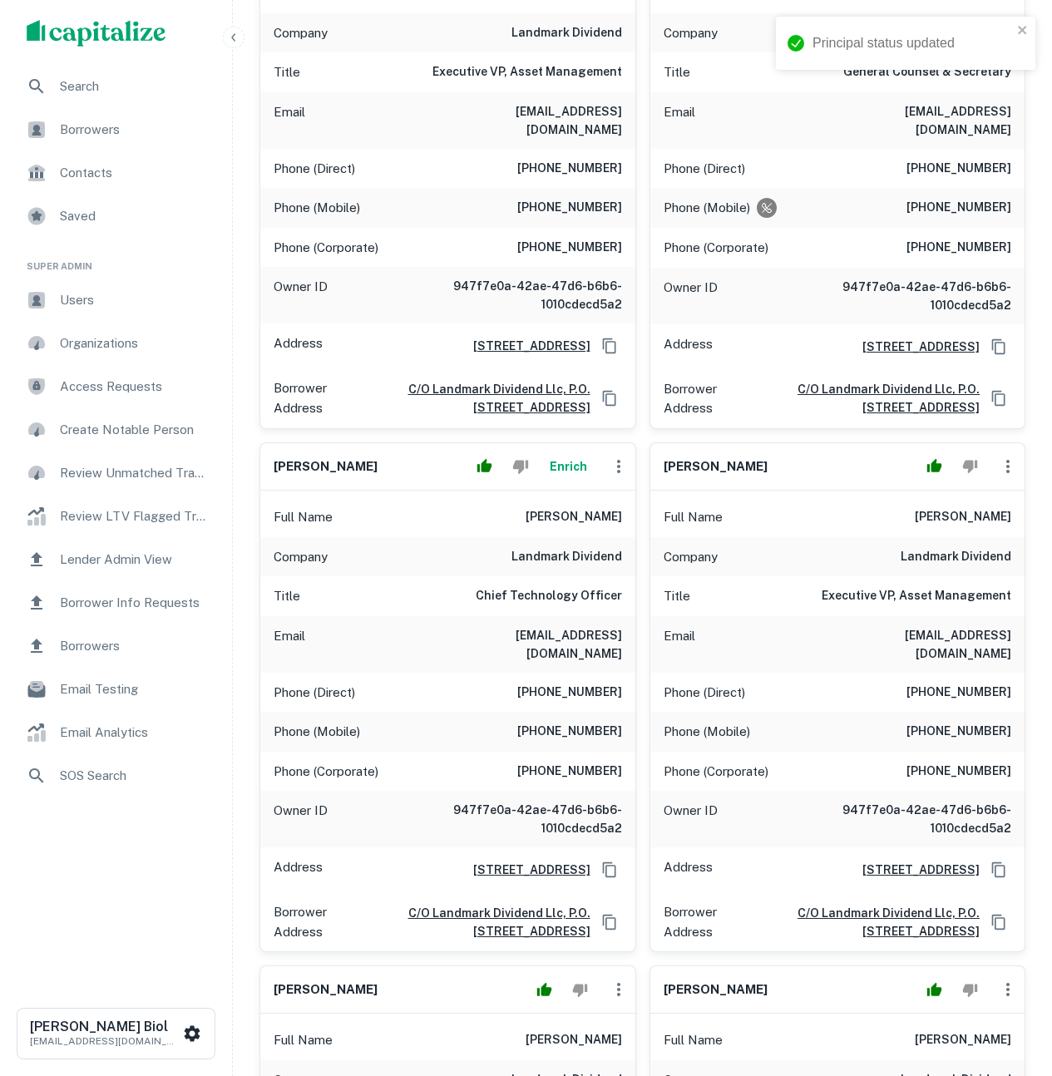
scroll to position [206, 0]
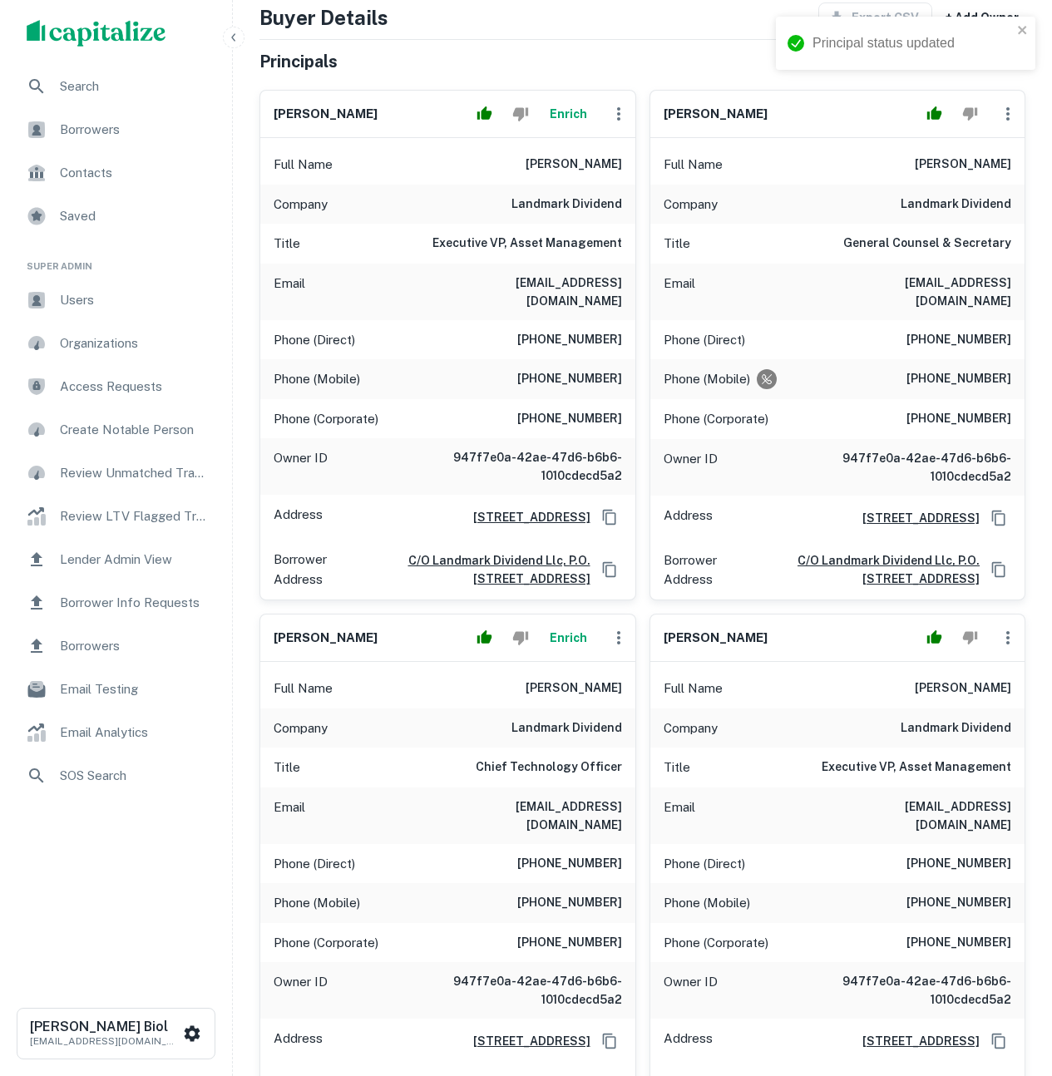
click at [246, 759] on div "[PERSON_NAME] Full Name [PERSON_NAME] Company landmark dividend Title Chief Tec…" at bounding box center [441, 863] width 390 height 524
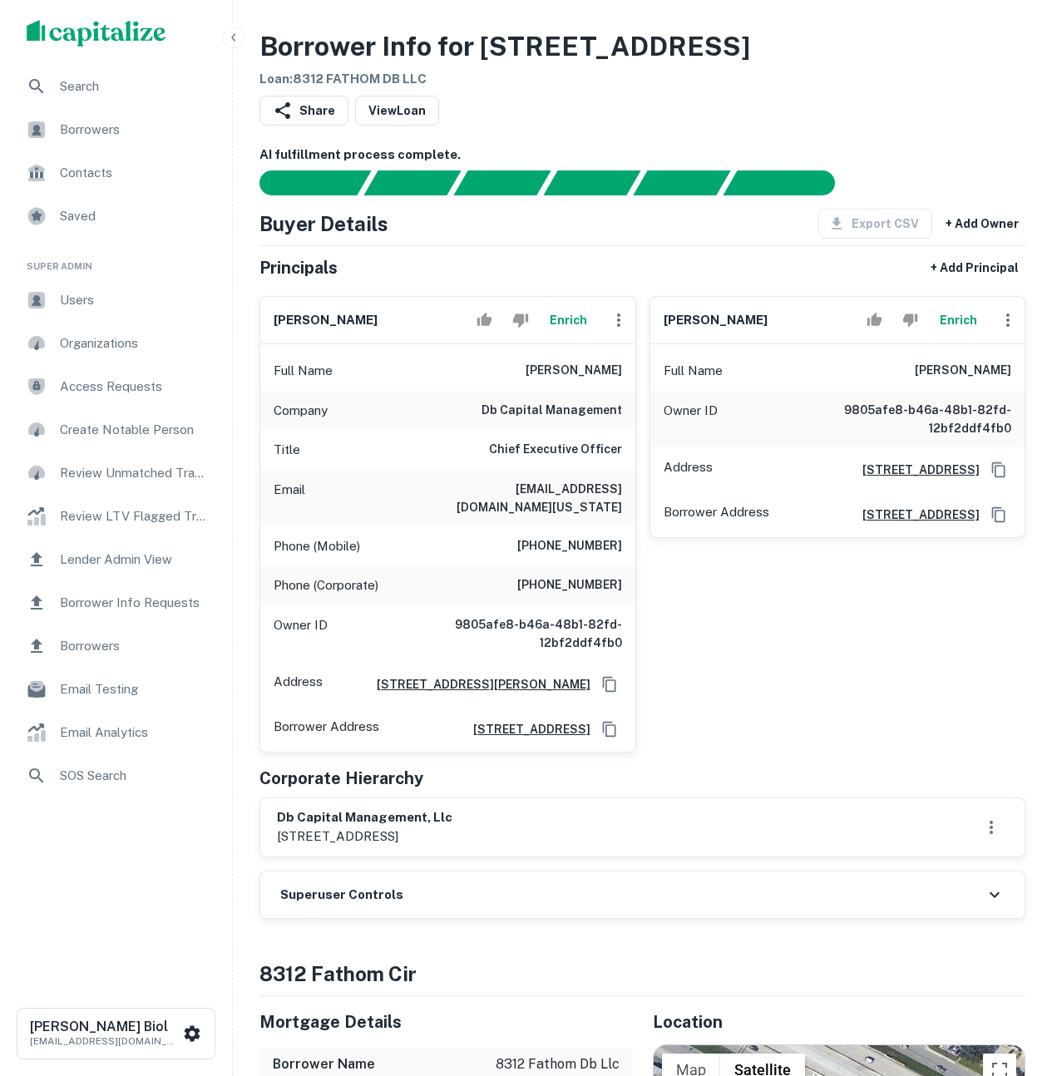
click at [879, 668] on div "[PERSON_NAME] Enrich Full Name [PERSON_NAME] Owner ID 9805afe8-b46a-48b1-82fd-1…" at bounding box center [831, 518] width 390 height 470
click at [568, 322] on button "Enrich" at bounding box center [568, 320] width 53 height 33
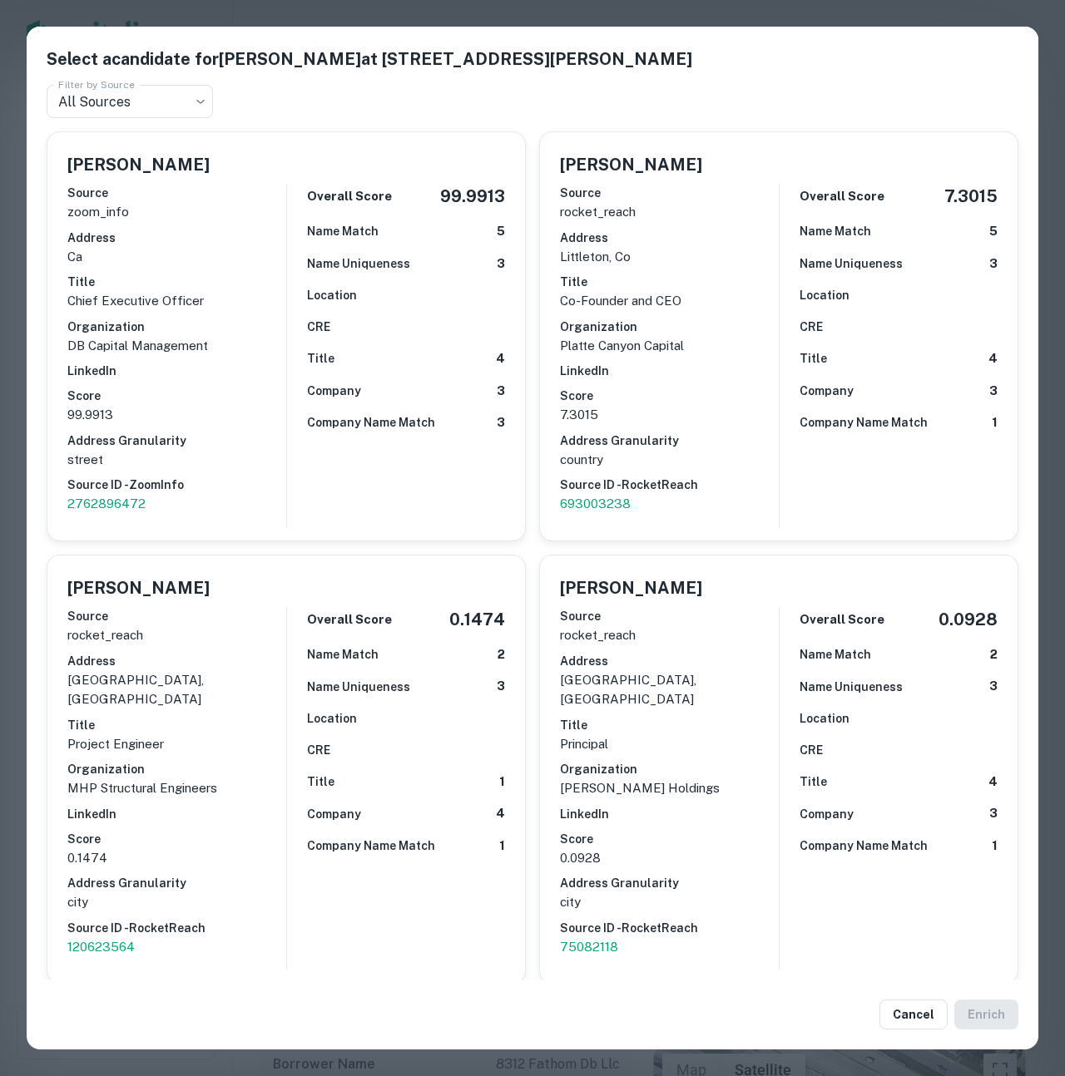
click at [18, 368] on div "Select a candidate for Brennen Degner at 12045 Waterfront Dr Ste 400 Filter by …" at bounding box center [532, 538] width 1065 height 1076
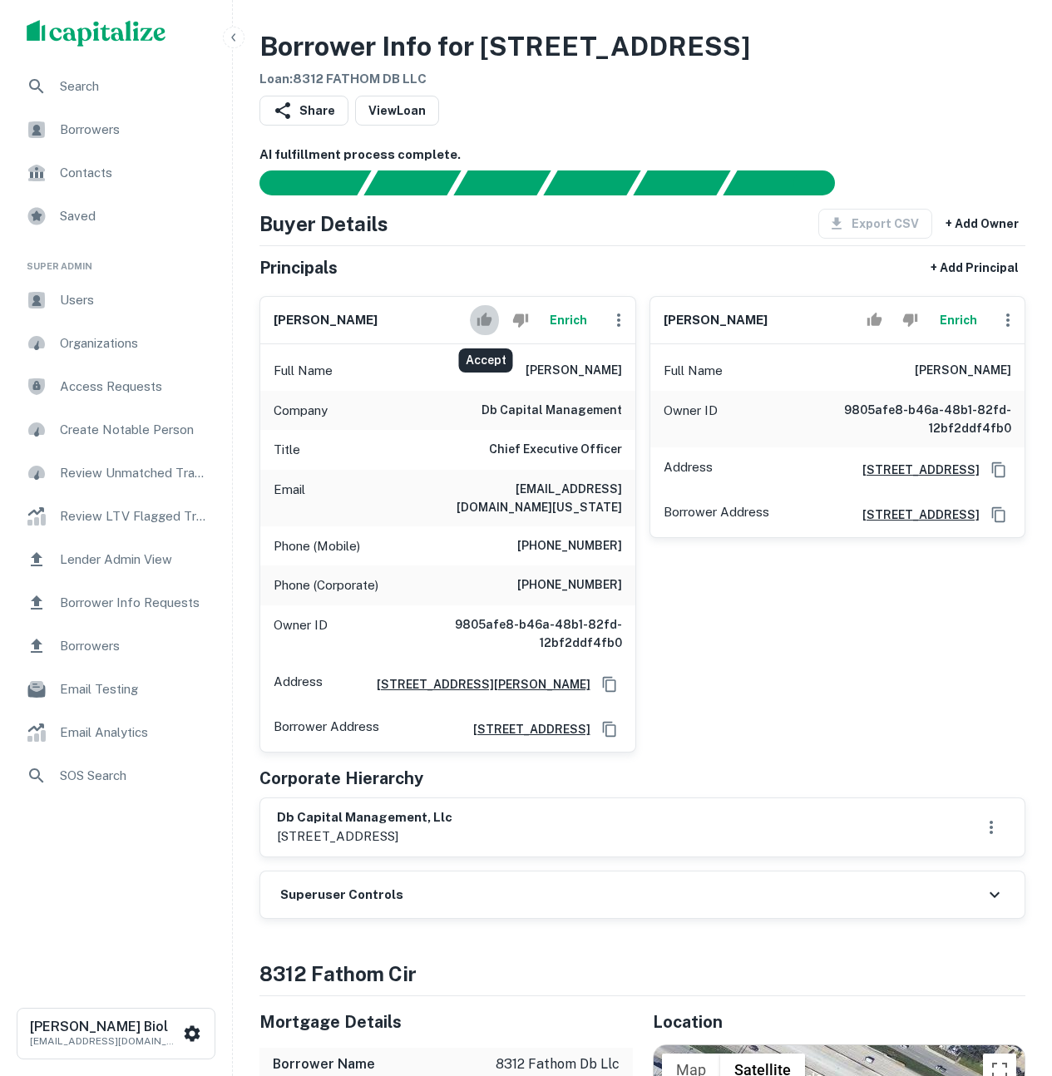
click at [486, 321] on icon "Accept" at bounding box center [484, 319] width 15 height 13
click at [851, 708] on div "devin antin Enrich Full Name devin antin Owner ID 9805afe8-b46a-48b1-82fd-12bf2…" at bounding box center [831, 518] width 390 height 470
click at [869, 719] on div "devin antin Enrich Full Name devin antin Owner ID 9805afe8-b46a-48b1-82fd-12bf2…" at bounding box center [831, 518] width 390 height 470
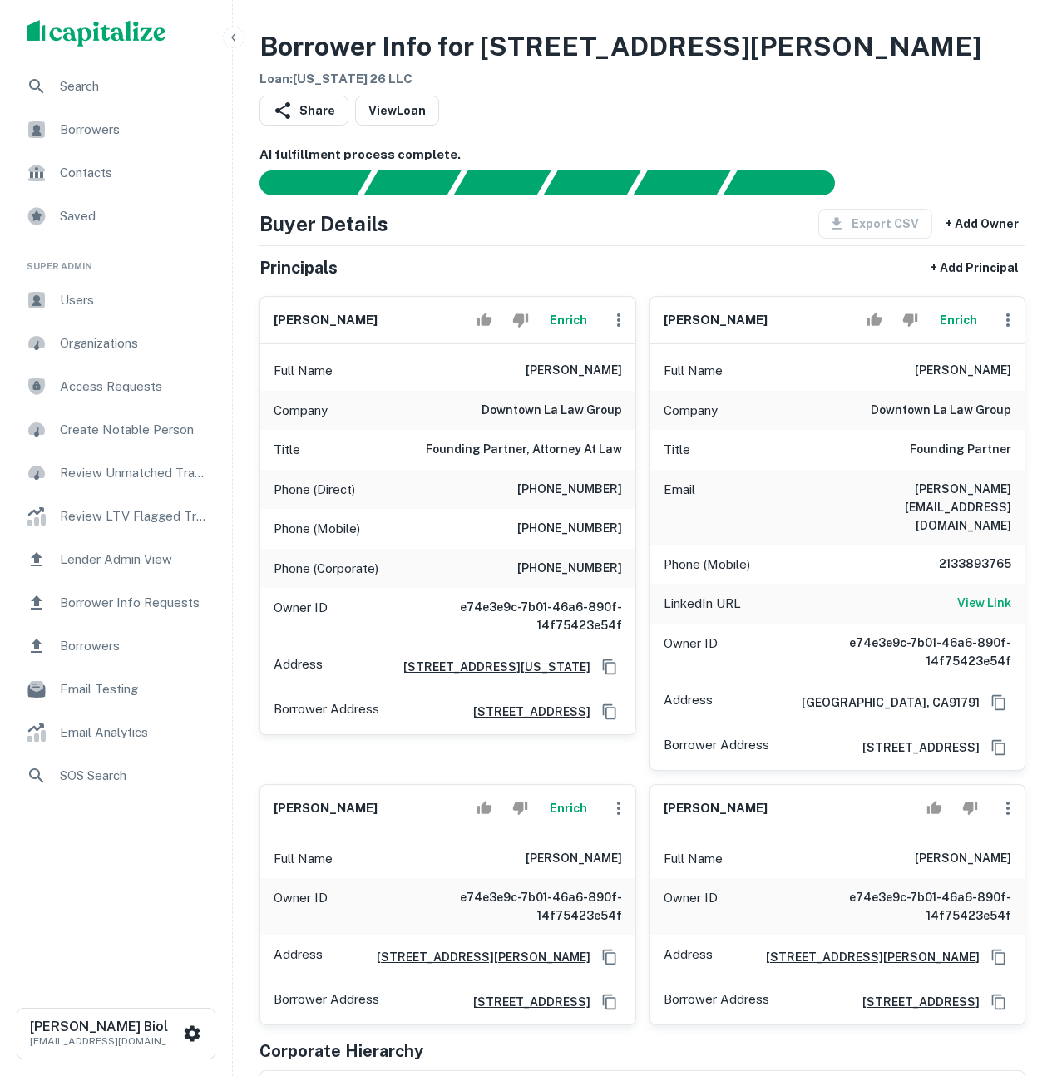
scroll to position [448, 0]
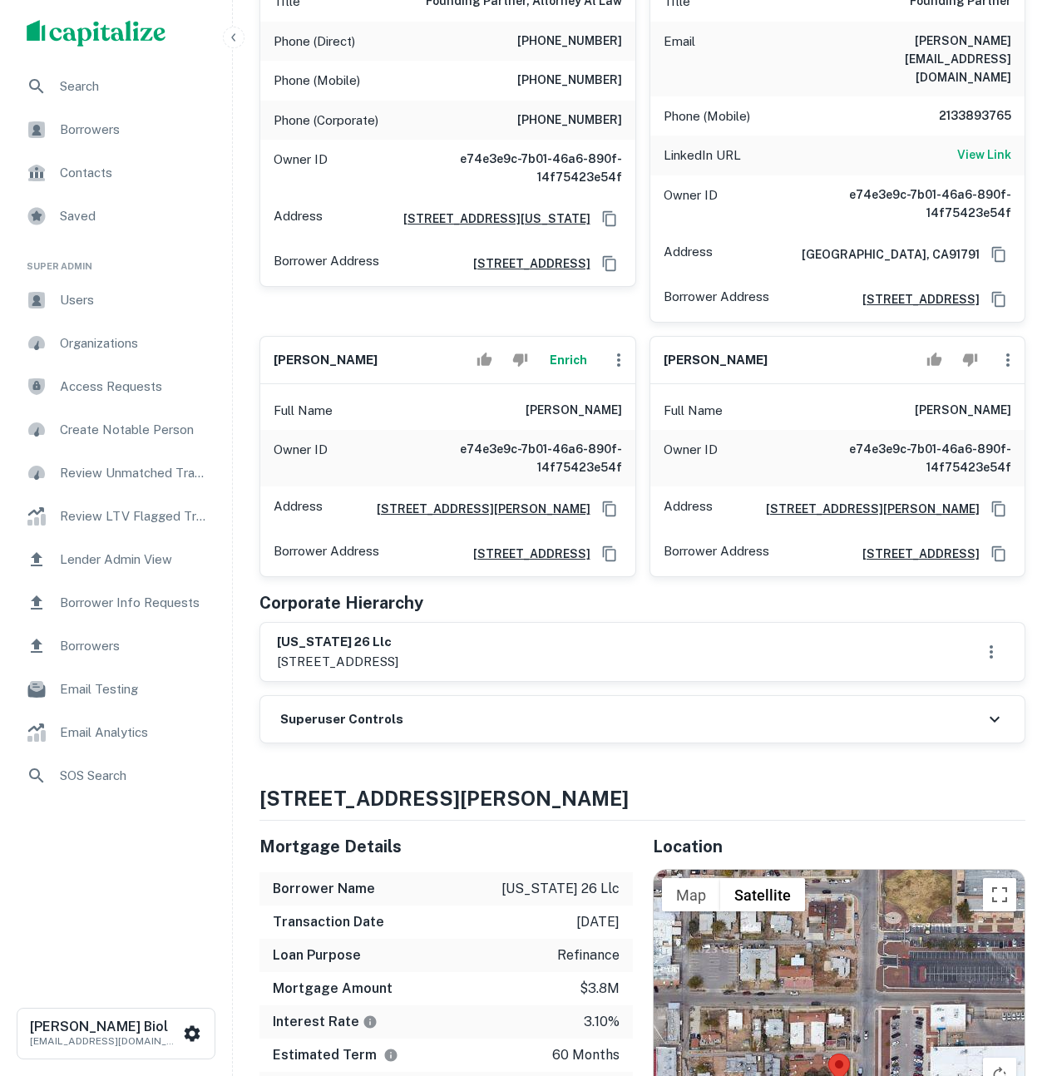
drag, startPoint x: 280, startPoint y: 645, endPoint x: 518, endPoint y: 670, distance: 239.3
click at [398, 670] on div "texas 26 llc 225 n barranca st ste 330, west covina, ca, 91791" at bounding box center [337, 652] width 121 height 38
click at [398, 670] on p "225 n barranca st ste 330, west covina, ca, 91791" at bounding box center [337, 662] width 121 height 20
drag, startPoint x: 479, startPoint y: 672, endPoint x: 314, endPoint y: 652, distance: 165.9
click at [314, 652] on div "texas 26 llc 225 n barranca st ste 330, west covina, ca, 91791" at bounding box center [337, 652] width 121 height 38
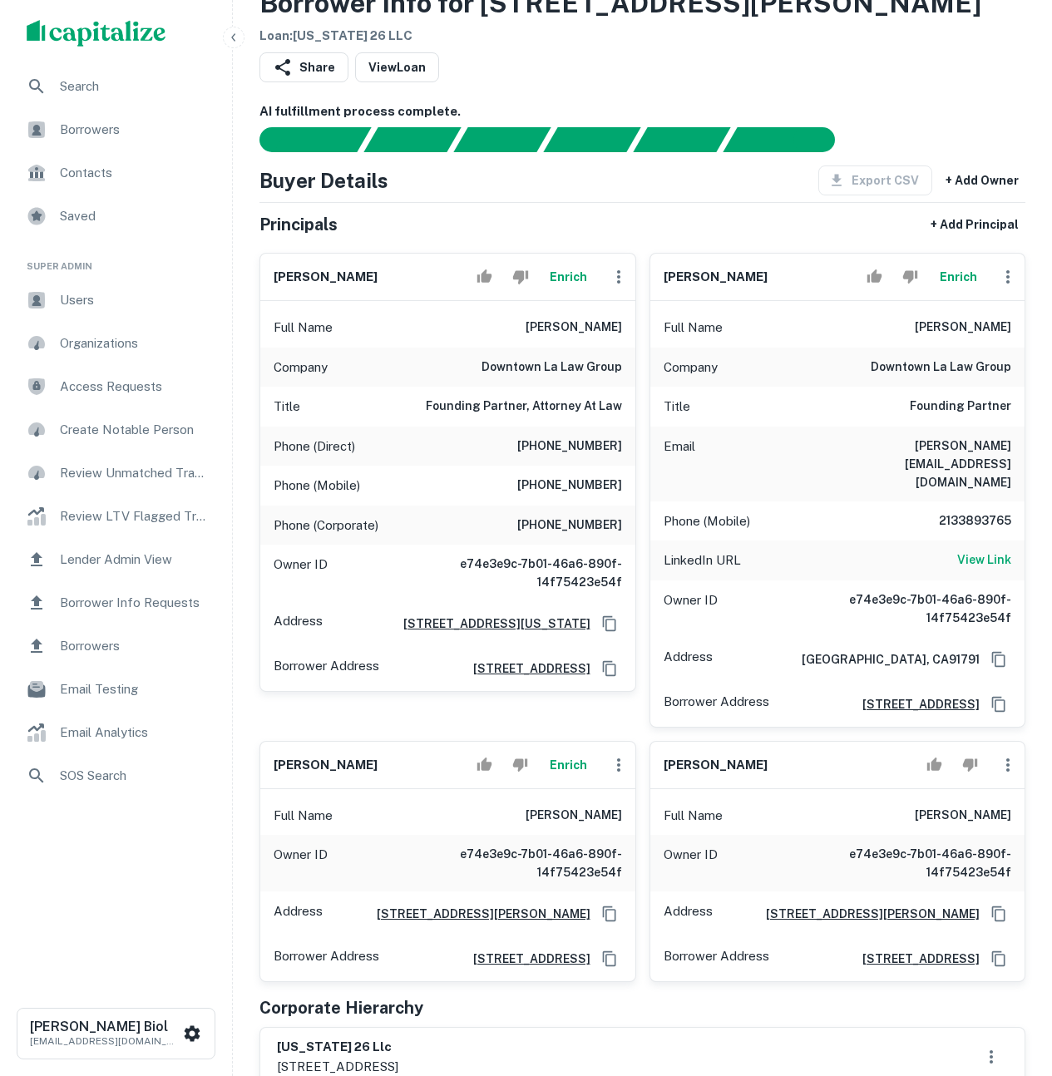
scroll to position [327, 0]
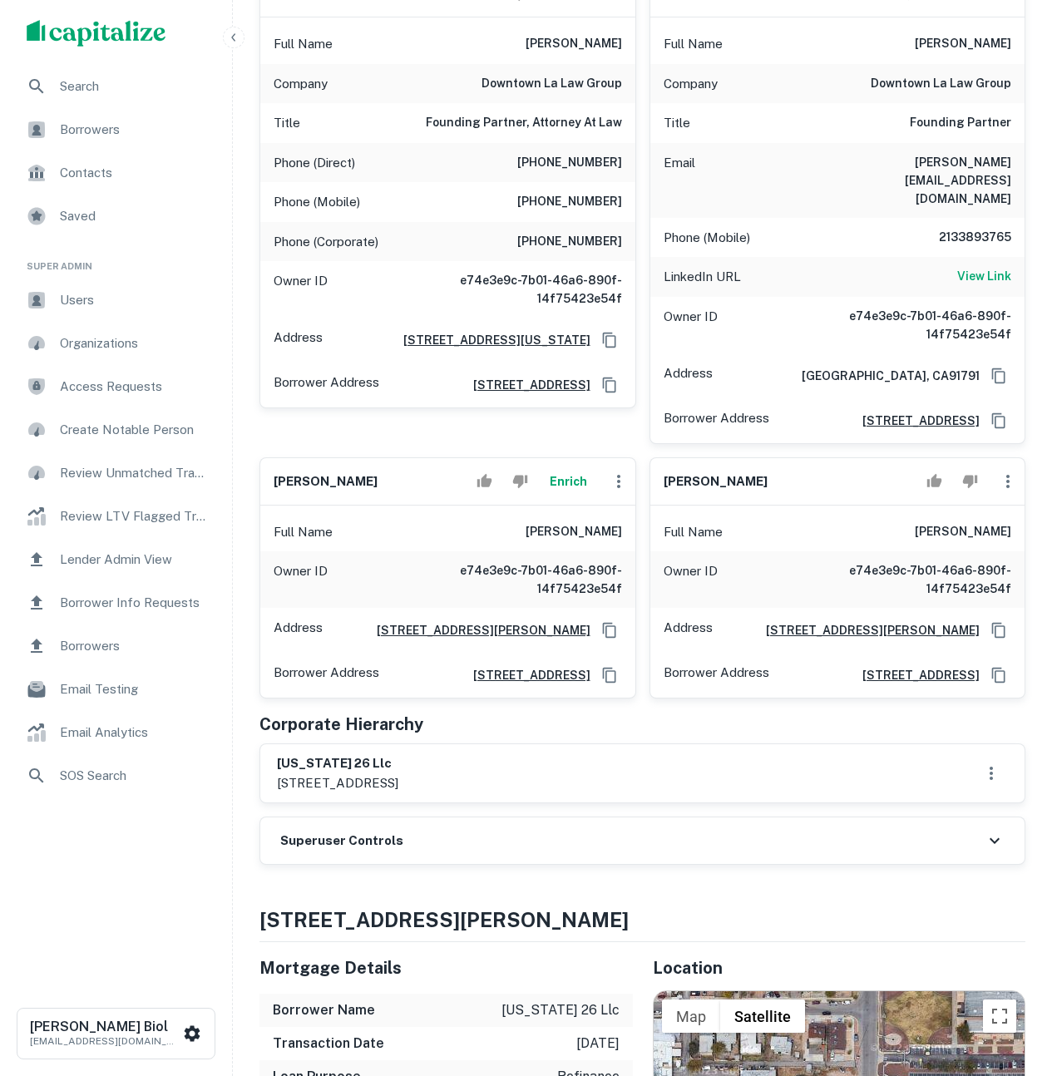
click at [300, 791] on p "225 n barranca st ste 330, west covina, ca, 91791" at bounding box center [337, 784] width 121 height 20
drag, startPoint x: 278, startPoint y: 788, endPoint x: 787, endPoint y: 795, distance: 509.1
click at [787, 793] on div "texas 26 llc 225 n barranca st ste 330, west covina, ca, 91791" at bounding box center [642, 773] width 731 height 38
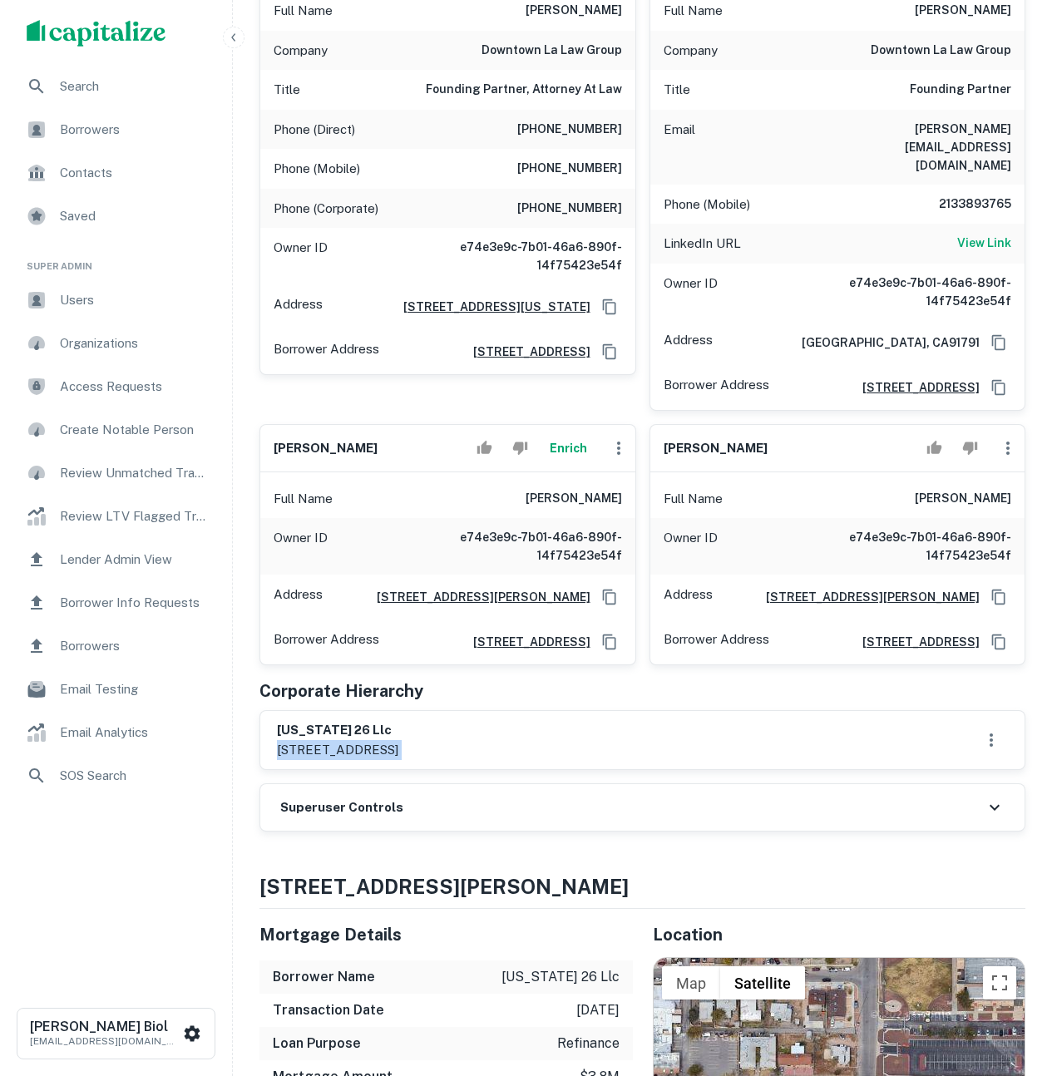
scroll to position [275, 0]
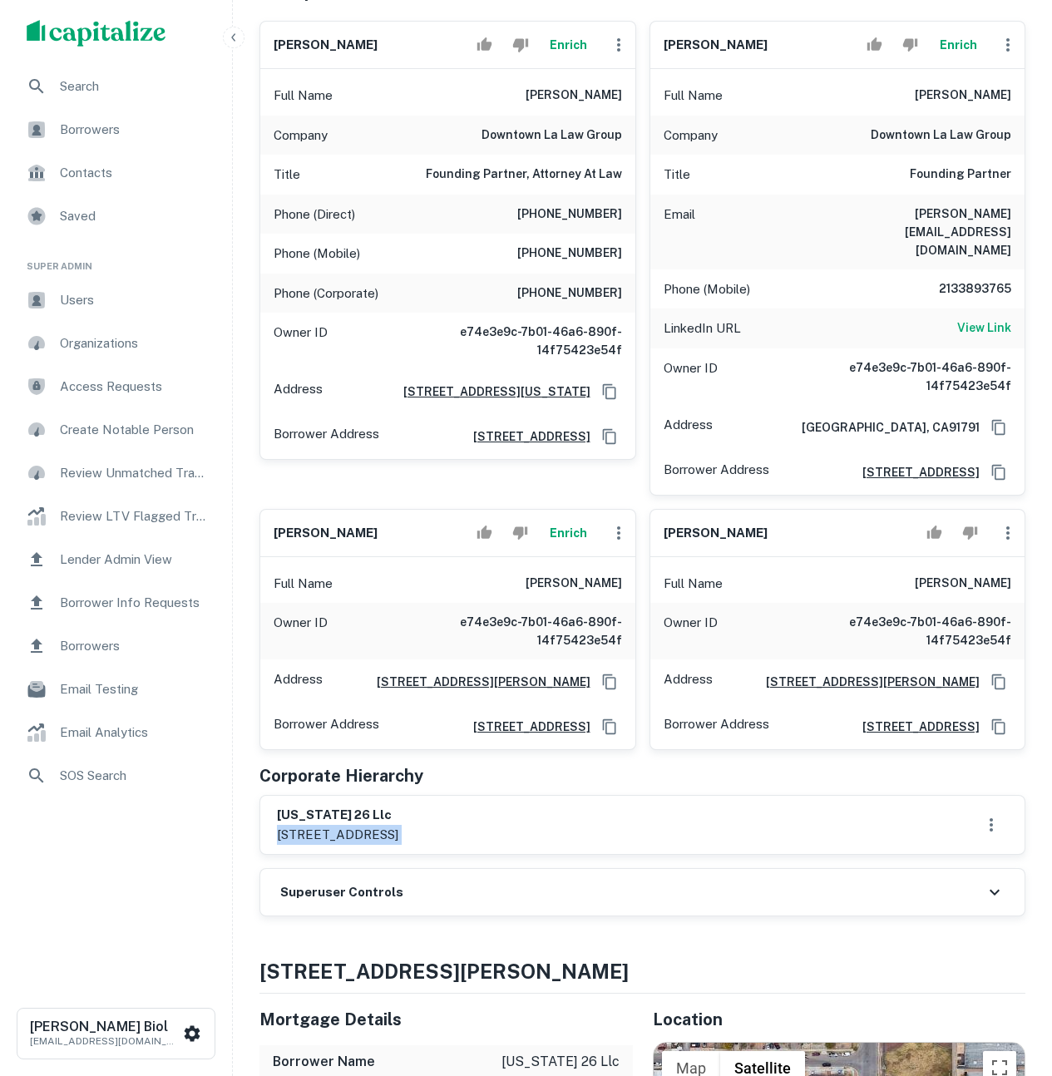
click at [596, 841] on div "texas 26 llc 225 n barranca st ste 330, west covina, ca, 91791" at bounding box center [642, 825] width 731 height 38
drag, startPoint x: 482, startPoint y: 834, endPoint x: 275, endPoint y: 819, distance: 207.6
click at [275, 819] on div "texas 26 llc 225 n barranca st ste 330, west covina, ca, 91791" at bounding box center [642, 825] width 764 height 58
copy div "texas 26 llc 225 n barranca st ste 330, west covina, ca, 91791"
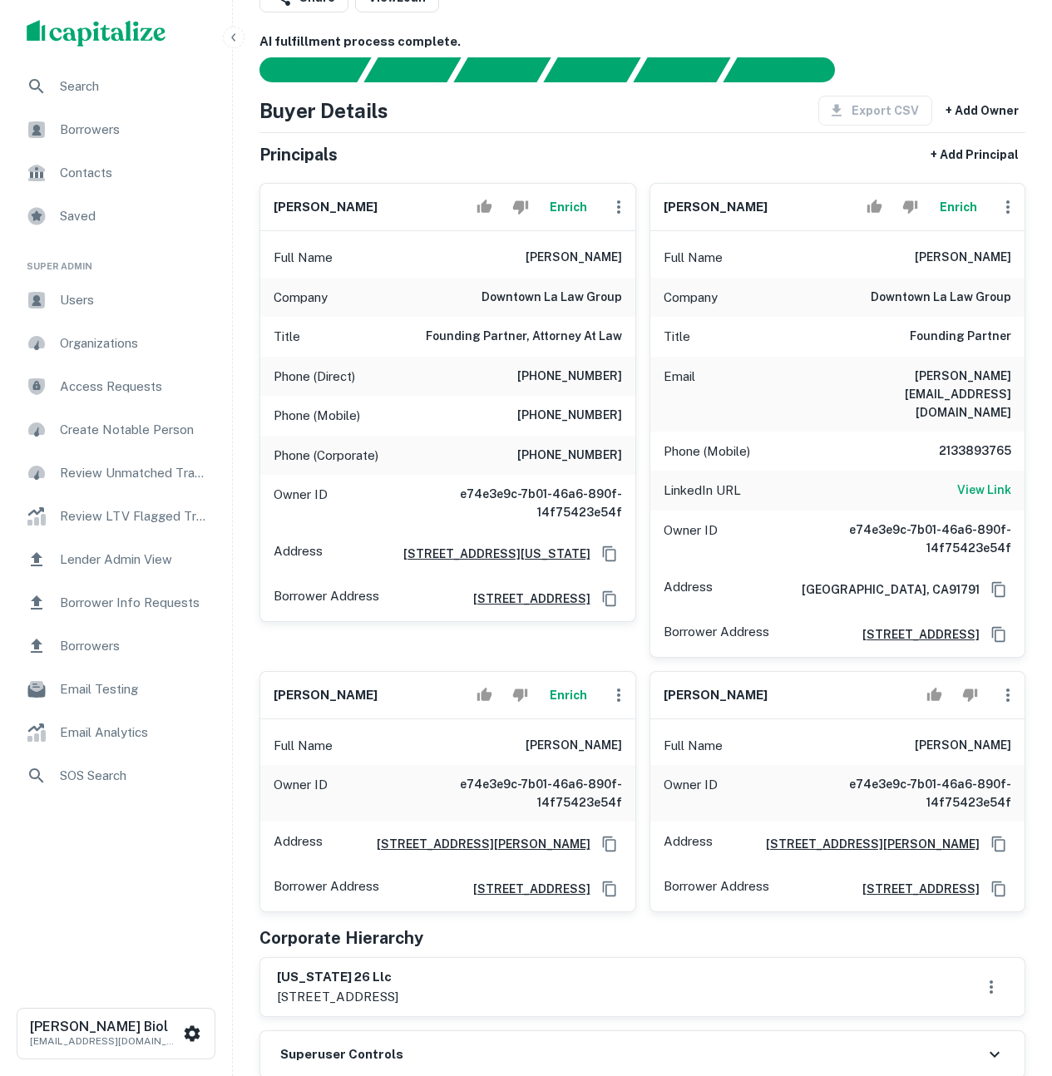
scroll to position [186, 0]
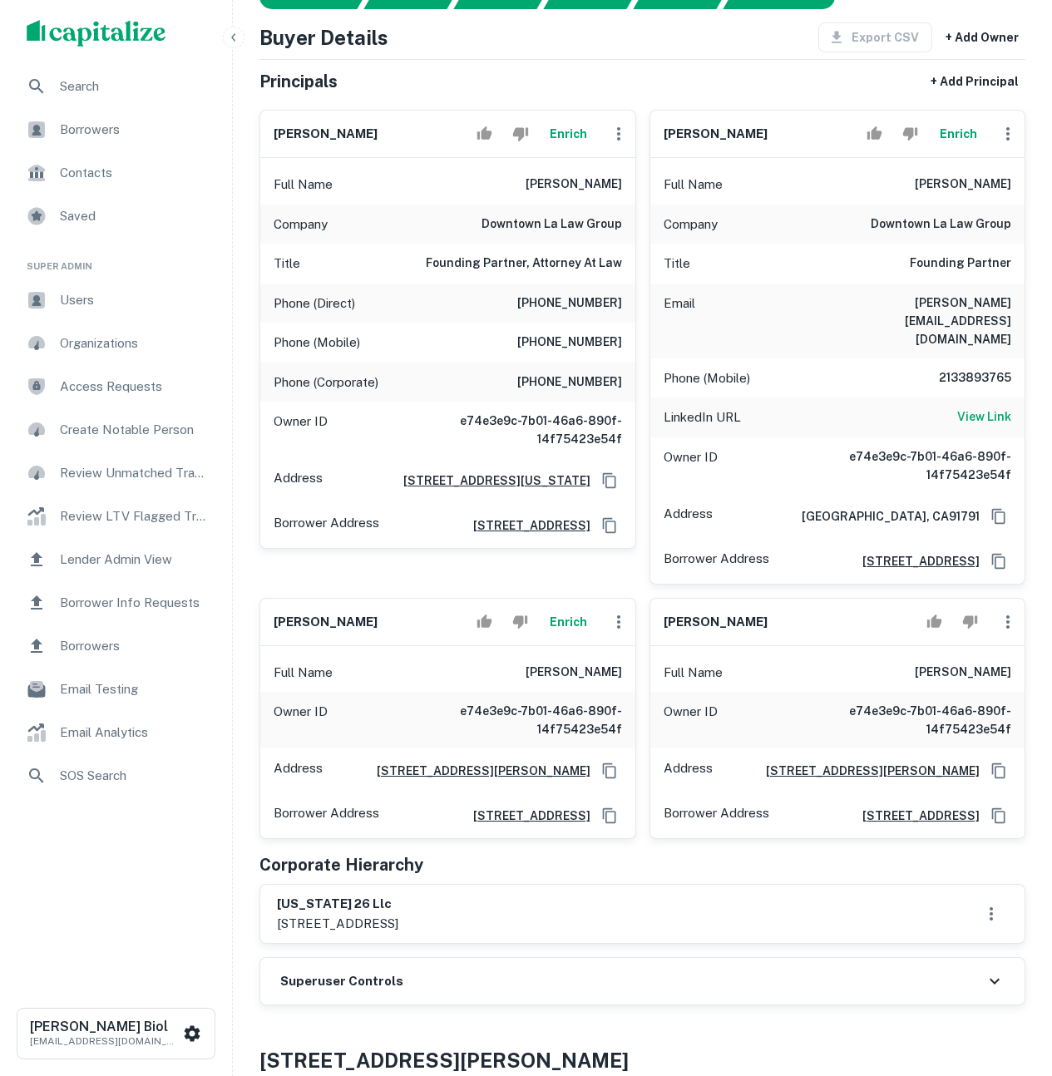
click at [640, 627] on div "daniel azizi Full Name daniel azizi Owner ID e74e3e9c-7b01-46a6-890f-14f75423e5…" at bounding box center [831, 712] width 390 height 255
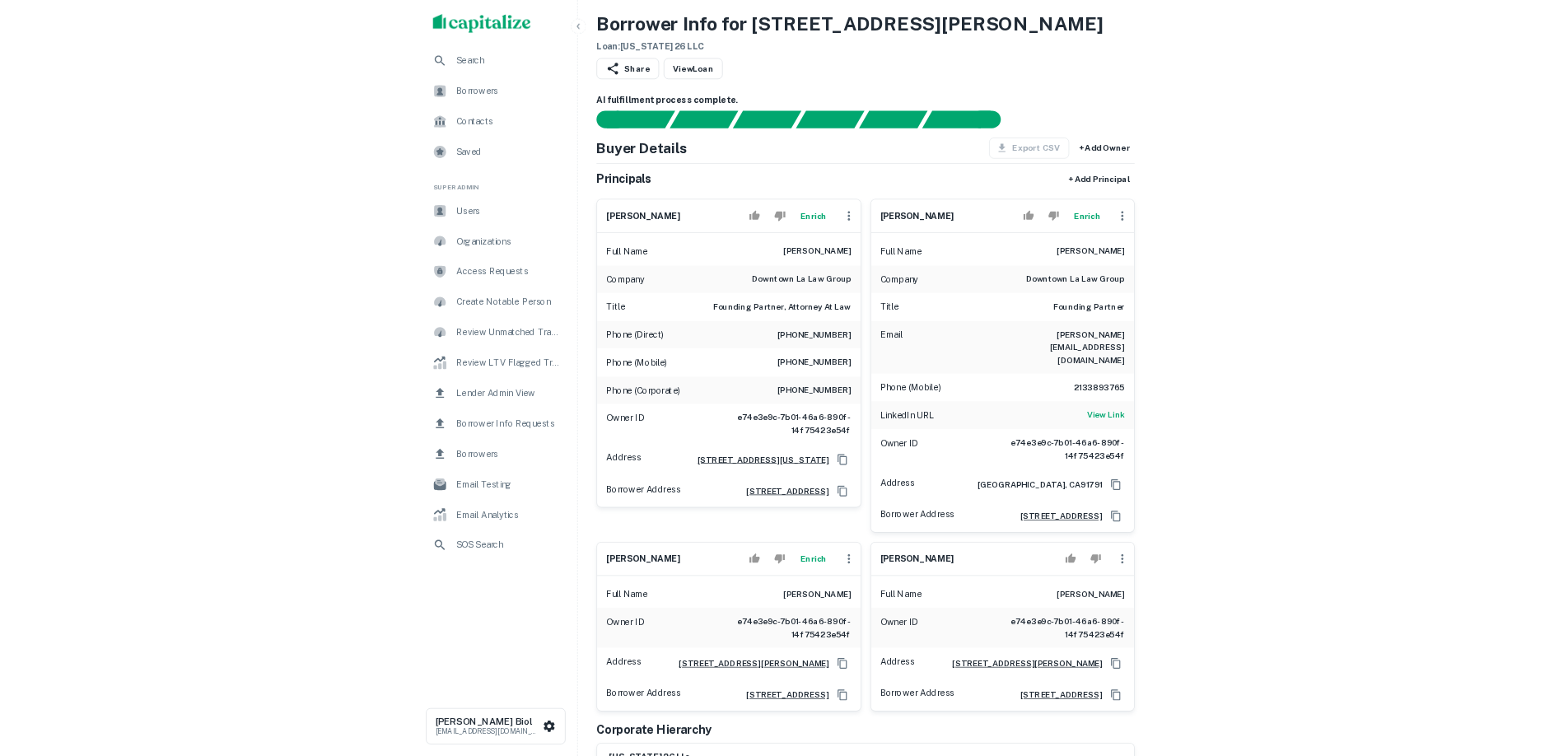
scroll to position [0, 0]
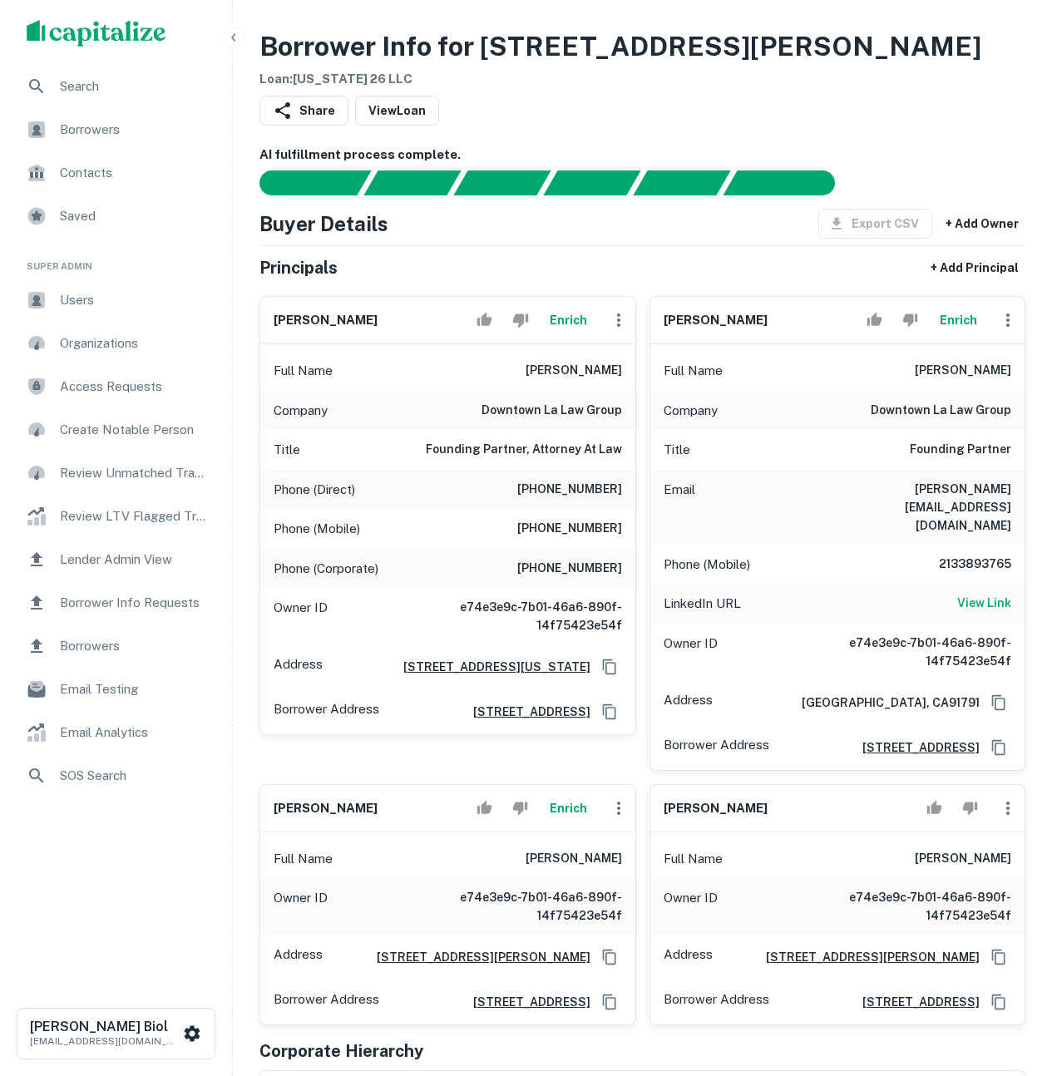
click at [908, 128] on div "Share View Loan" at bounding box center [643, 114] width 766 height 37
click at [143, 883] on div "Search Borrowers Contacts Saved Super Admin Users Organizations Access Requests…" at bounding box center [116, 526] width 232 height 918
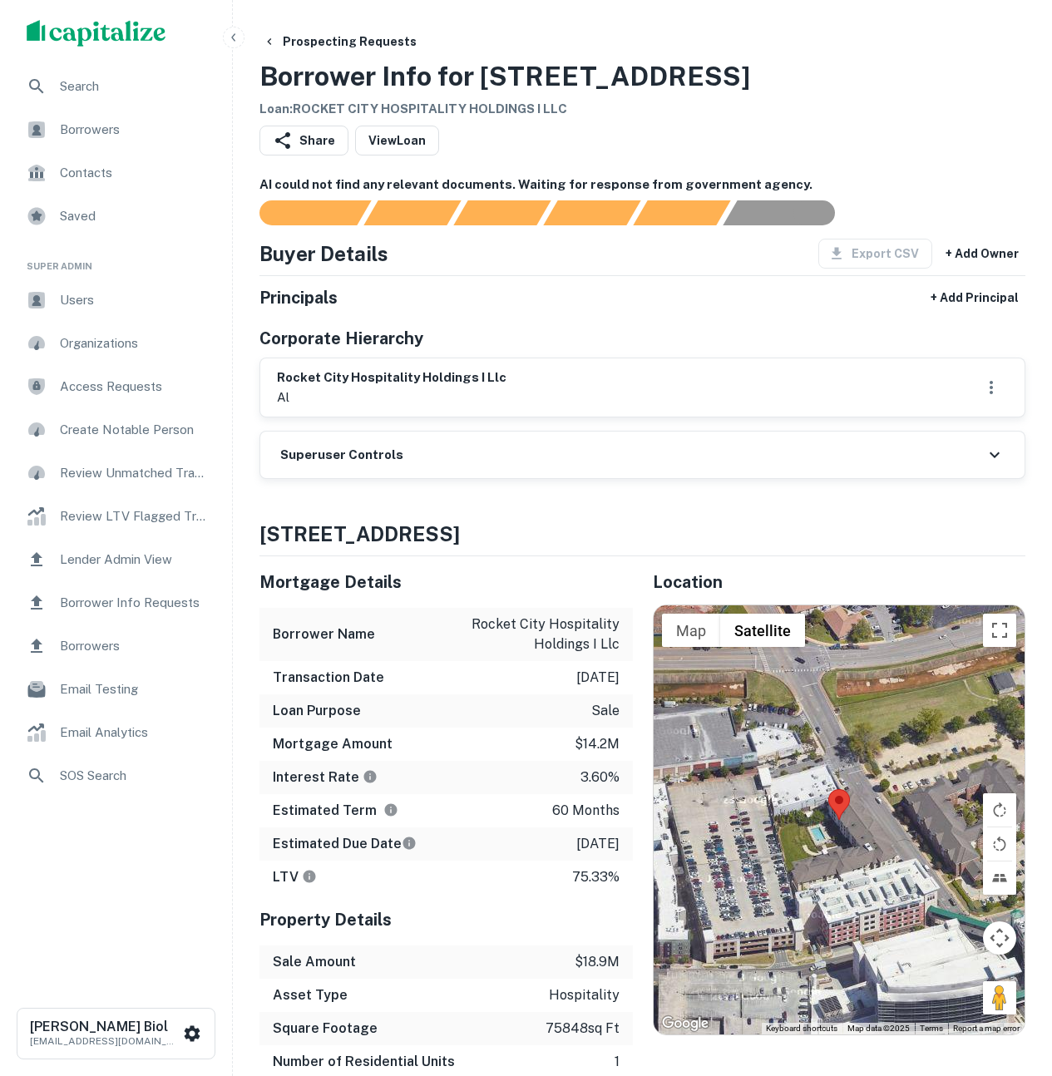
click at [493, 463] on div "Superuser Controls" at bounding box center [642, 455] width 764 height 47
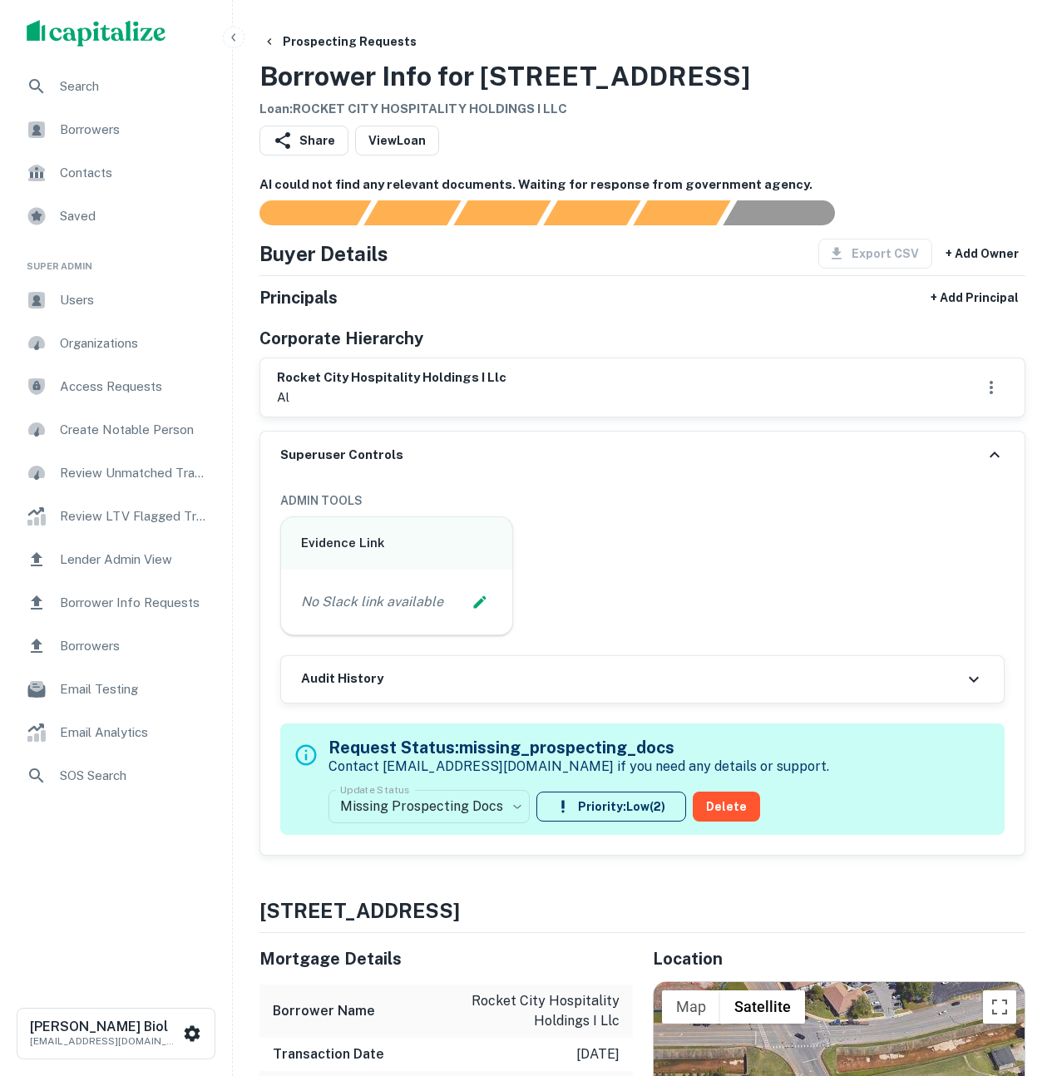
click at [492, 459] on div "Superuser Controls" at bounding box center [642, 455] width 764 height 47
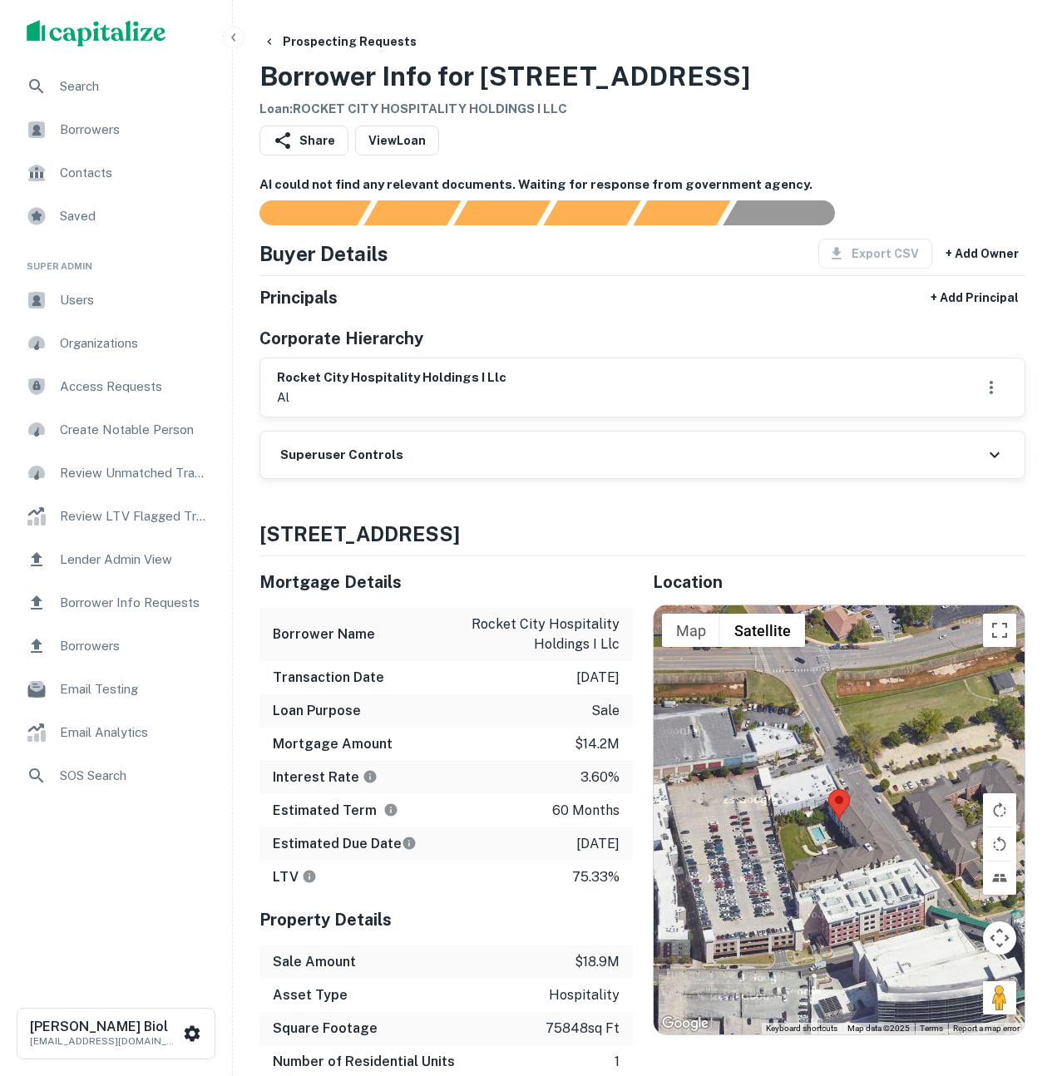
click at [532, 454] on div "Superuser Controls" at bounding box center [642, 455] width 764 height 47
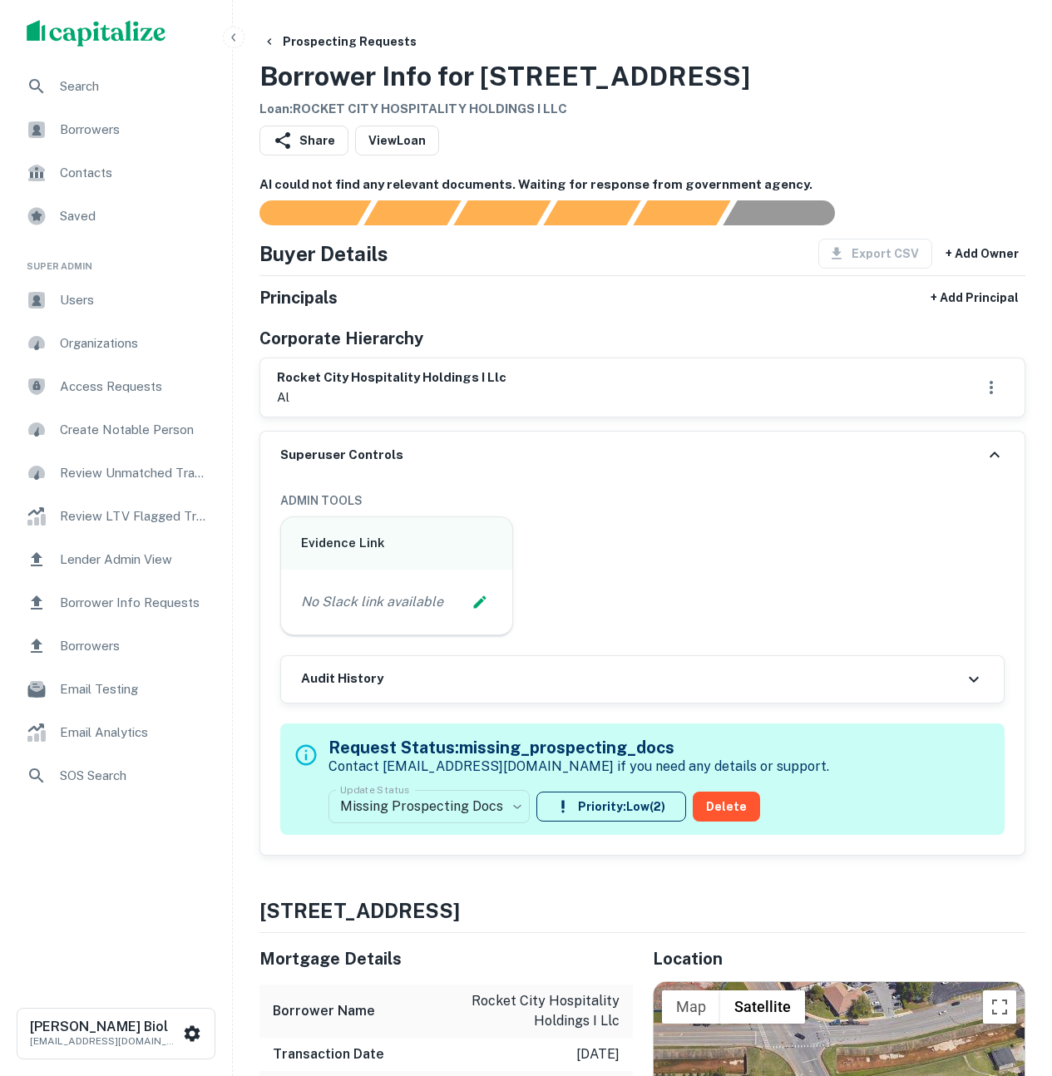
click at [532, 454] on div "Superuser Controls" at bounding box center [642, 455] width 764 height 47
